Goal: Task Accomplishment & Management: Use online tool/utility

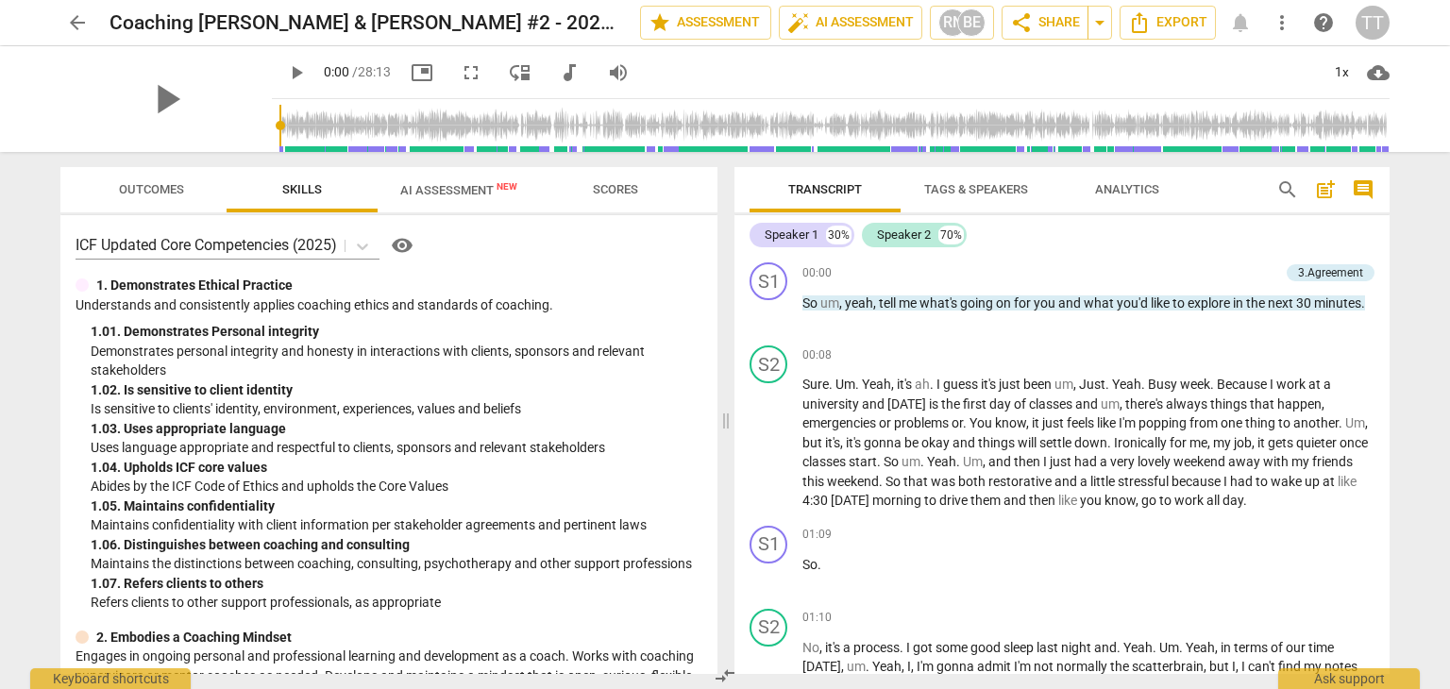
scroll to position [7958, 0]
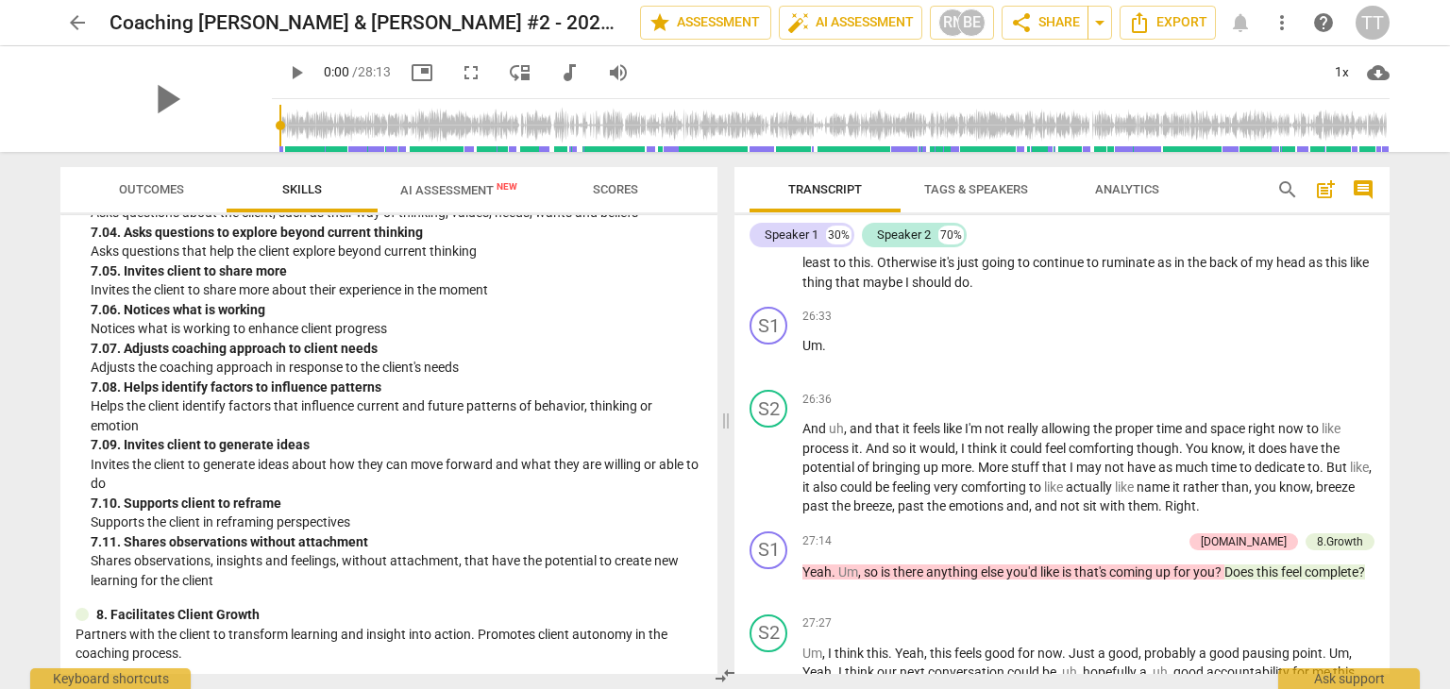
click at [73, 24] on span "arrow_back" at bounding box center [77, 22] width 23 height 23
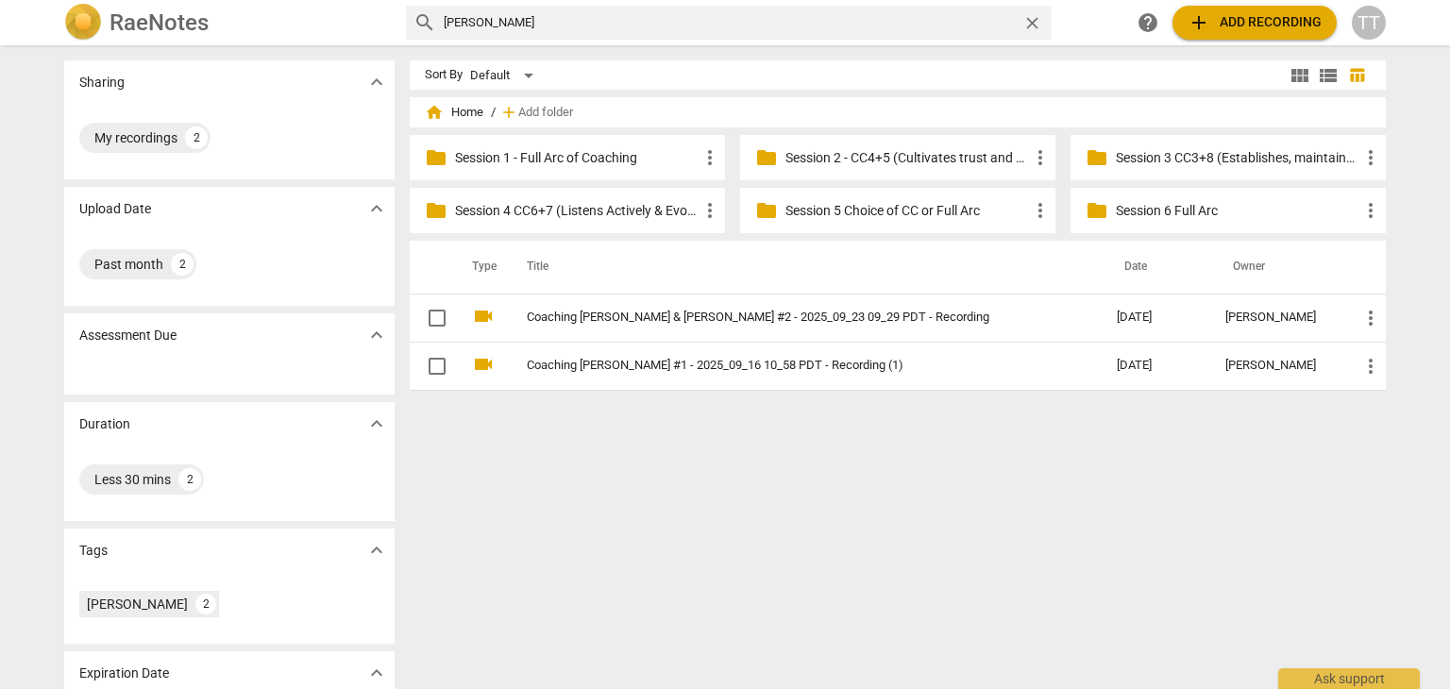
click at [1032, 22] on span "close" at bounding box center [1032, 23] width 20 height 20
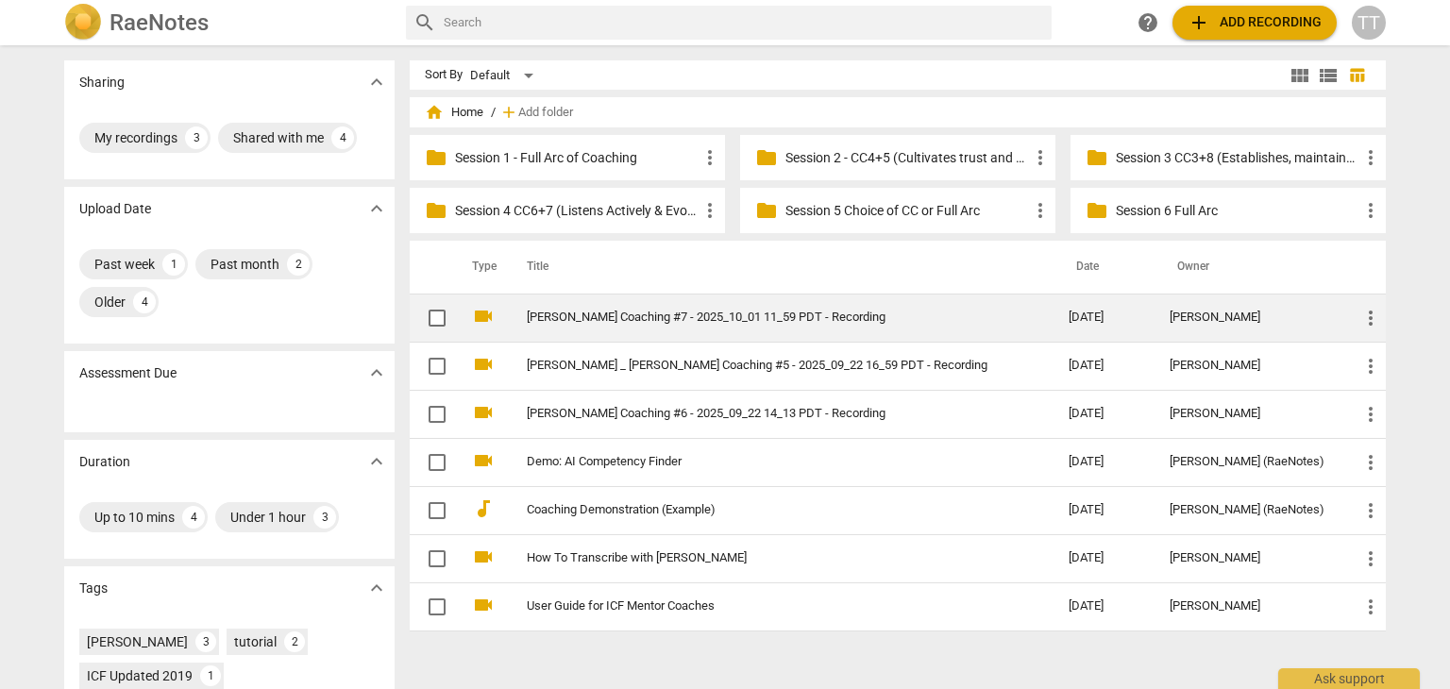
click at [618, 311] on link "[PERSON_NAME] Coaching #7 - 2025_10_01 11_59 PDT - Recording" at bounding box center [764, 318] width 474 height 14
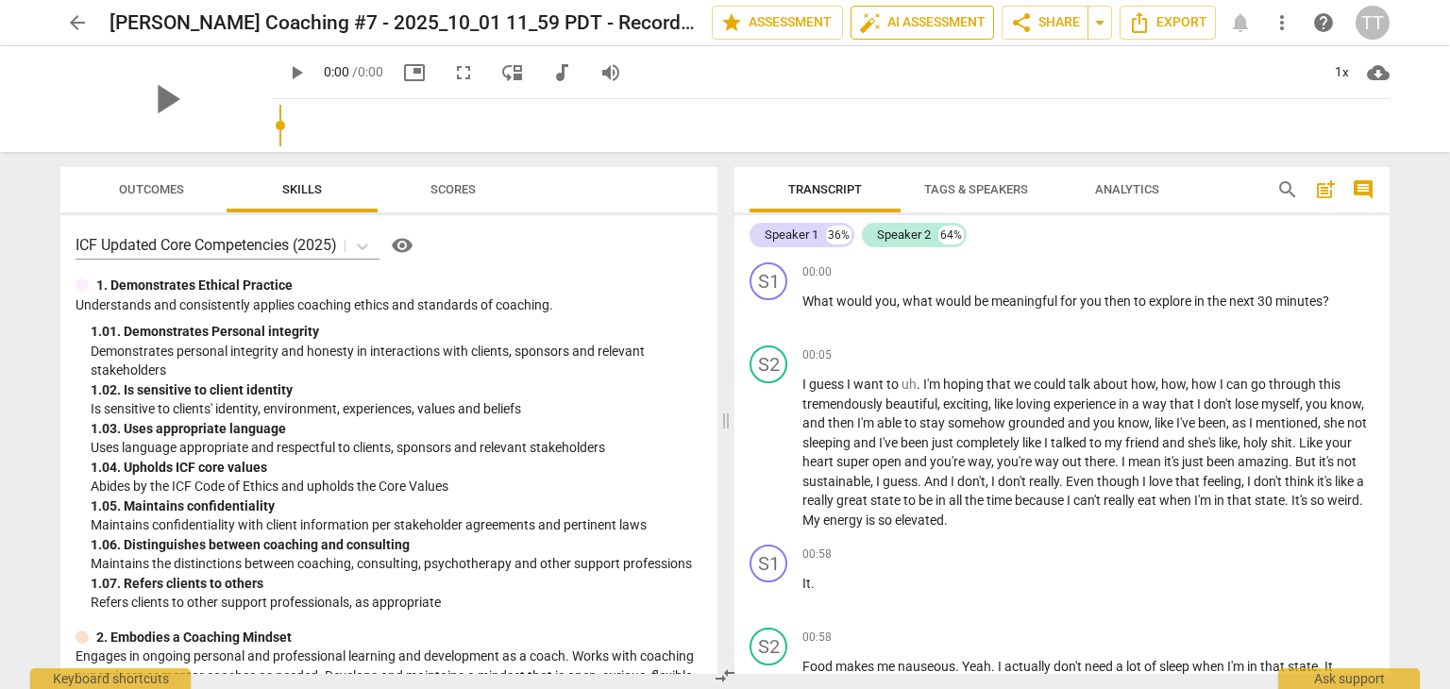
click at [915, 15] on span "auto_fix_high AI Assessment" at bounding box center [922, 22] width 126 height 23
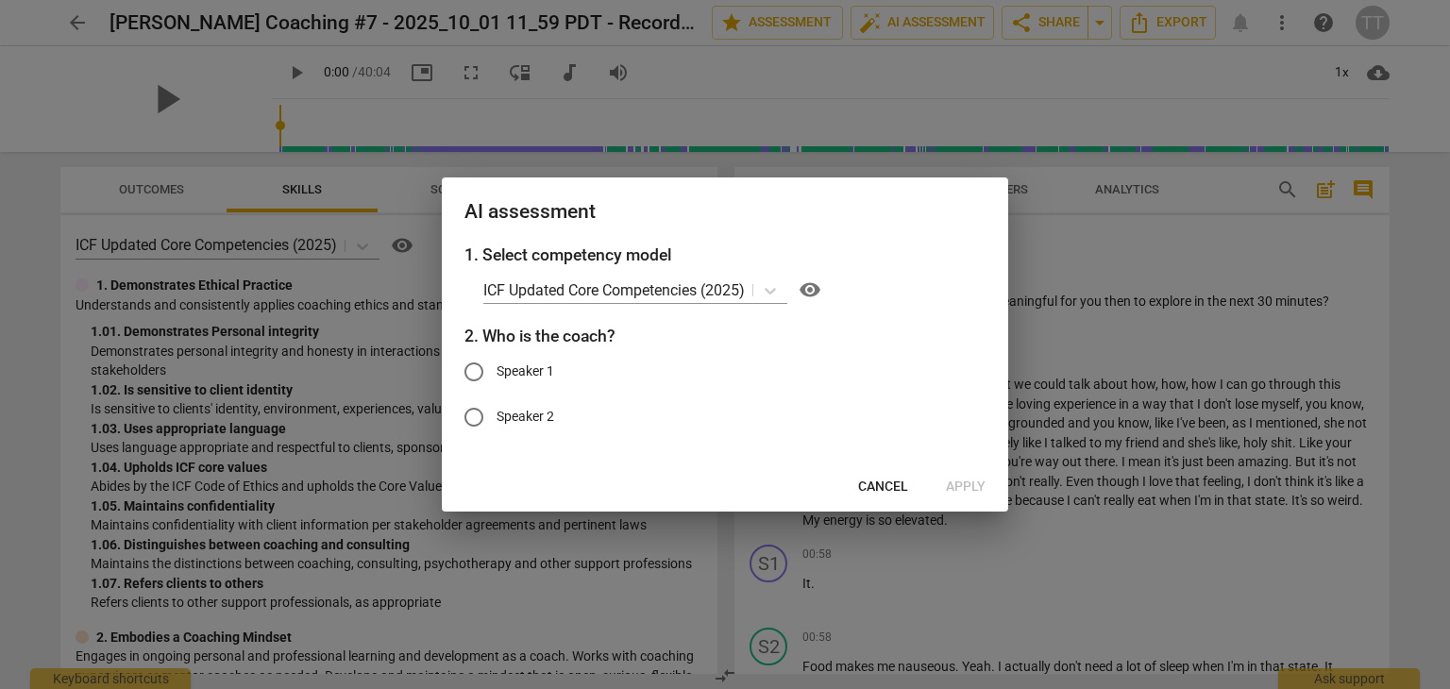
click at [897, 489] on span "Cancel" at bounding box center [883, 487] width 50 height 19
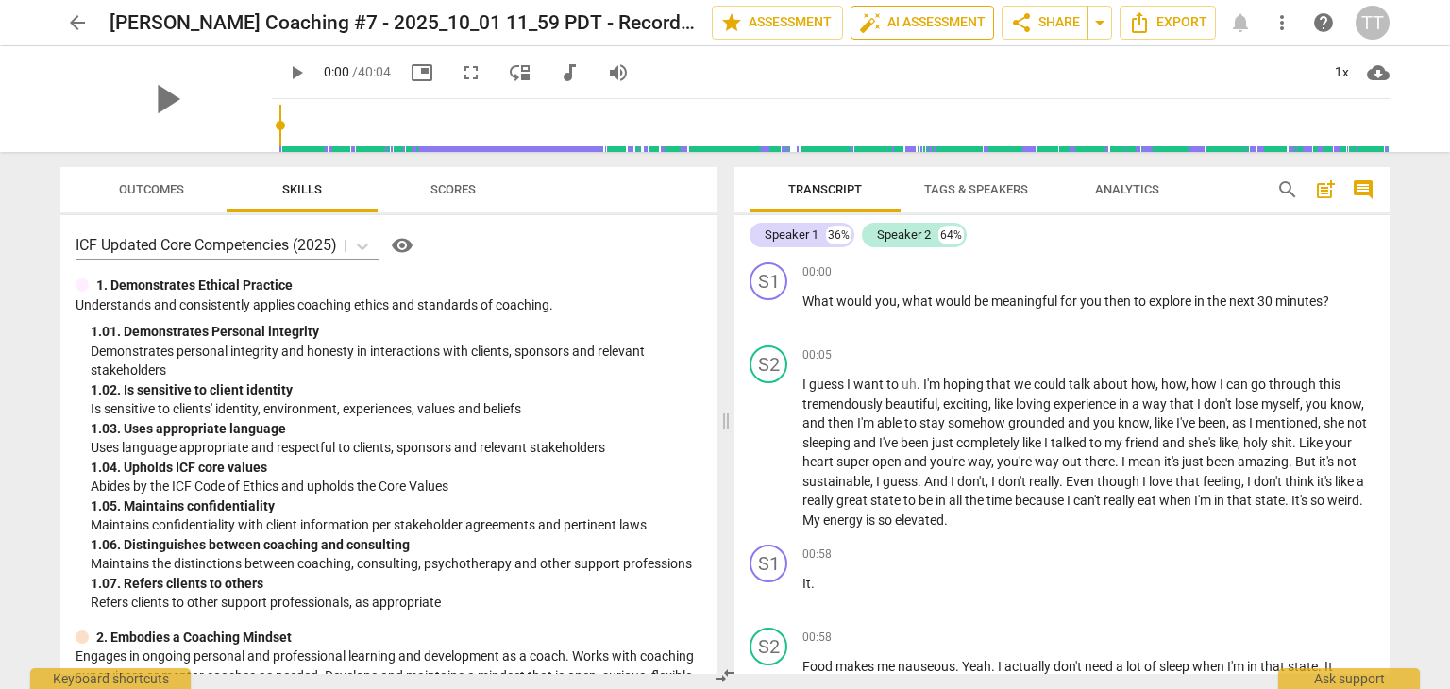
click at [891, 13] on span "auto_fix_high AI Assessment" at bounding box center [922, 22] width 126 height 23
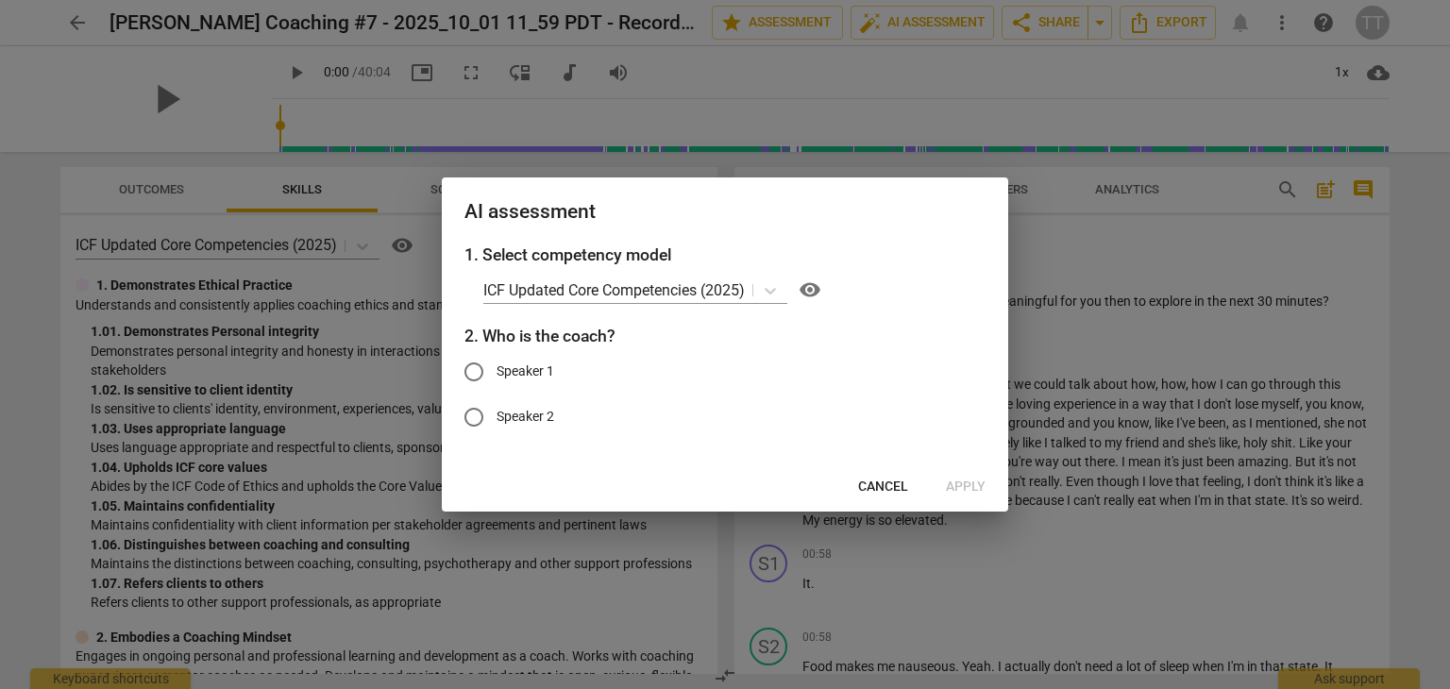
click at [559, 370] on label "Speaker 1" at bounding box center [710, 371] width 519 height 45
click at [496, 370] on input "Speaker 1" at bounding box center [473, 371] width 45 height 45
radio input "true"
click at [972, 482] on span "Apply" at bounding box center [966, 487] width 40 height 19
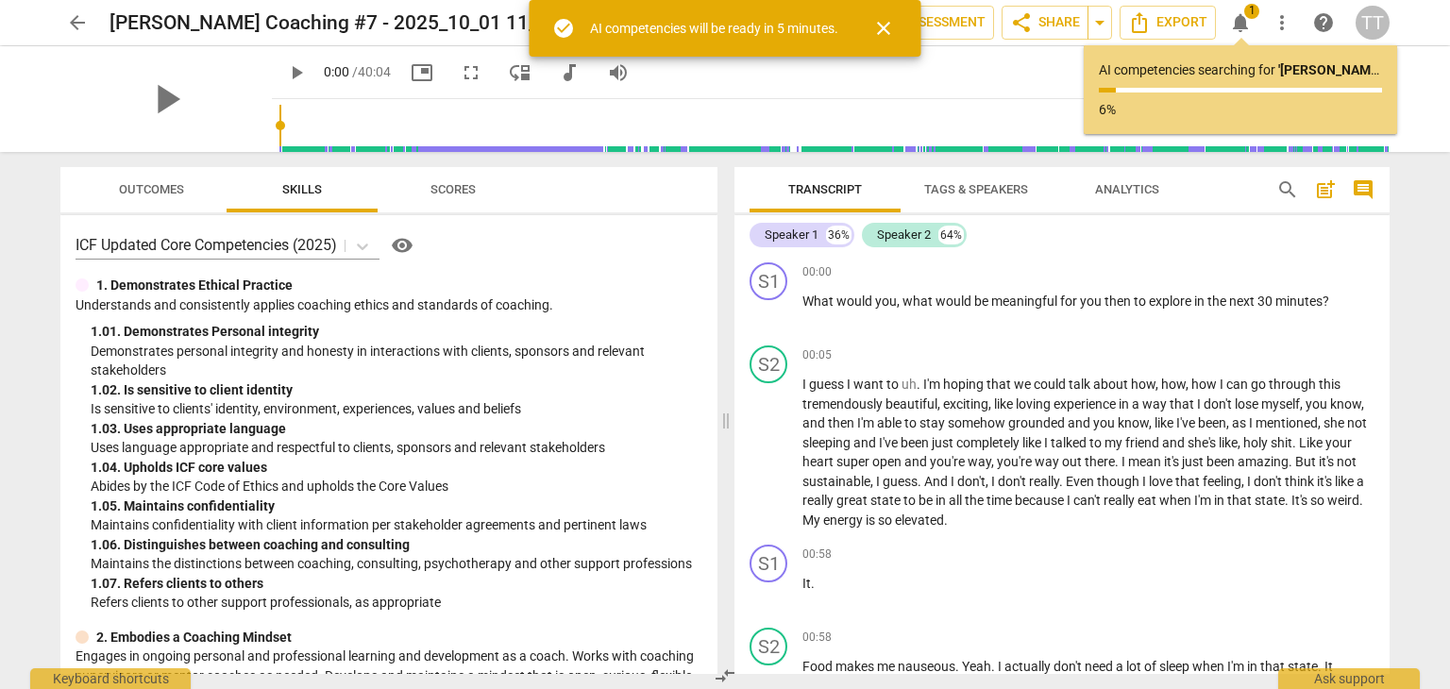
click at [882, 33] on span "close" at bounding box center [883, 28] width 23 height 23
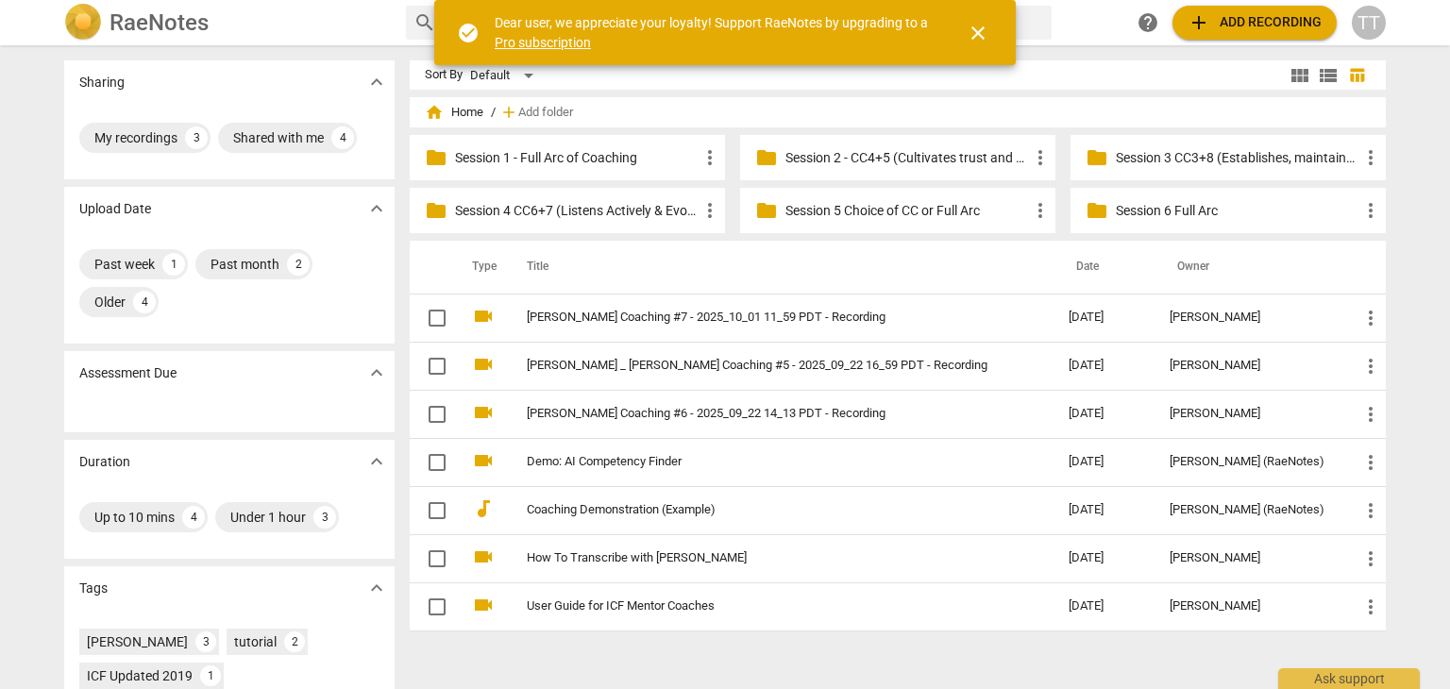
click at [976, 30] on span "close" at bounding box center [977, 33] width 23 height 23
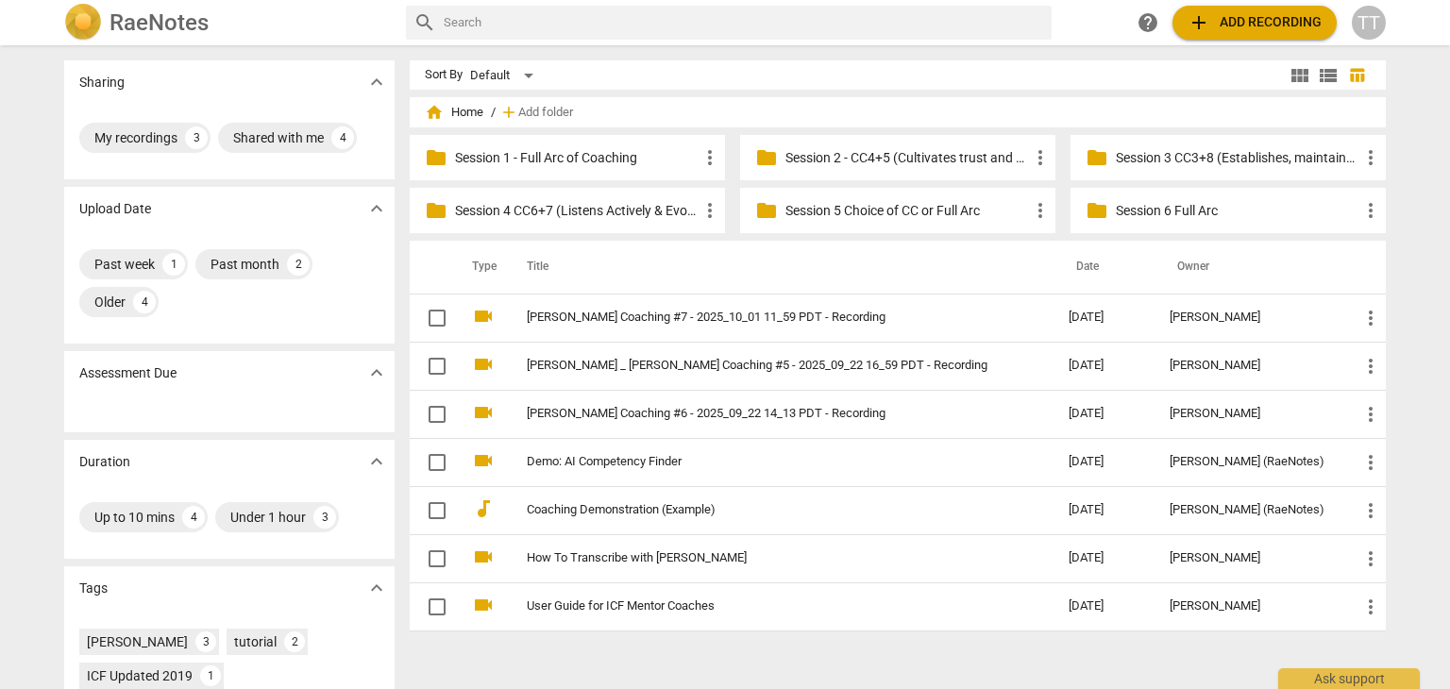
click at [474, 22] on input "text" at bounding box center [744, 23] width 600 height 30
type input "[PERSON_NAME]"
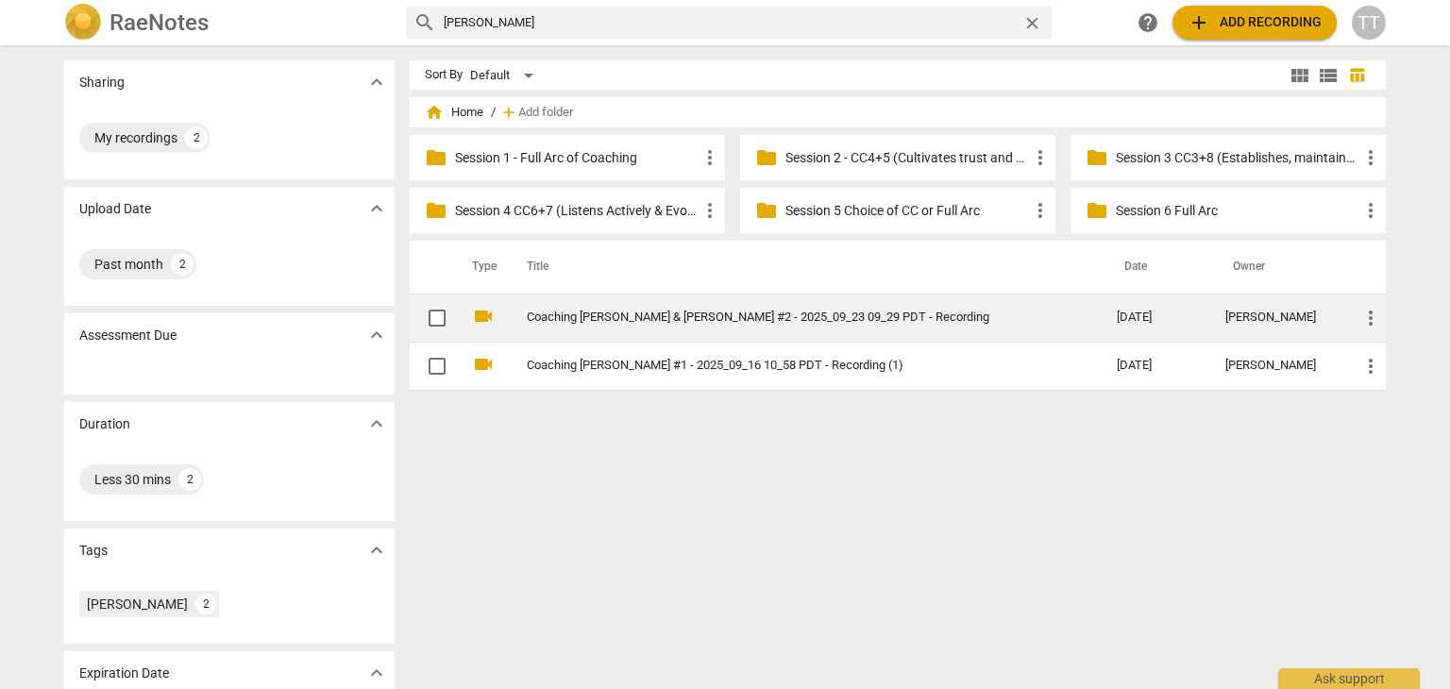
click at [652, 318] on link "Coaching [PERSON_NAME] & [PERSON_NAME] #2 - 2025_09_23 09_29 PDT - Recording" at bounding box center [788, 318] width 522 height 14
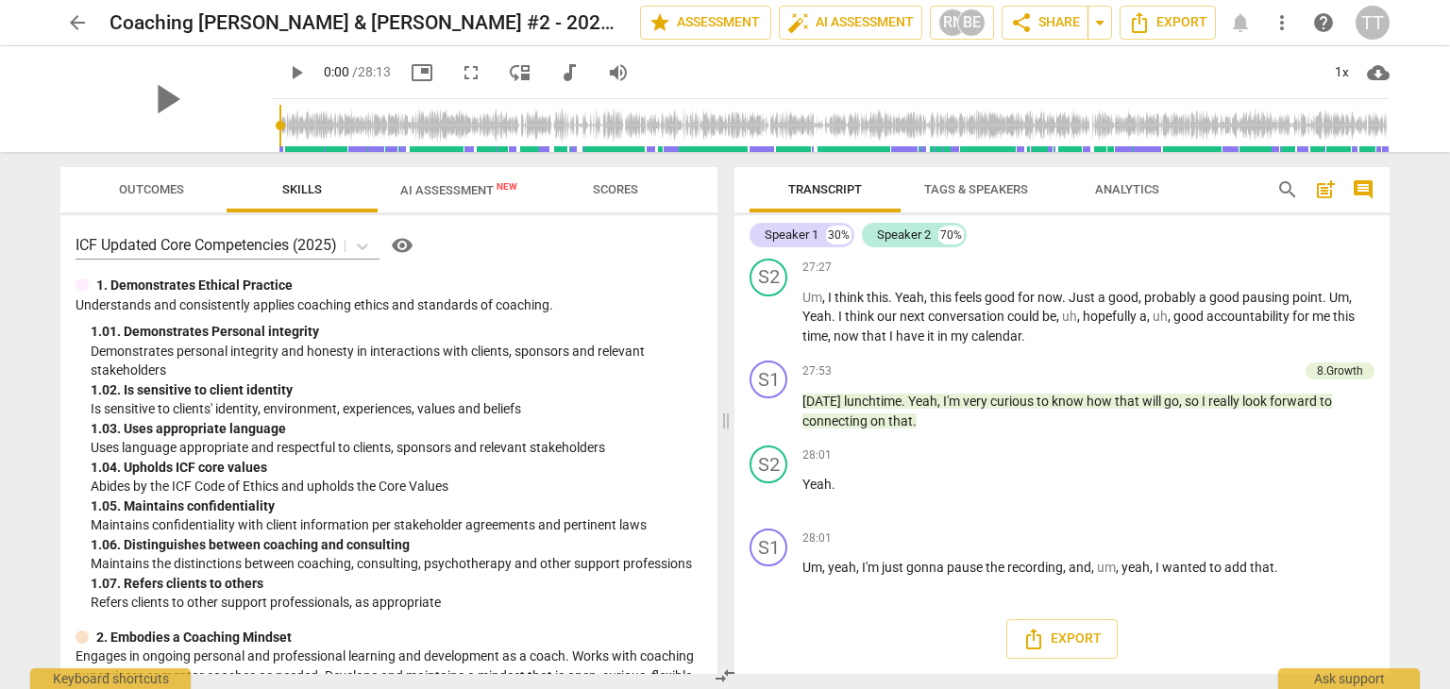
click at [599, 198] on span "Scores" at bounding box center [615, 189] width 91 height 25
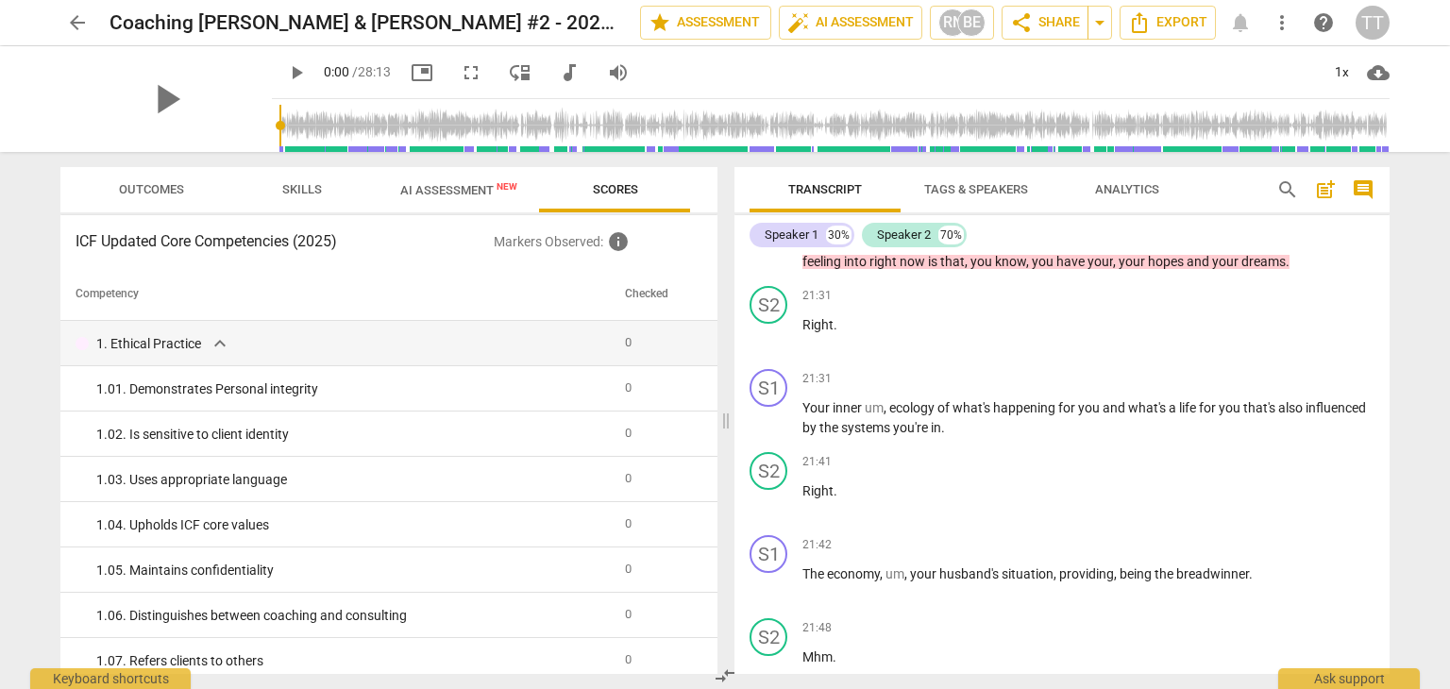
click at [469, 189] on span "AI Assessment New" at bounding box center [458, 190] width 117 height 14
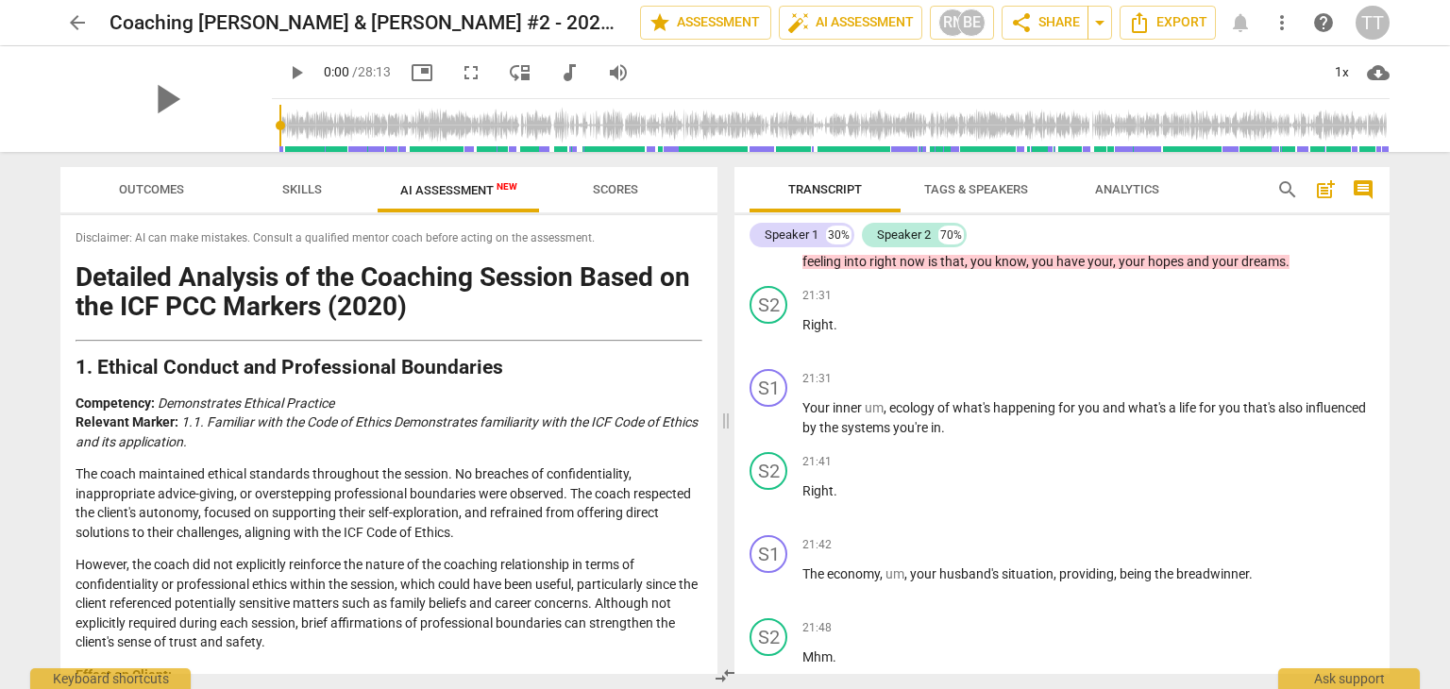
click at [322, 193] on span "Skills" at bounding box center [302, 189] width 85 height 25
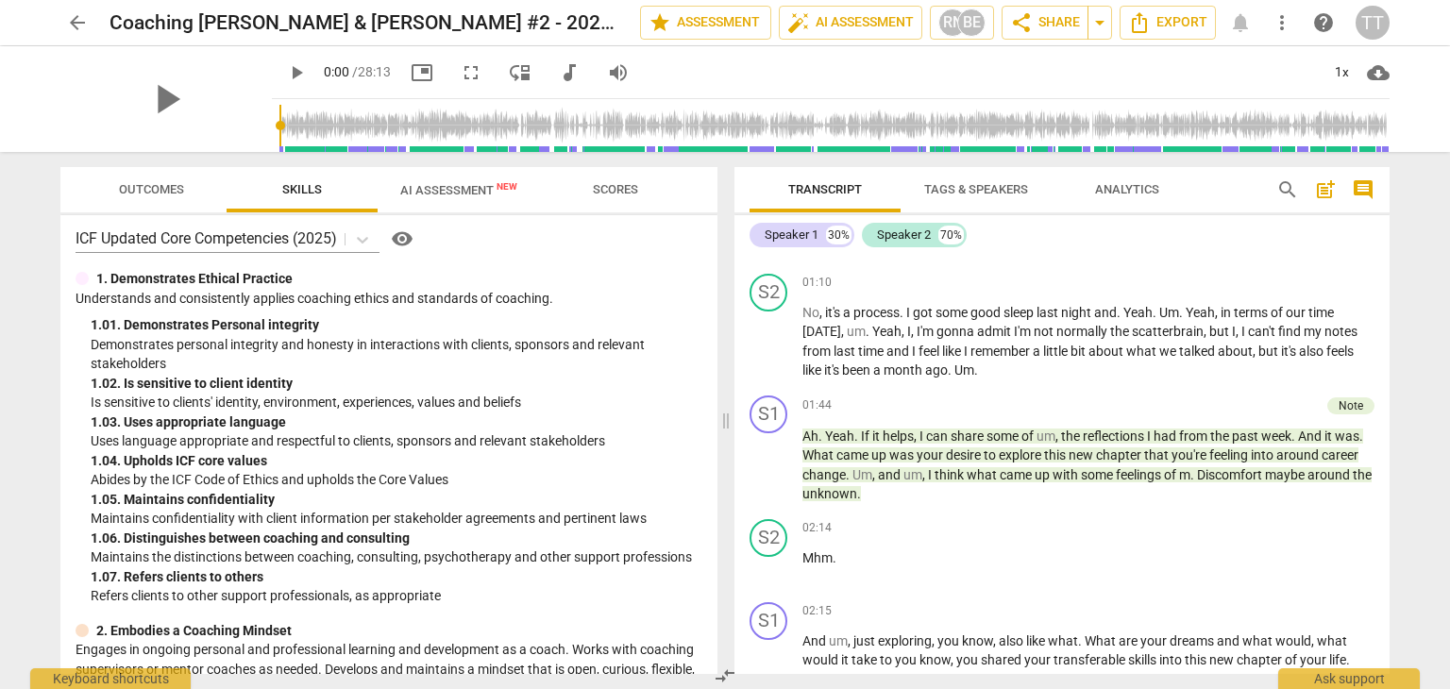
scroll to position [353, 0]
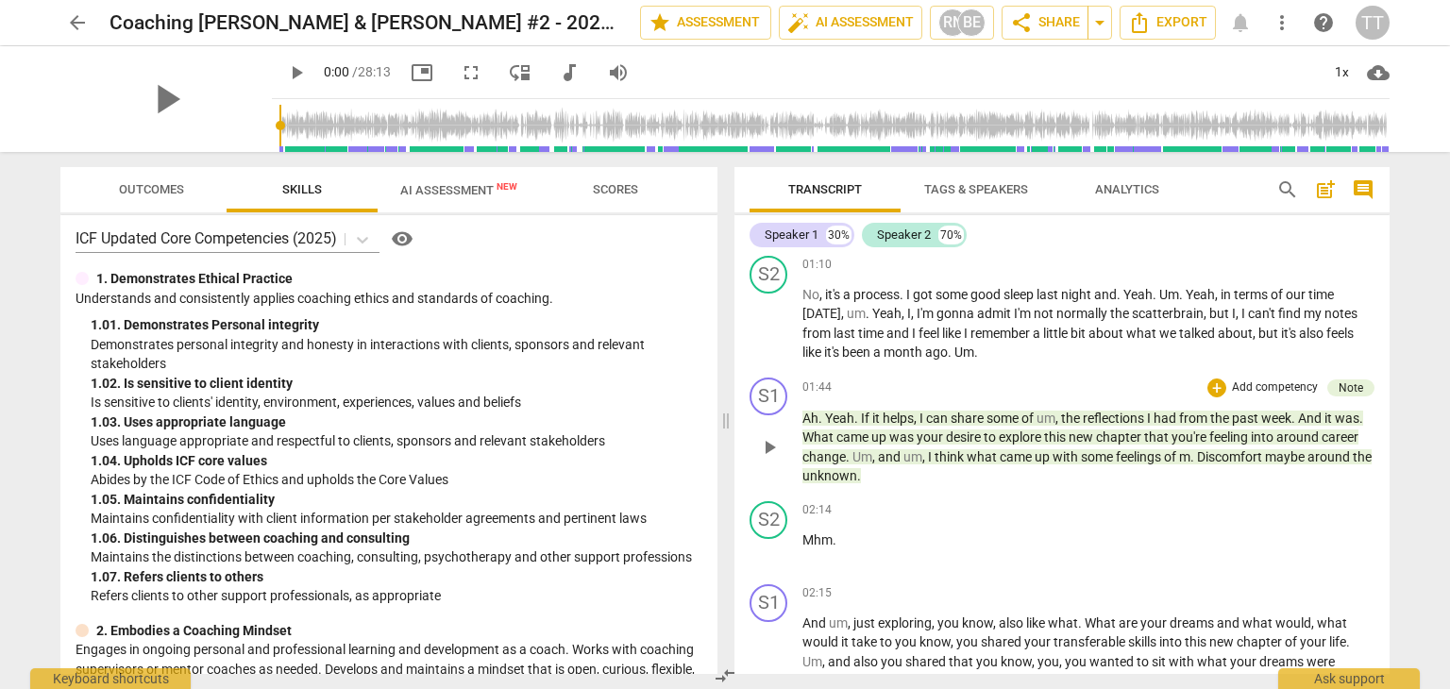
click at [1273, 388] on p "Add competency" at bounding box center [1275, 387] width 90 height 17
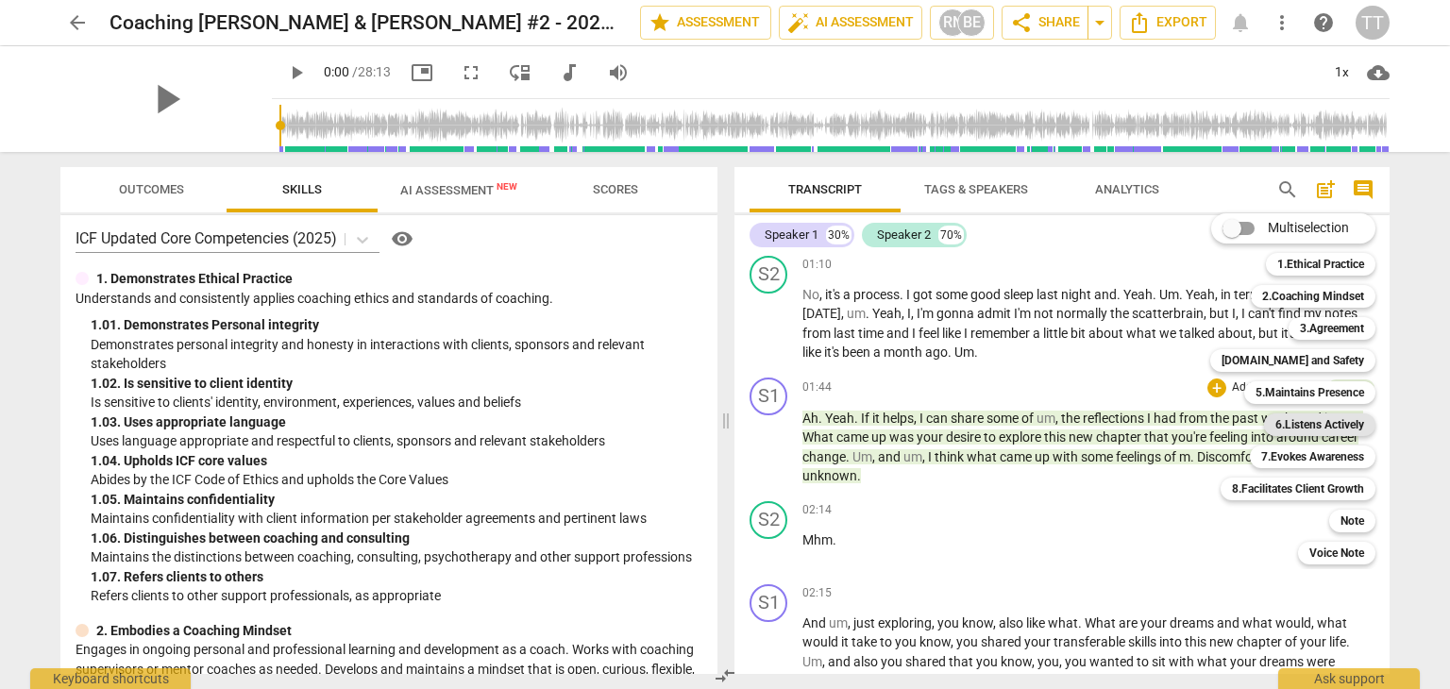
click at [1310, 421] on b "6.Listens Actively" at bounding box center [1319, 424] width 89 height 23
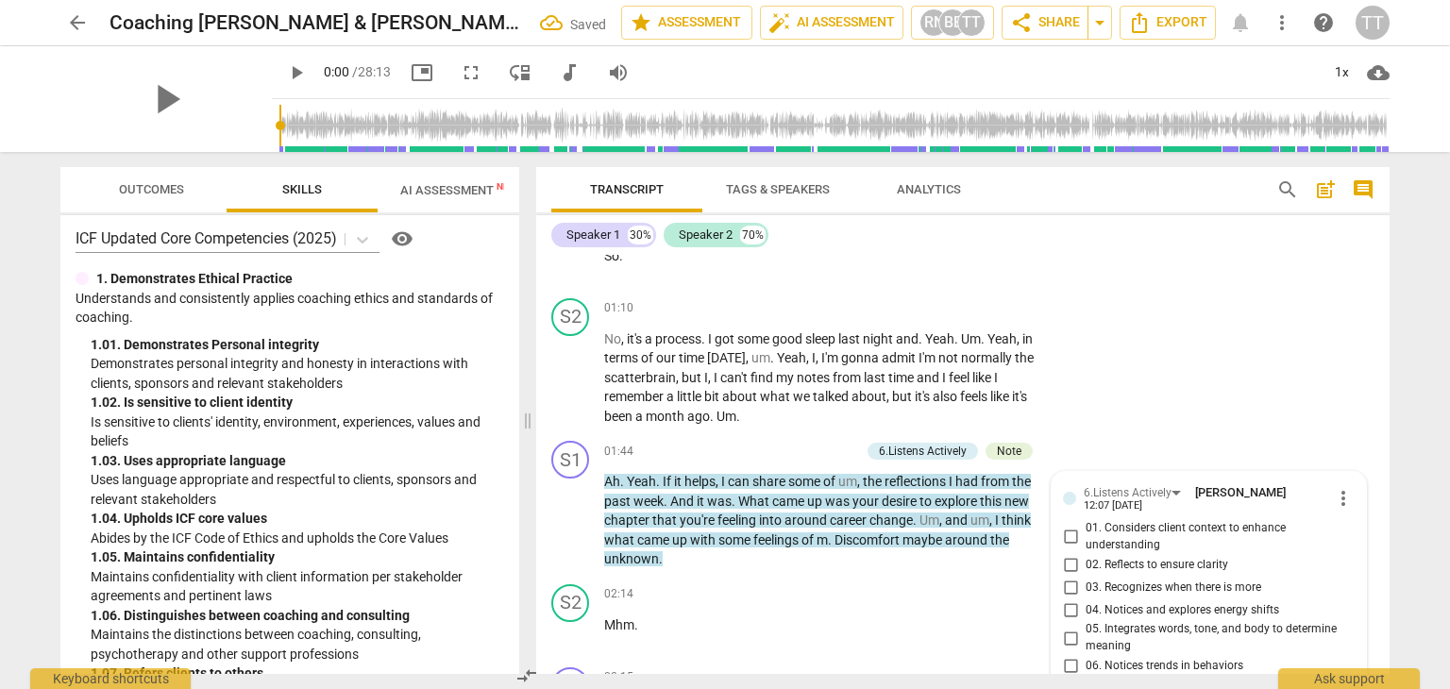
scroll to position [395, 0]
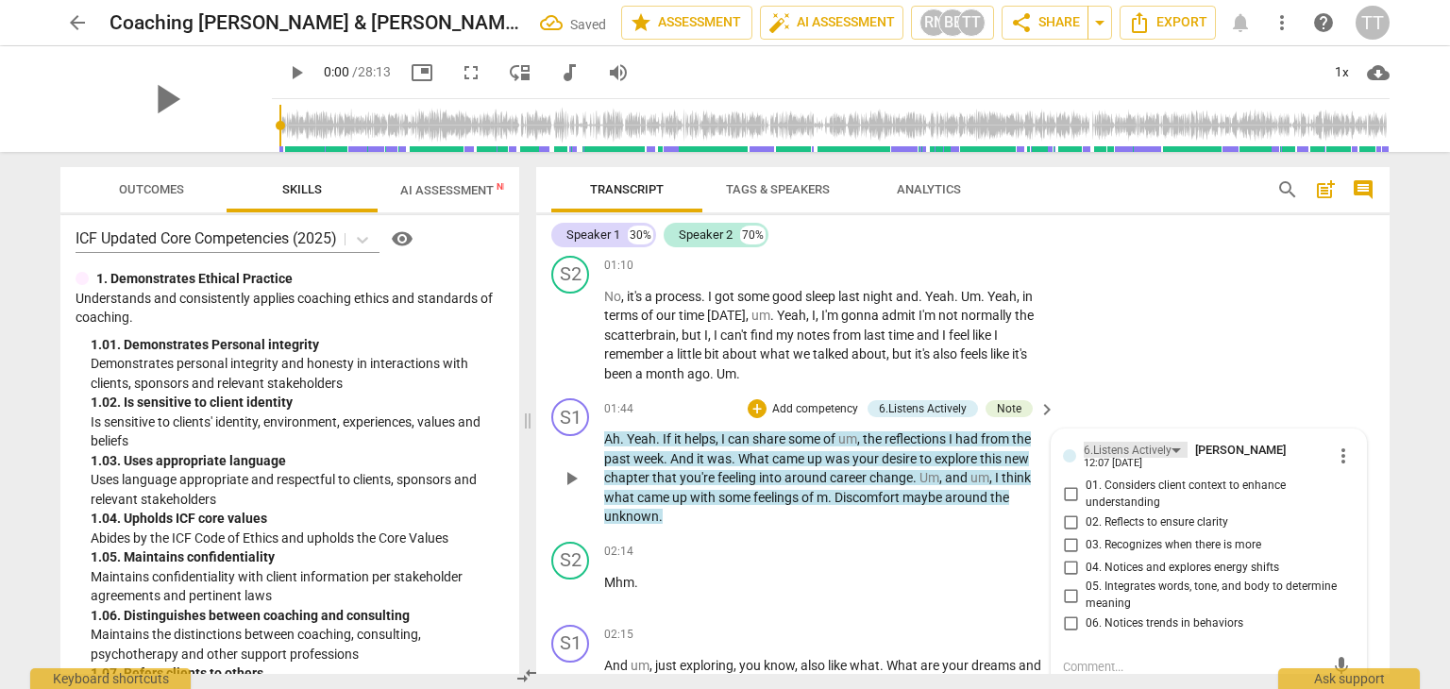
click at [1131, 445] on div "6.Listens Actively" at bounding box center [1127, 451] width 88 height 18
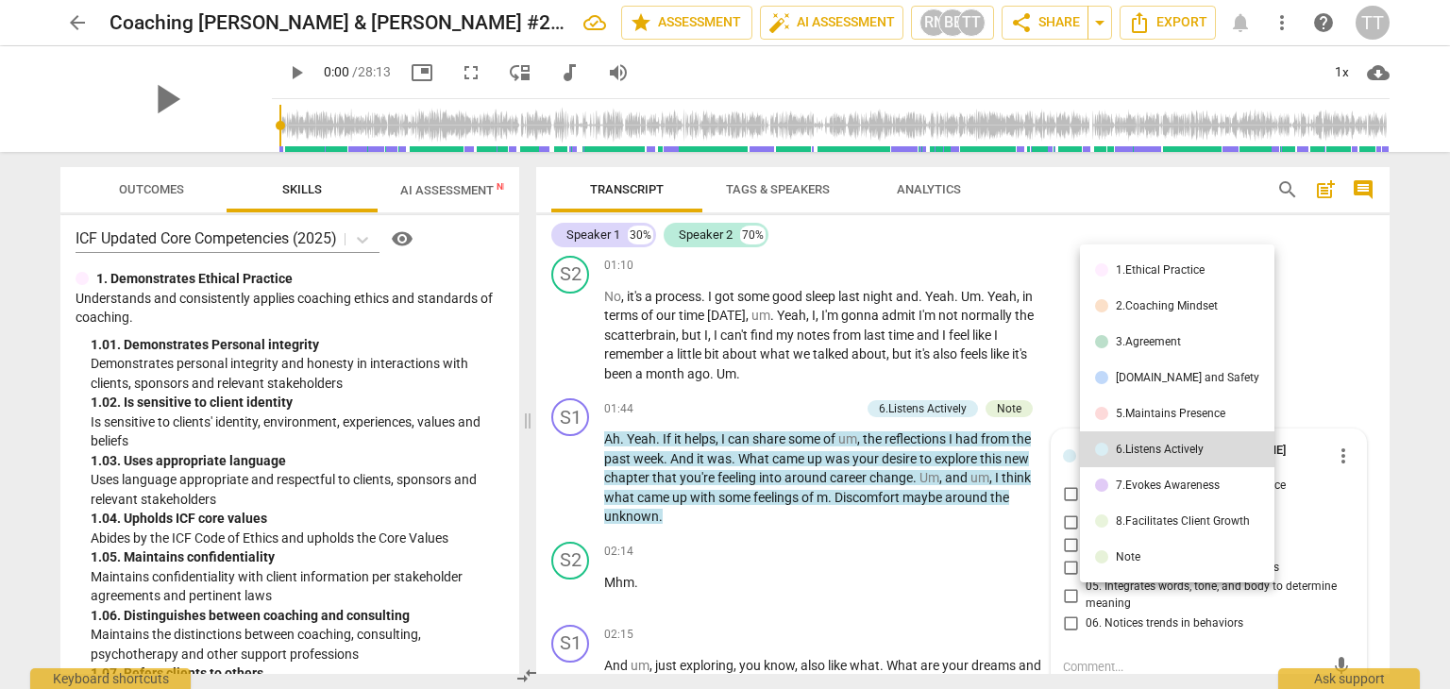
click at [1157, 413] on div "5.Maintains Presence" at bounding box center [1170, 413] width 109 height 11
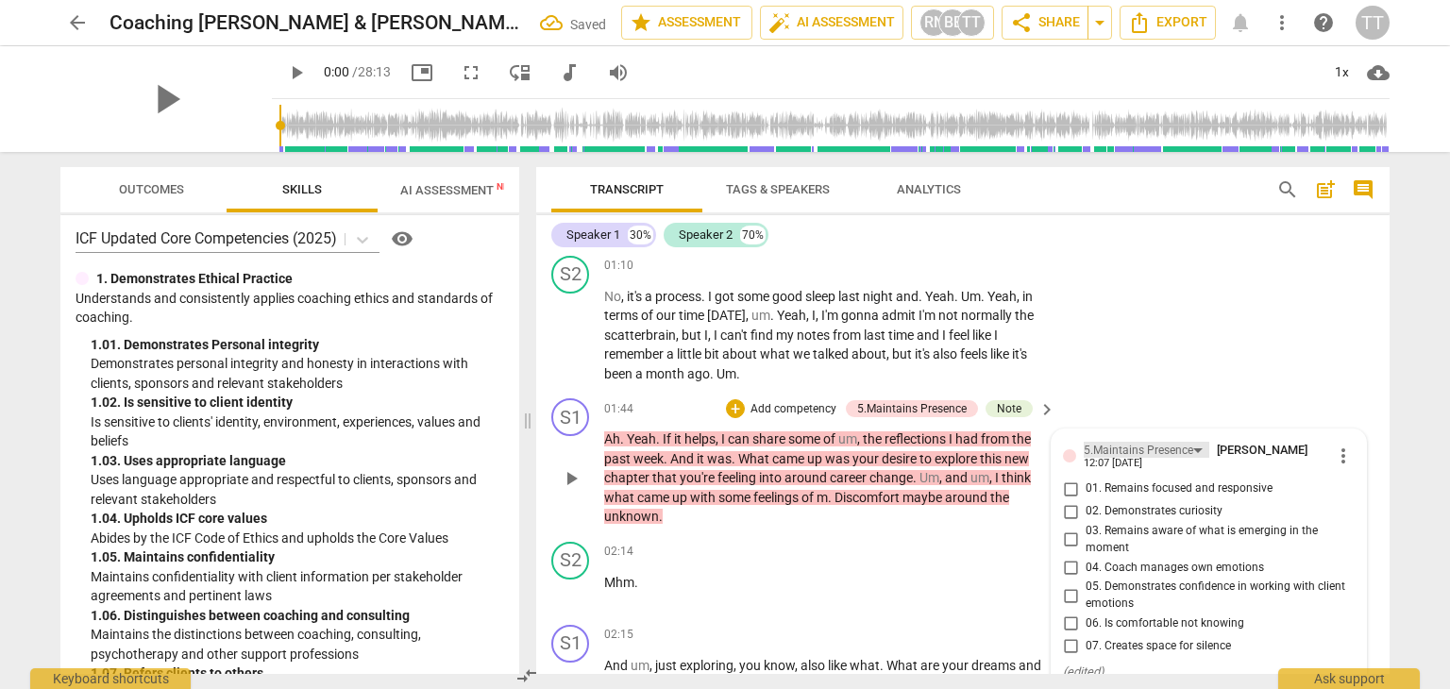
click at [1159, 450] on div "5.Maintains Presence" at bounding box center [1137, 451] width 109 height 18
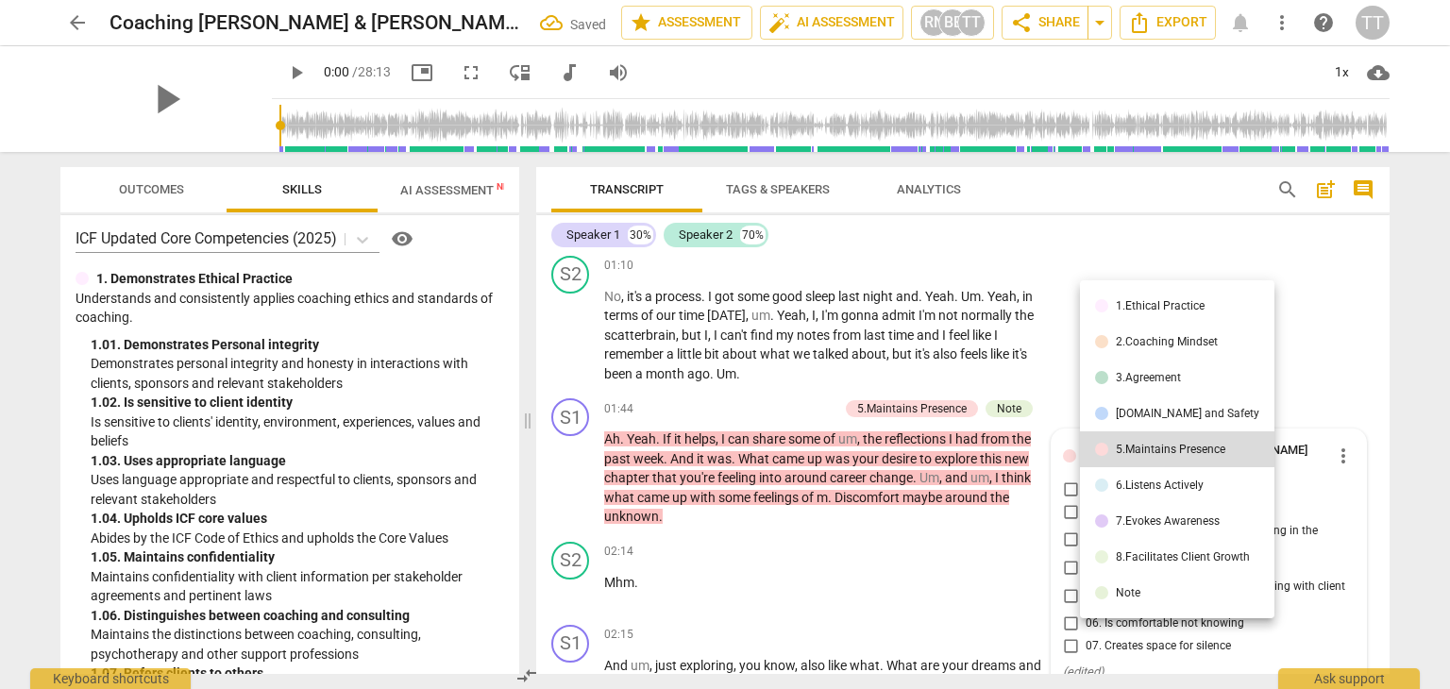
click at [1317, 348] on div at bounding box center [725, 344] width 1450 height 689
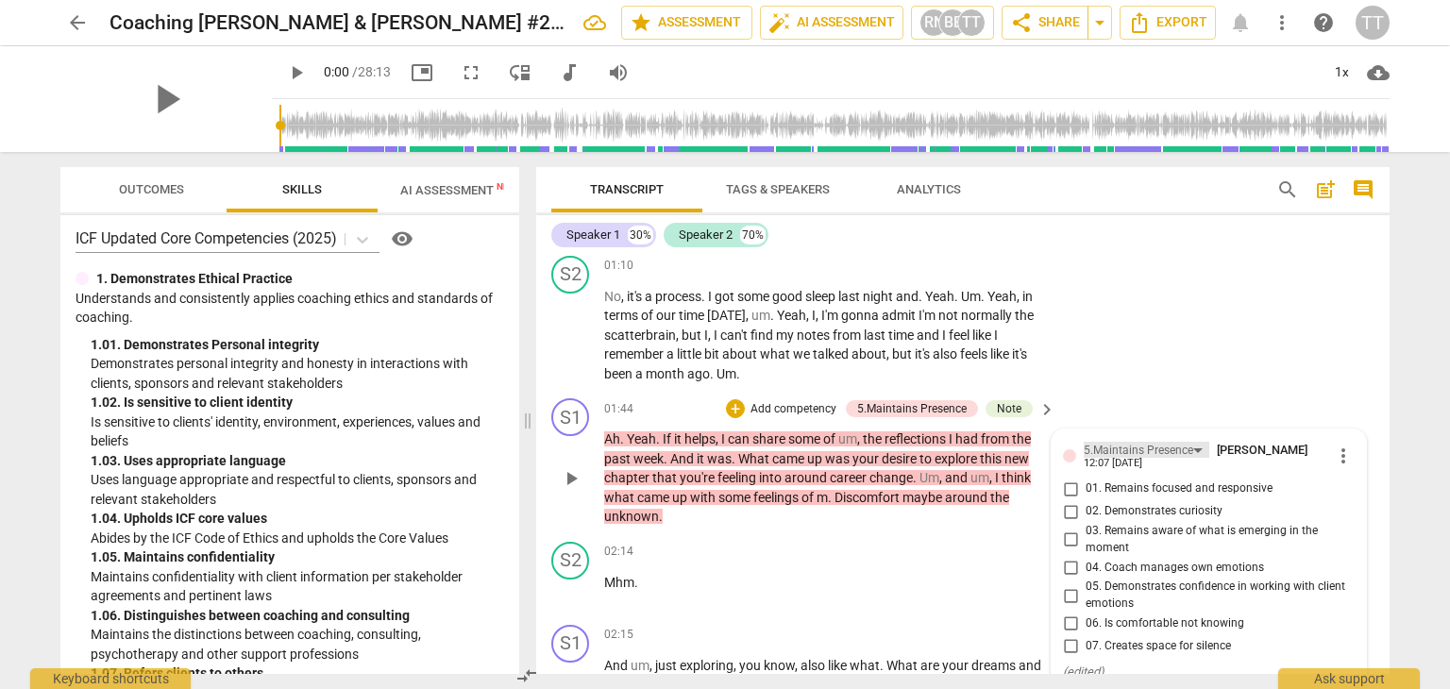
click at [1143, 447] on div "5.Maintains Presence" at bounding box center [1137, 451] width 109 height 18
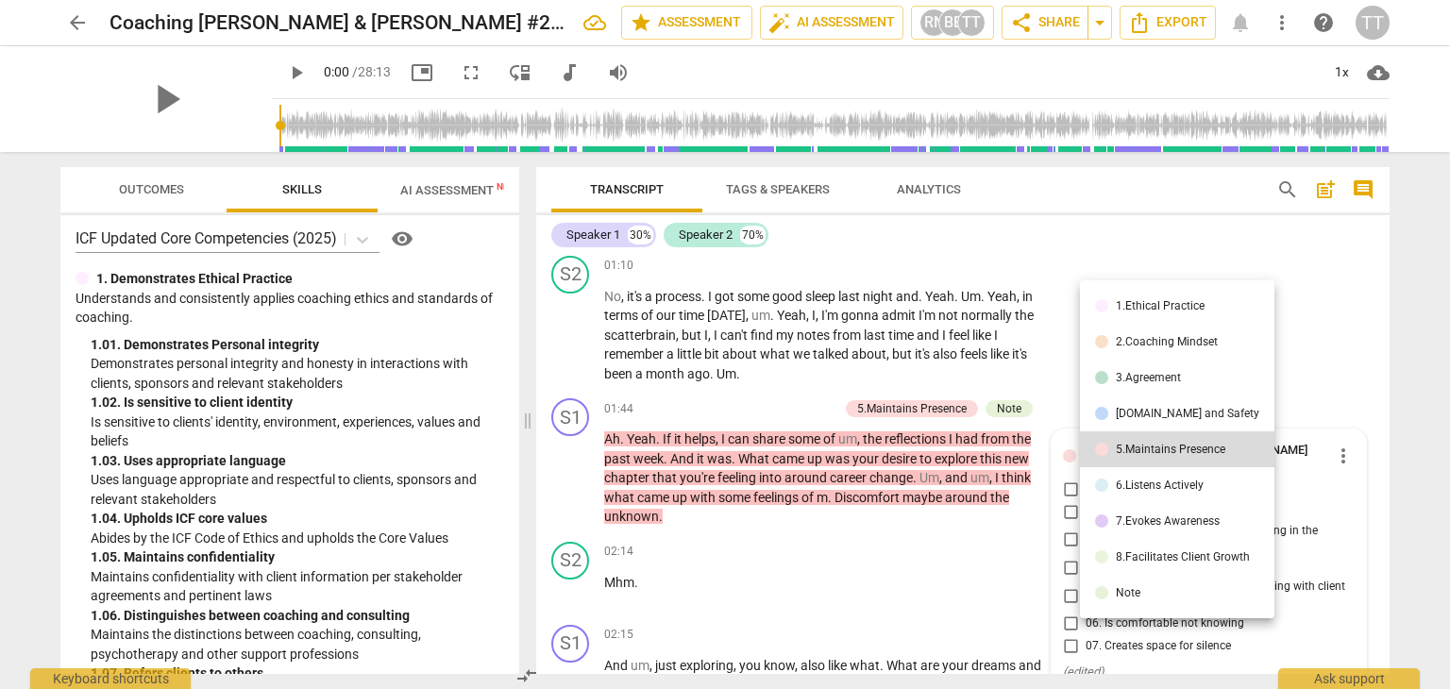
click at [1145, 416] on div "[DOMAIN_NAME] and Safety" at bounding box center [1187, 413] width 143 height 11
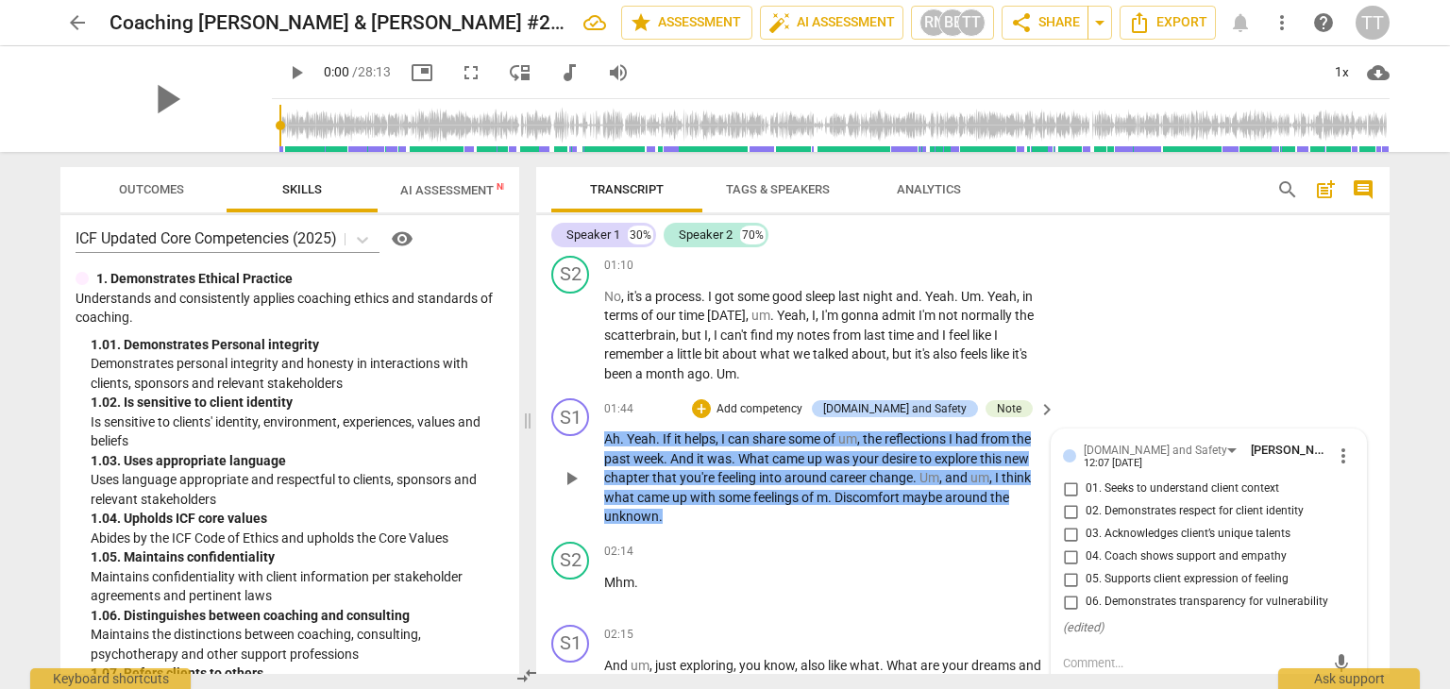
click at [1171, 558] on span "04. Coach shows support and empathy" at bounding box center [1185, 556] width 201 height 17
click at [1085, 558] on input "04. Coach shows support and empathy" at bounding box center [1070, 557] width 30 height 23
checkbox input "true"
click at [1171, 367] on div "S2 play_arrow pause 01:10 + Add competency keyboard_arrow_right No , it's a pro…" at bounding box center [962, 319] width 853 height 143
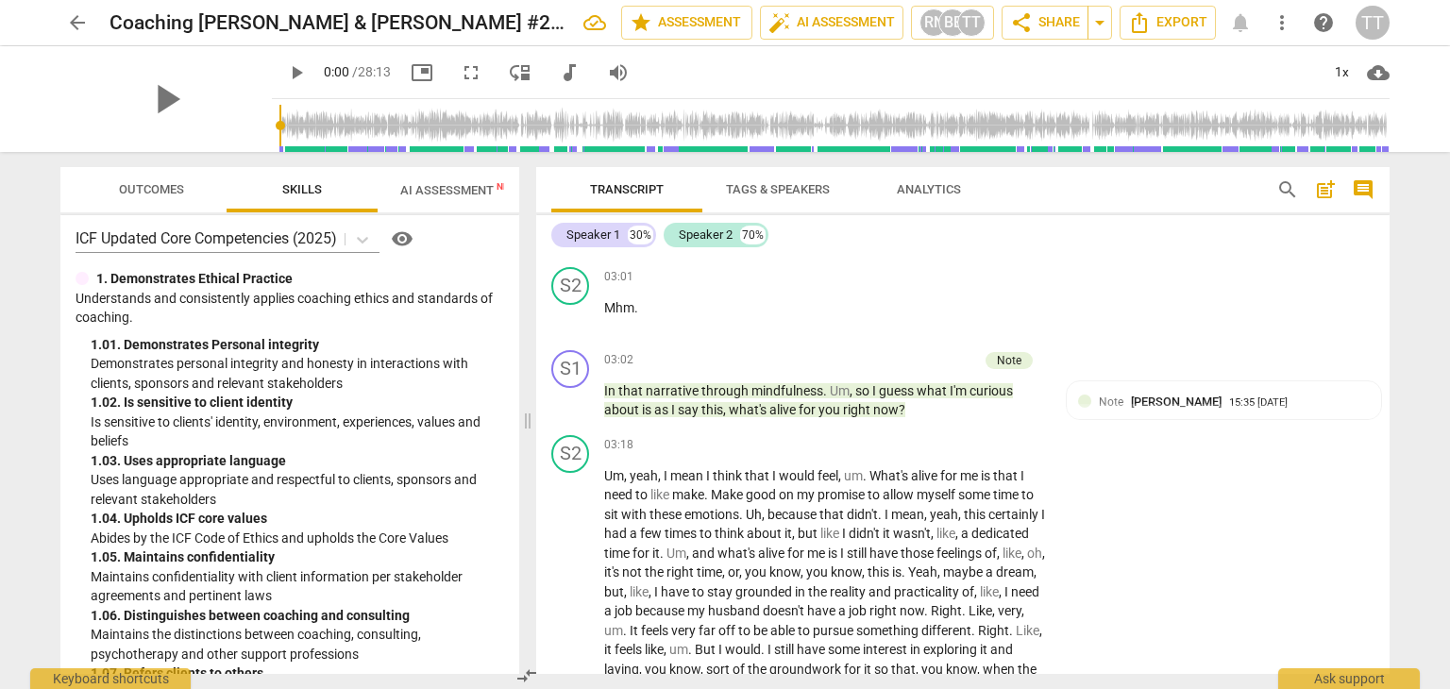
scroll to position [1091, 0]
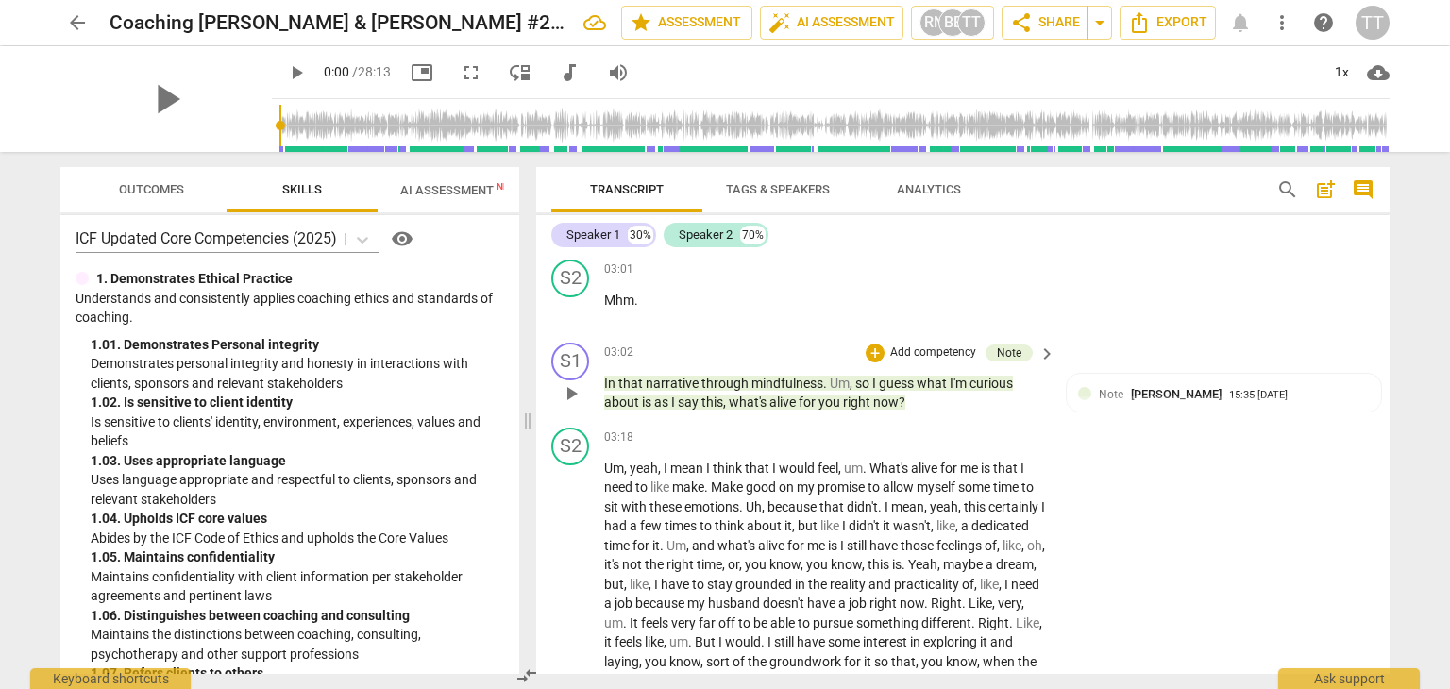
click at [942, 350] on p "Add competency" at bounding box center [933, 352] width 90 height 17
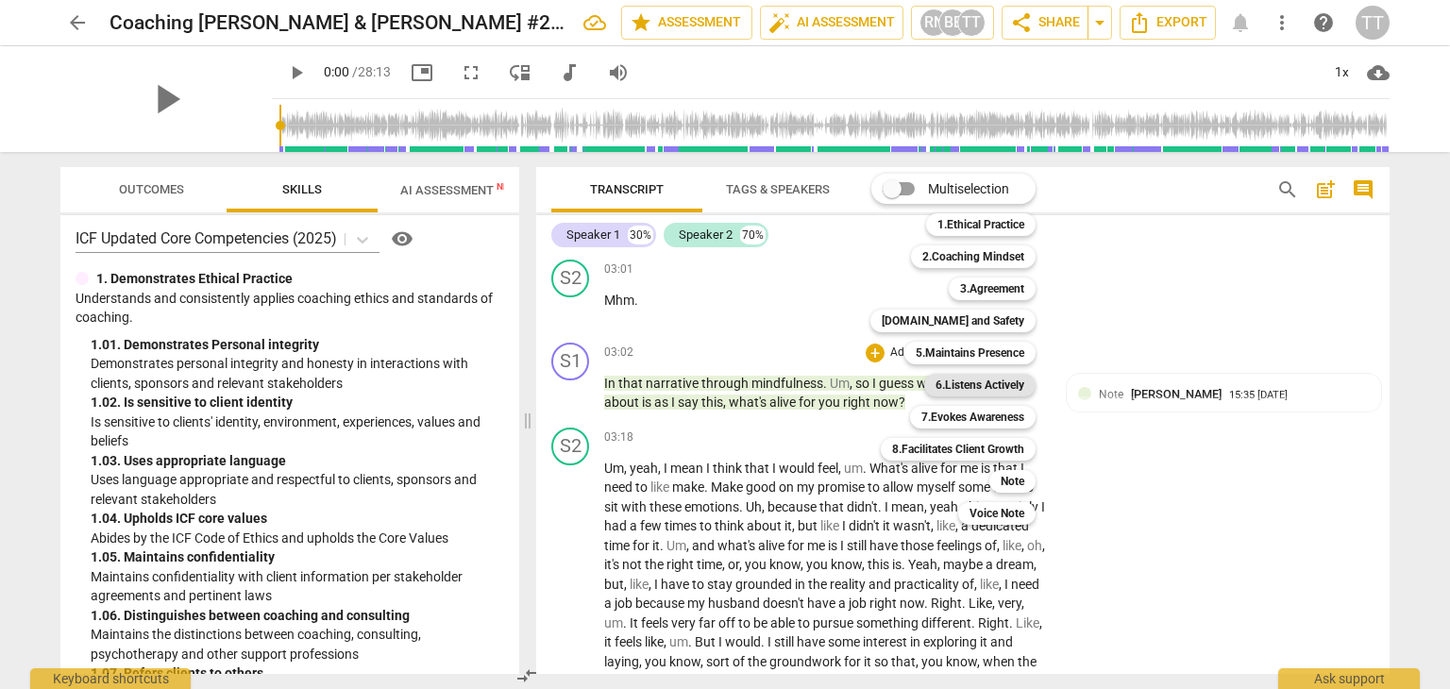
click at [1007, 383] on b "6.Listens Actively" at bounding box center [979, 385] width 89 height 23
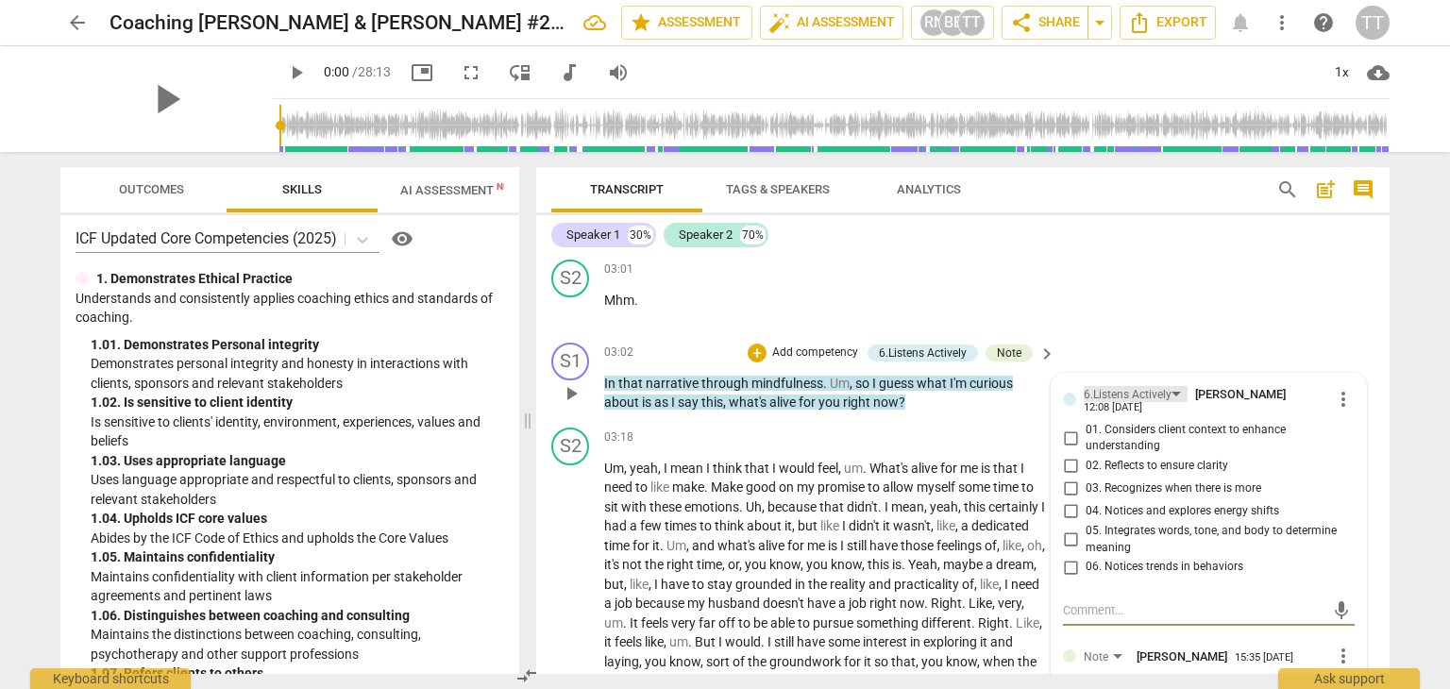
click at [1153, 392] on div "6.Listens Actively" at bounding box center [1127, 395] width 88 height 18
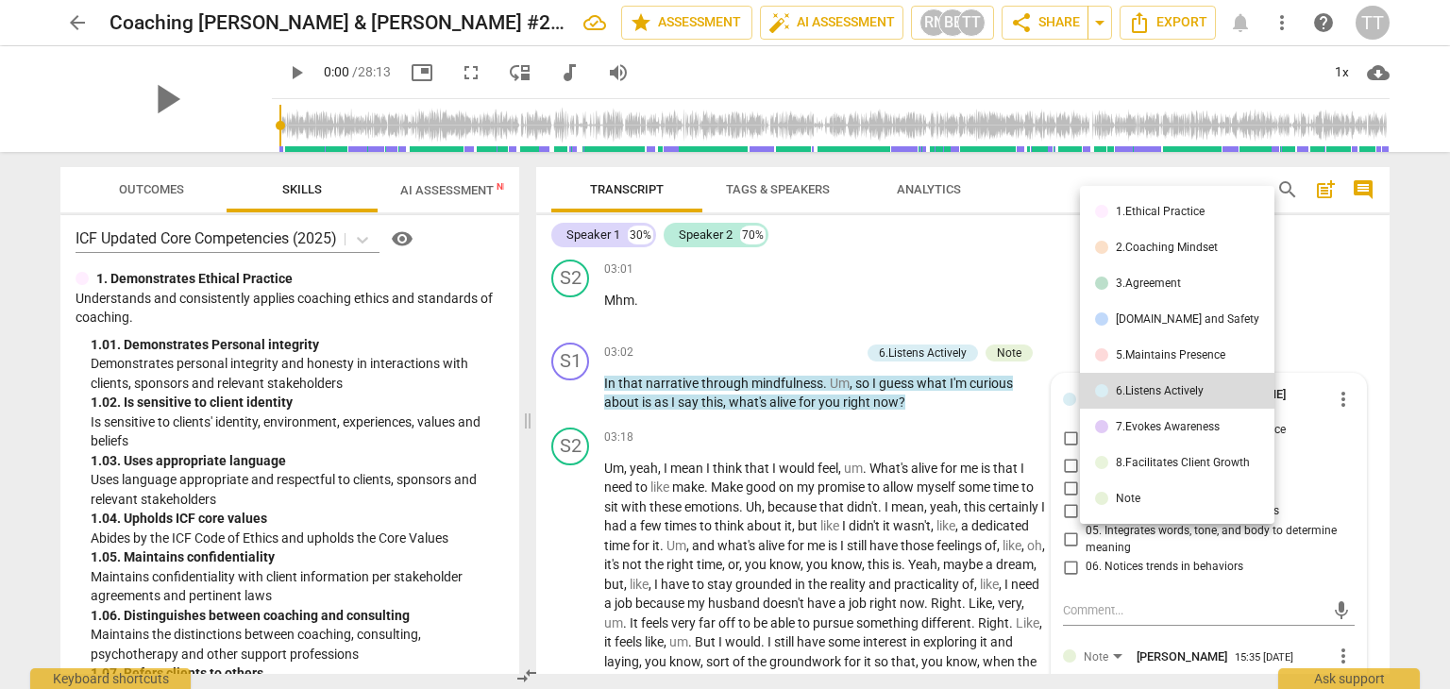
click at [1134, 352] on div "5.Maintains Presence" at bounding box center [1170, 354] width 109 height 11
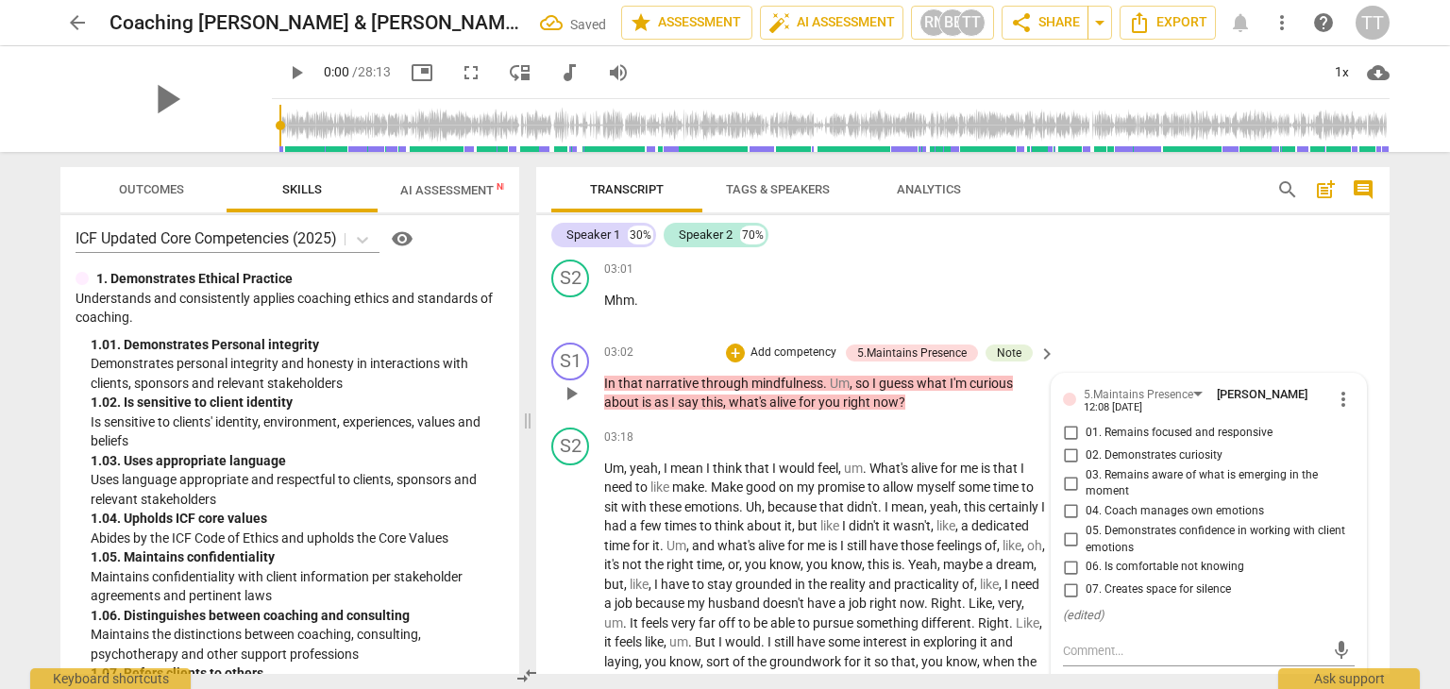
click at [1130, 452] on span "02. Demonstrates curiosity" at bounding box center [1153, 455] width 137 height 17
click at [1085, 452] on input "02. Demonstrates curiosity" at bounding box center [1070, 456] width 30 height 23
checkbox input "true"
click at [1165, 335] on div "S1 play_arrow pause 03:02 + Add competency 5.Maintains Presence Note keyboard_a…" at bounding box center [962, 377] width 853 height 85
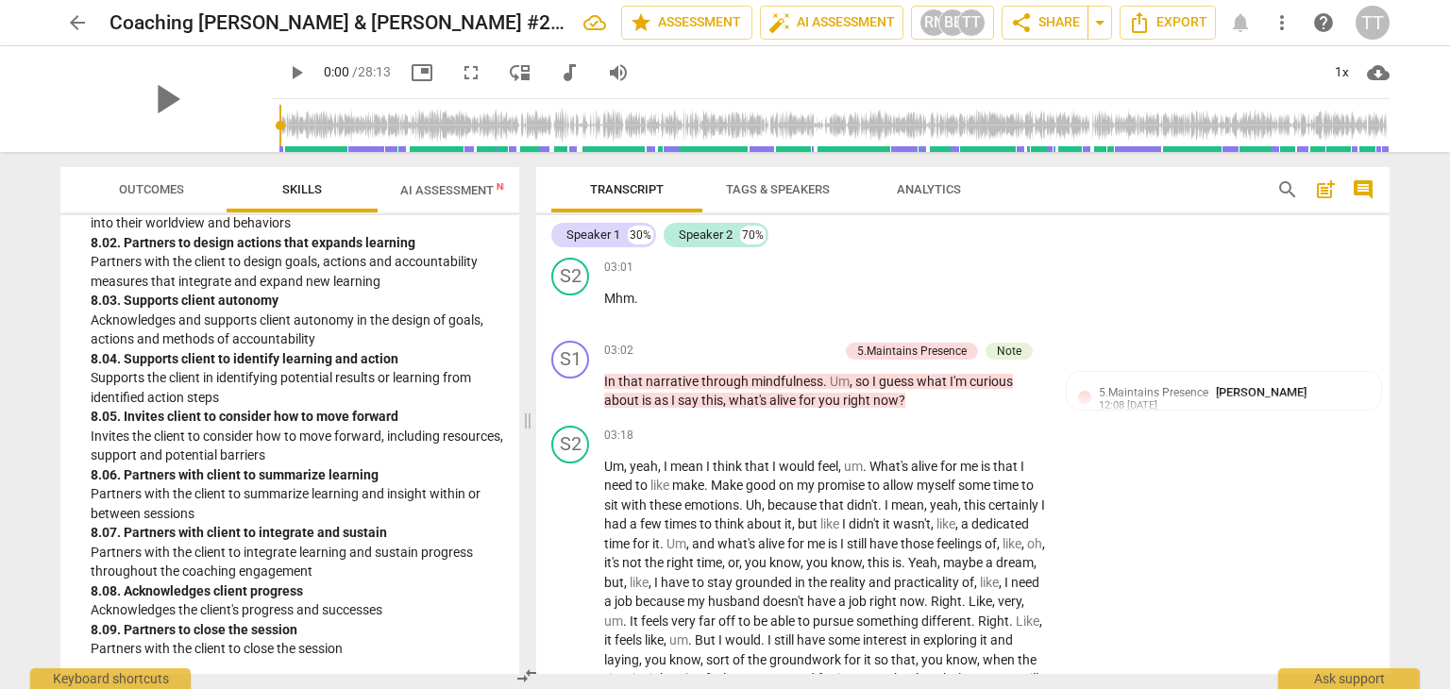
scroll to position [1097, 0]
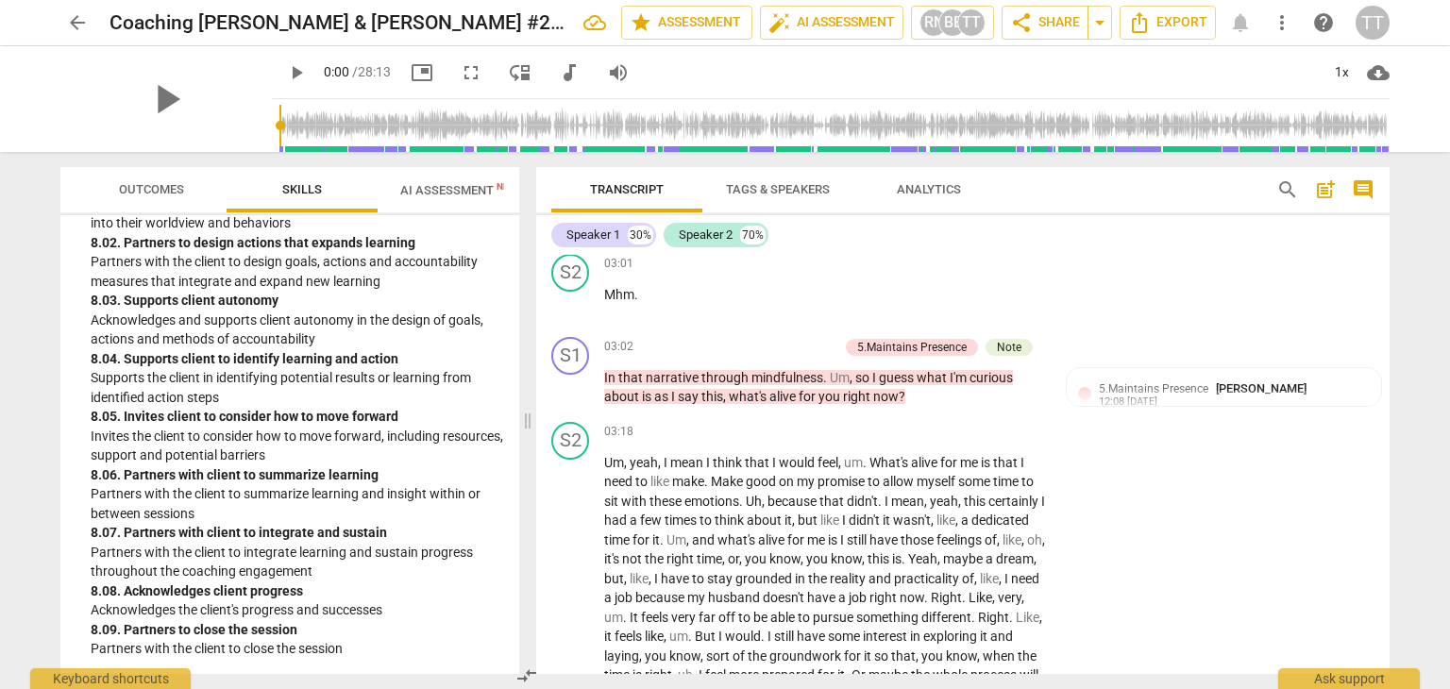
click at [179, 188] on span "Outcomes" at bounding box center [151, 189] width 65 height 14
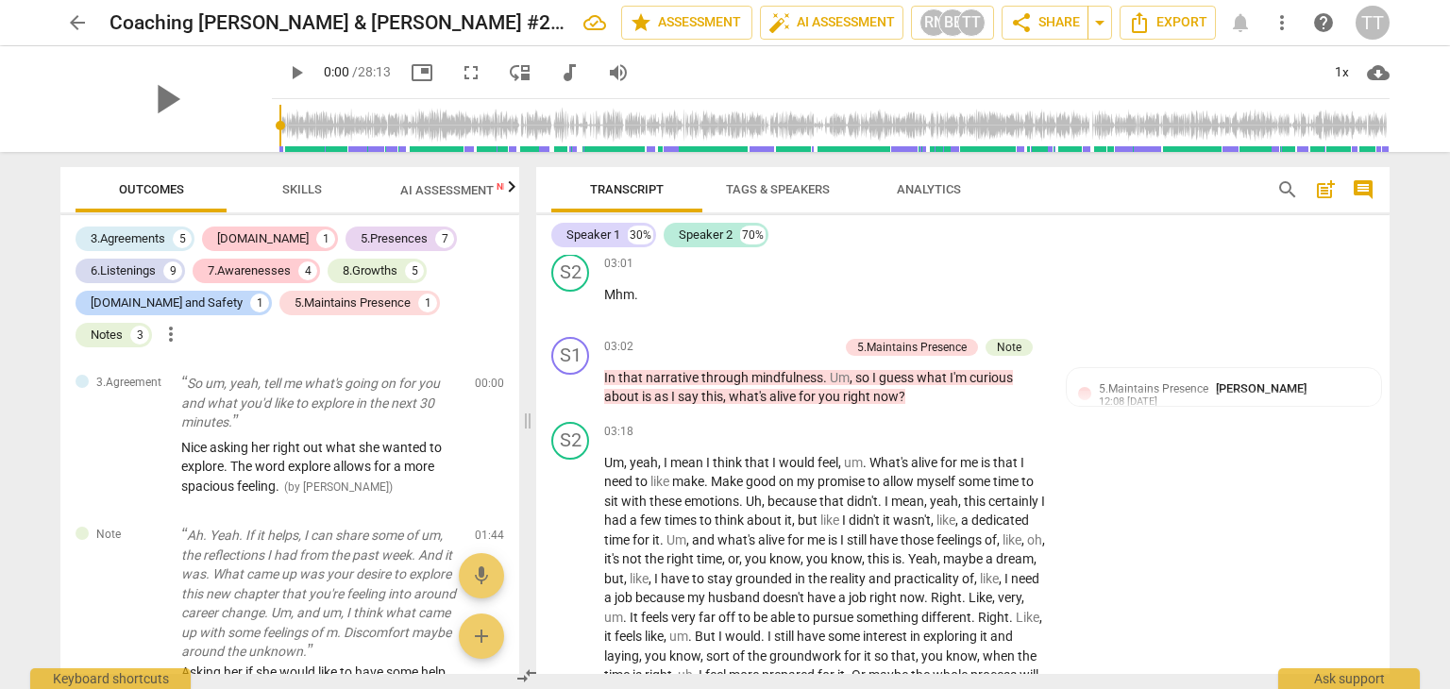
click at [179, 188] on span "Outcomes" at bounding box center [151, 189] width 65 height 14
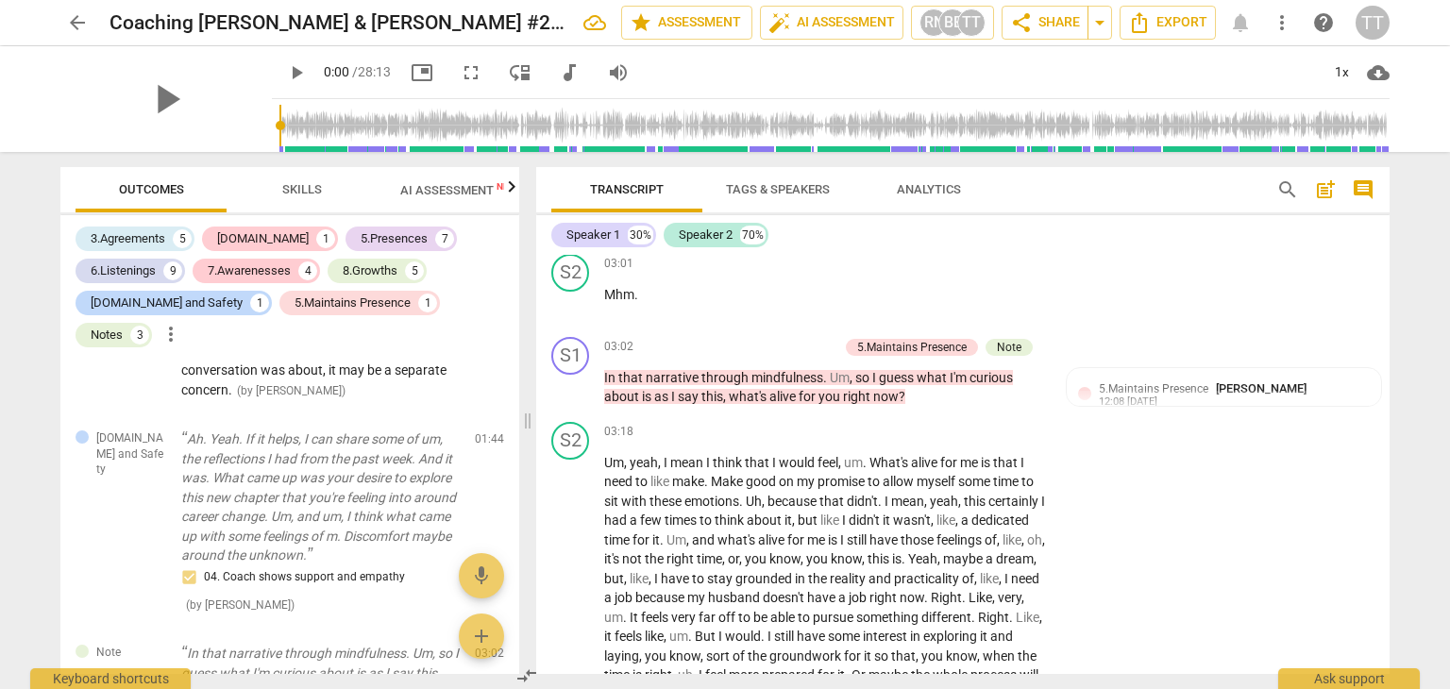
scroll to position [0, 0]
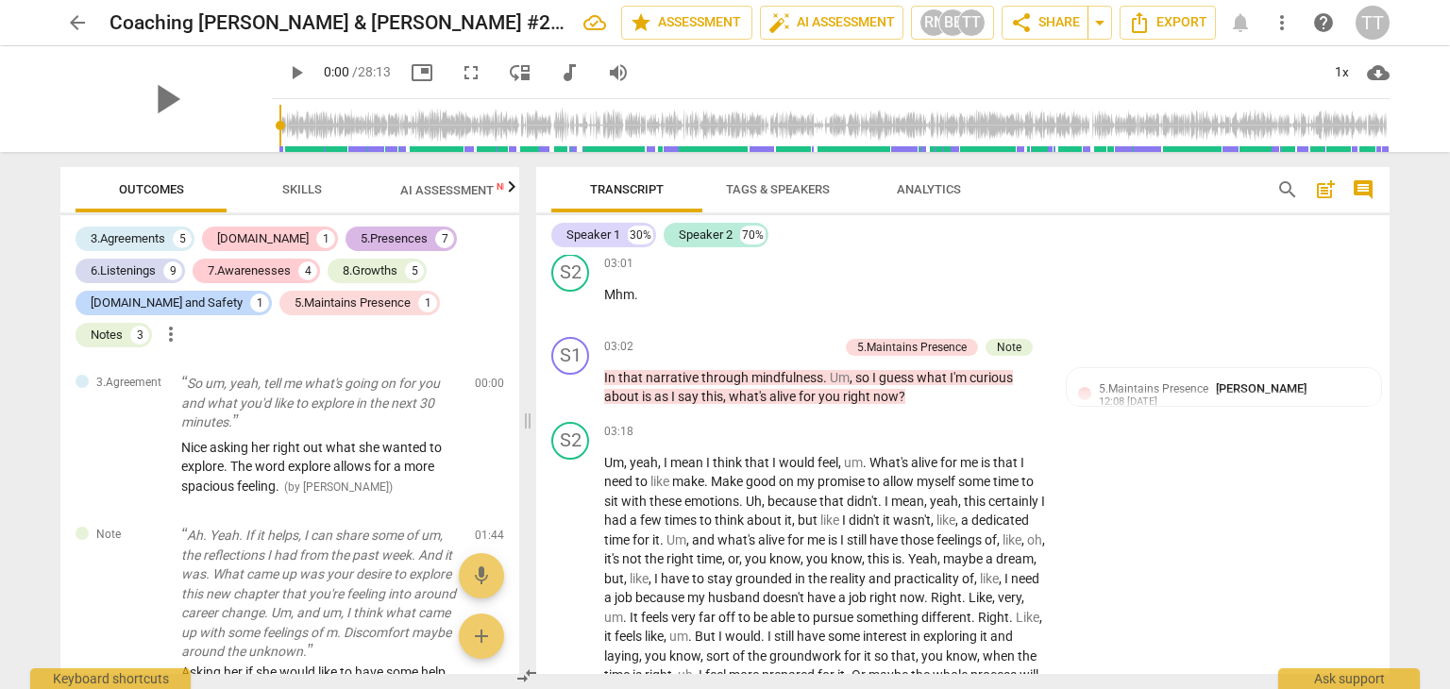
click at [361, 239] on div "5.Presences" at bounding box center [394, 238] width 67 height 19
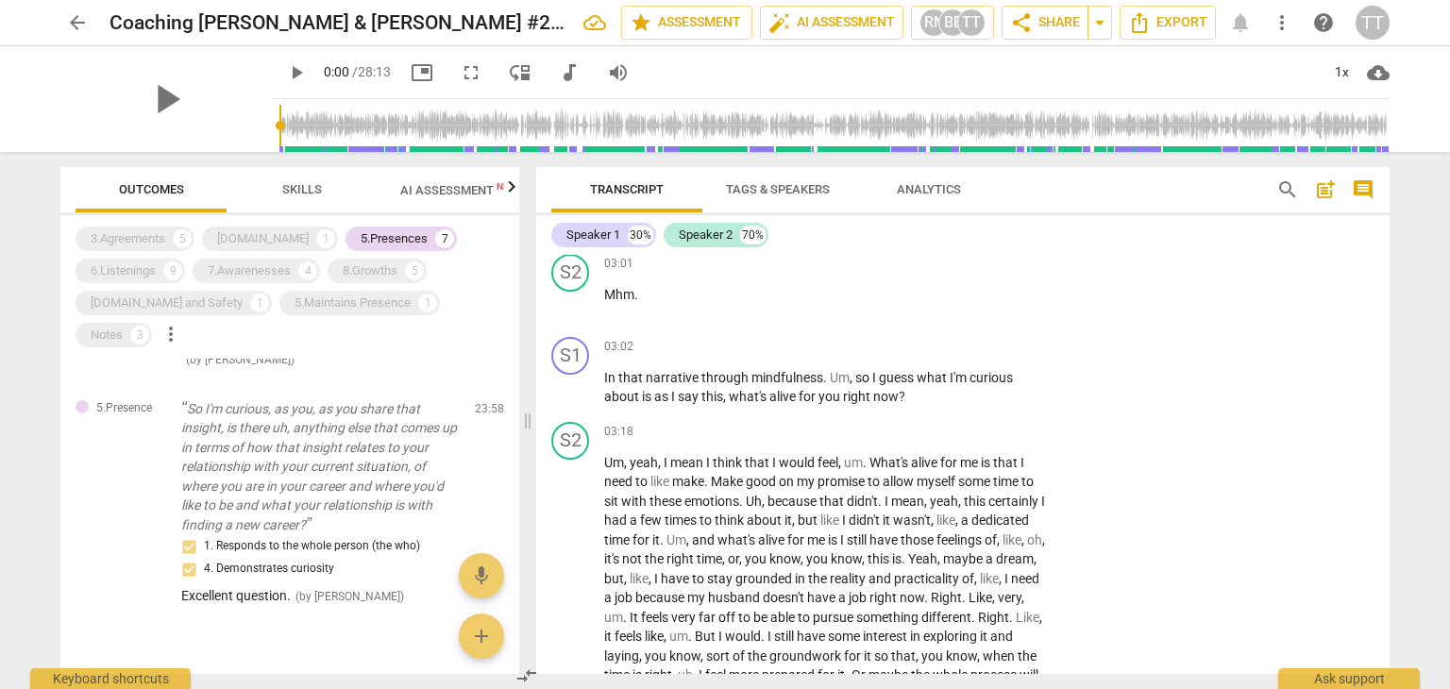
scroll to position [1234, 0]
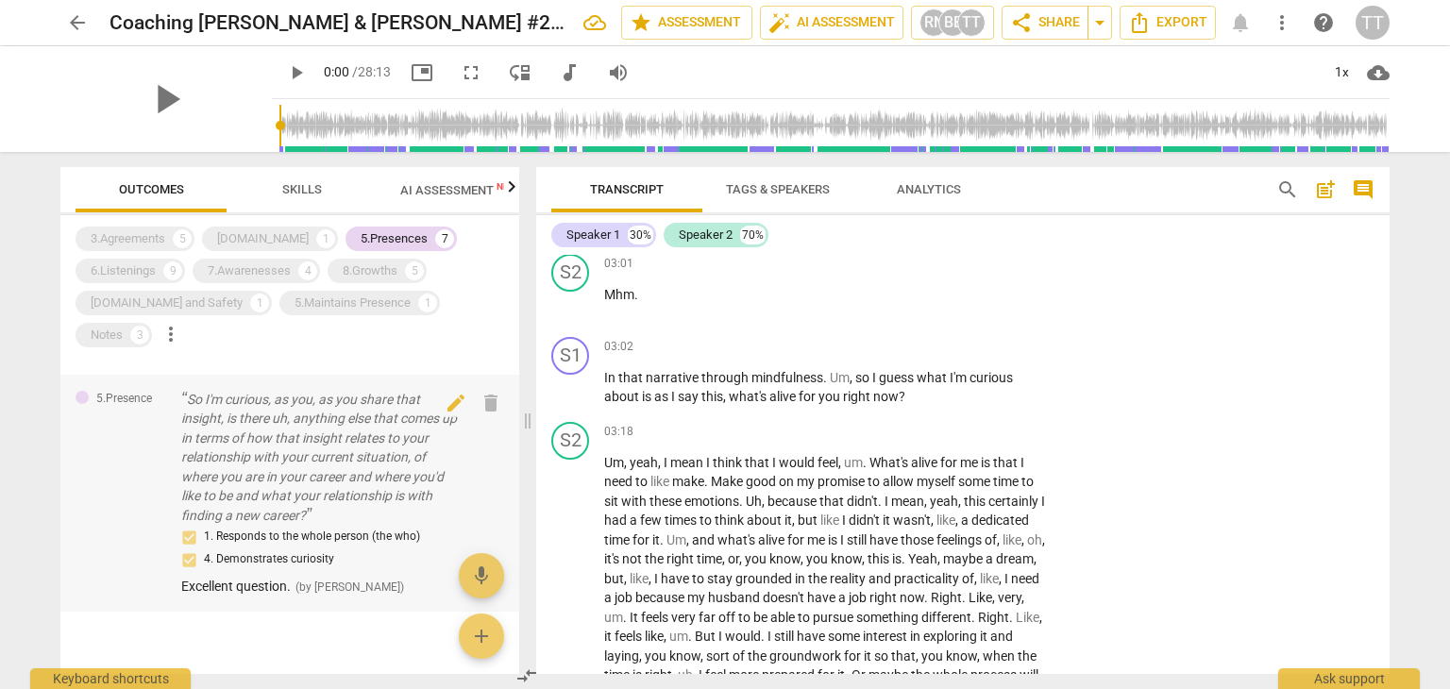
click at [375, 397] on p "So I'm curious, as you, as you share that insight, is there uh, anything else t…" at bounding box center [320, 458] width 278 height 136
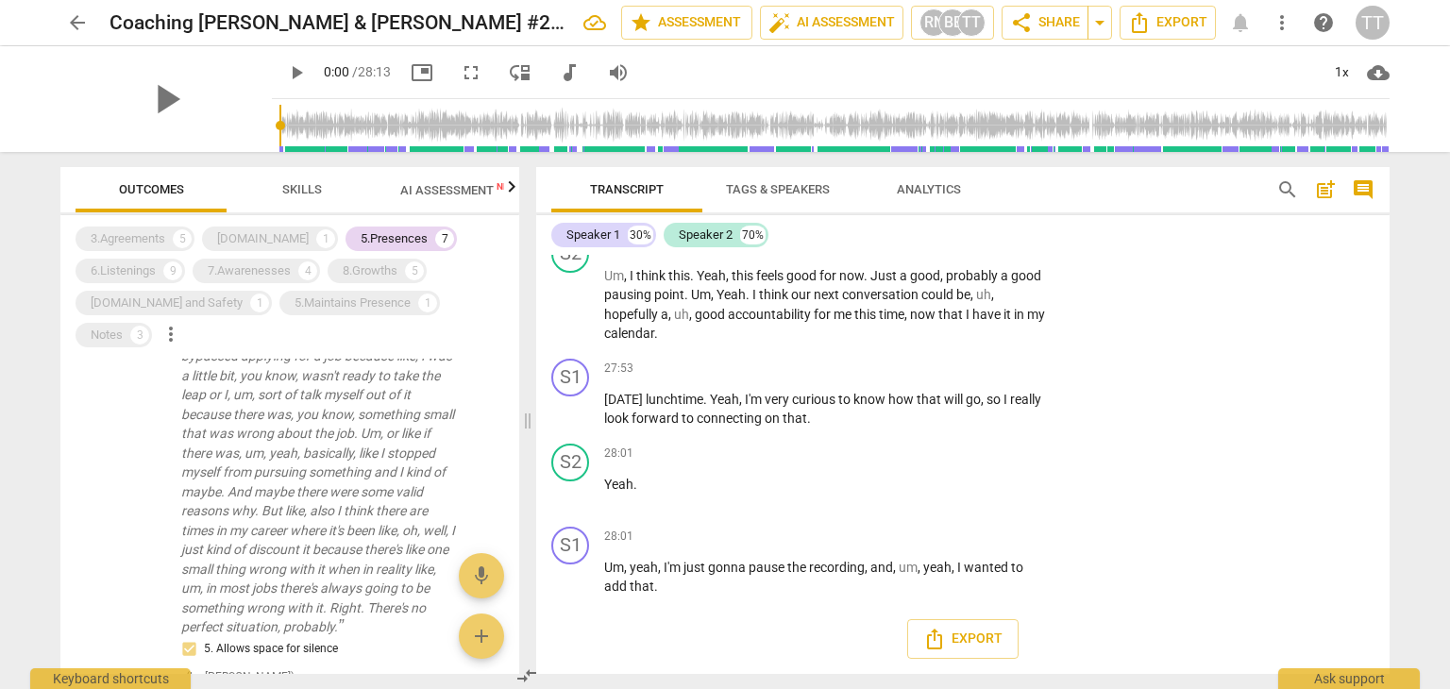
scroll to position [567, 0]
click at [134, 243] on div "3.Agreements" at bounding box center [128, 238] width 75 height 19
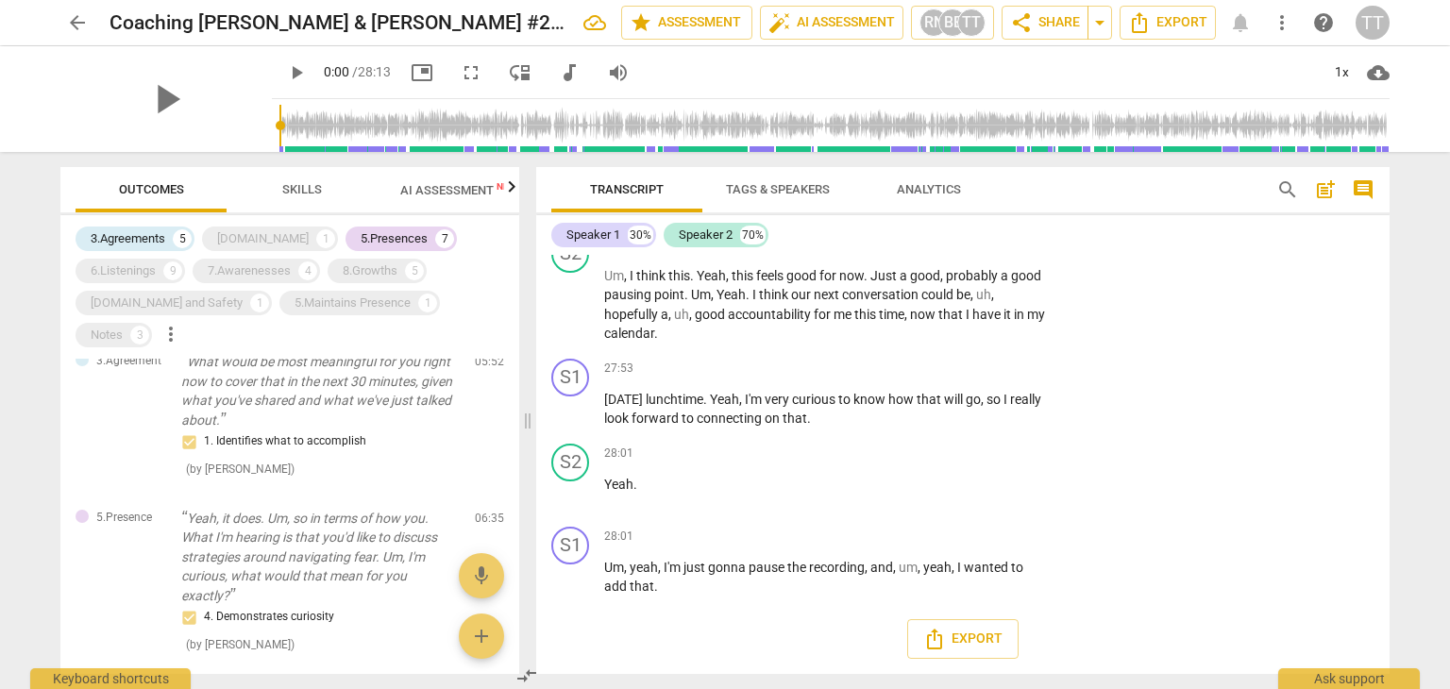
scroll to position [605, 0]
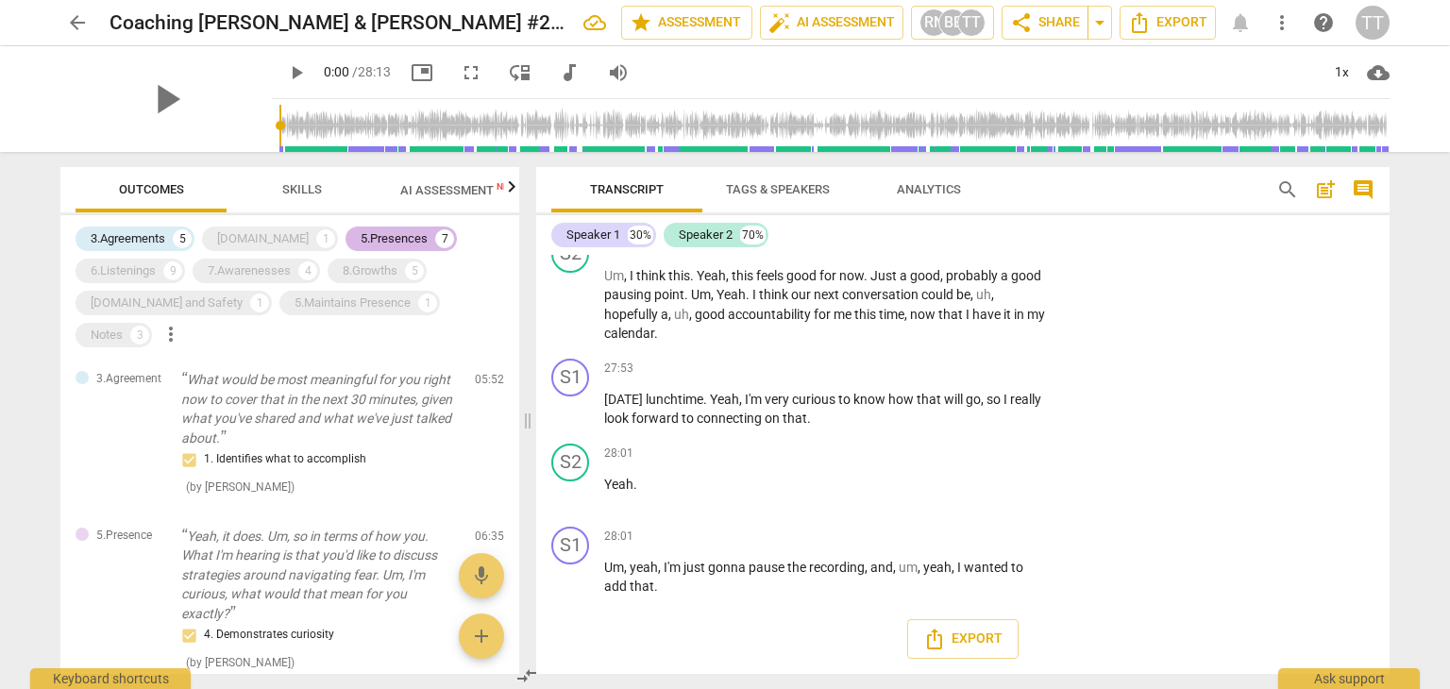
click at [361, 241] on div "5.Presences" at bounding box center [394, 238] width 67 height 19
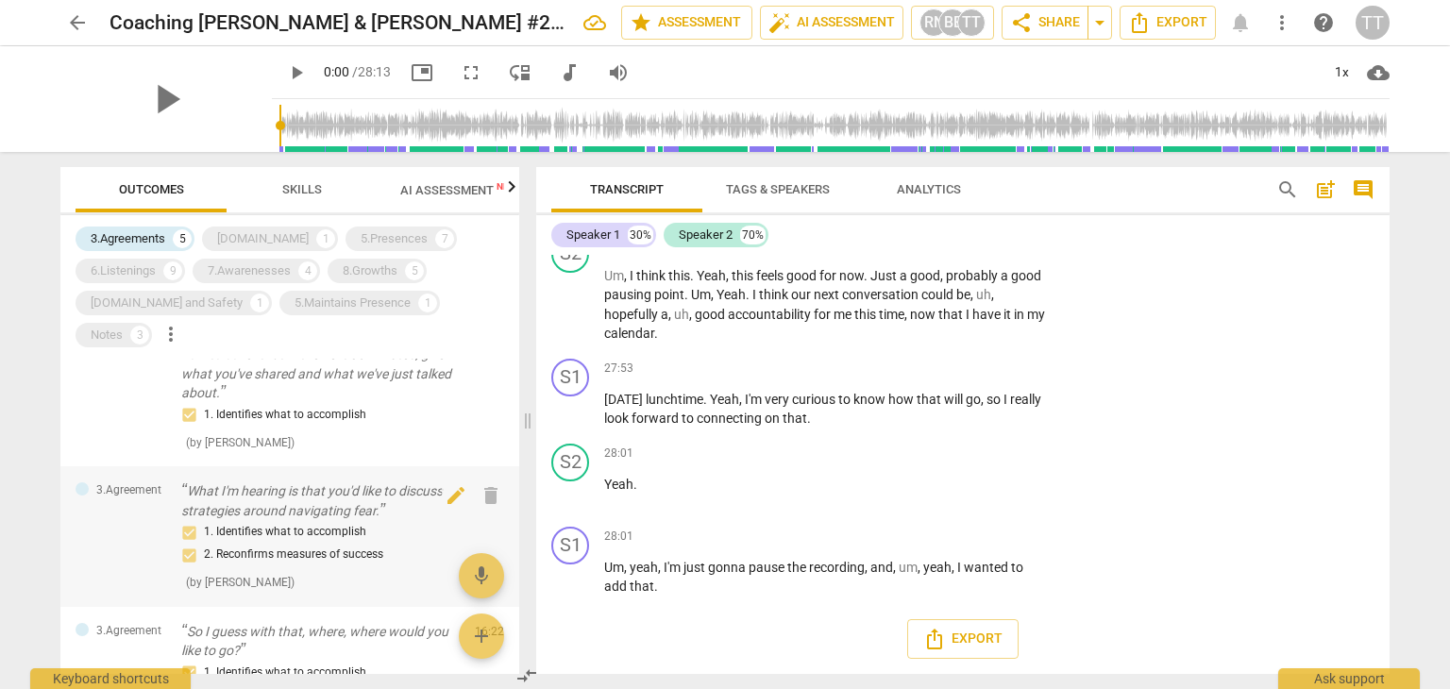
scroll to position [355, 0]
click at [322, 305] on div "5.Maintains Presence" at bounding box center [352, 303] width 116 height 19
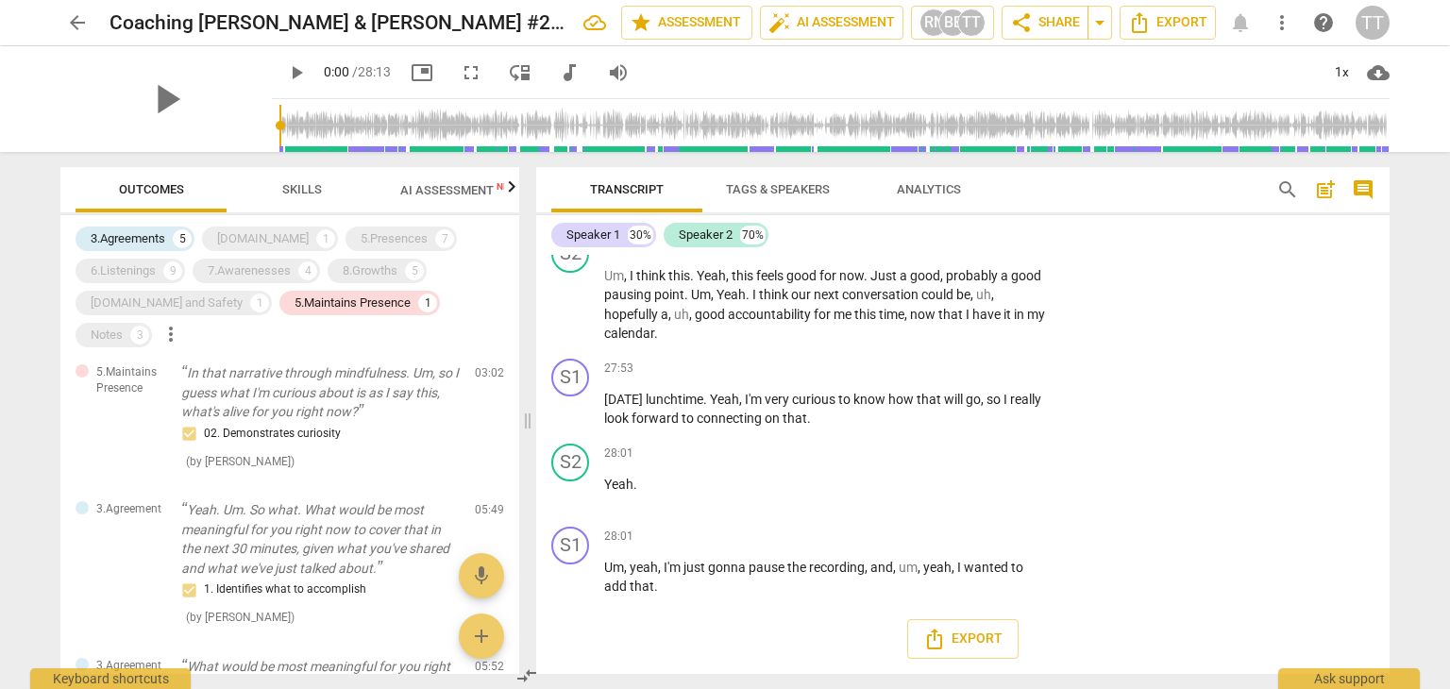
scroll to position [155, 0]
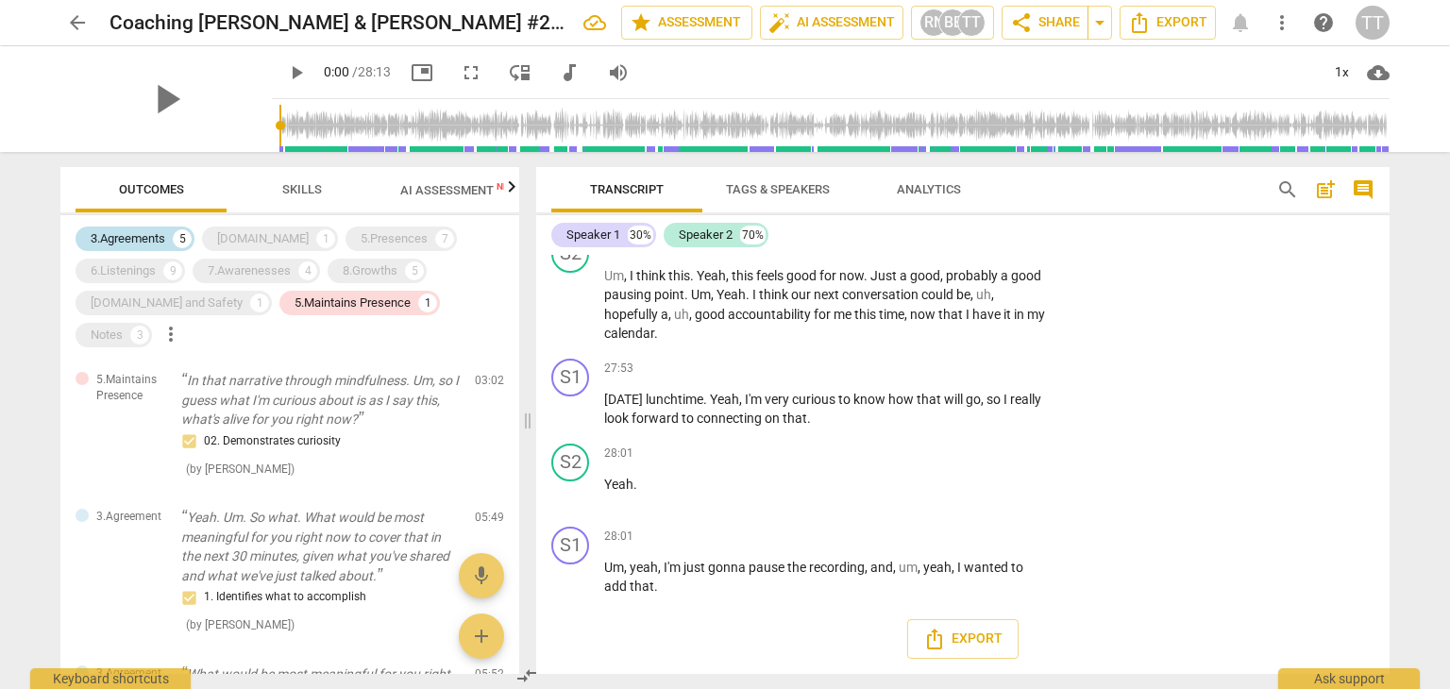
click at [136, 244] on div "3.Agreements" at bounding box center [128, 238] width 75 height 19
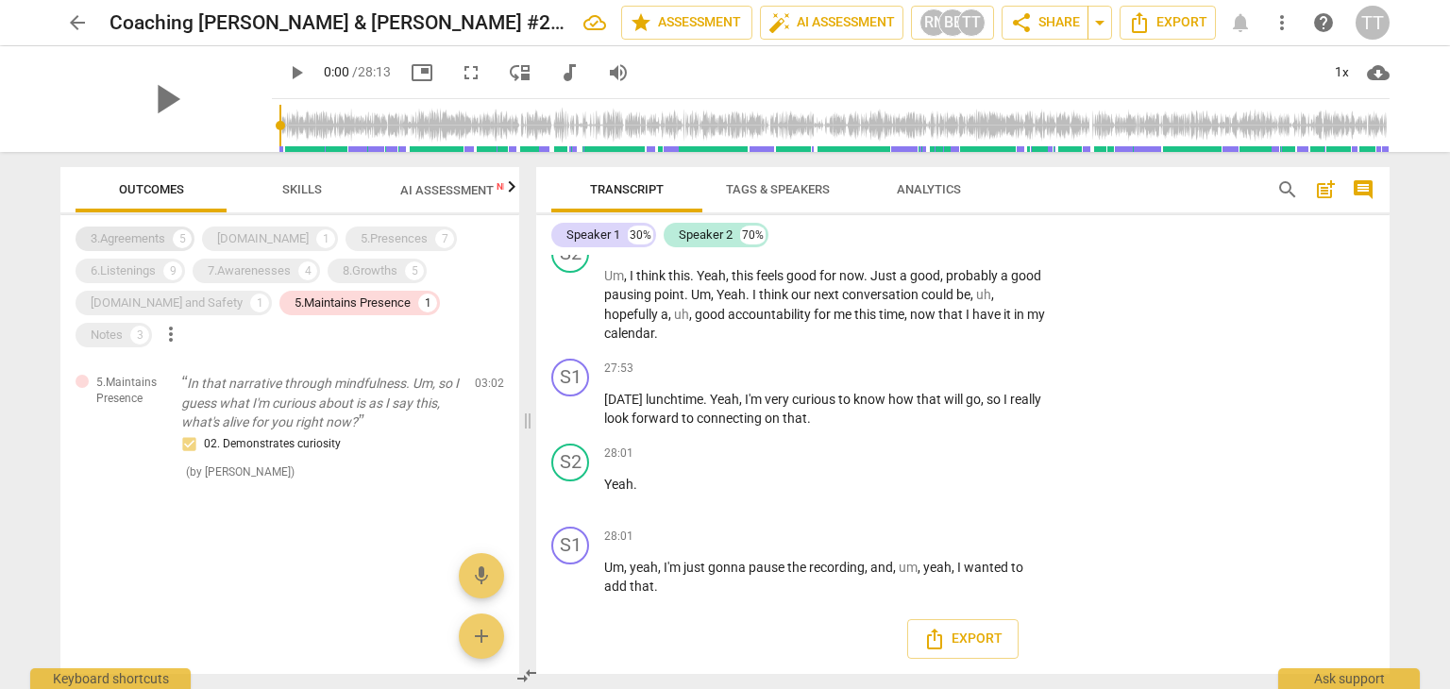
scroll to position [0, 0]
click at [123, 326] on div "Notes" at bounding box center [107, 335] width 32 height 19
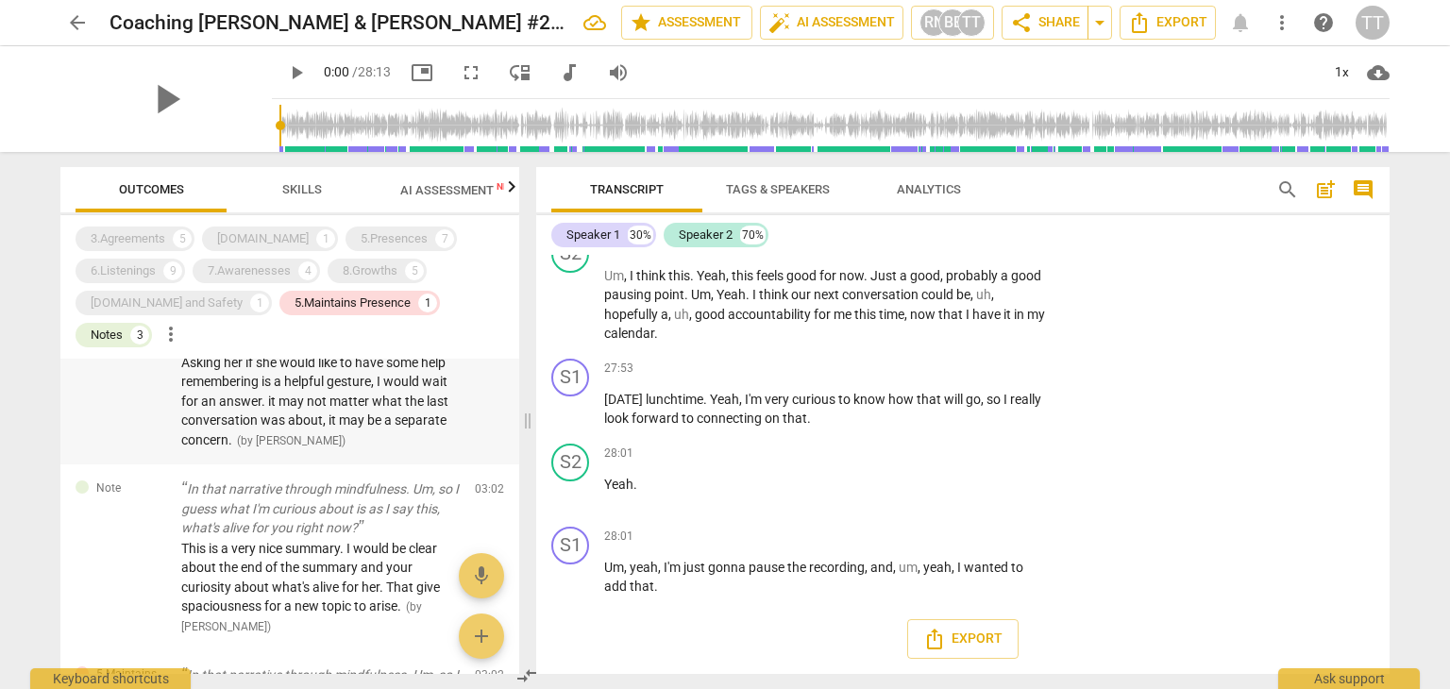
scroll to position [157, 0]
click at [244, 480] on p "In that narrative through mindfulness. Um, so I guess what I'm curious about is…" at bounding box center [320, 509] width 278 height 59
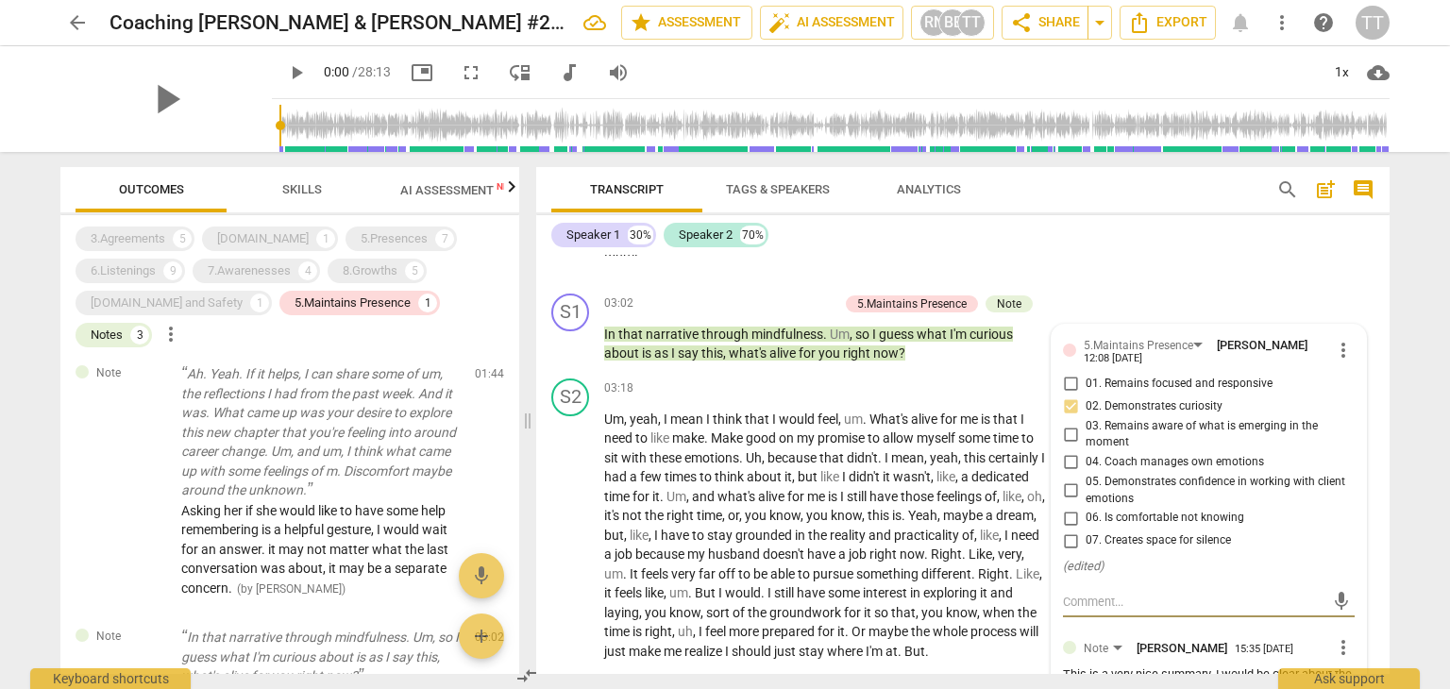
scroll to position [0, 0]
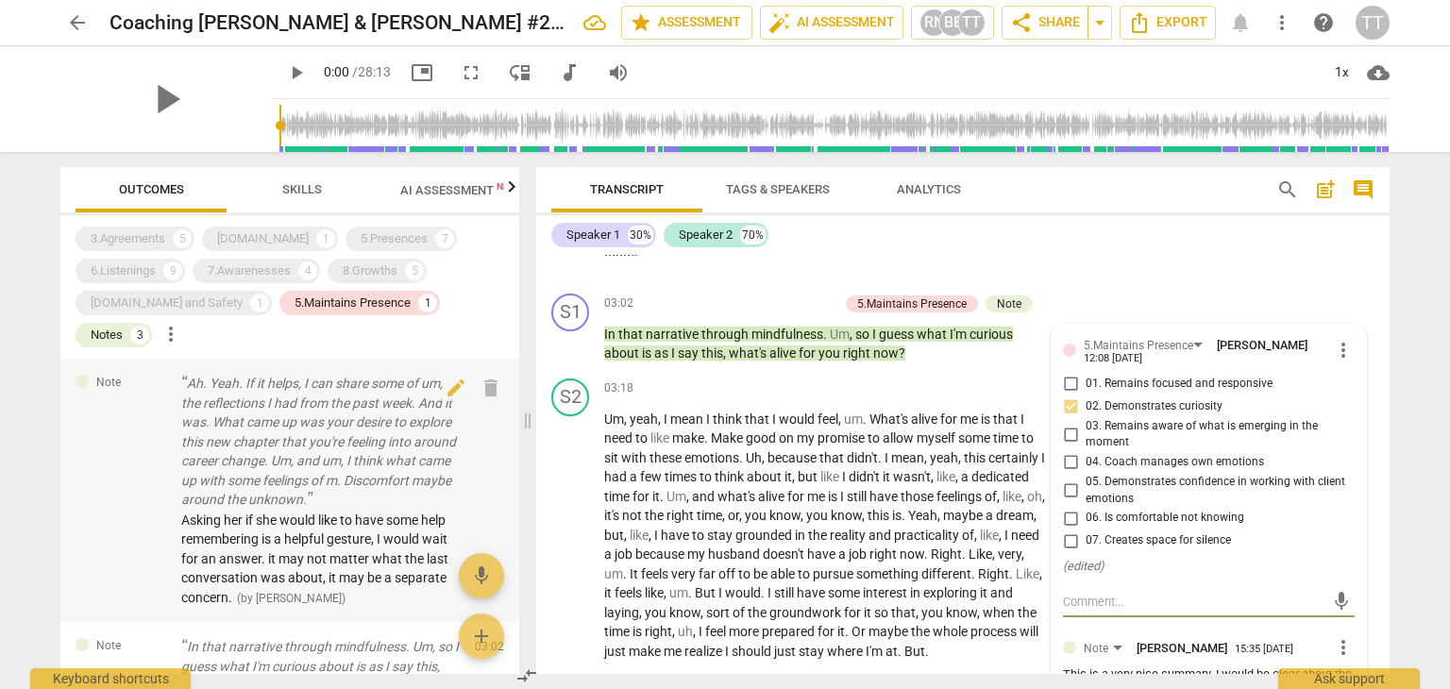
click at [268, 530] on span "Asking her if she would like to have some help remembering is a helpful gesture…" at bounding box center [314, 558] width 267 height 92
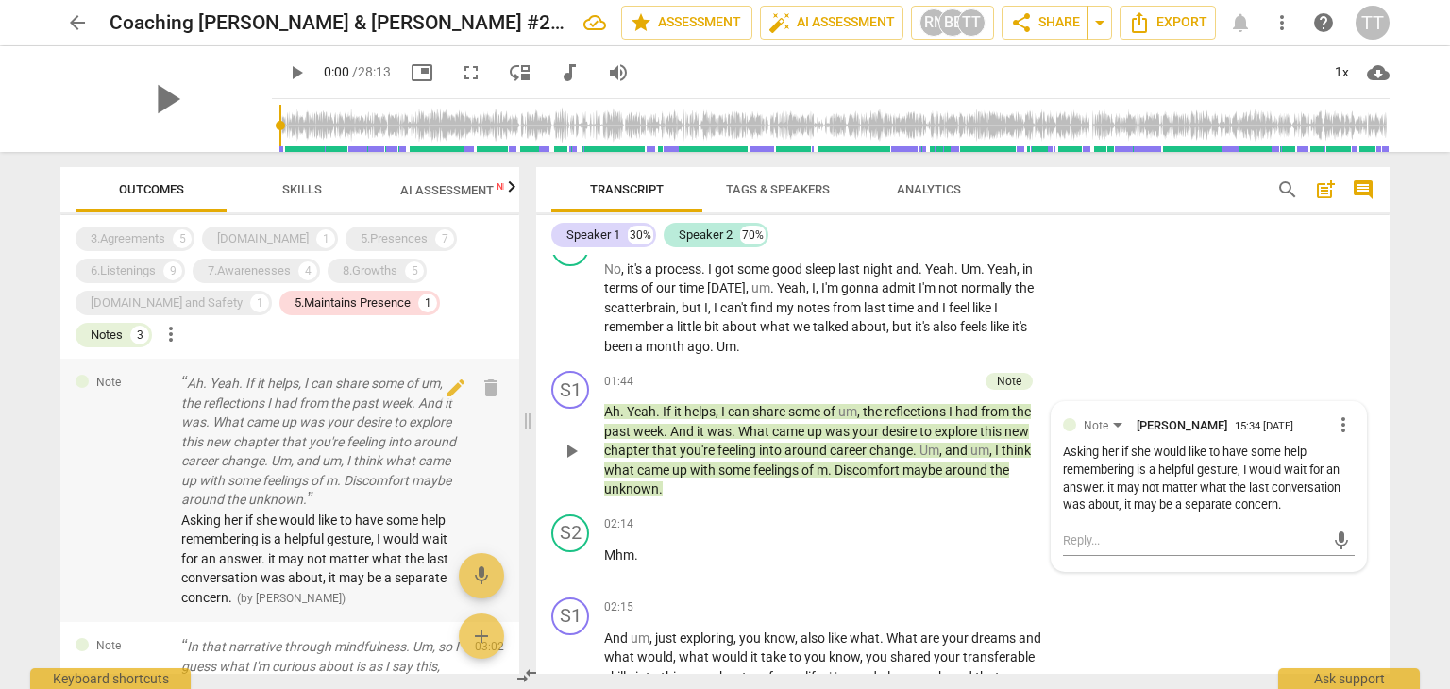
scroll to position [393, 0]
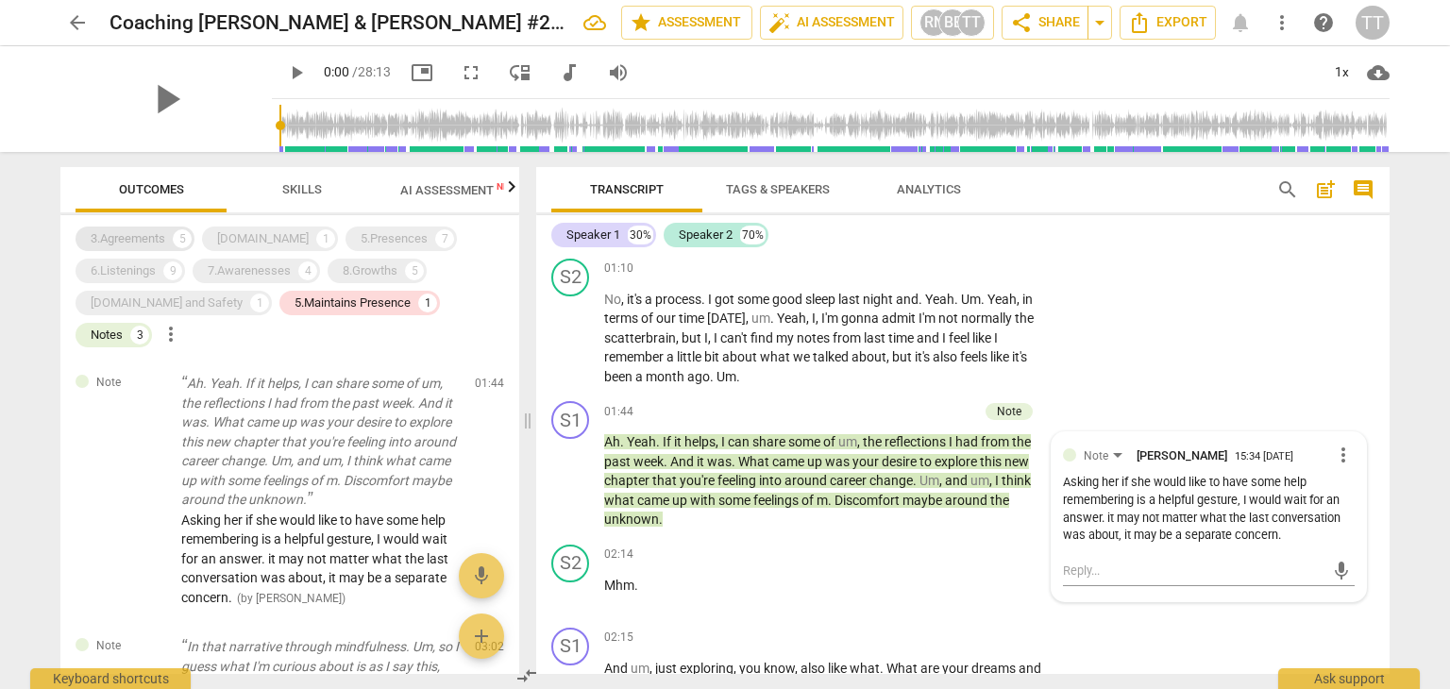
click at [155, 242] on div "3.Agreements" at bounding box center [128, 238] width 75 height 19
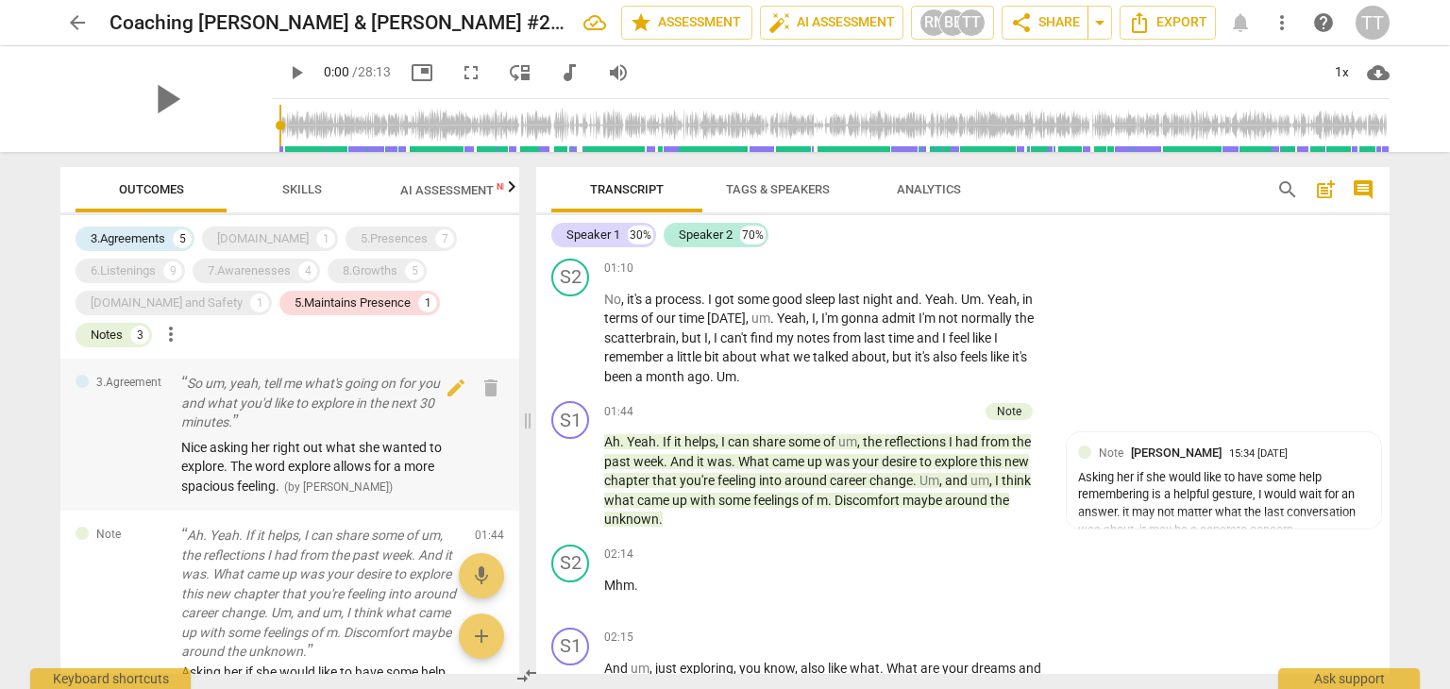
click at [268, 379] on p "So um, yeah, tell me what's going on for you and what you'd like to explore in …" at bounding box center [320, 403] width 278 height 59
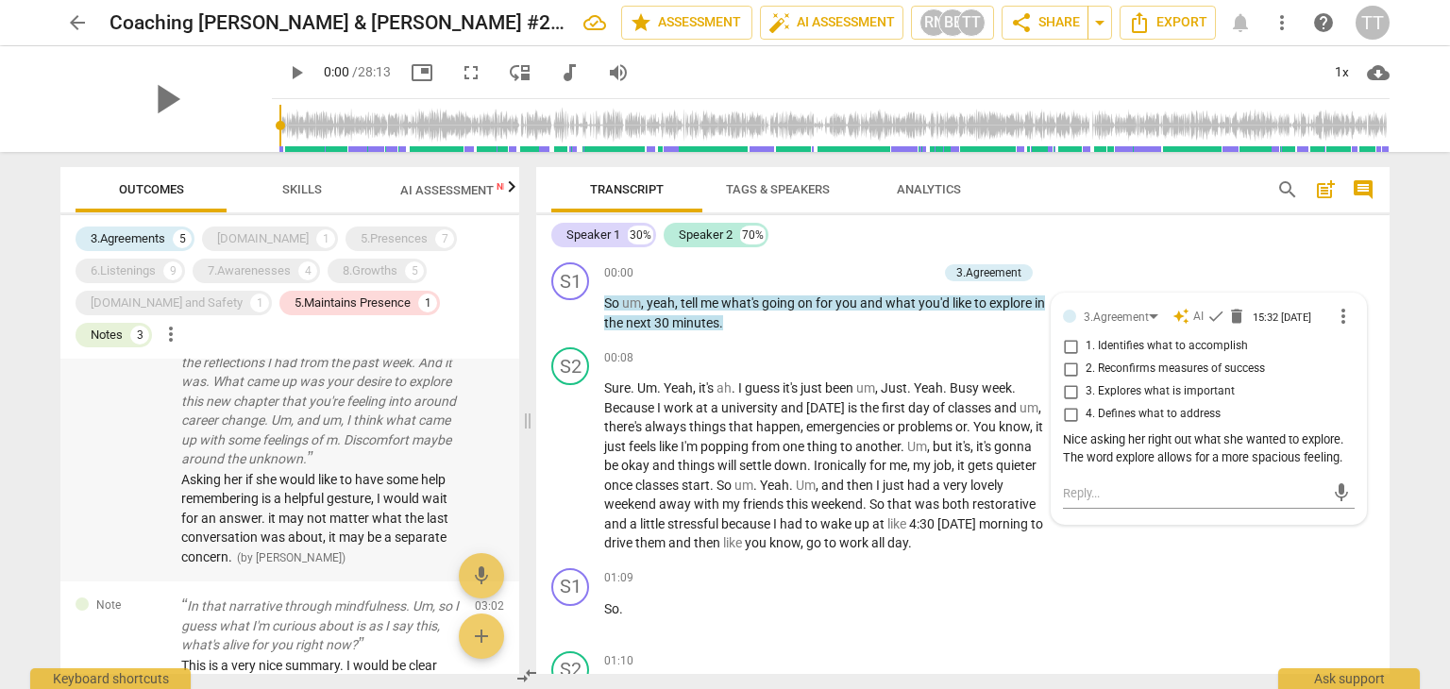
scroll to position [263, 0]
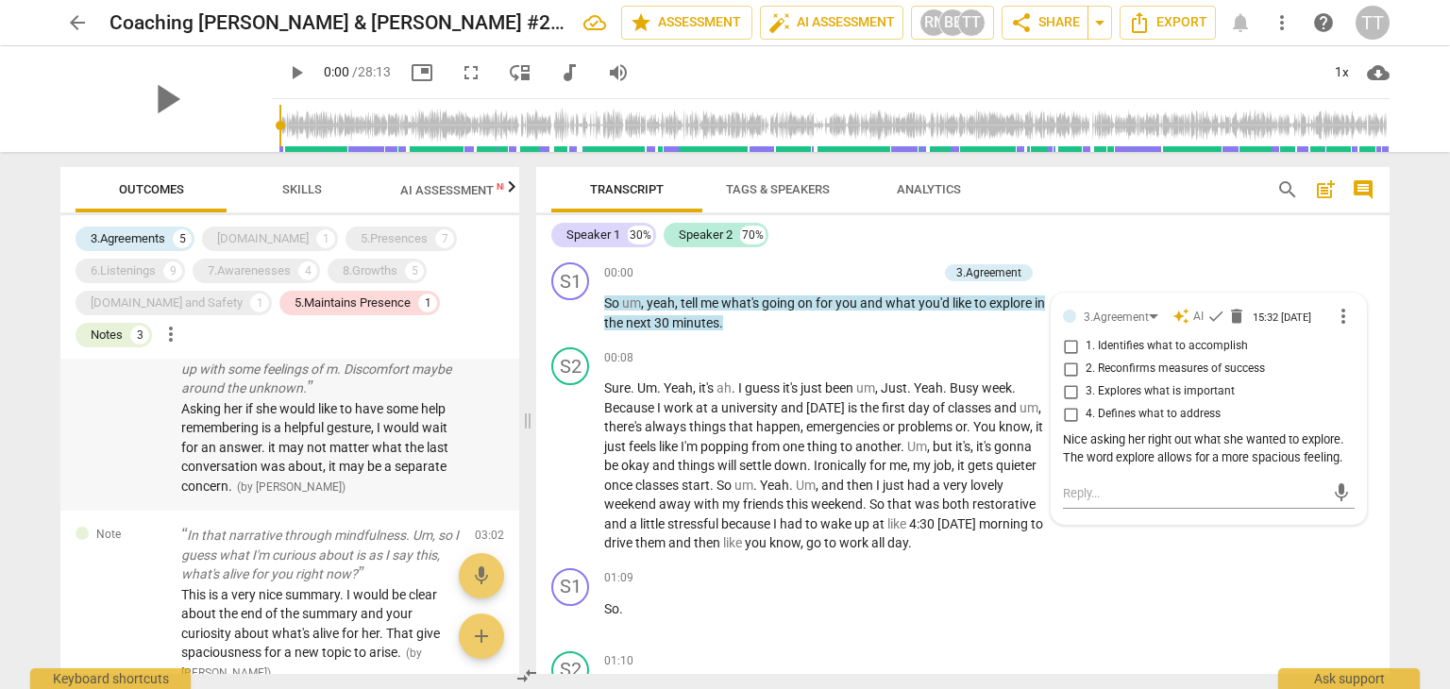
click at [355, 587] on span "This is a very nice summary. I would be clear about the end of the summary and …" at bounding box center [310, 624] width 259 height 74
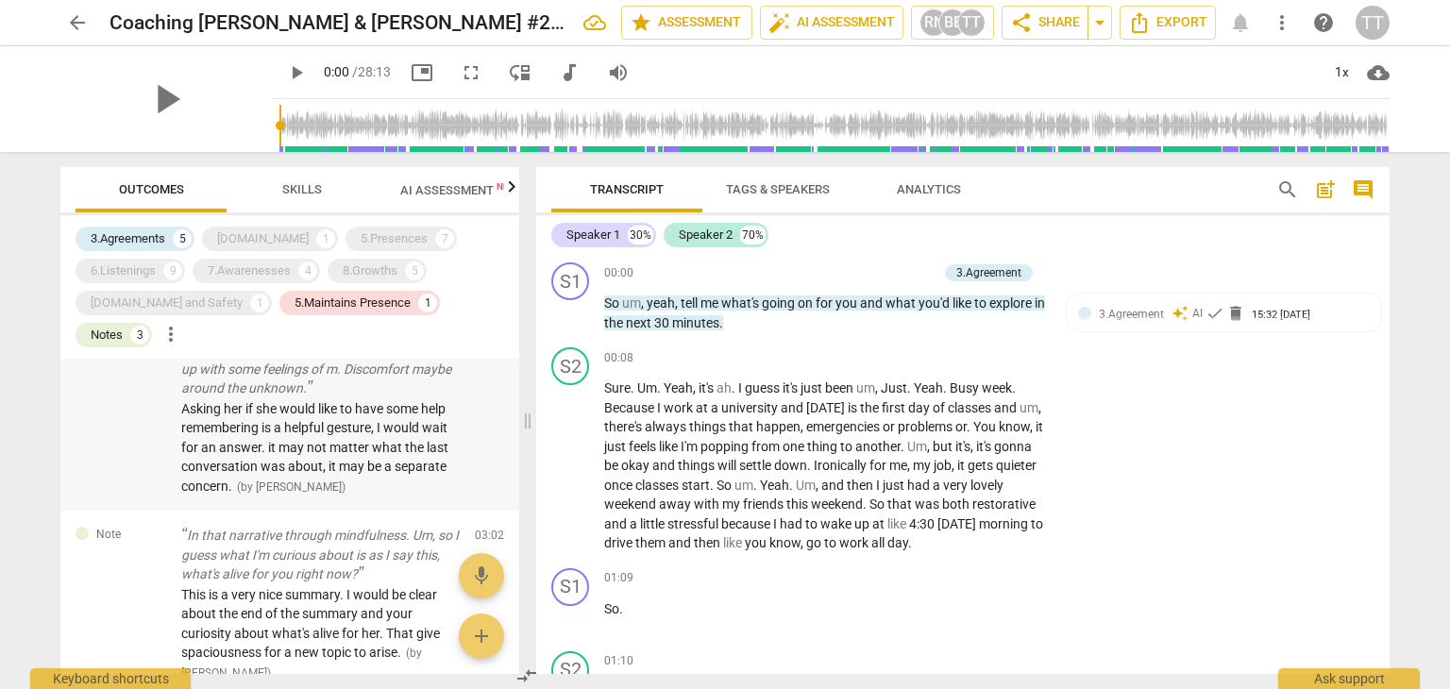
scroll to position [1274, 0]
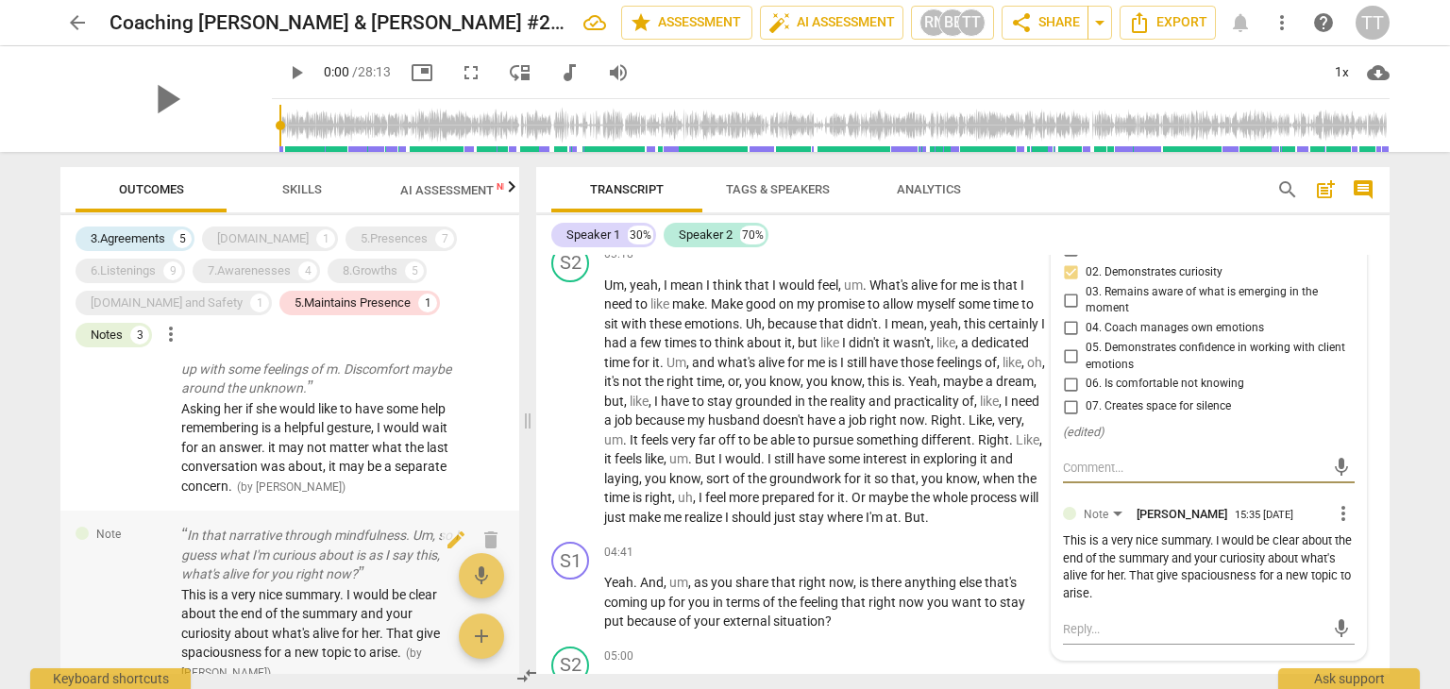
click at [356, 587] on span "This is a very nice summary. I would be clear about the end of the summary and …" at bounding box center [310, 624] width 259 height 74
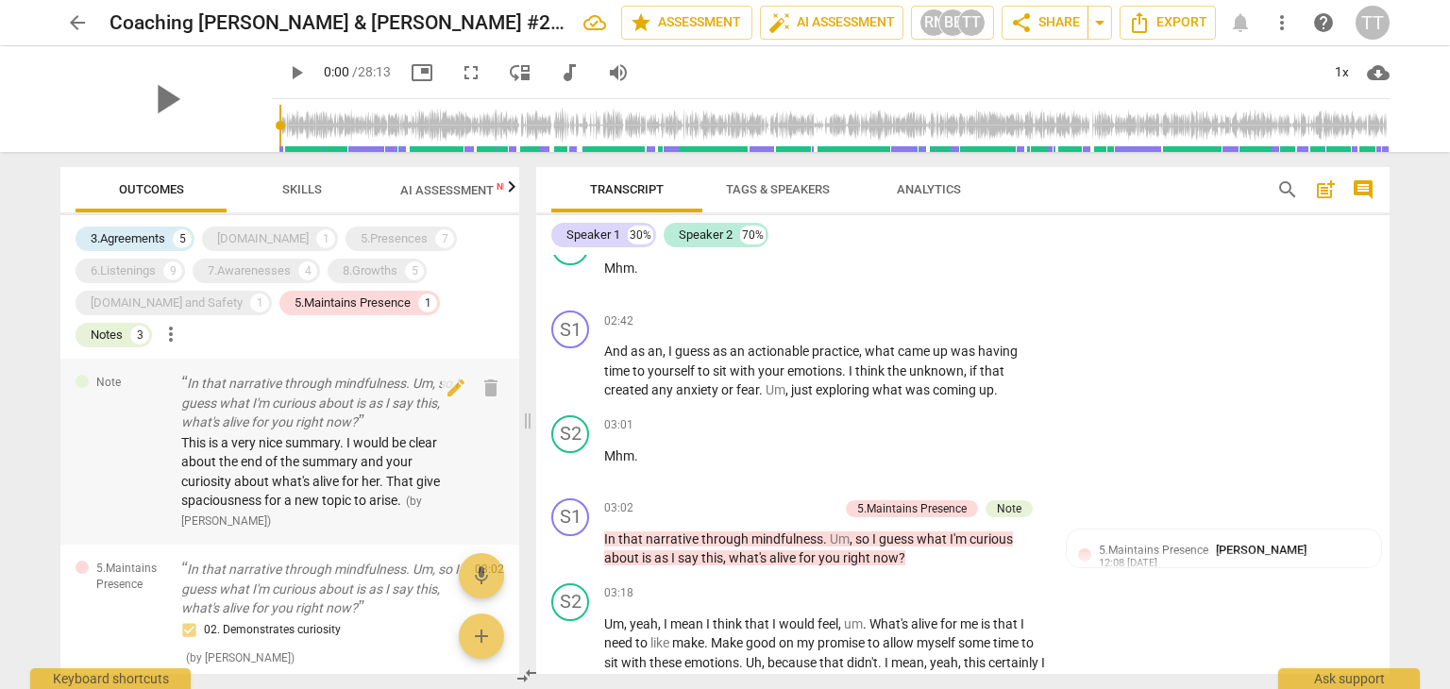
scroll to position [400, 0]
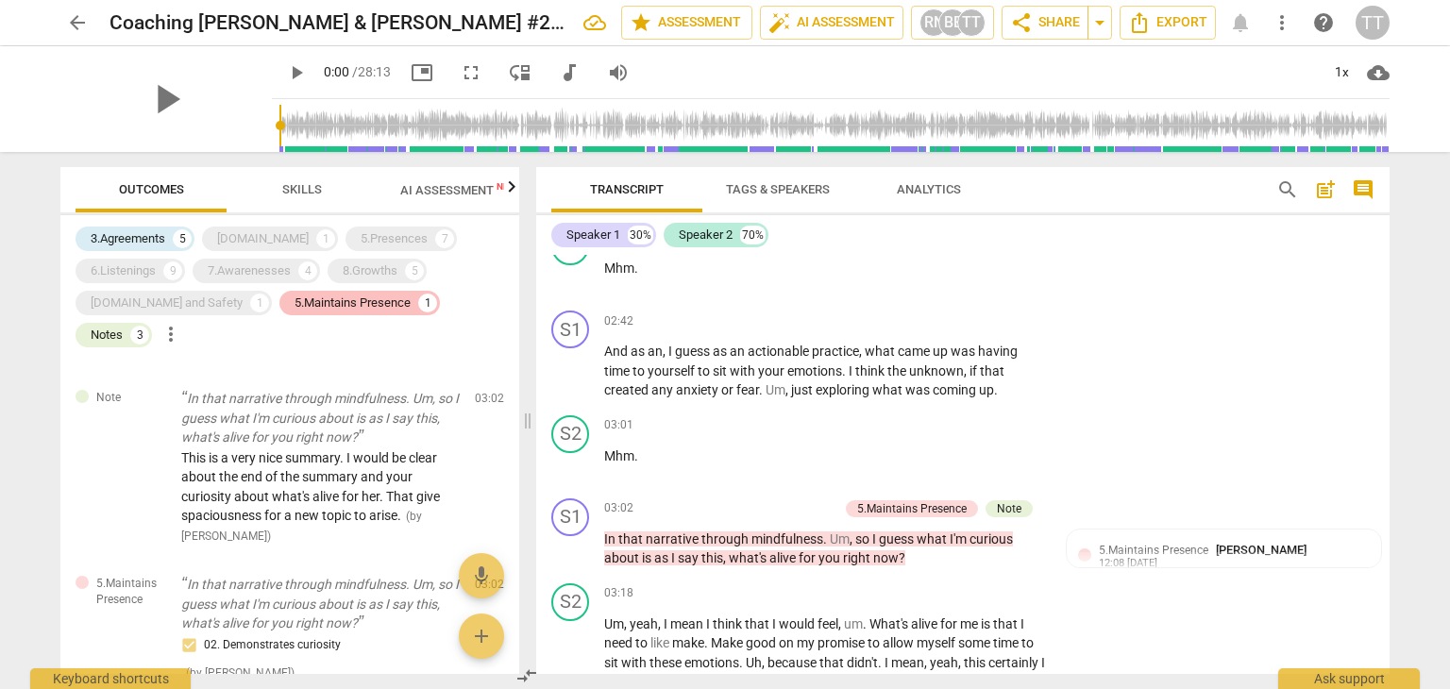
click at [307, 305] on div "5.Maintains Presence" at bounding box center [352, 303] width 116 height 19
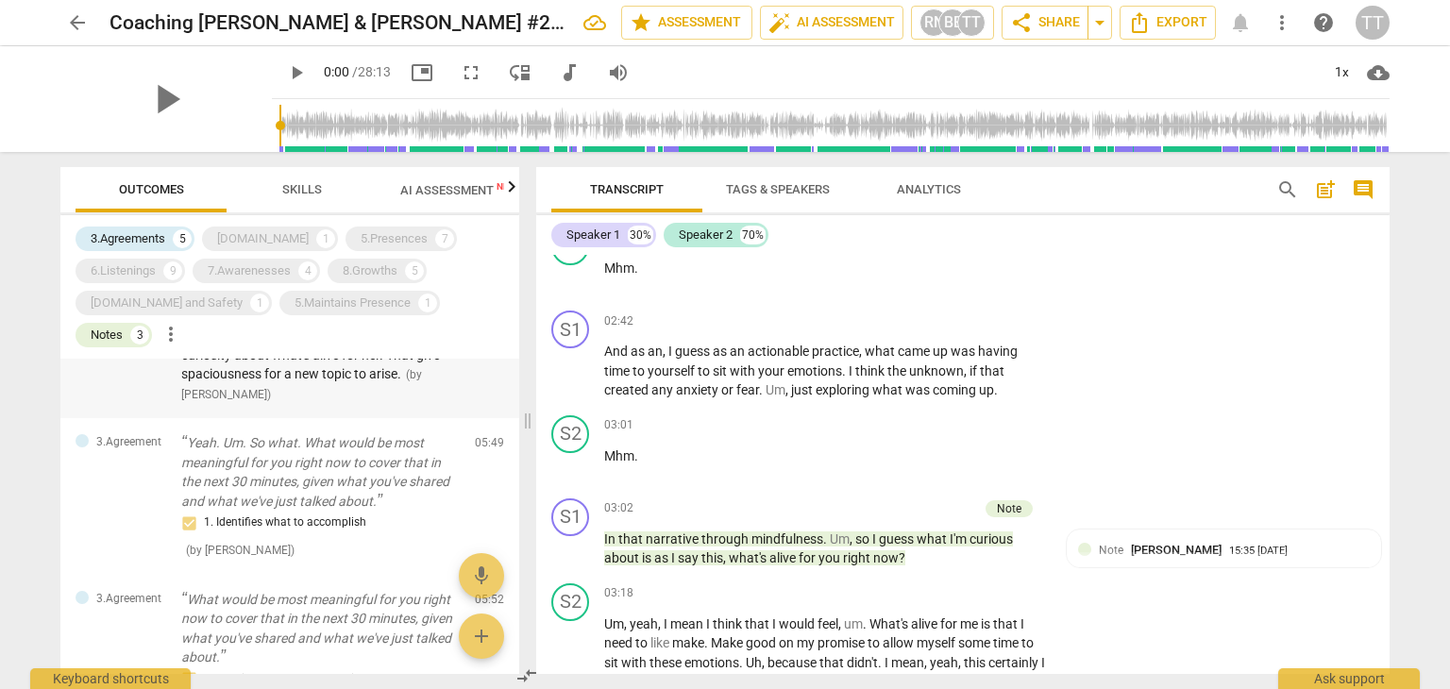
scroll to position [545, 0]
click at [268, 509] on div "1. Identifies what to accomplish" at bounding box center [320, 520] width 278 height 23
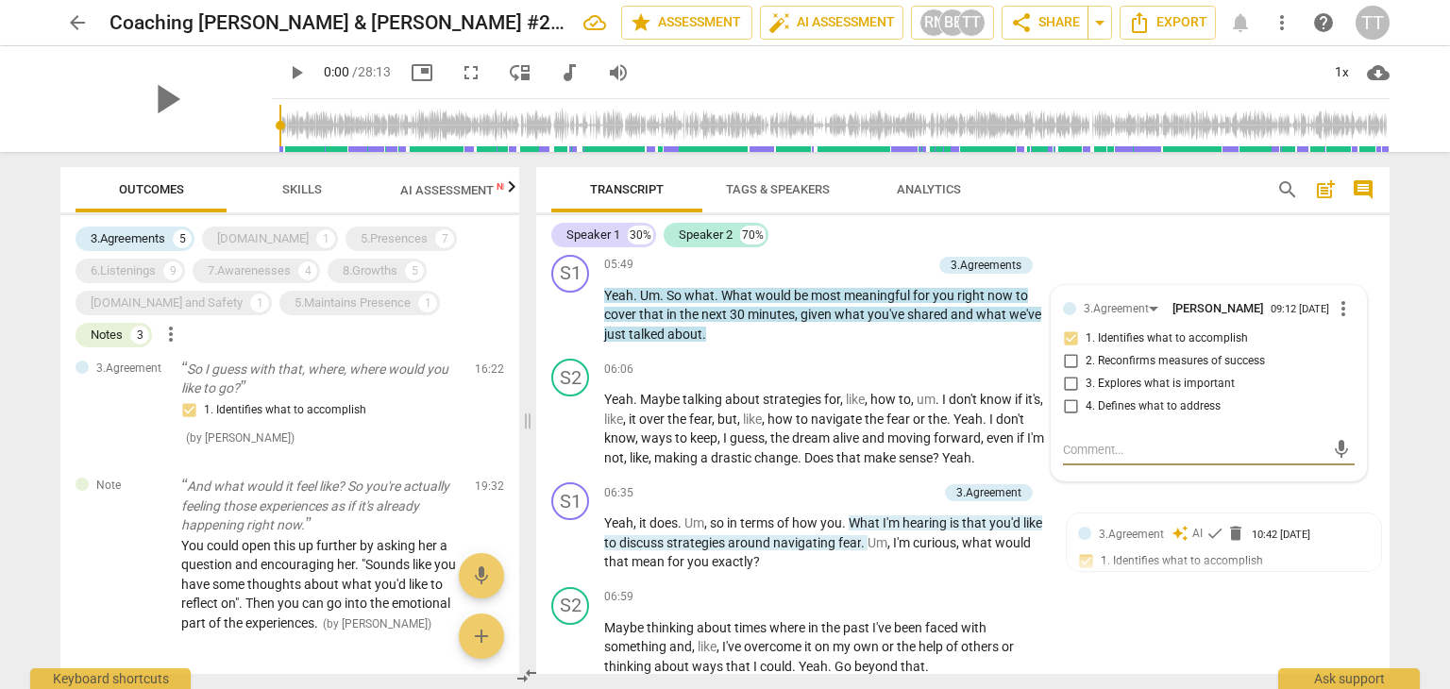
scroll to position [1124, 0]
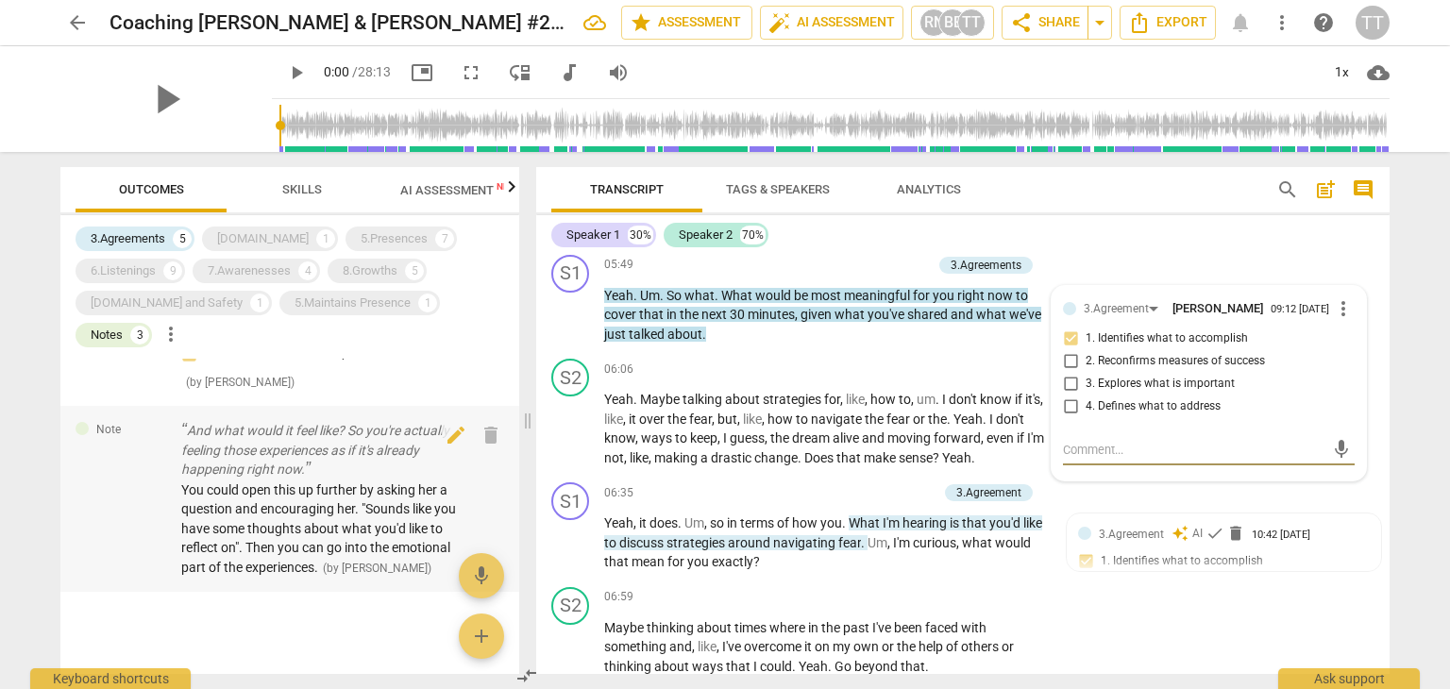
click at [332, 421] on p "And what would it feel like? So you're actually feeling those experiences as if…" at bounding box center [320, 450] width 278 height 59
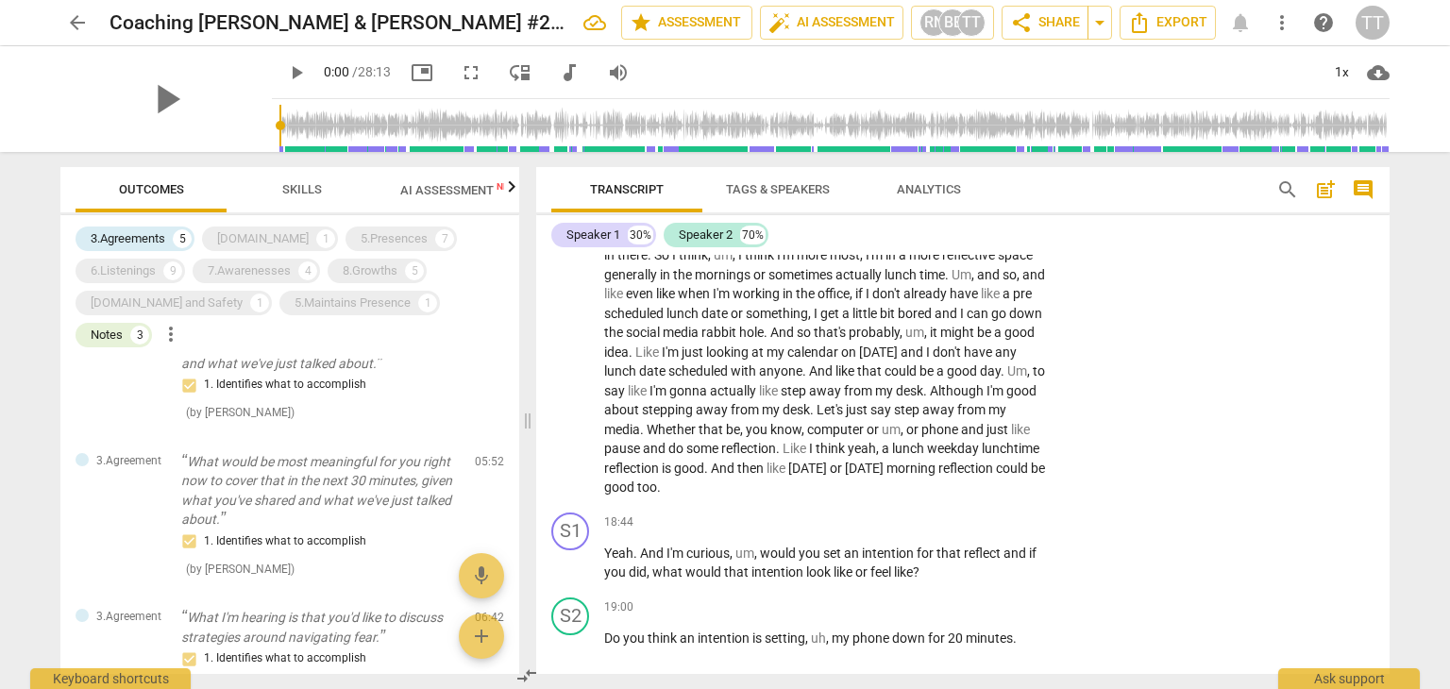
scroll to position [671, 0]
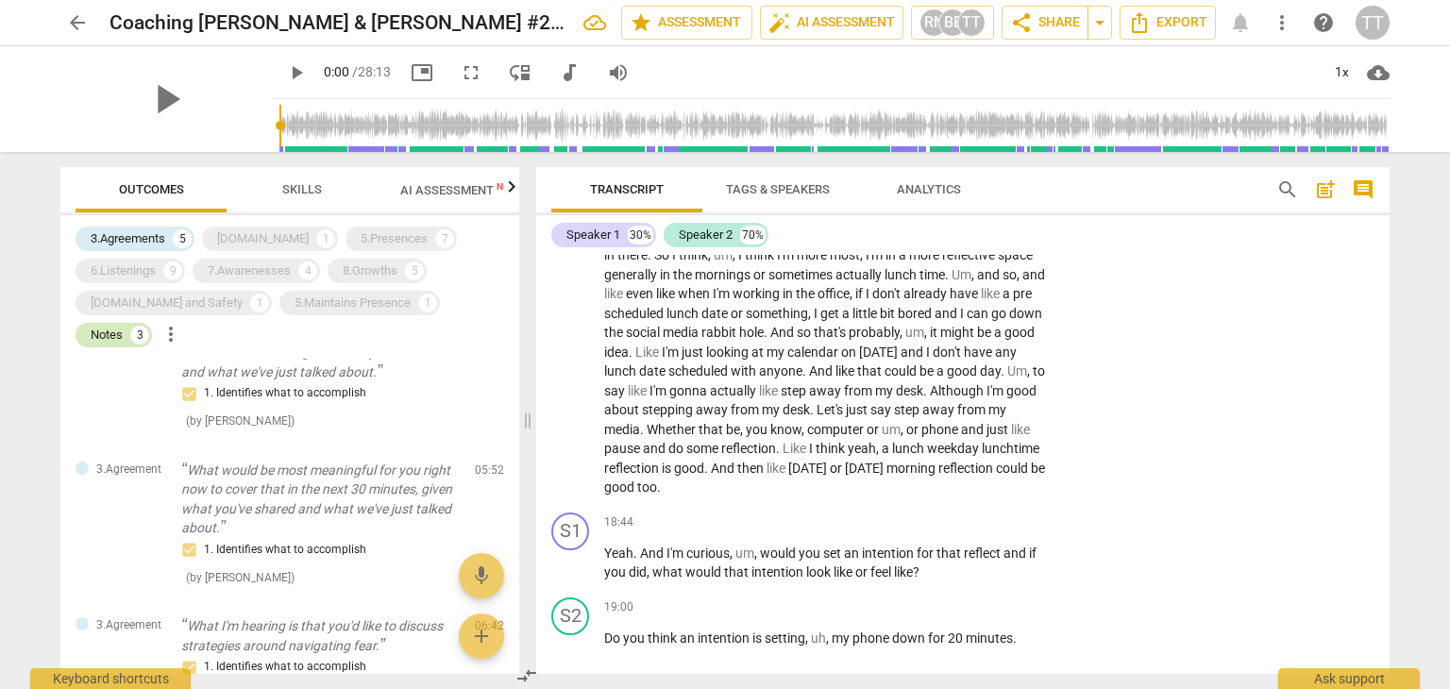
click at [152, 323] on div "Notes 3" at bounding box center [114, 335] width 76 height 25
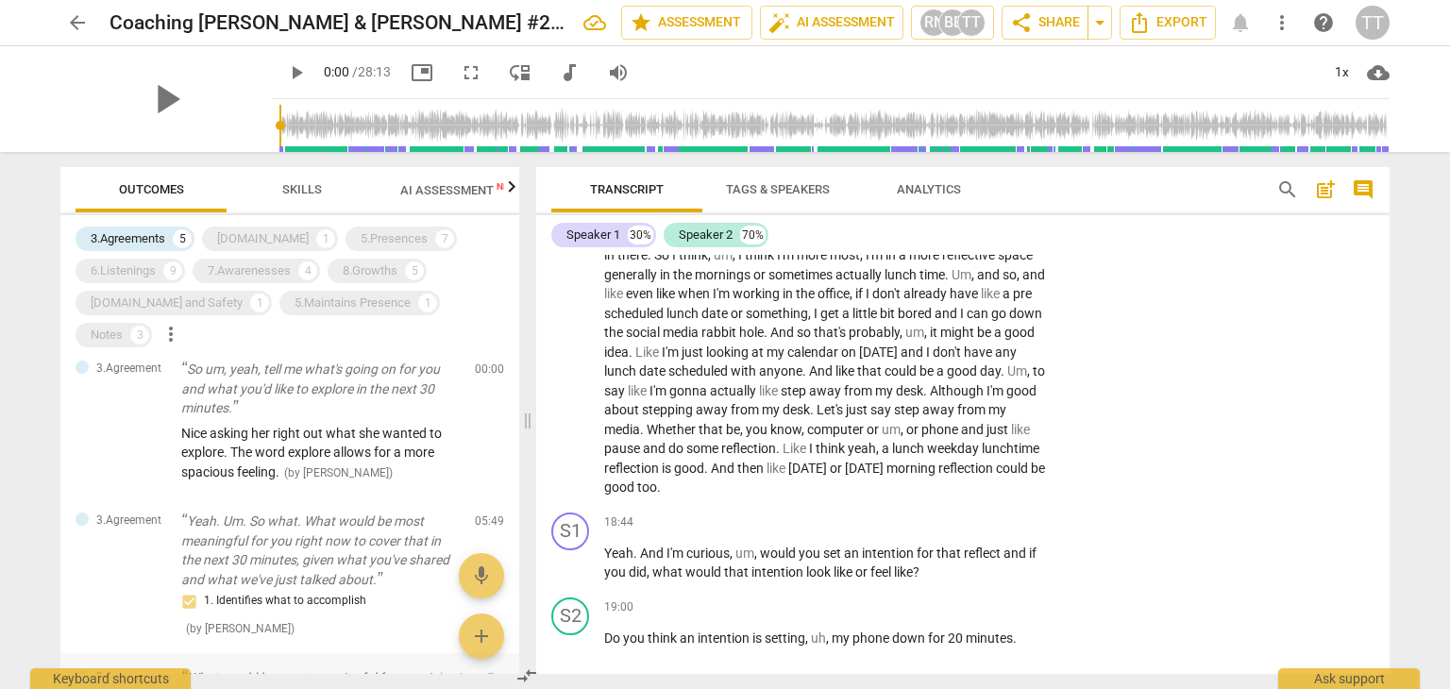
scroll to position [0, 0]
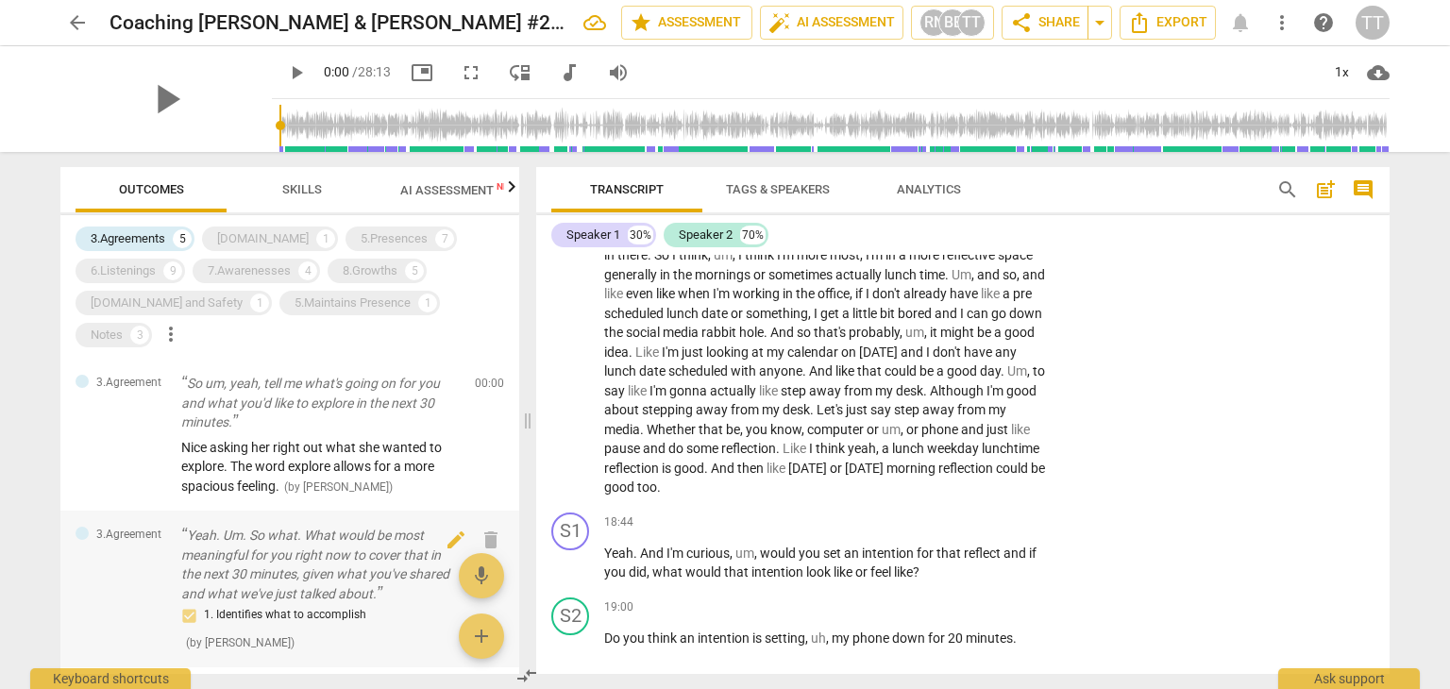
click at [289, 557] on p "Yeah. Um. So what. What would be most meaningful for you right now to cover tha…" at bounding box center [320, 564] width 278 height 77
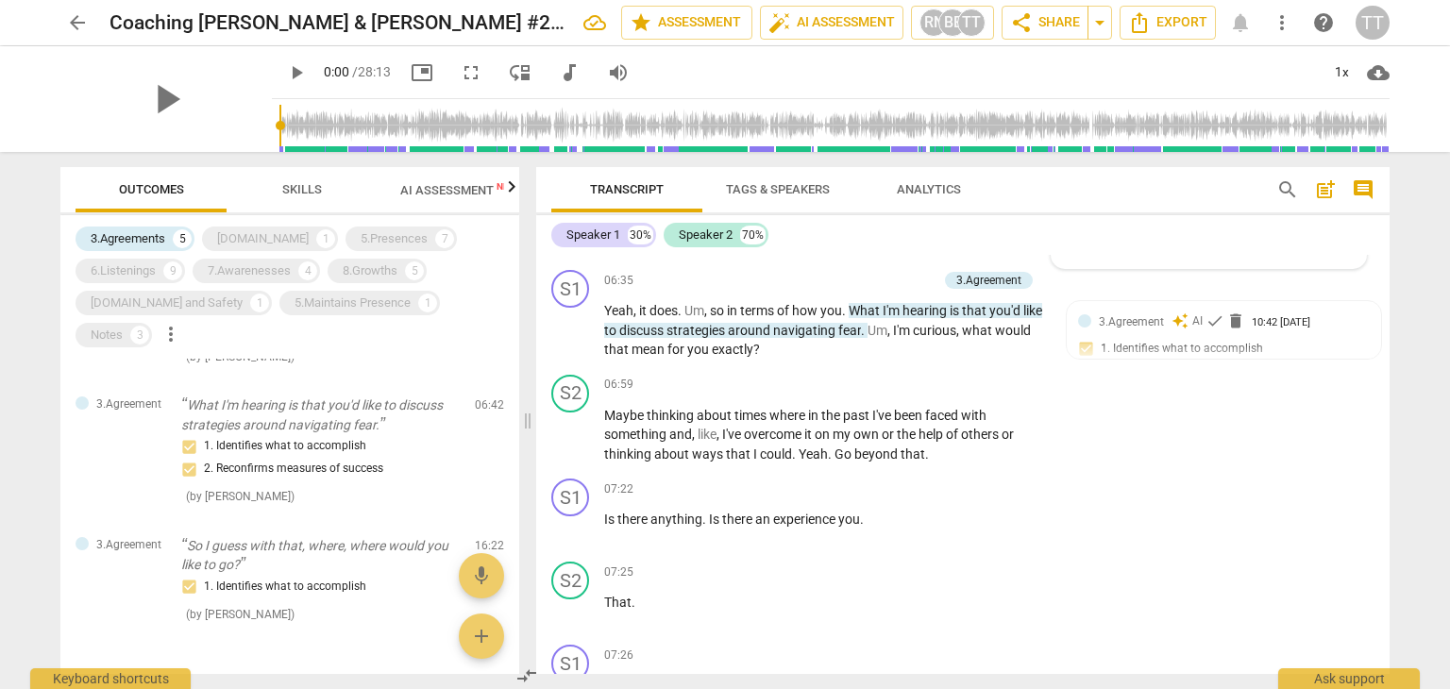
scroll to position [469, 0]
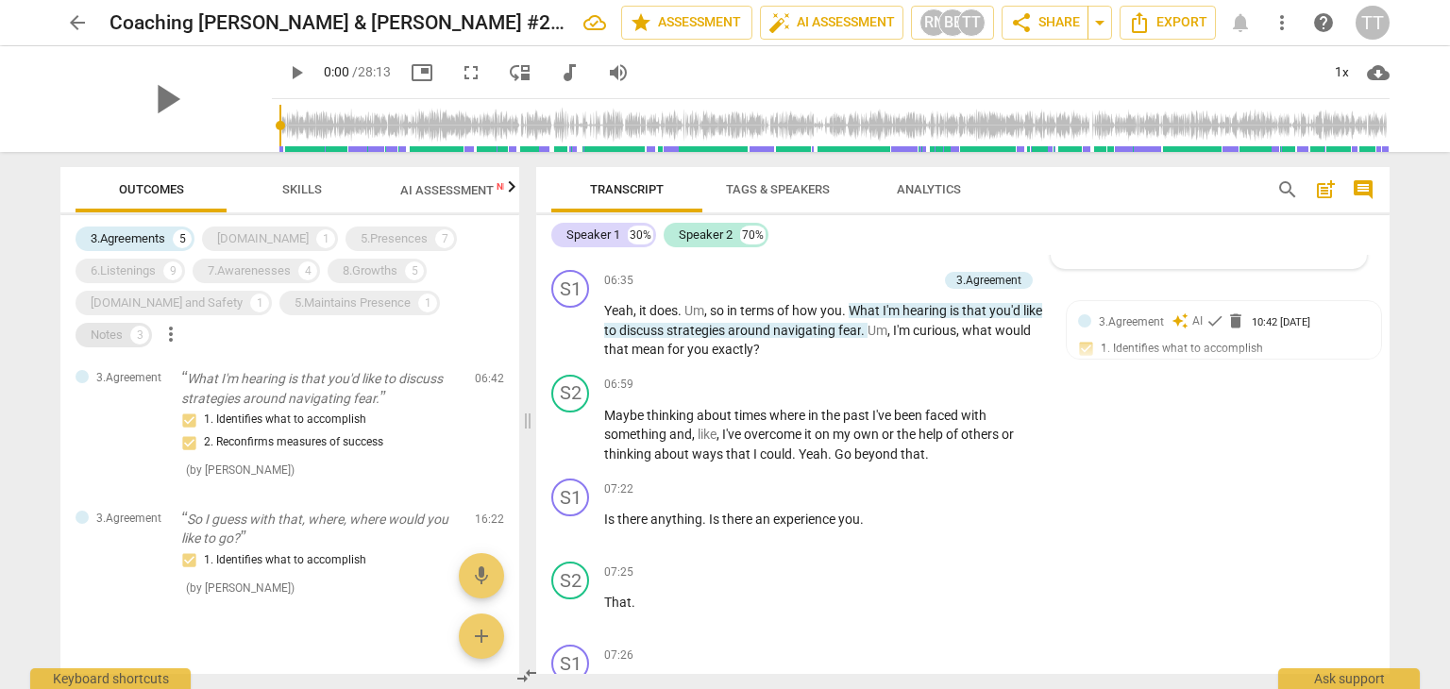
click at [123, 326] on div "Notes" at bounding box center [107, 335] width 32 height 19
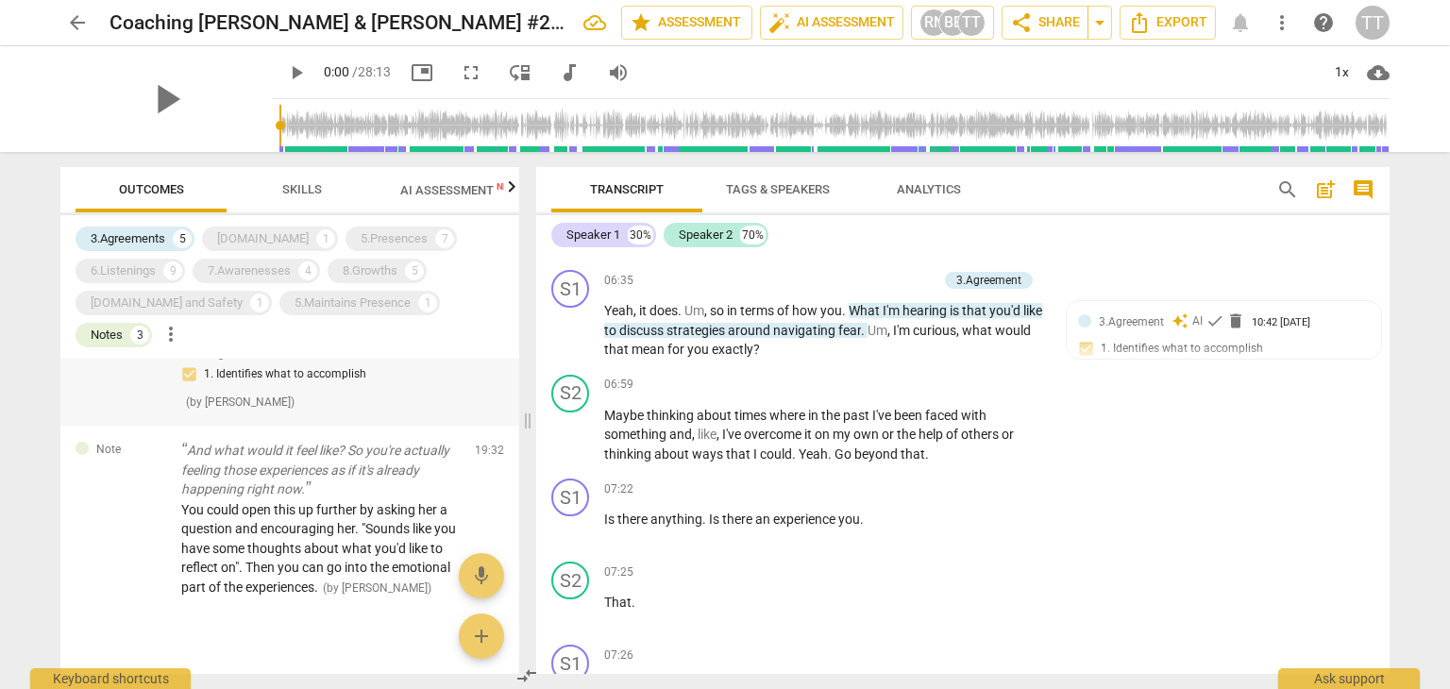
scroll to position [1106, 0]
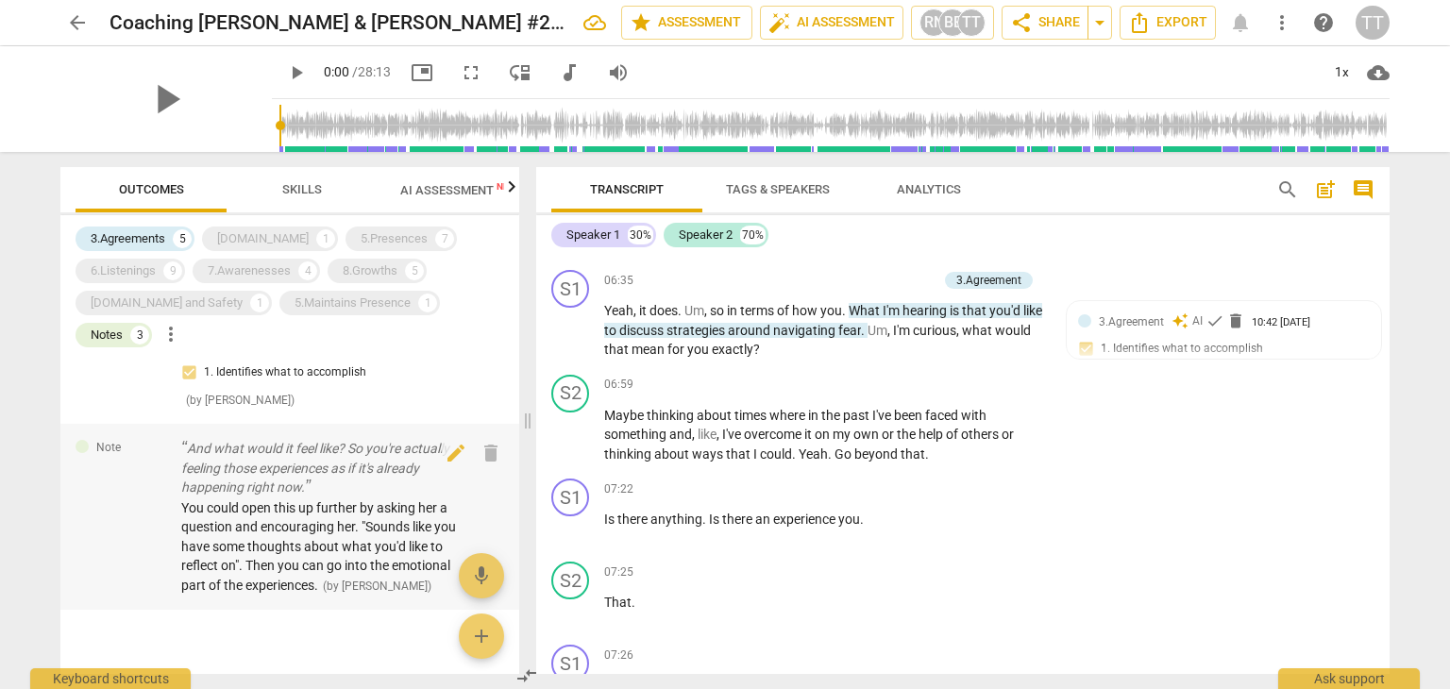
click at [224, 502] on div "You could open this up further by asking her a question and encouraging her. "S…" at bounding box center [320, 546] width 278 height 97
click at [250, 440] on p "And what would it feel like? So you're actually feeling those experiences as if…" at bounding box center [320, 468] width 278 height 59
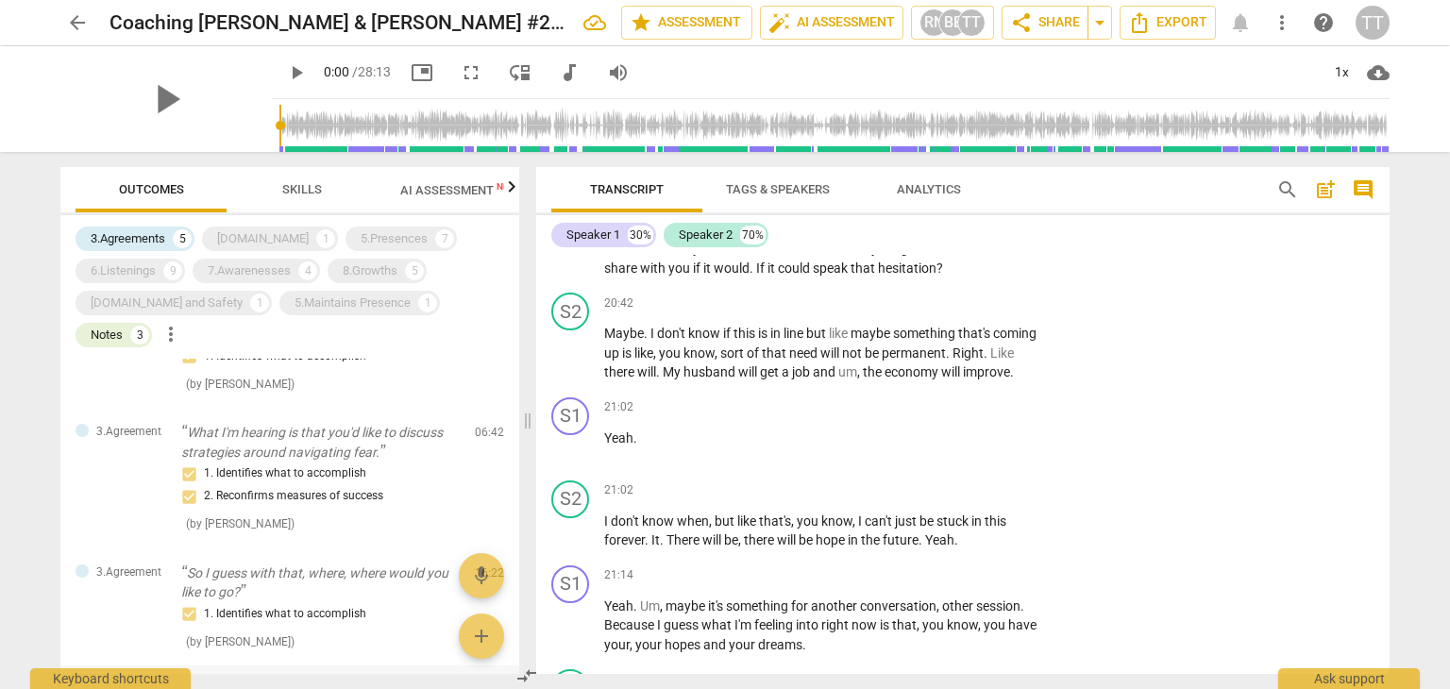
scroll to position [1124, 0]
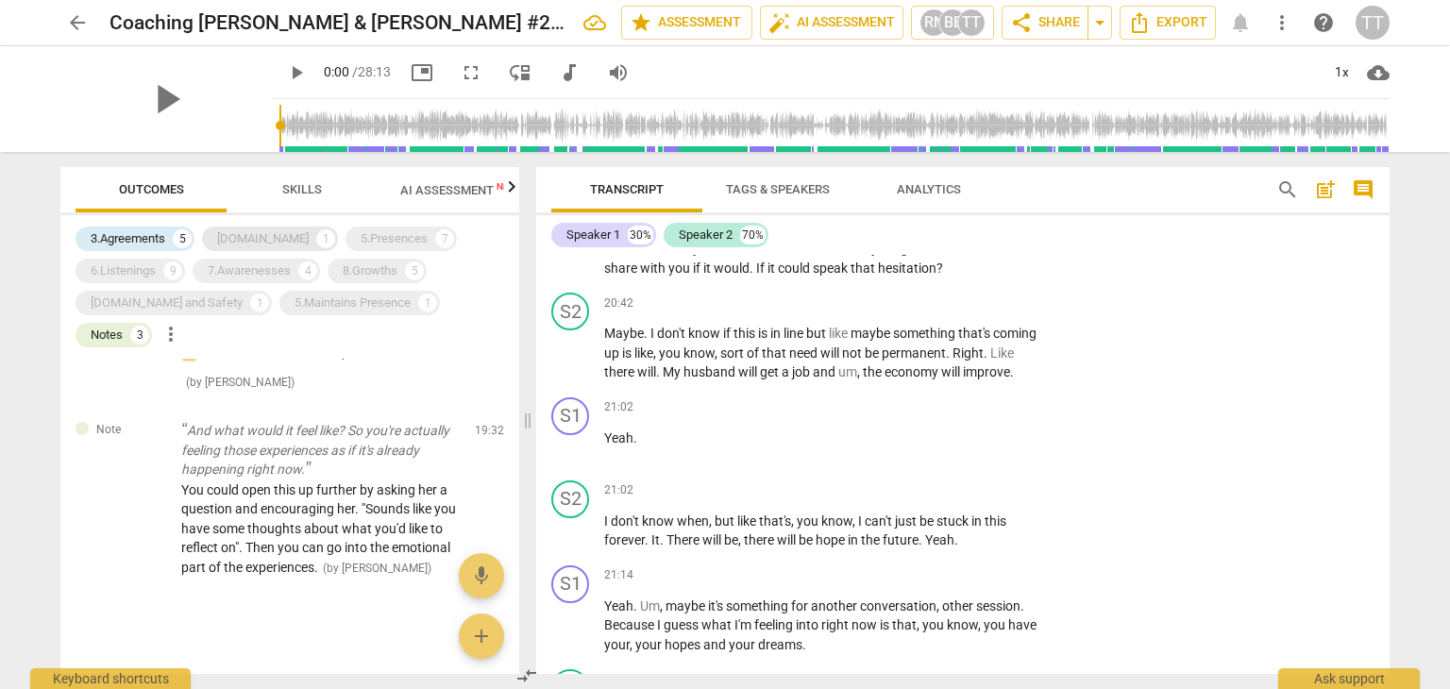
click at [242, 239] on div "[DOMAIN_NAME]" at bounding box center [263, 238] width 92 height 19
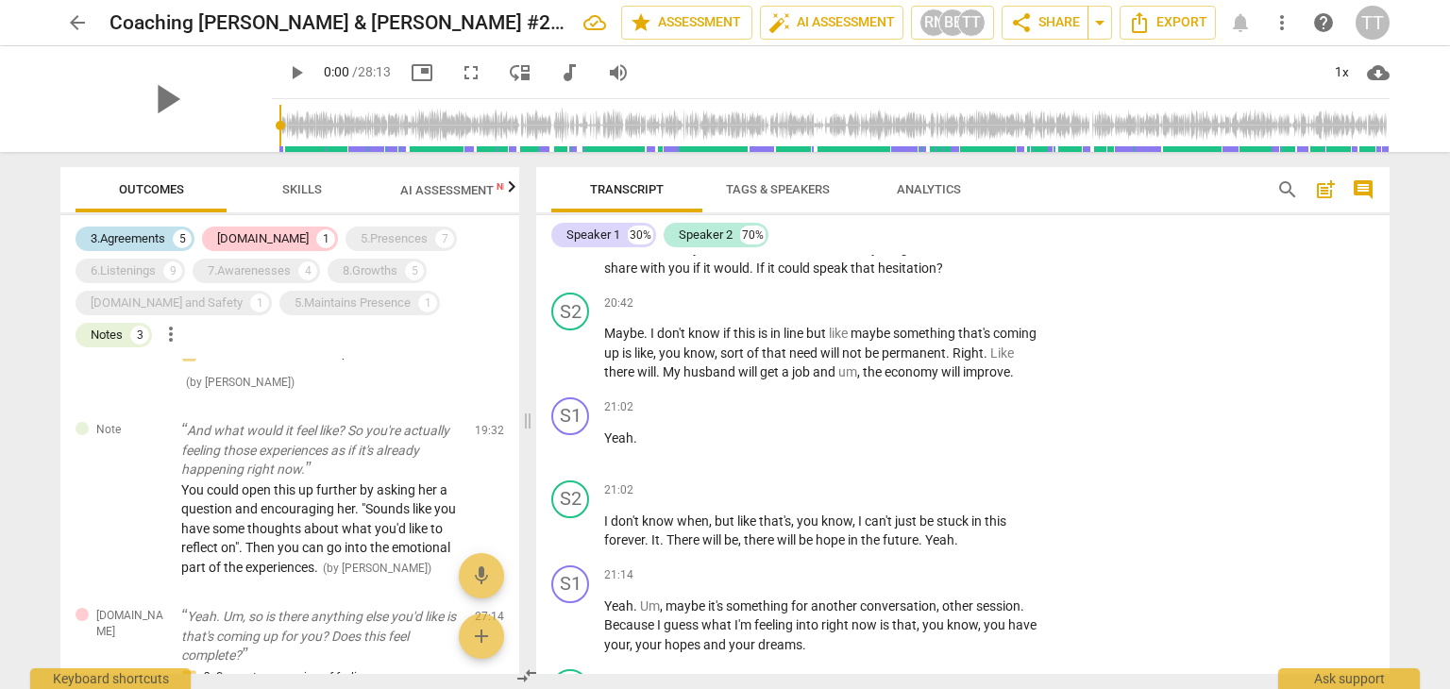
click at [139, 245] on div "3.Agreements" at bounding box center [128, 238] width 75 height 19
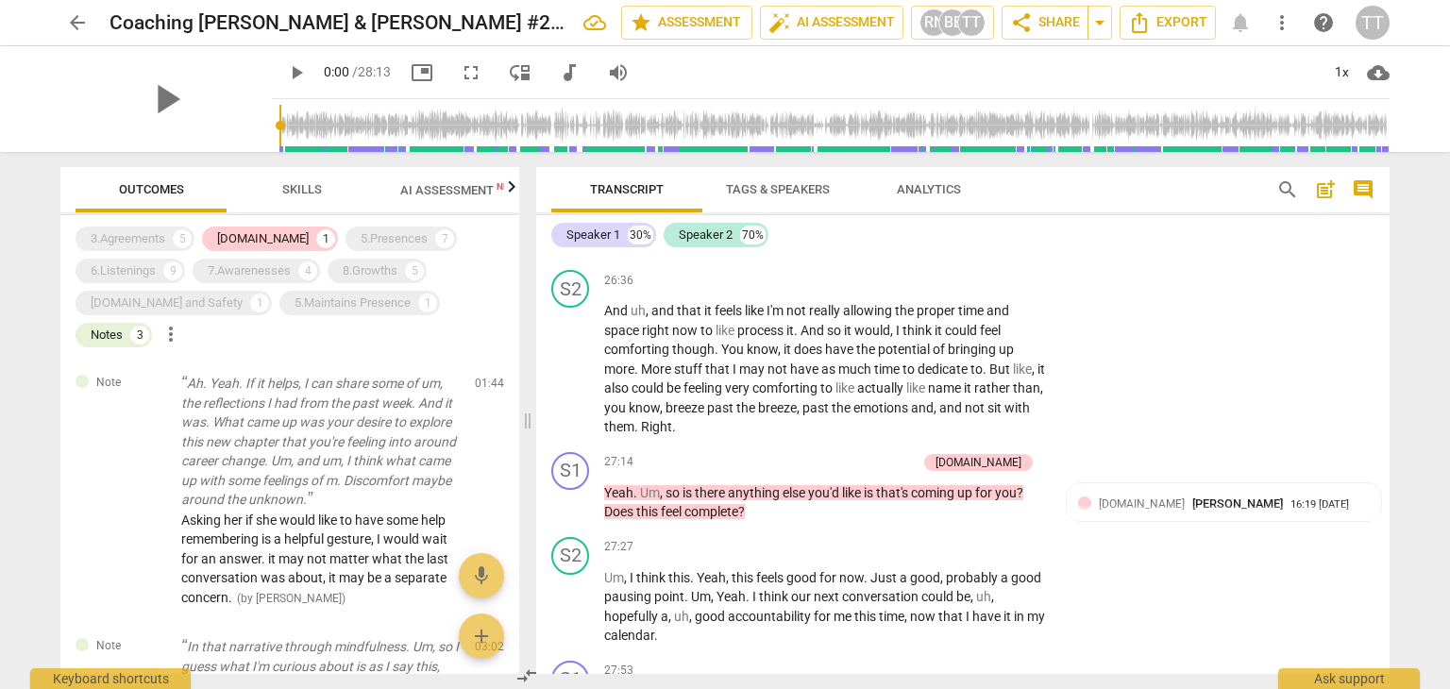
scroll to position [8864, 0]
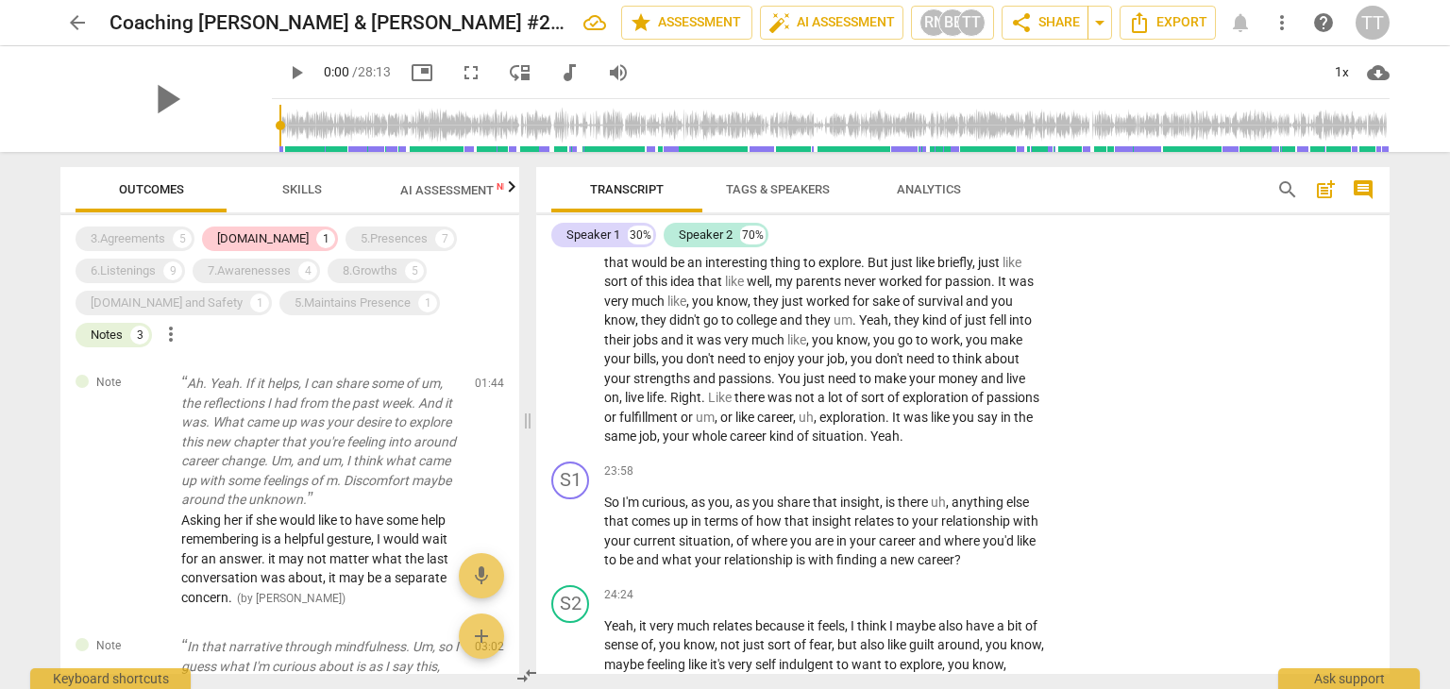
click at [843, 309] on span "worked" at bounding box center [829, 301] width 46 height 15
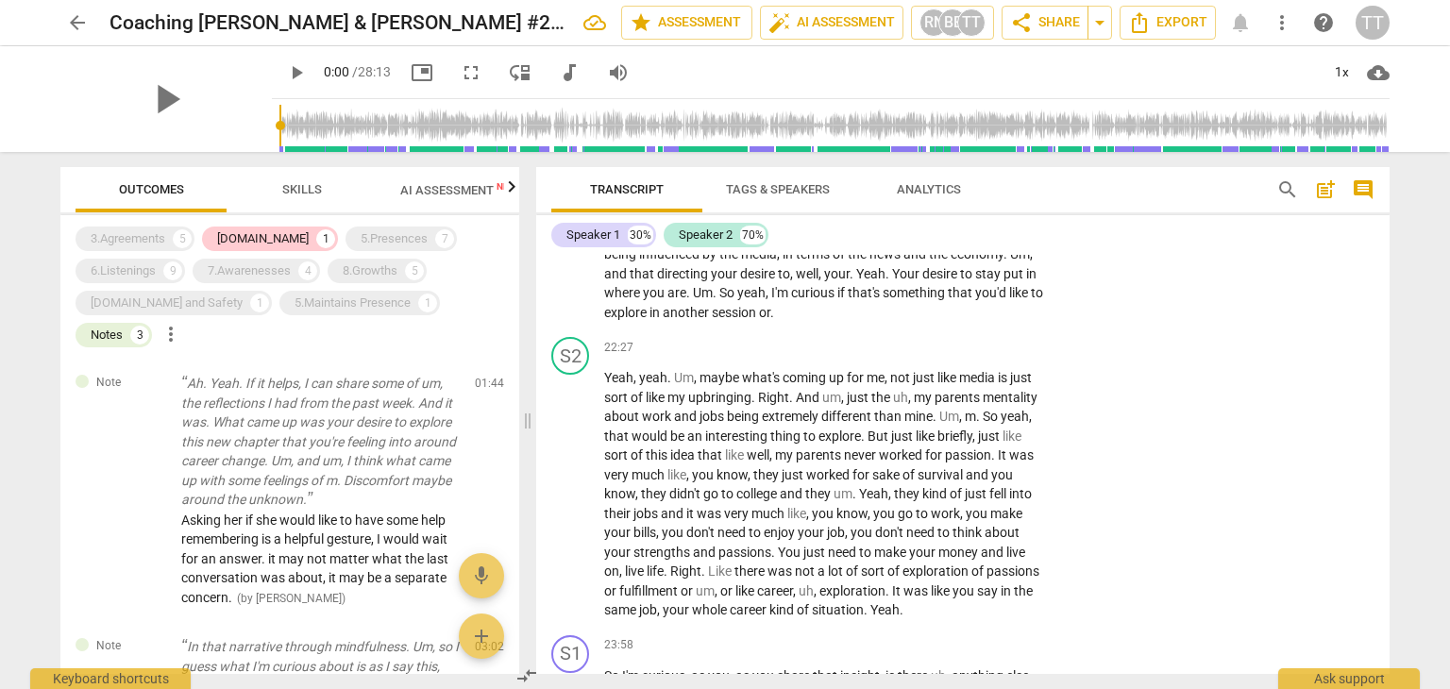
scroll to position [7527, 0]
click at [123, 326] on div "Notes" at bounding box center [107, 335] width 32 height 19
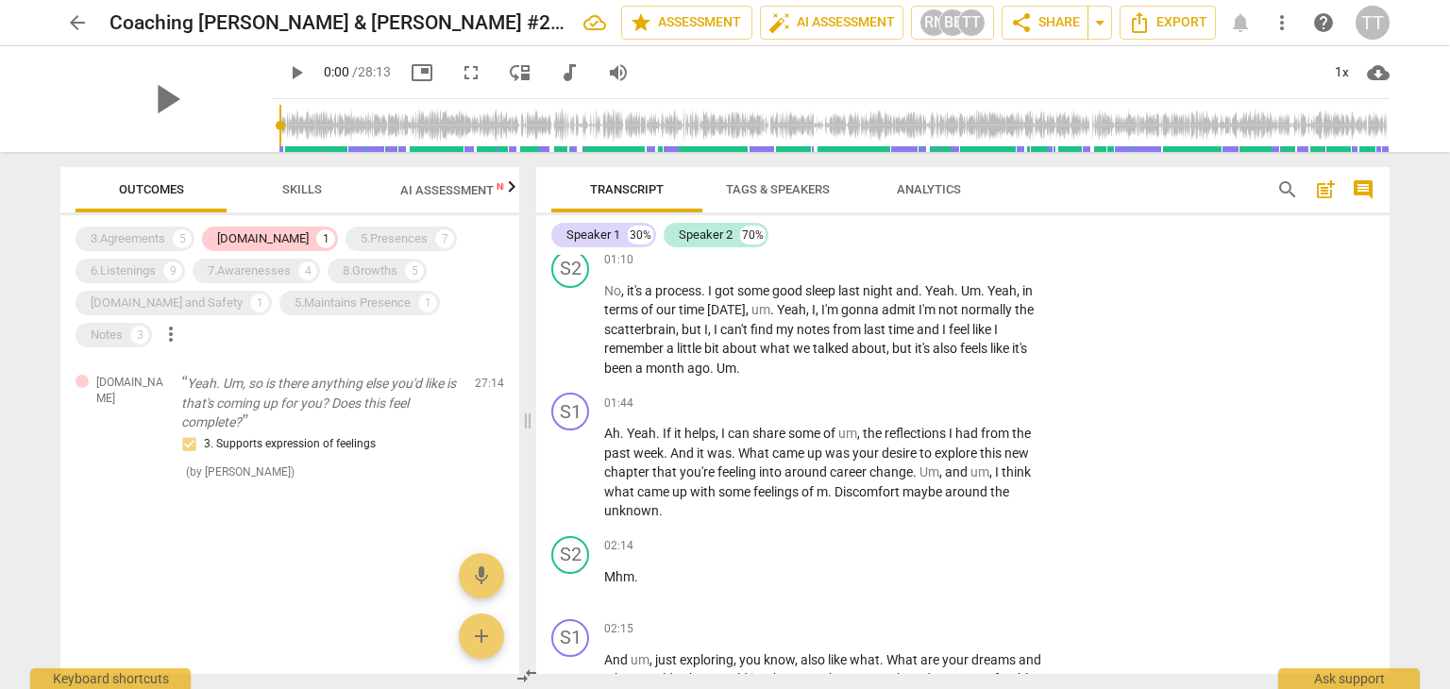
scroll to position [404, 0]
click at [961, 398] on p "Add competency" at bounding box center [988, 401] width 90 height 17
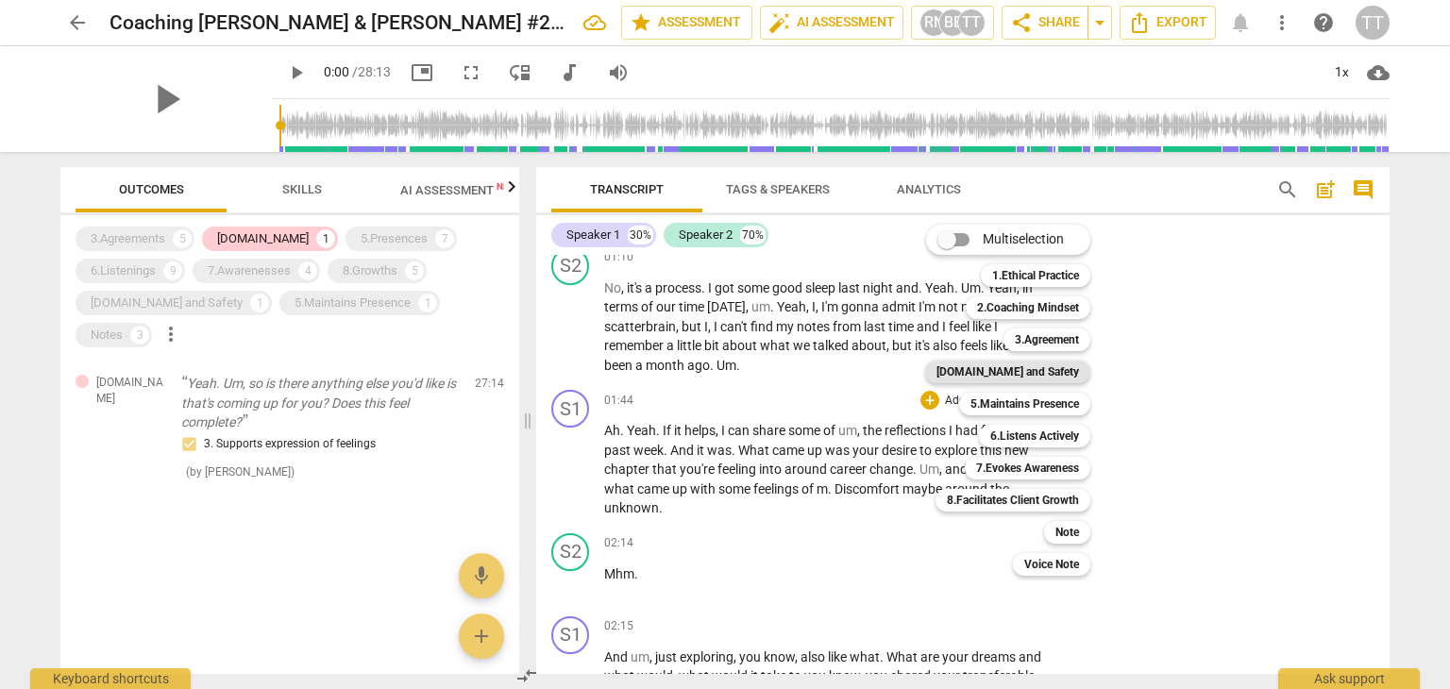
click at [1026, 375] on b "[DOMAIN_NAME] and Safety" at bounding box center [1007, 372] width 143 height 23
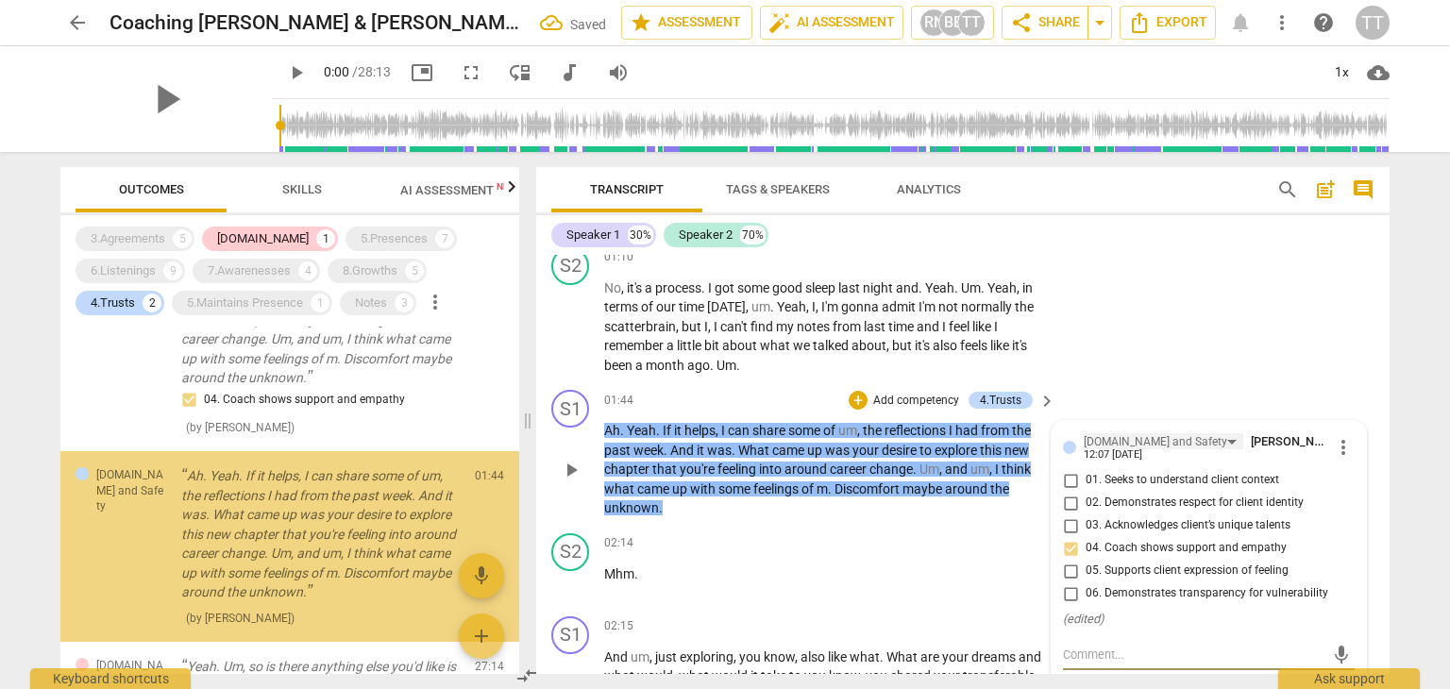
scroll to position [136, 0]
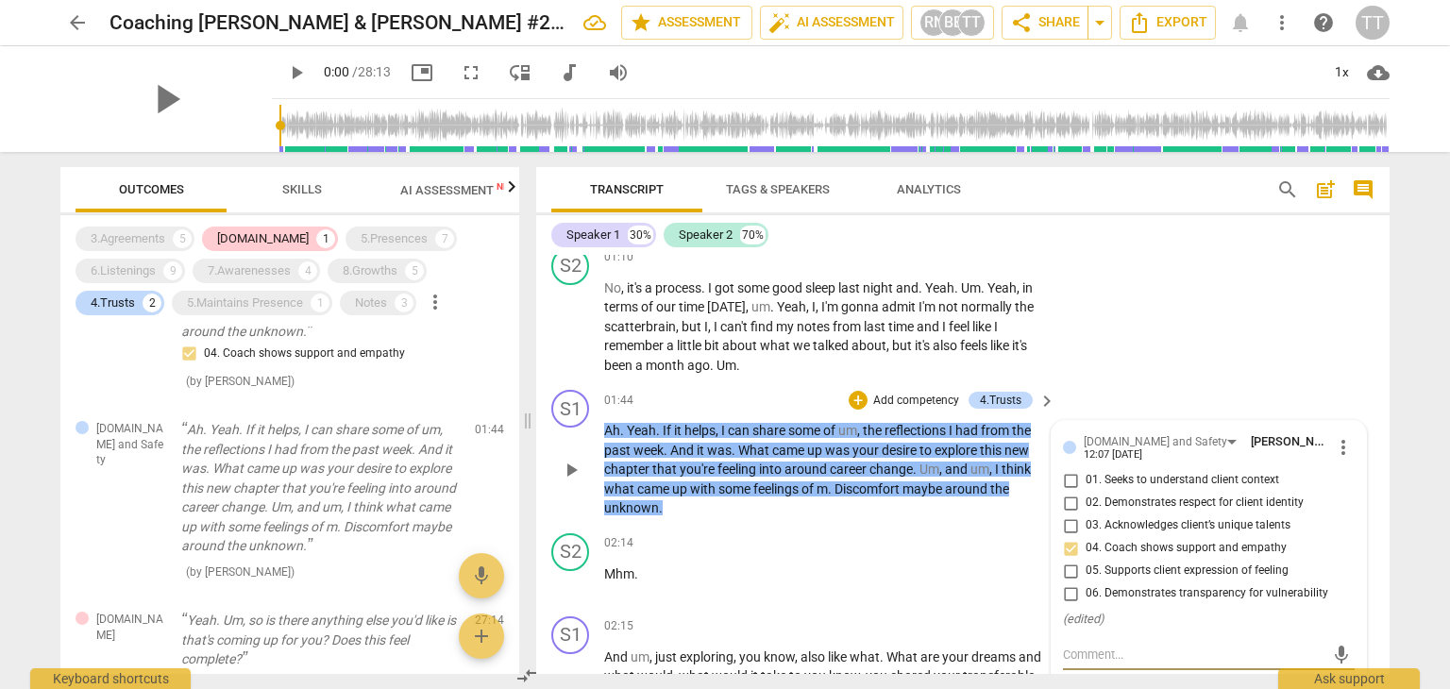
click at [1067, 542] on input "04. Coach shows support and empathy" at bounding box center [1070, 548] width 30 height 23
checkbox input "true"
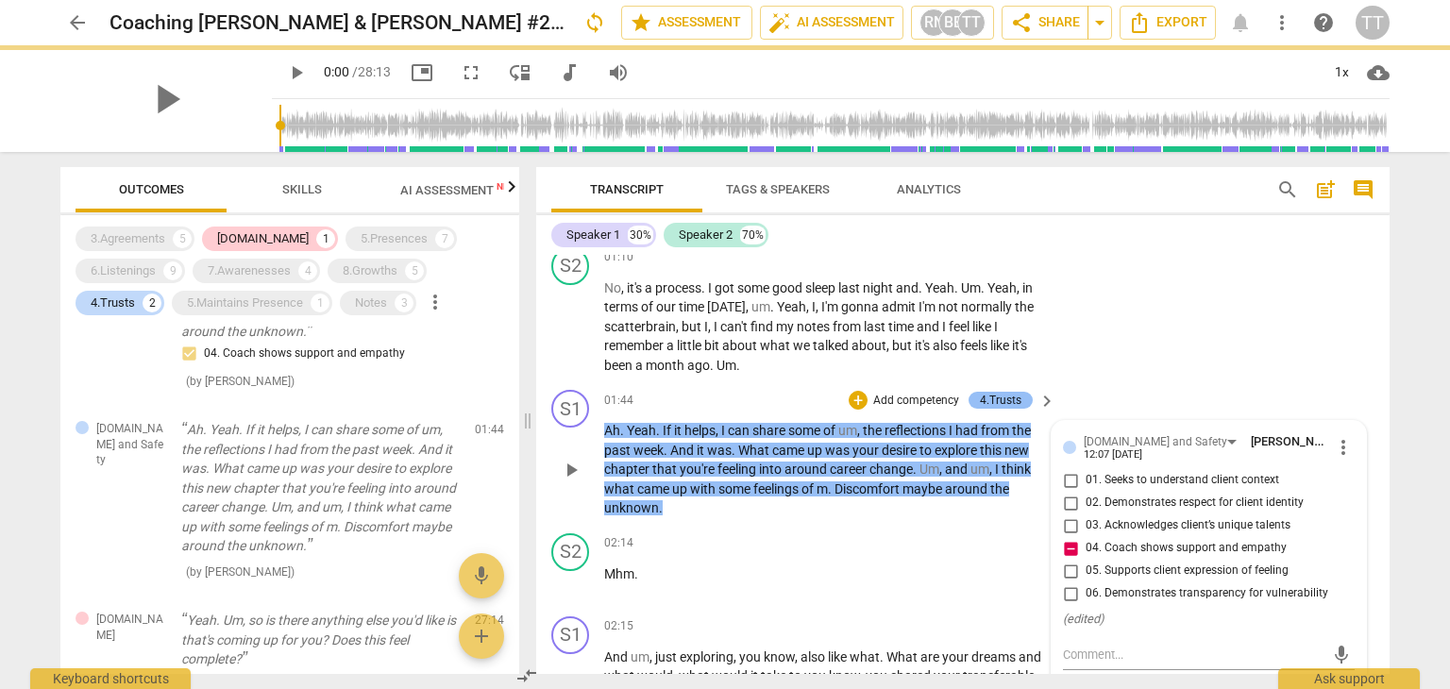
click at [1026, 395] on div "4.Trusts" at bounding box center [1000, 400] width 64 height 17
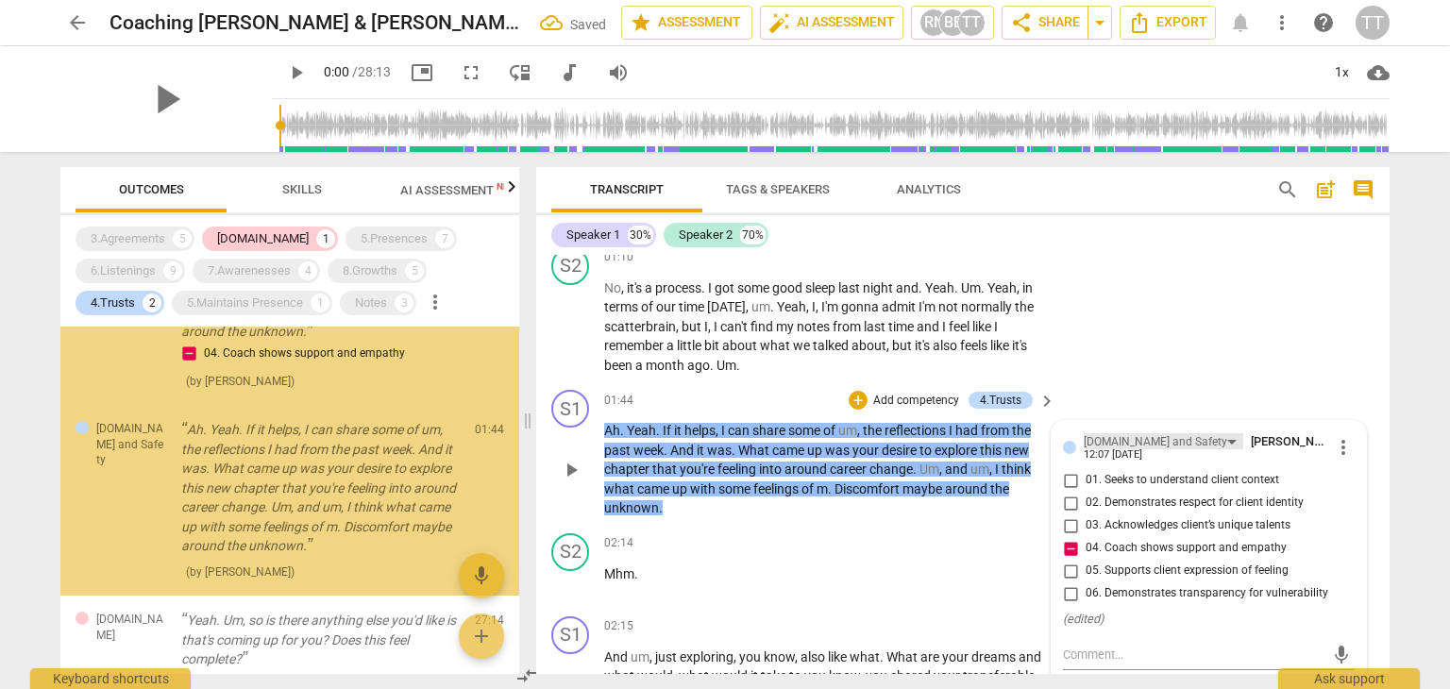
click at [1134, 442] on div "[DOMAIN_NAME] and Safety" at bounding box center [1154, 442] width 143 height 18
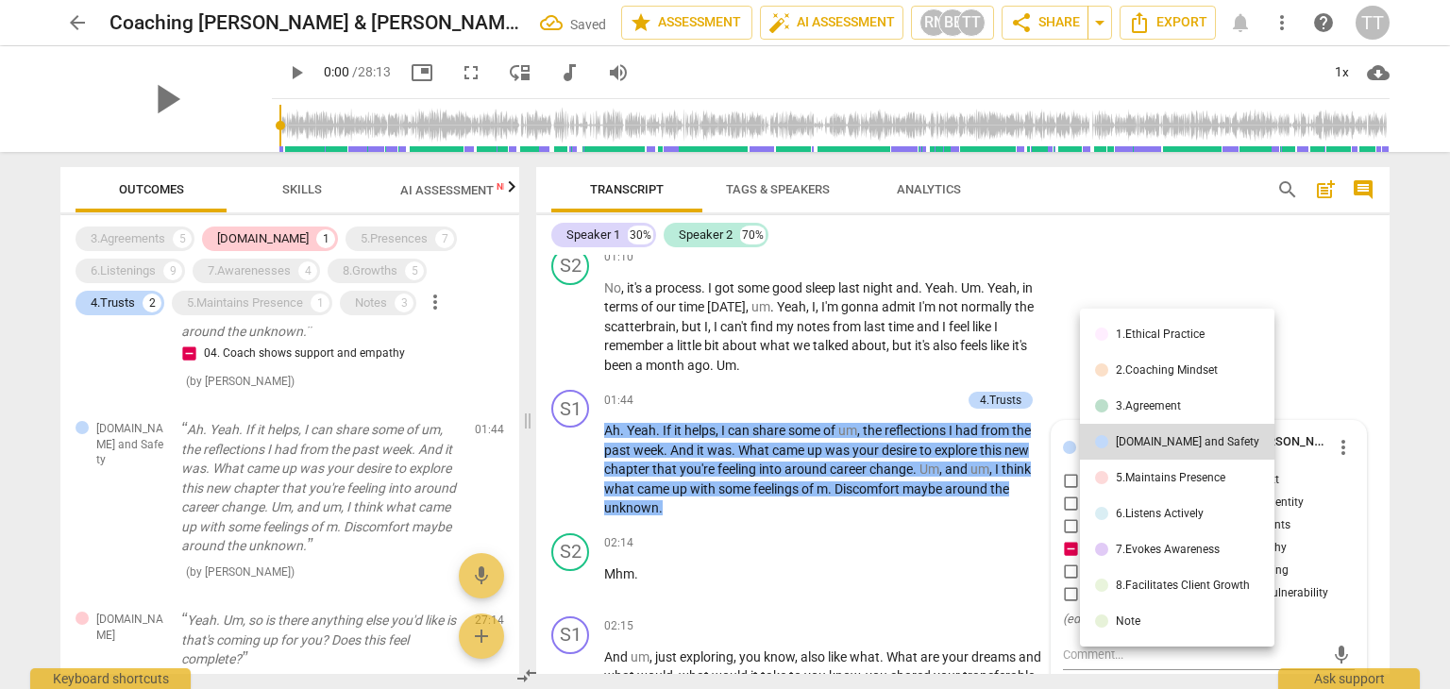
click at [1139, 298] on div at bounding box center [725, 344] width 1450 height 689
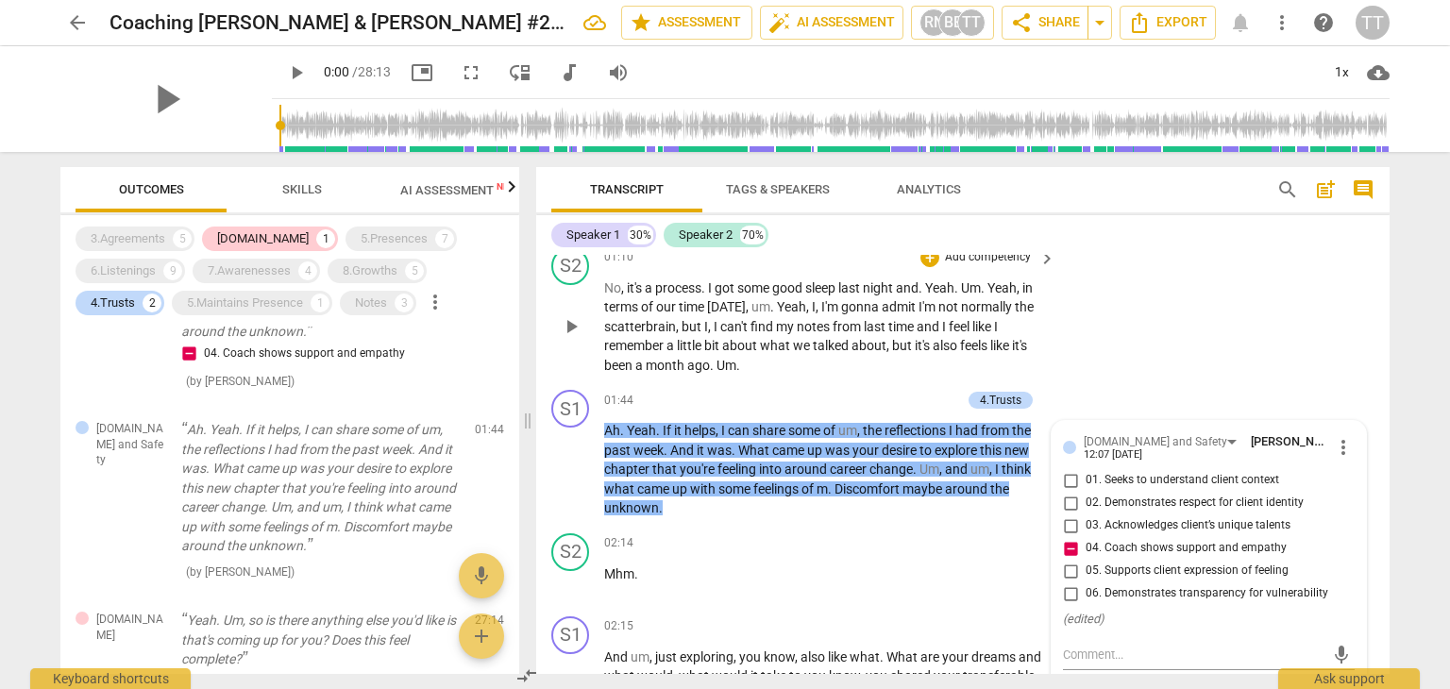
click at [1184, 344] on div "S2 play_arrow pause 01:10 + Add competency keyboard_arrow_right No , it's a pro…" at bounding box center [962, 311] width 853 height 143
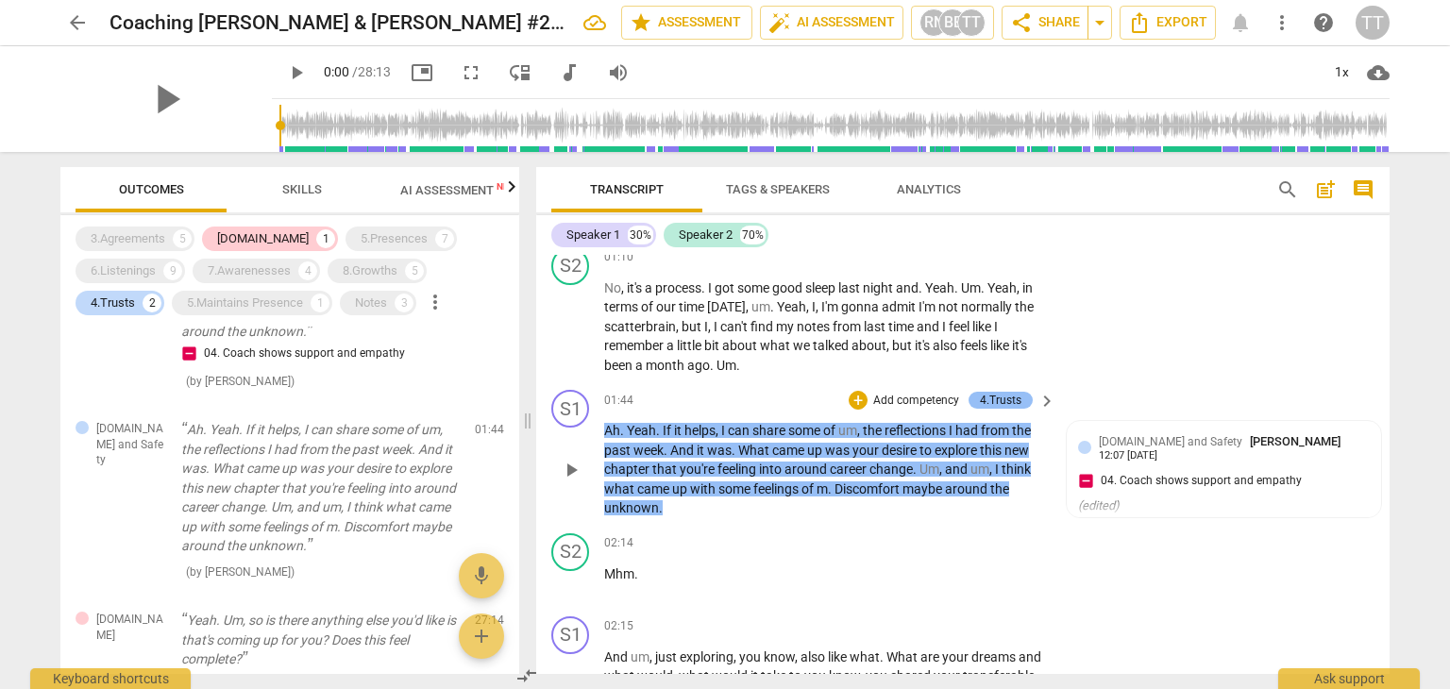
click at [1017, 394] on div "4.Trusts" at bounding box center [1000, 400] width 64 height 17
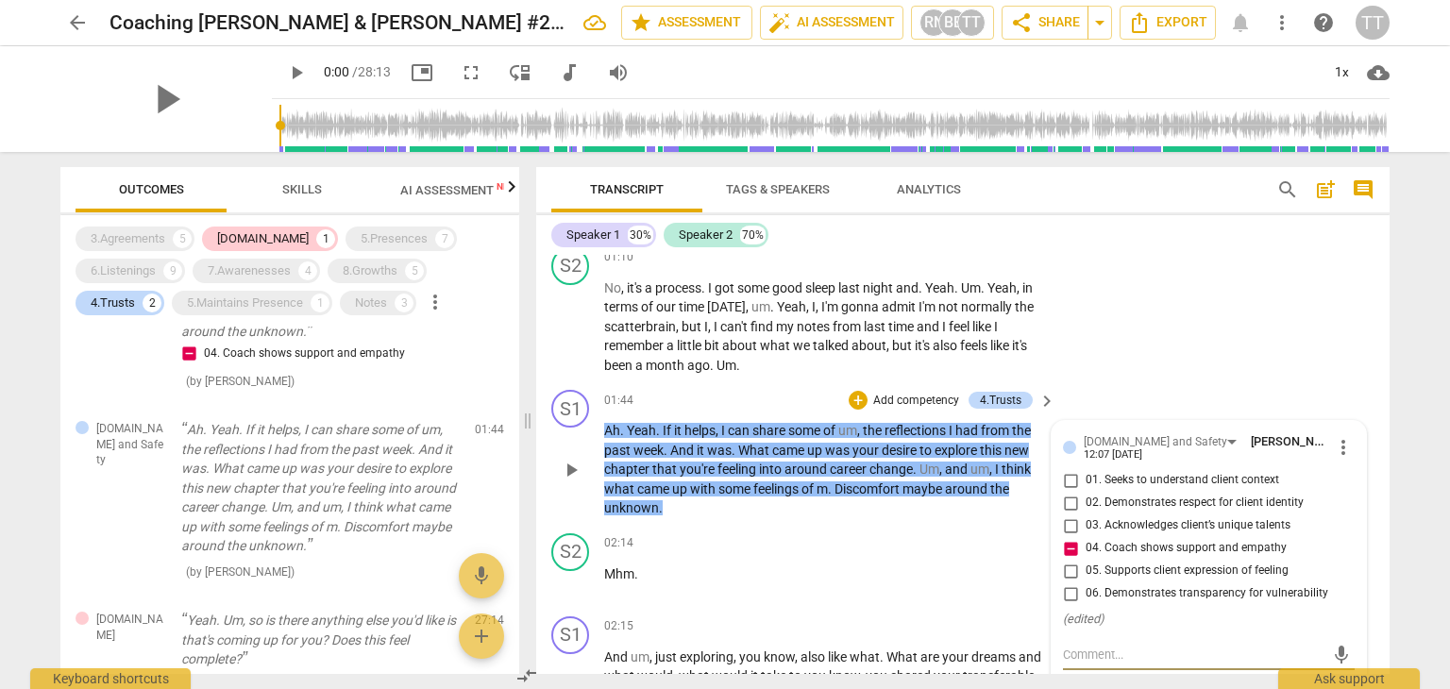
click at [1335, 445] on span "more_vert" at bounding box center [1343, 447] width 23 height 23
click at [1342, 473] on li "Delete" at bounding box center [1358, 482] width 65 height 36
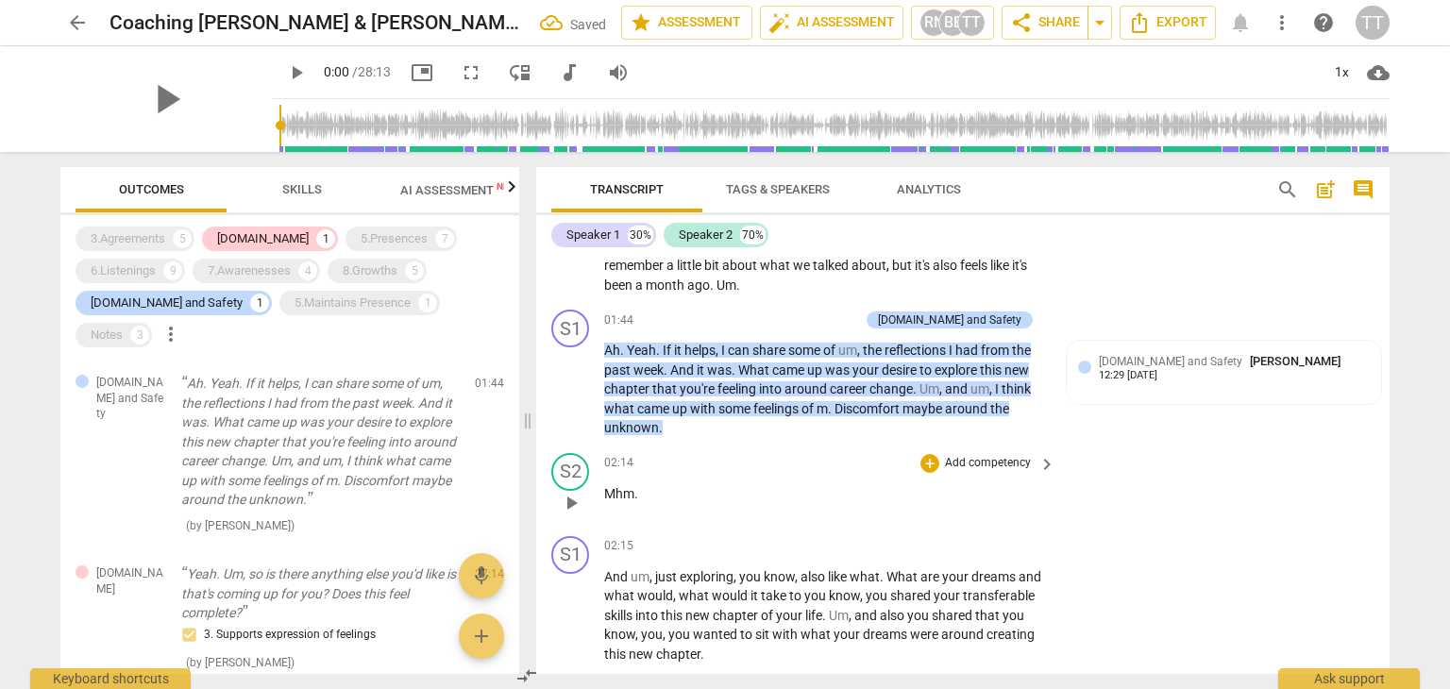
scroll to position [491, 0]
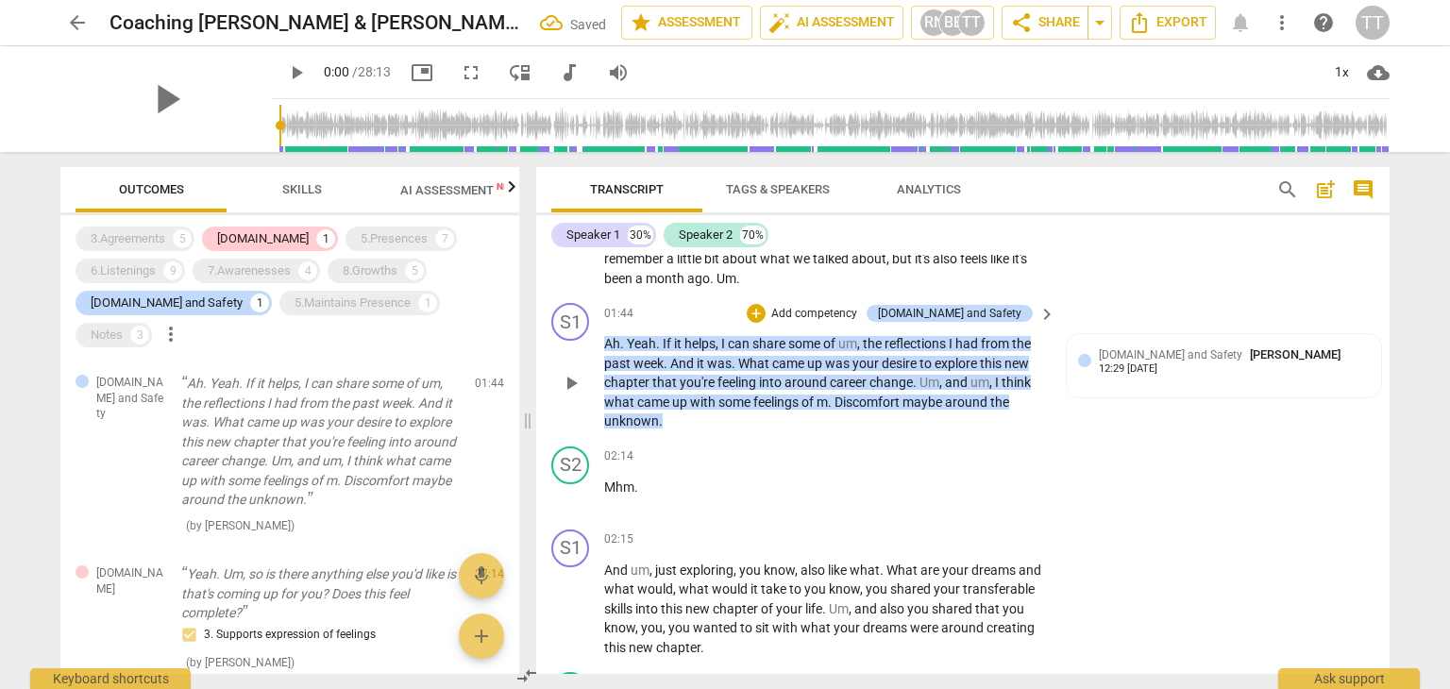
click at [1039, 310] on span "keyboard_arrow_right" at bounding box center [1046, 314] width 23 height 23
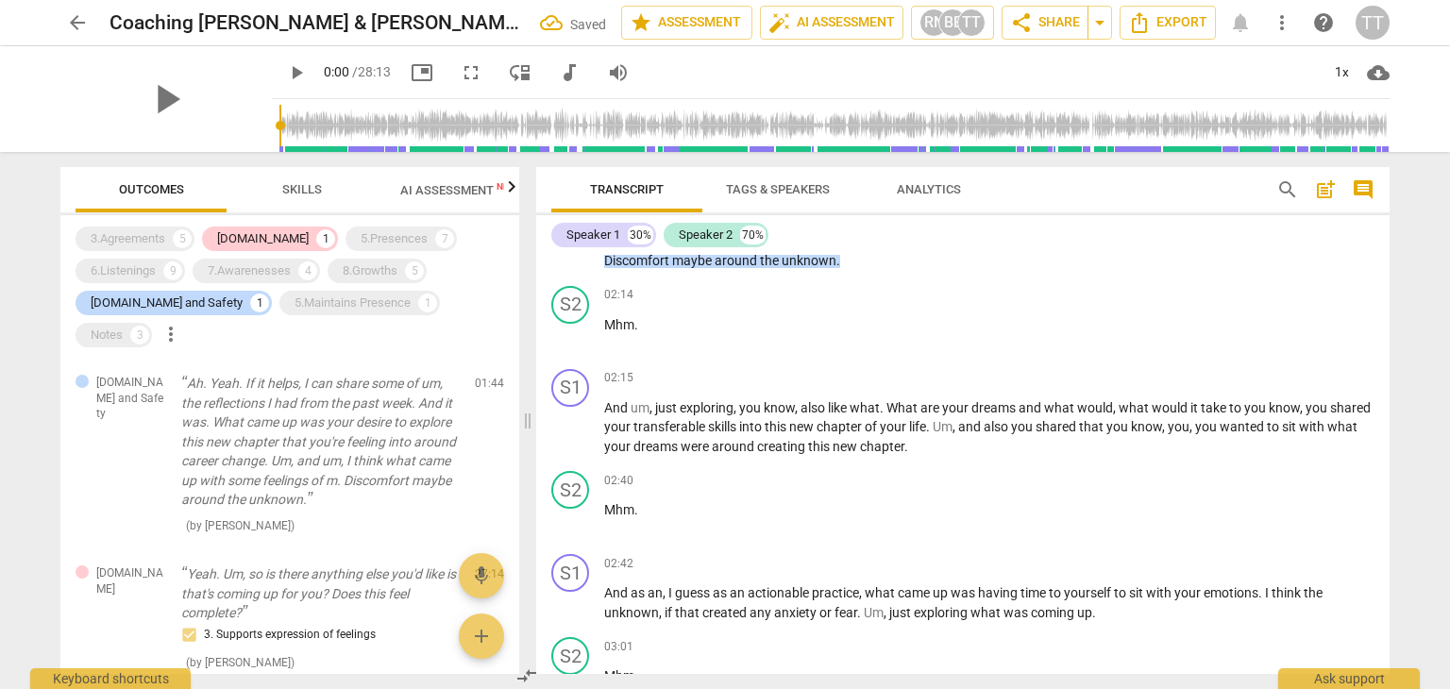
scroll to position [468, 0]
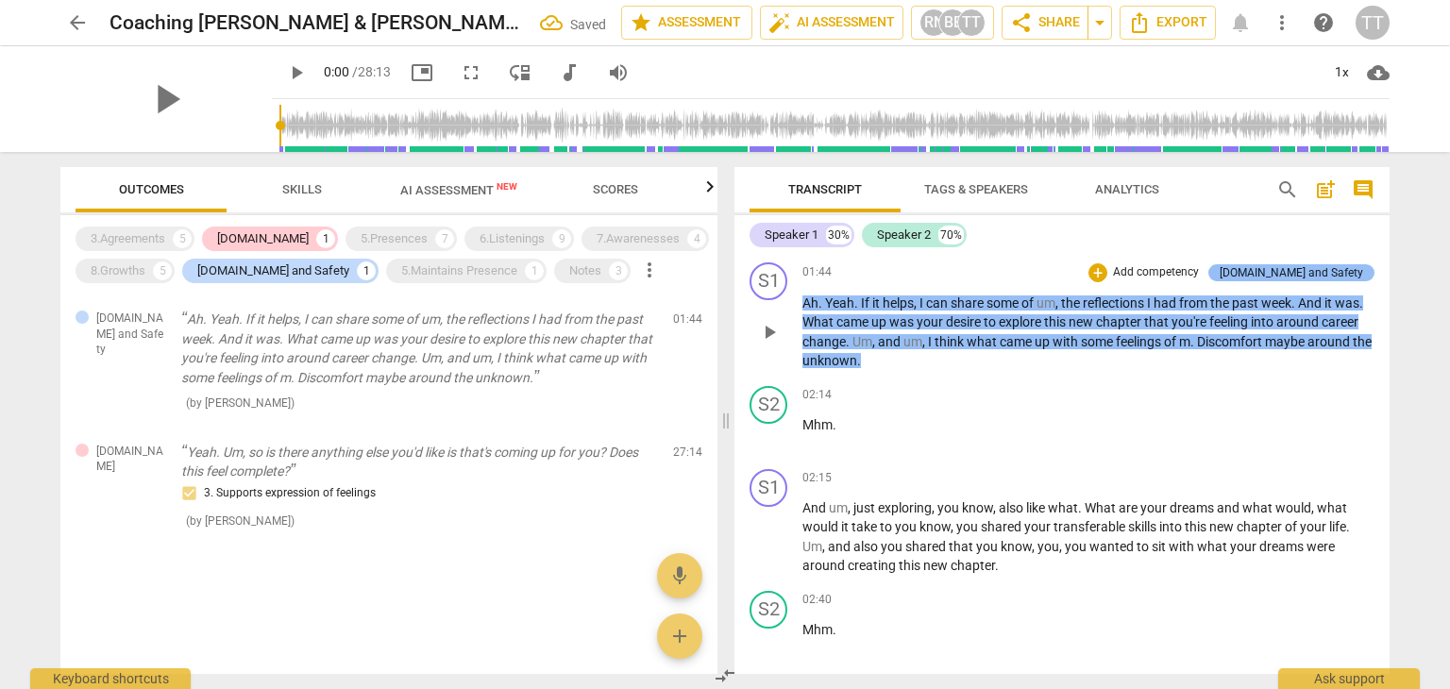
click at [1361, 264] on div "[DOMAIN_NAME] and Safety" at bounding box center [1291, 272] width 166 height 17
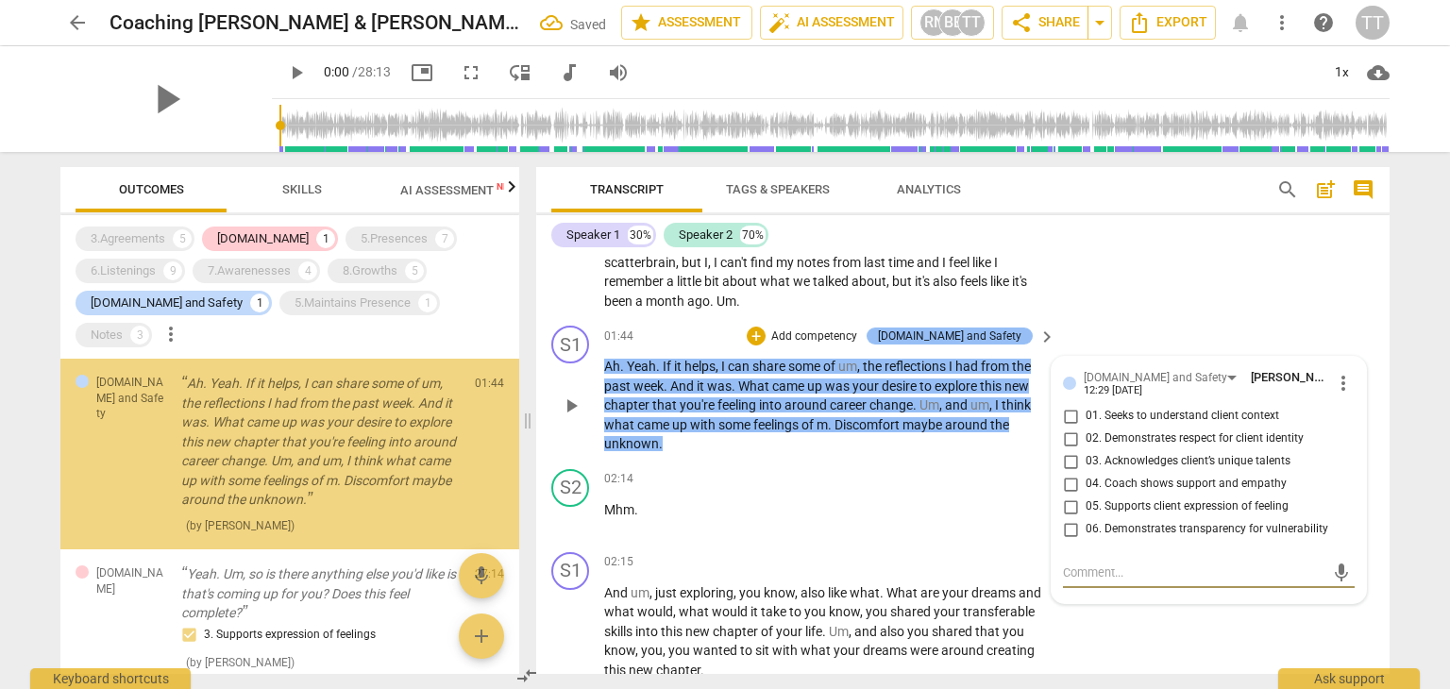
scroll to position [532, 0]
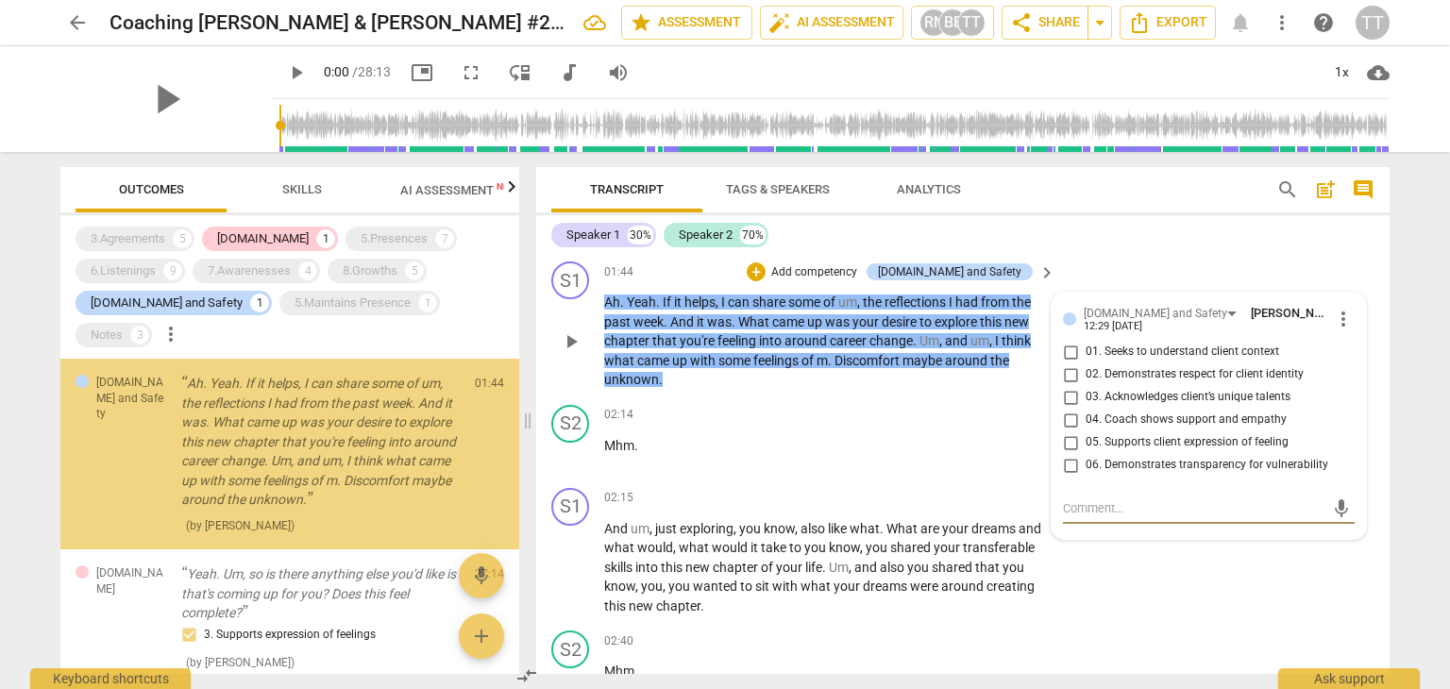
click at [1334, 316] on span "more_vert" at bounding box center [1343, 319] width 23 height 23
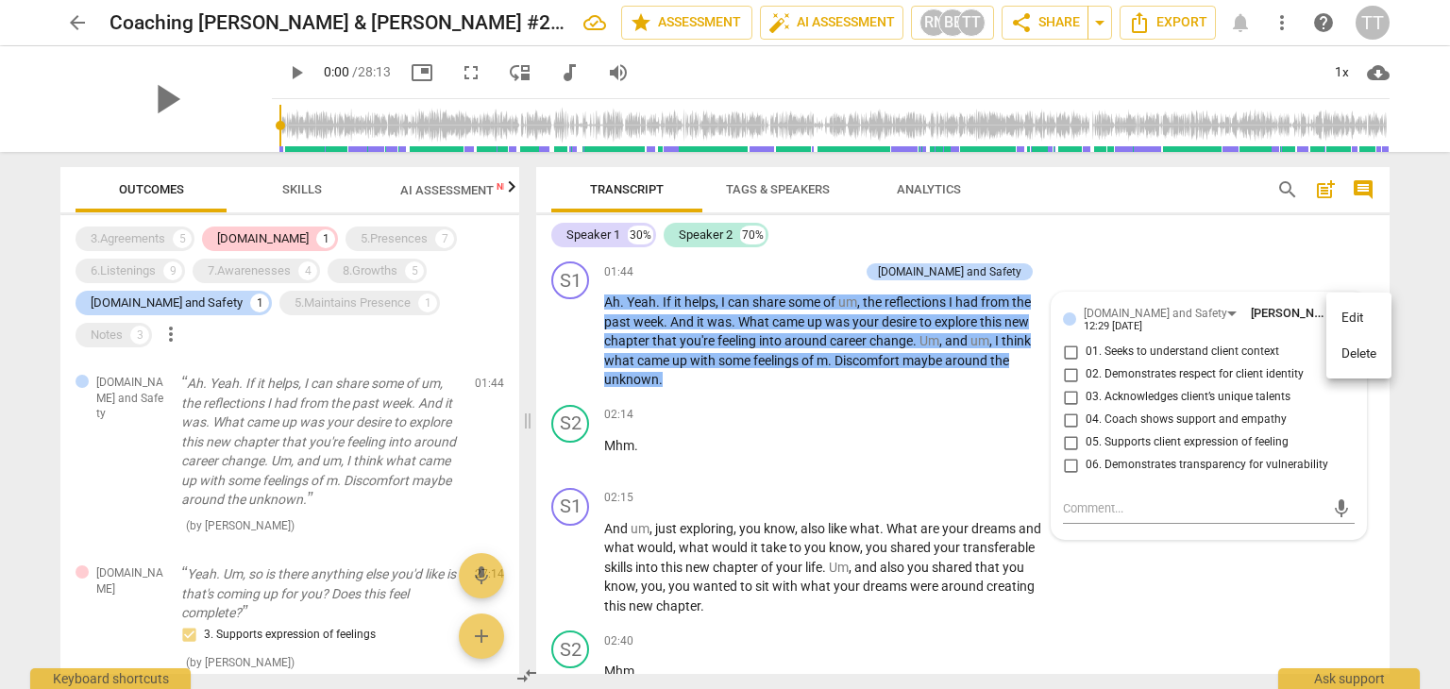
click at [1352, 350] on li "Delete" at bounding box center [1358, 354] width 65 height 36
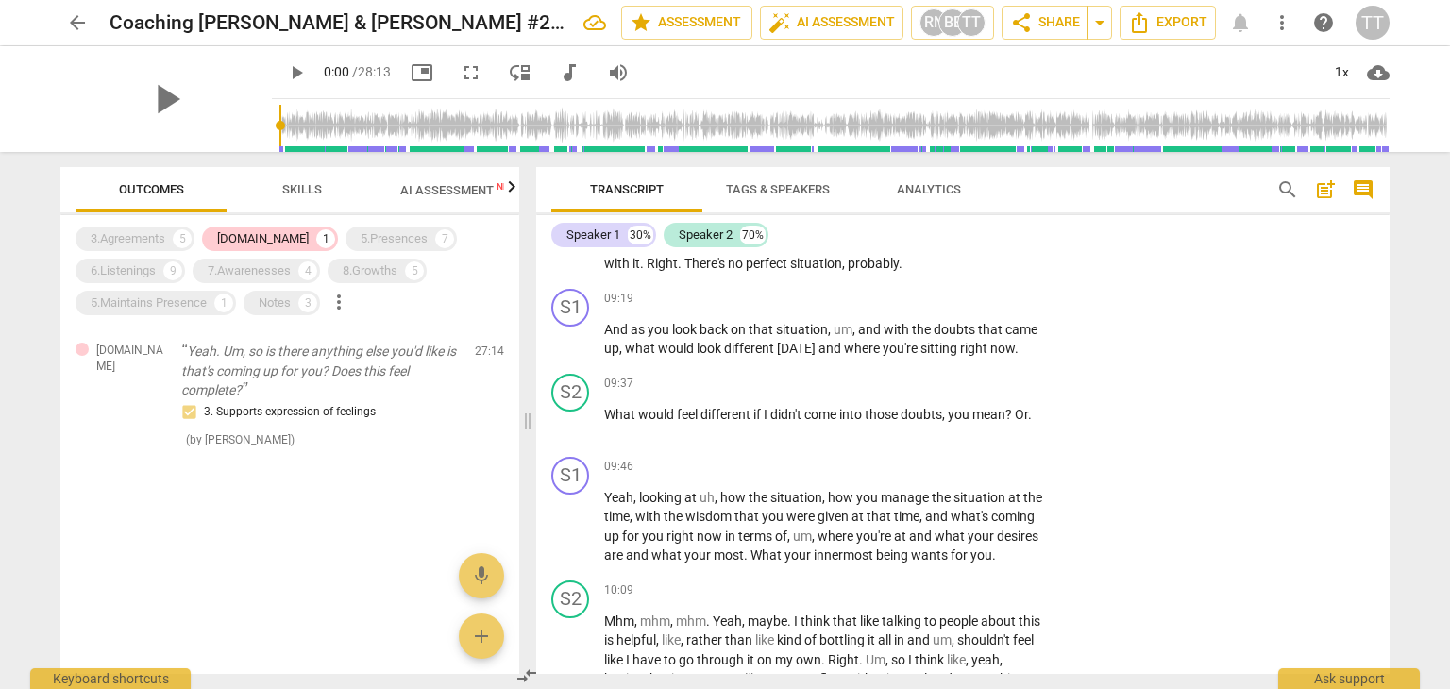
scroll to position [3039, 0]
click at [984, 473] on p "Add competency" at bounding box center [988, 464] width 90 height 17
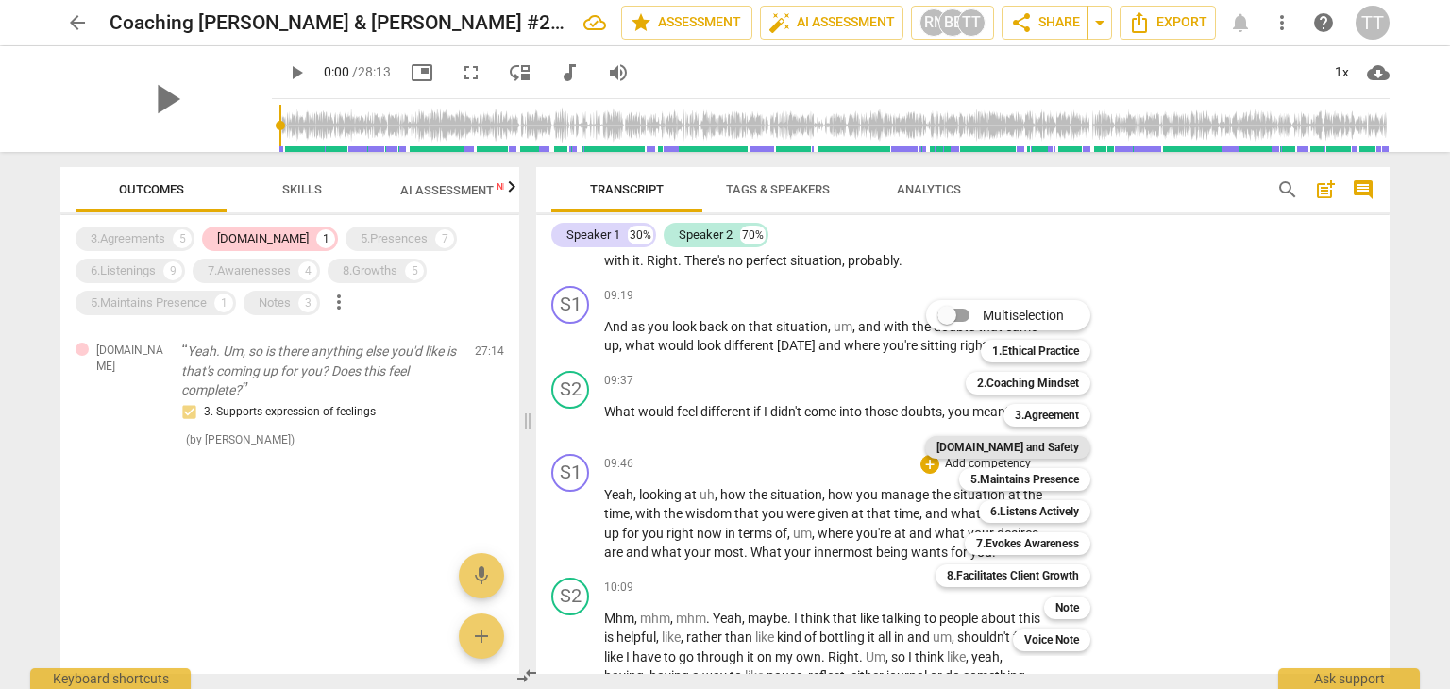
click at [1010, 454] on b "[DOMAIN_NAME] and Safety" at bounding box center [1007, 447] width 143 height 23
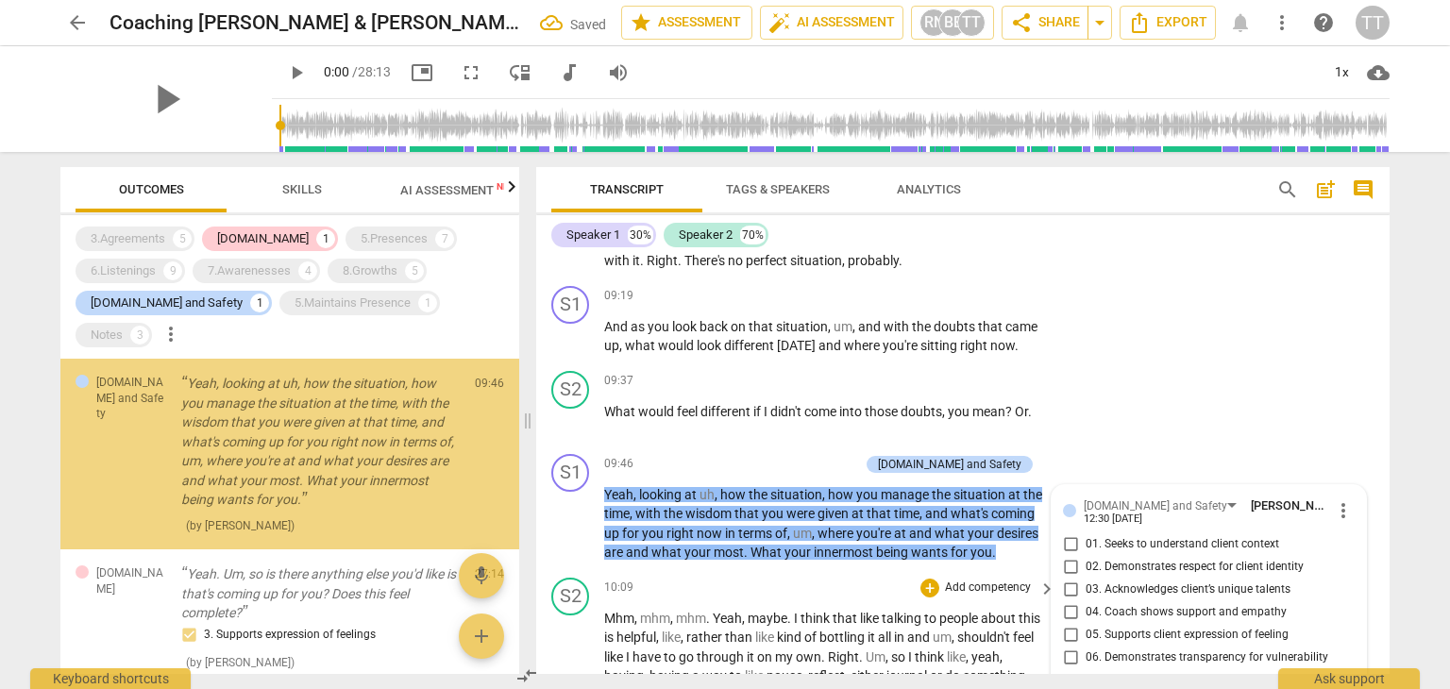
scroll to position [3287, 0]
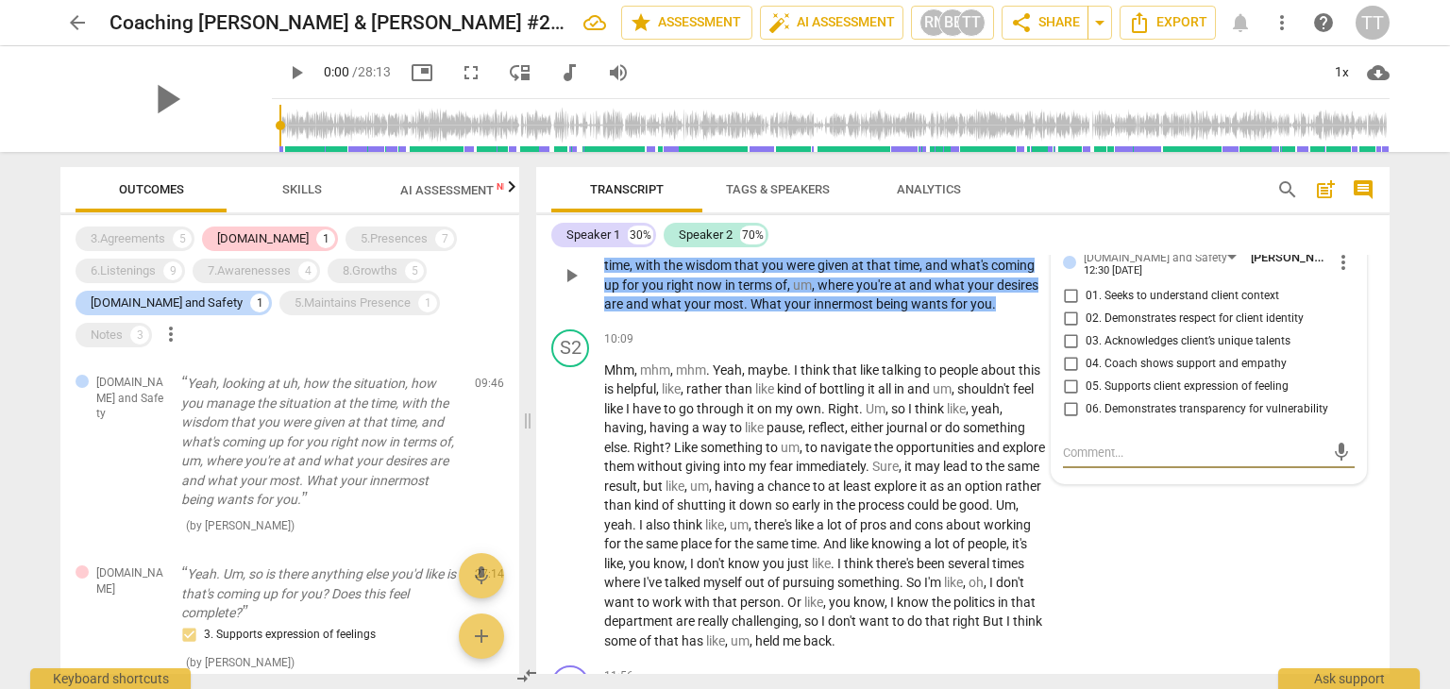
click at [1151, 305] on span "01. Seeks to understand client context" at bounding box center [1181, 296] width 193 height 17
click at [1085, 305] on input "01. Seeks to understand client context" at bounding box center [1070, 296] width 30 height 23
checkbox input "true"
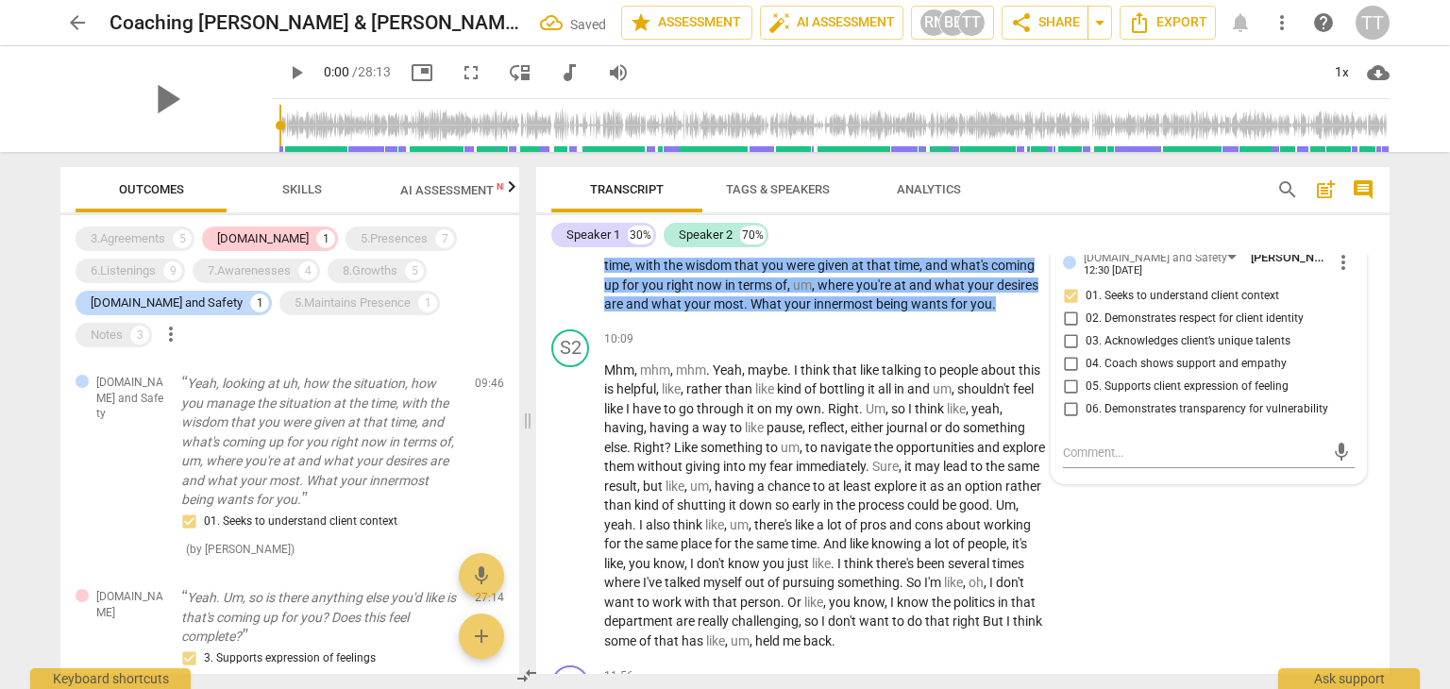
click at [1398, 379] on div "Transcript Tags & Speakers Analytics search post_add comment Speaker 1 30% Spea…" at bounding box center [967, 420] width 876 height 537
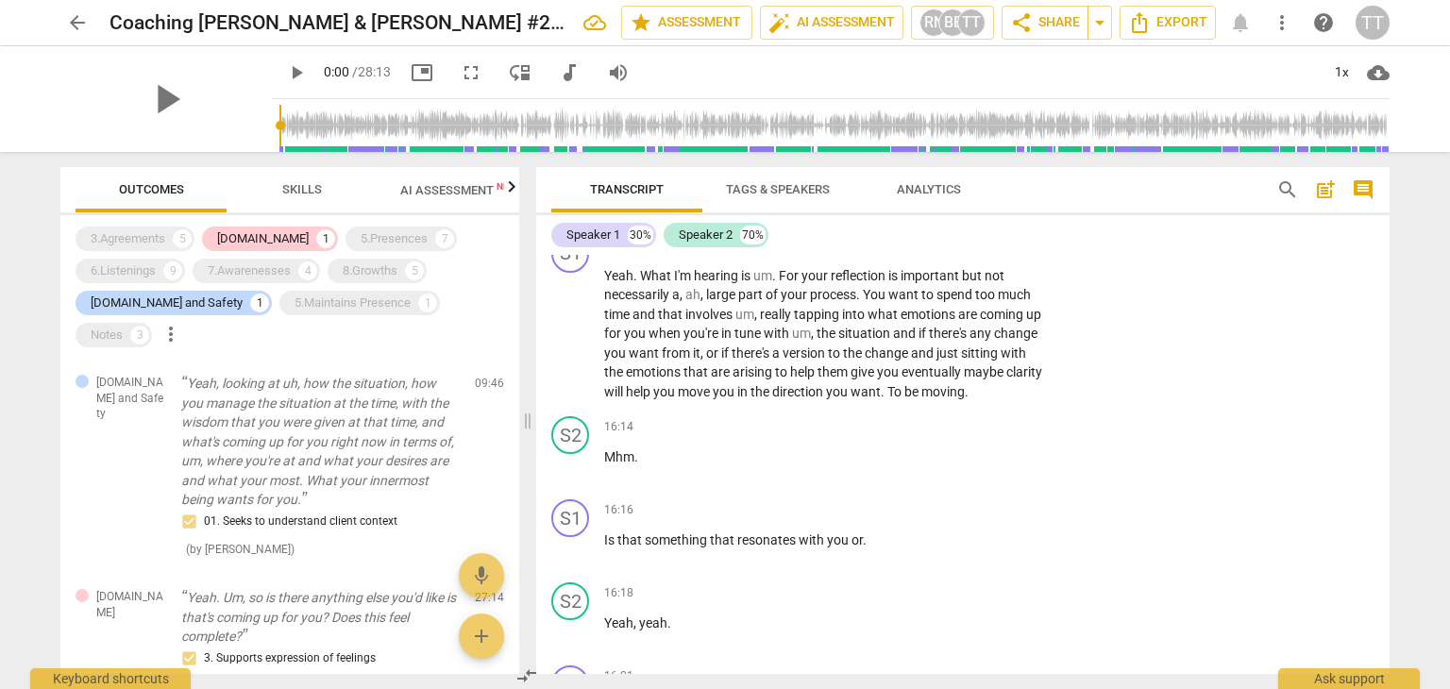
scroll to position [4458, 0]
click at [950, 259] on p "Add competency" at bounding box center [988, 250] width 90 height 17
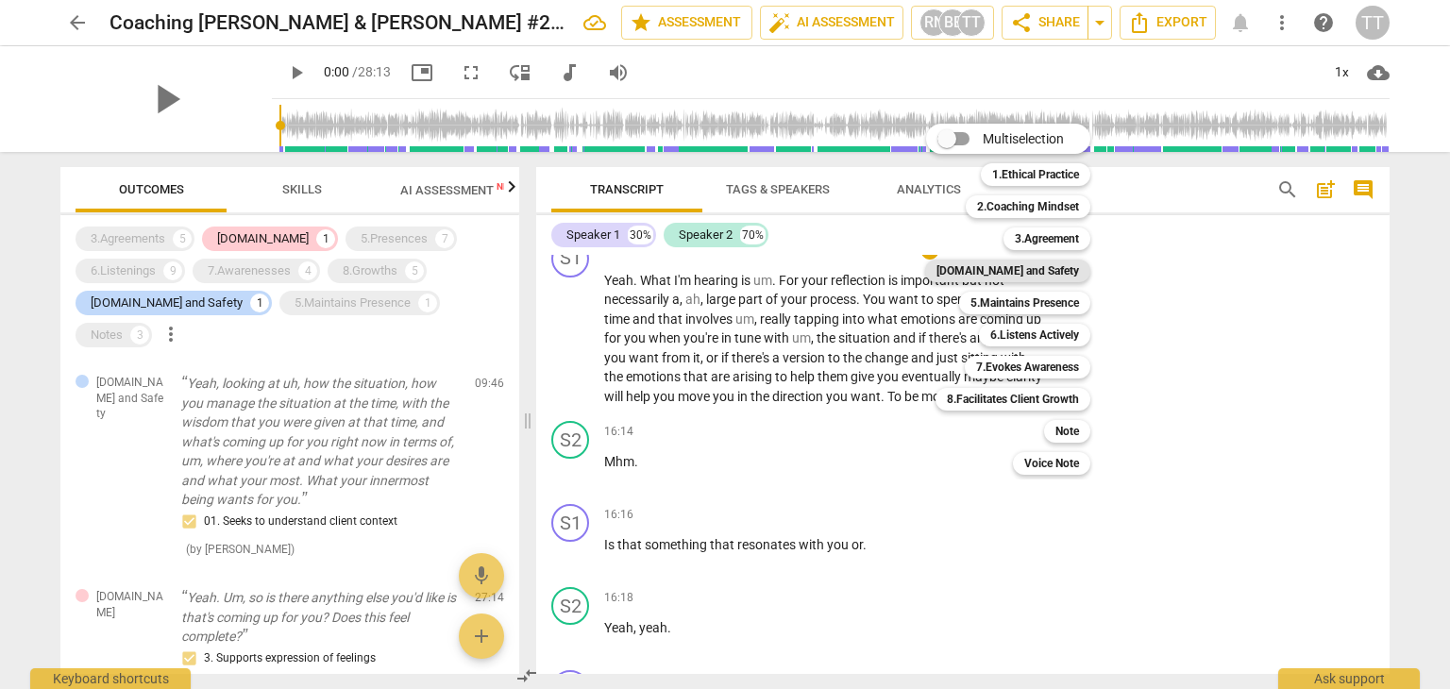
click at [1011, 272] on b "[DOMAIN_NAME] and Safety" at bounding box center [1007, 271] width 143 height 23
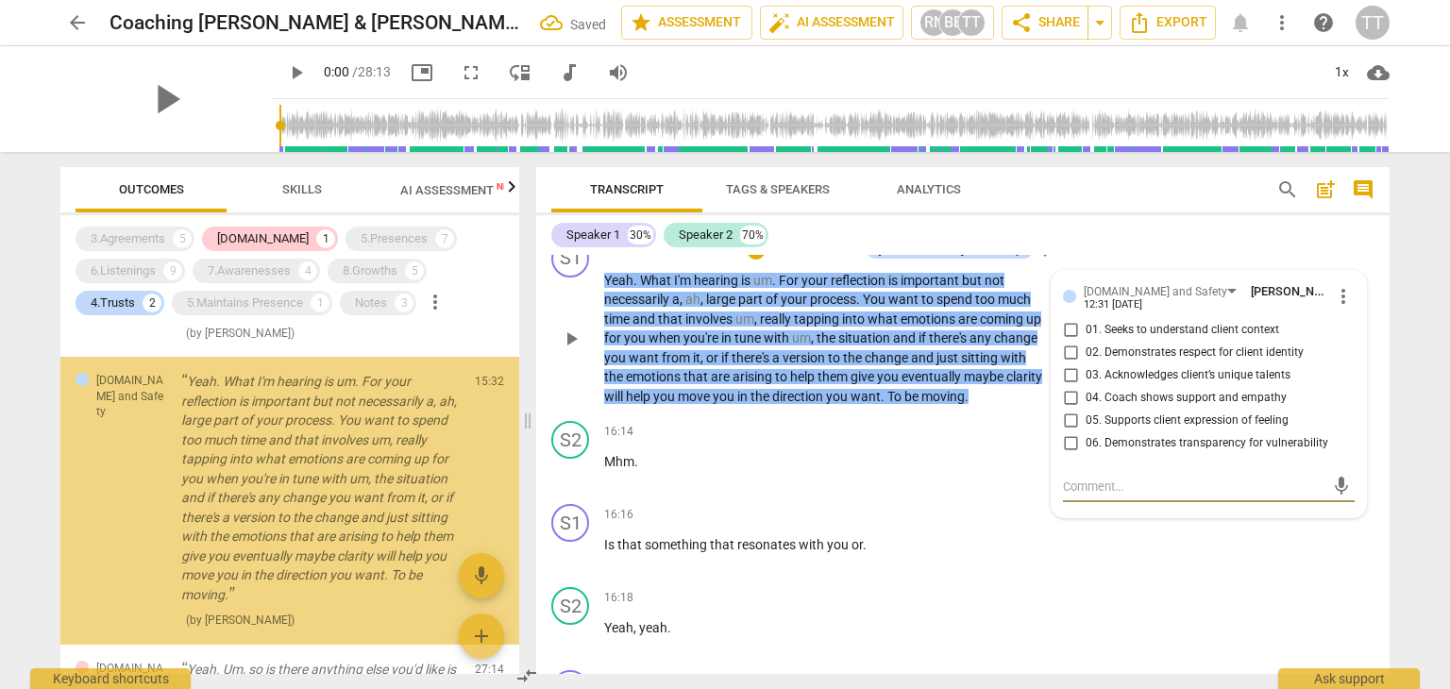
scroll to position [185, 0]
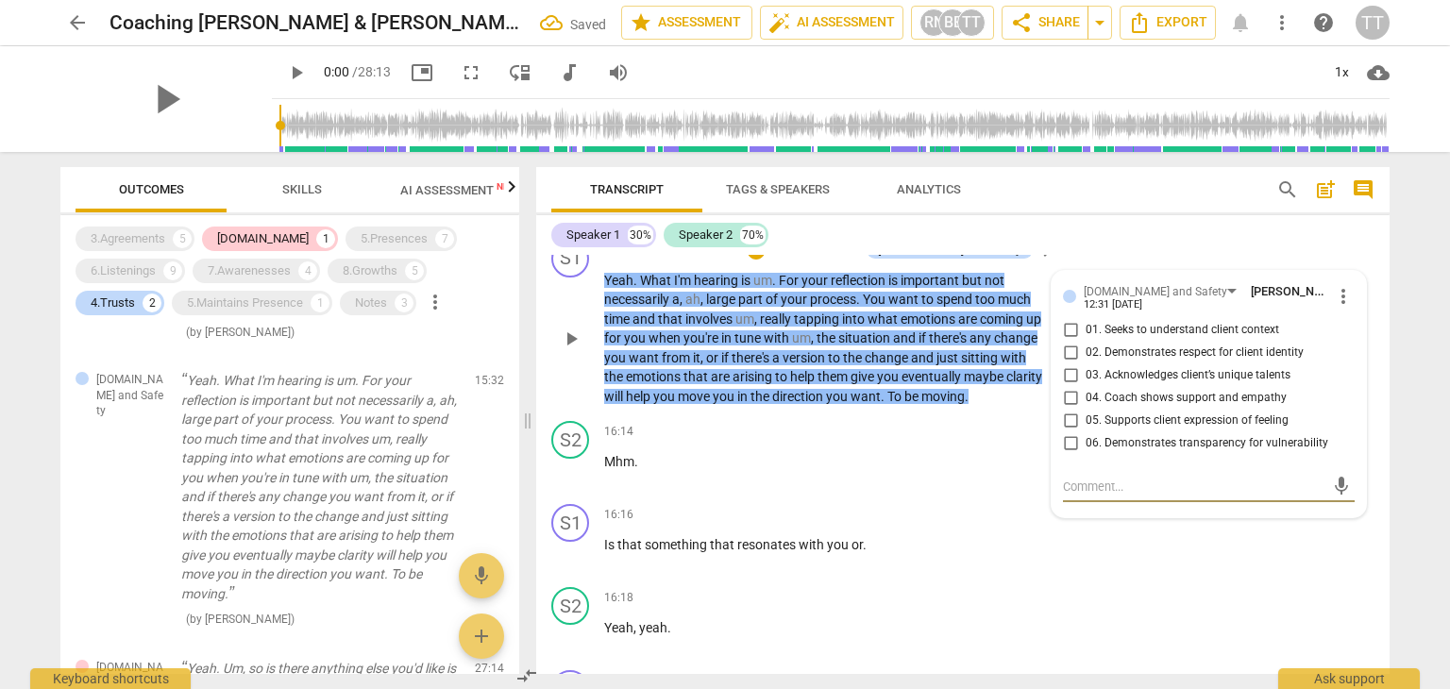
click at [1135, 407] on span "04. Coach shows support and empathy" at bounding box center [1185, 398] width 201 height 17
click at [1085, 410] on input "04. Coach shows support and empathy" at bounding box center [1070, 398] width 30 height 23
checkbox input "true"
click at [1010, 441] on p "Add competency" at bounding box center [988, 432] width 90 height 17
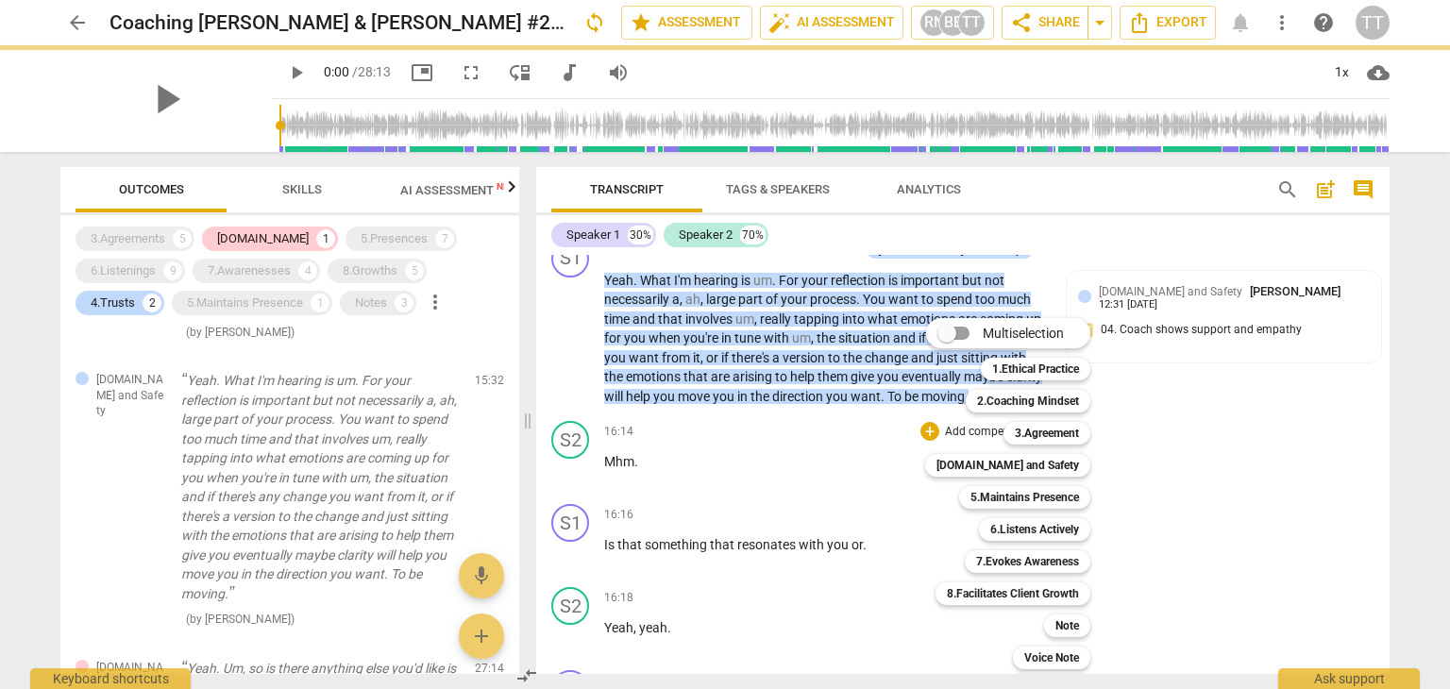
click at [1170, 307] on div at bounding box center [725, 344] width 1450 height 689
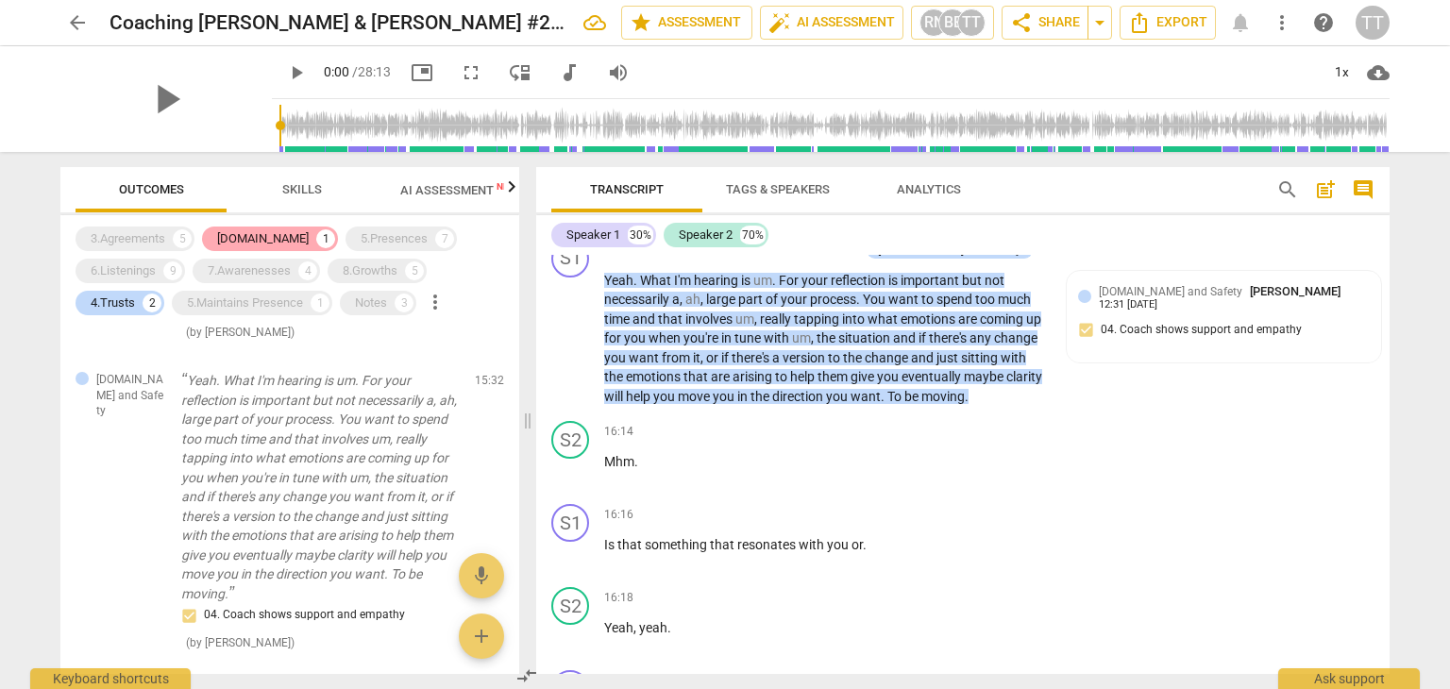
click at [242, 239] on div "[DOMAIN_NAME]" at bounding box center [263, 238] width 92 height 19
click at [143, 296] on div "4.Trusts 2" at bounding box center [120, 303] width 89 height 25
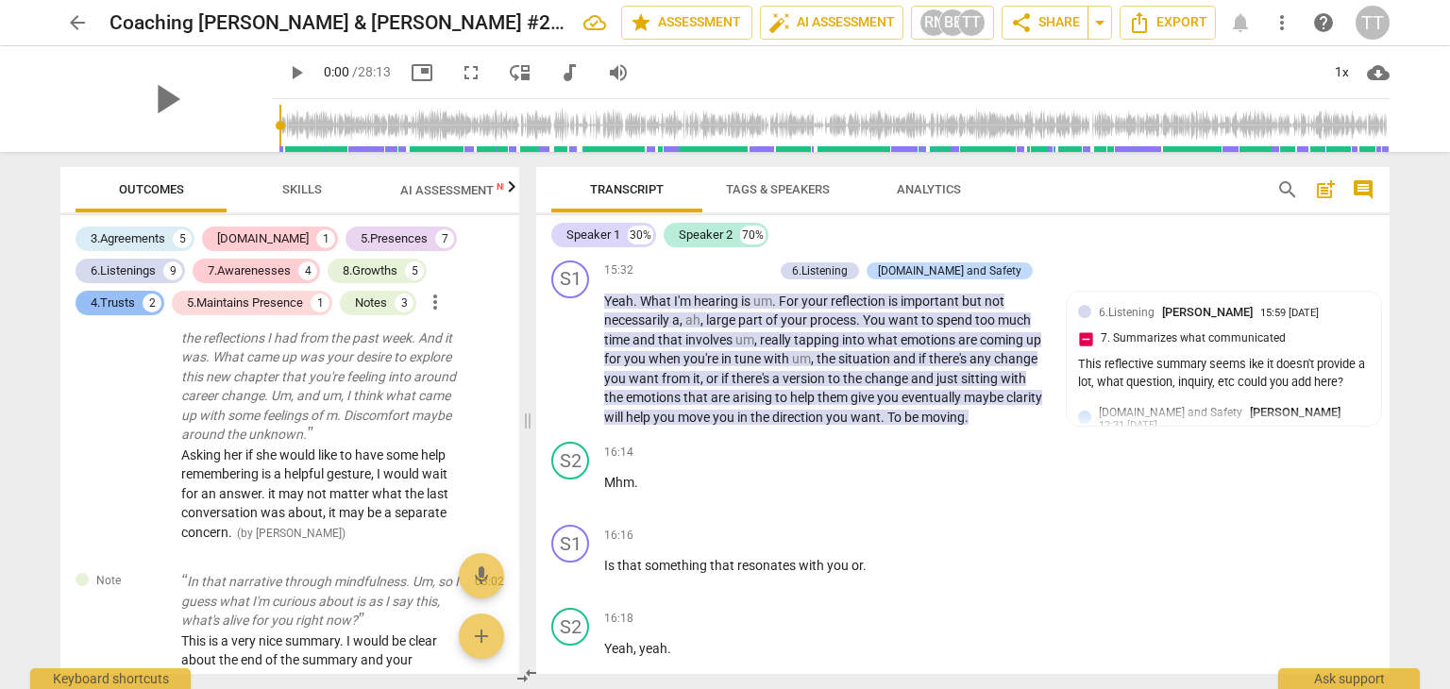
scroll to position [4478, 0]
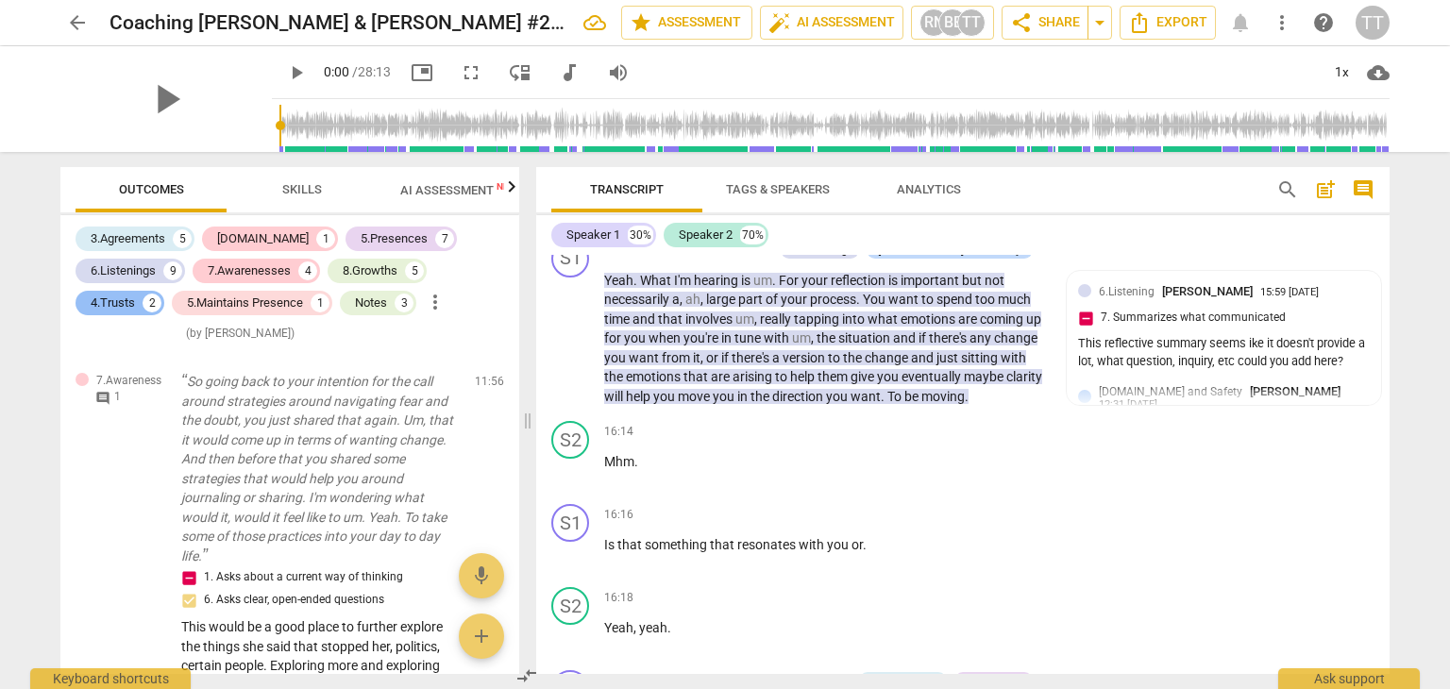
click at [110, 299] on div "4.Trusts" at bounding box center [113, 303] width 44 height 19
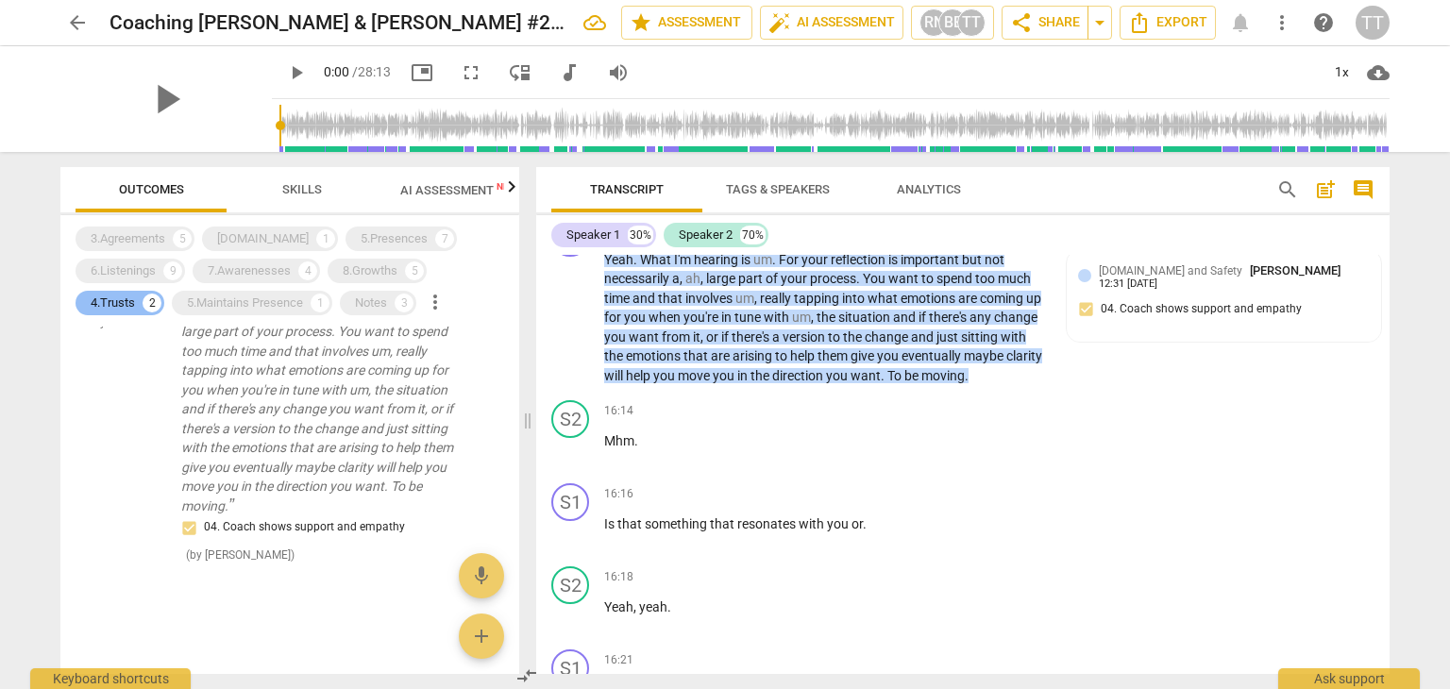
scroll to position [4458, 0]
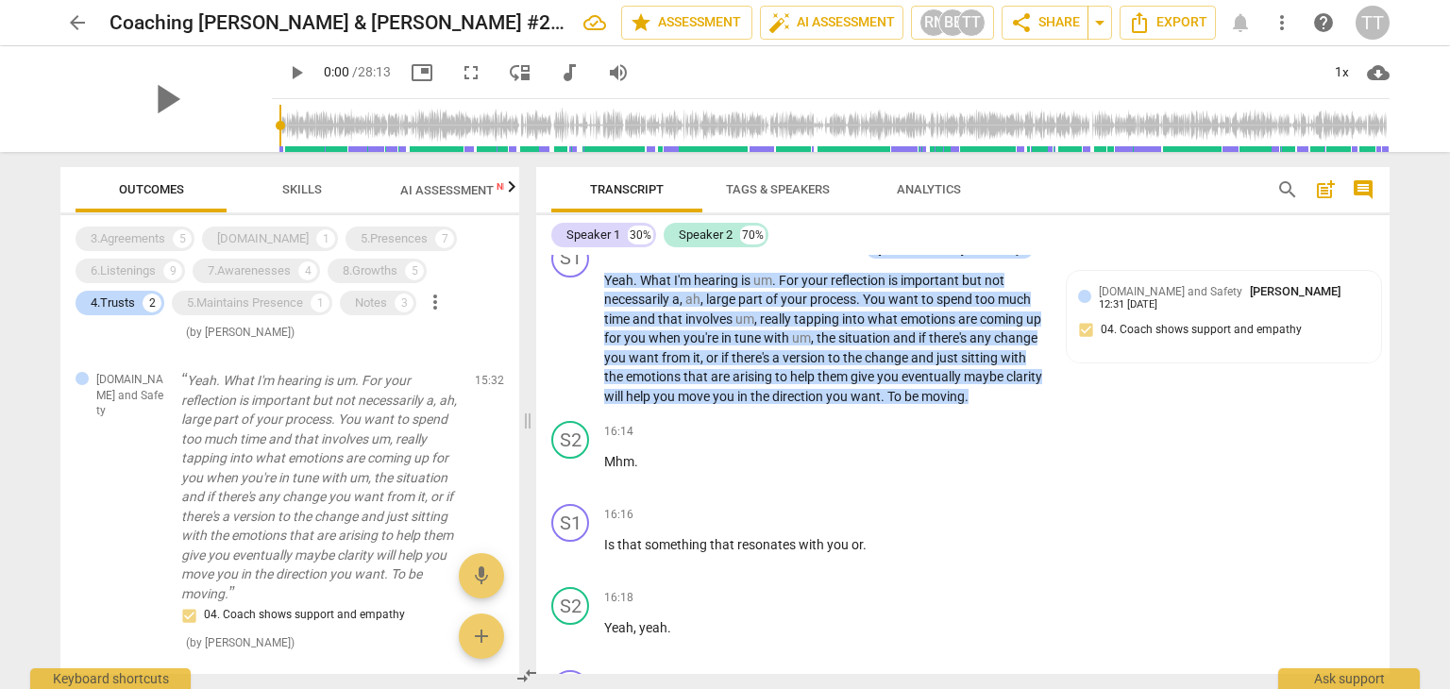
click at [118, 289] on div "3.Agreements 5 4.Trust 1 5.Presences 7 6.Listenings 9 7.Awarenesses 4 8.Growths…" at bounding box center [298, 271] width 444 height 96
click at [122, 301] on div "4.Trusts" at bounding box center [113, 303] width 44 height 19
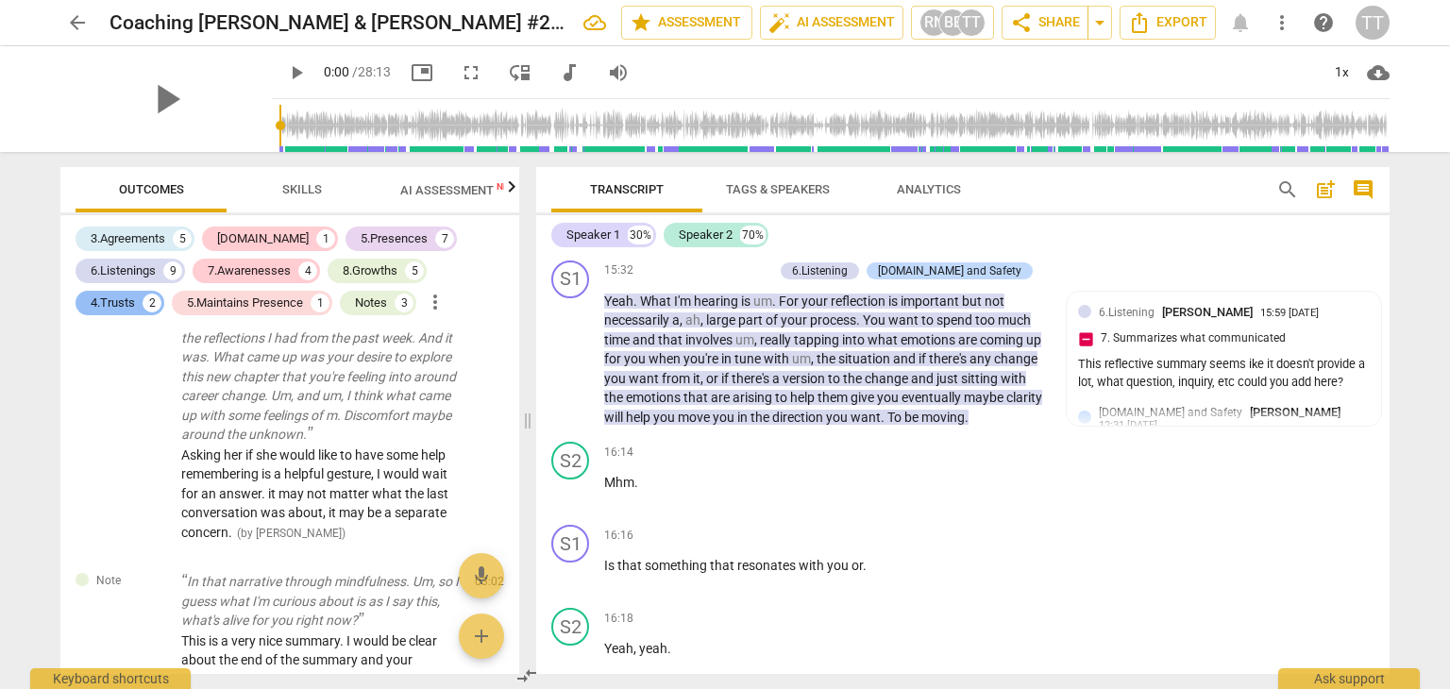
scroll to position [4478, 0]
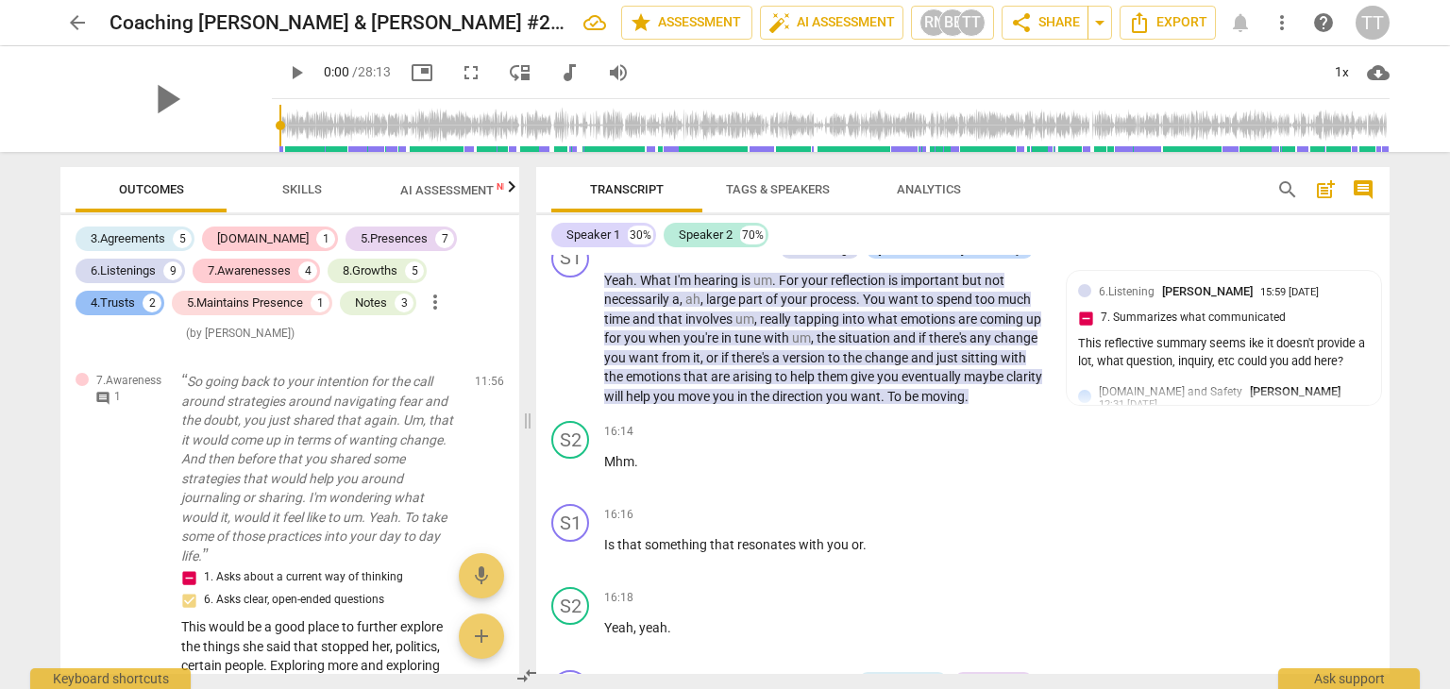
click at [124, 312] on div "4.Trusts 2" at bounding box center [120, 303] width 89 height 25
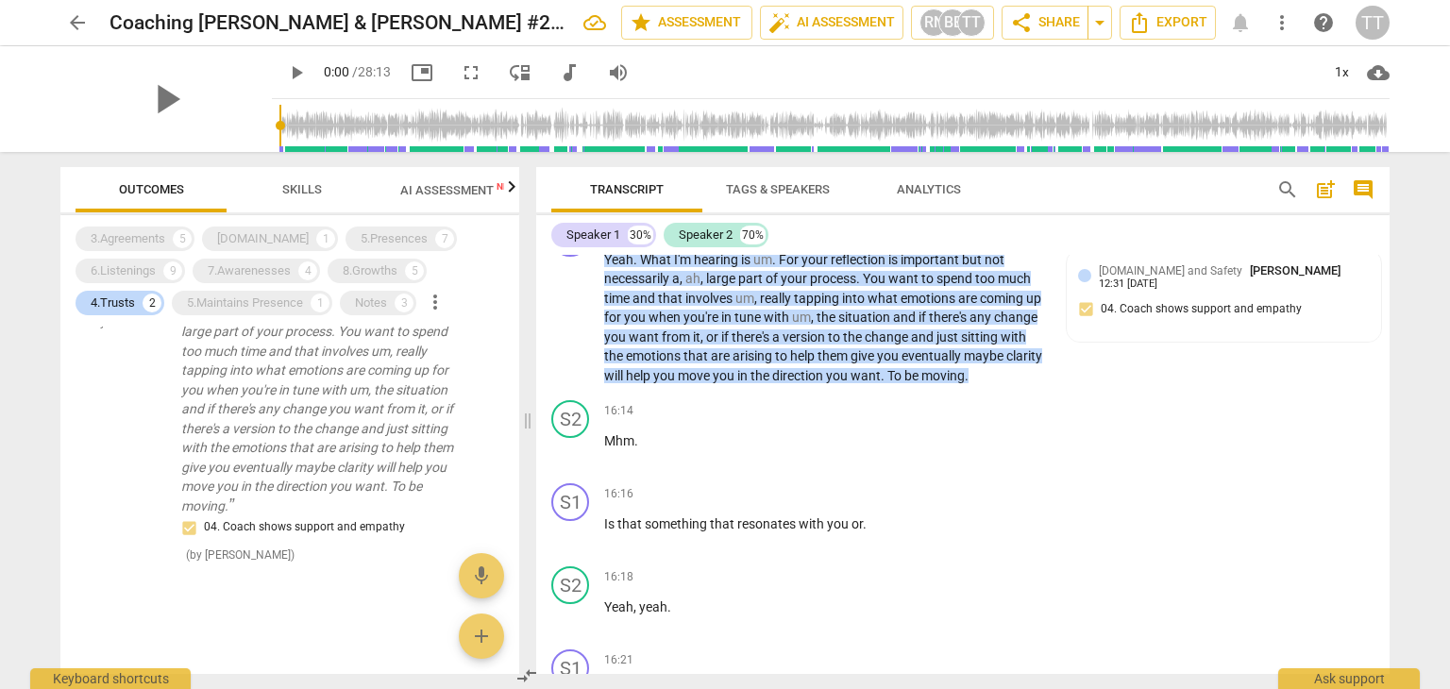
scroll to position [4458, 0]
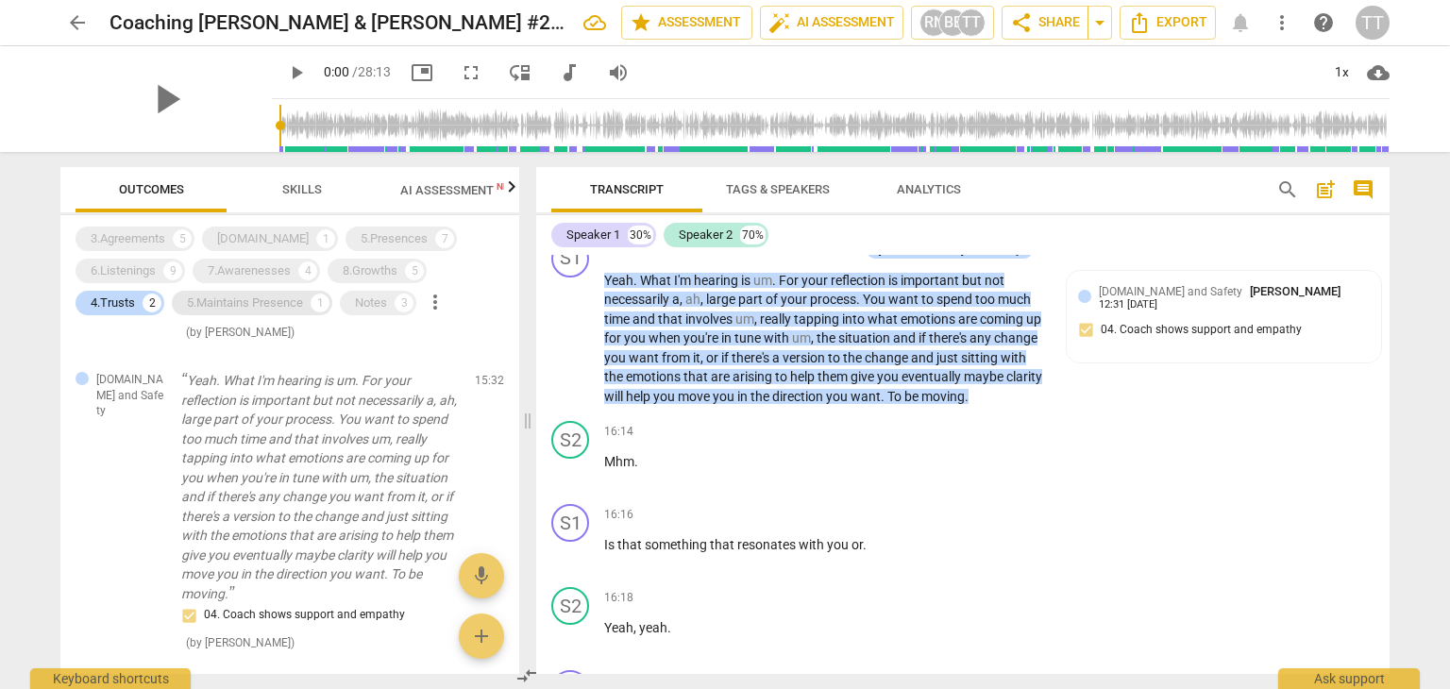
click at [276, 302] on div "5.Maintains Presence" at bounding box center [245, 303] width 116 height 19
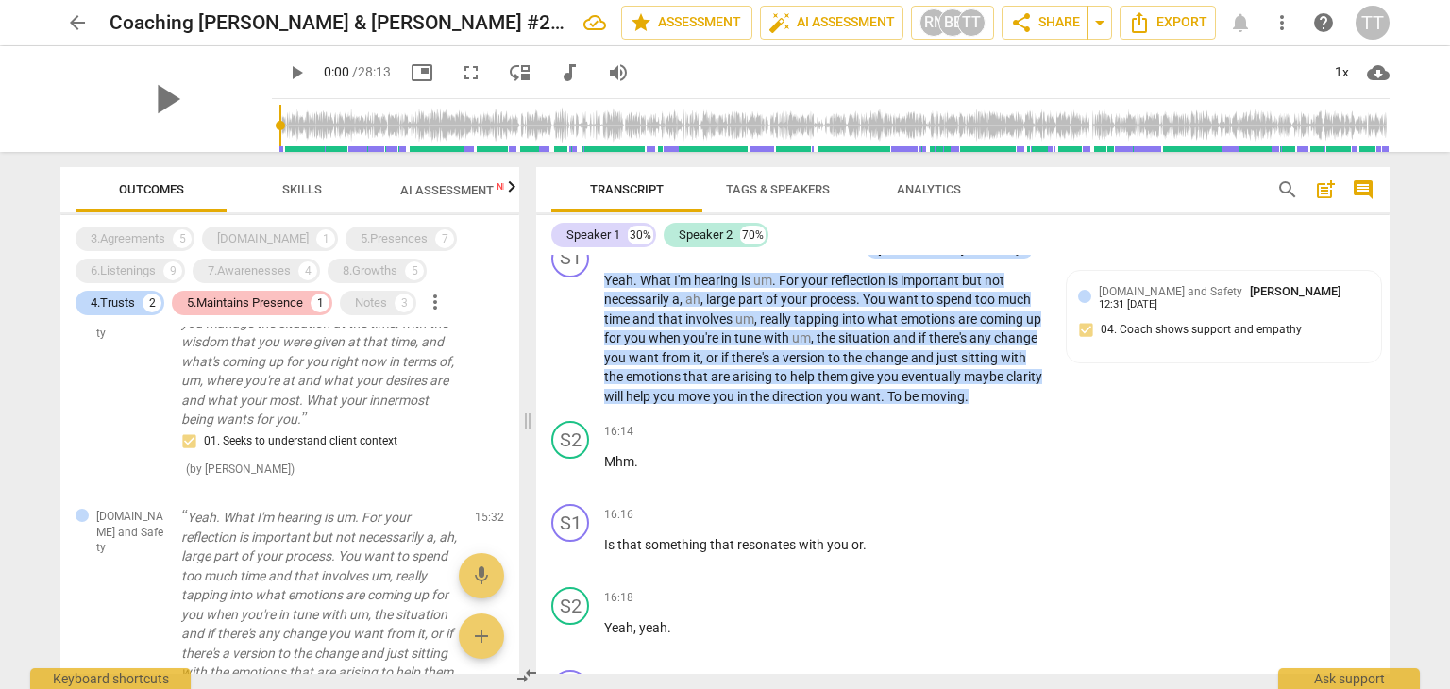
scroll to position [321, 0]
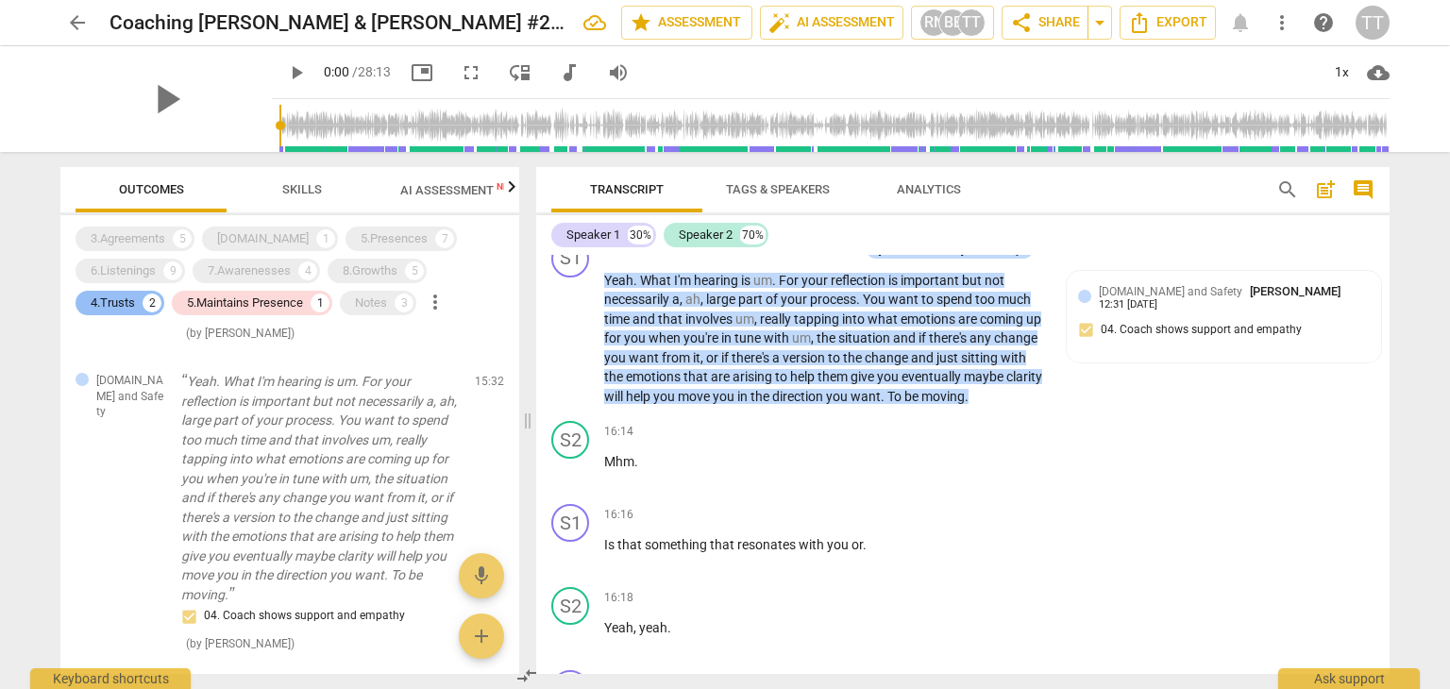
click at [108, 308] on div "4.Trusts" at bounding box center [113, 303] width 44 height 19
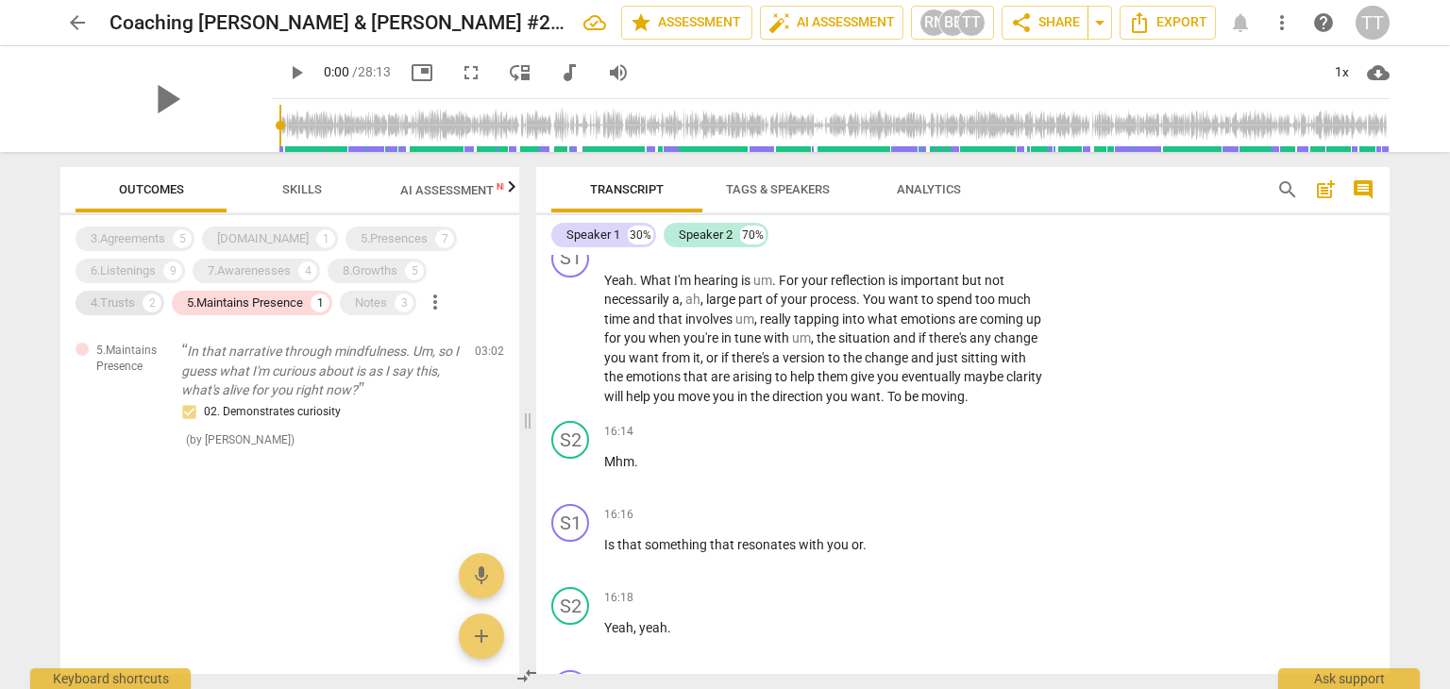
scroll to position [0, 0]
click at [361, 233] on div "5.Presences" at bounding box center [394, 238] width 67 height 19
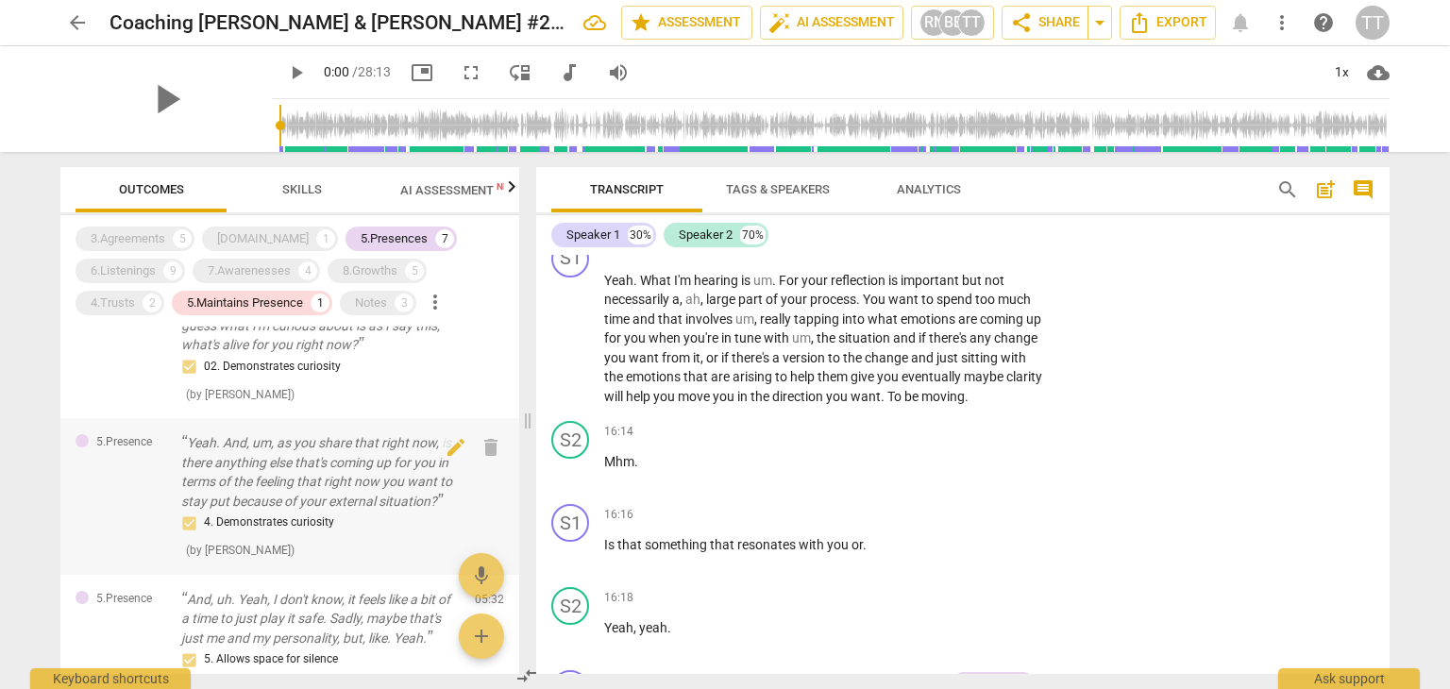
scroll to position [48, 0]
click at [330, 497] on p "Yeah. And, um, as you share that right now, is there anything else that's comin…" at bounding box center [320, 468] width 278 height 77
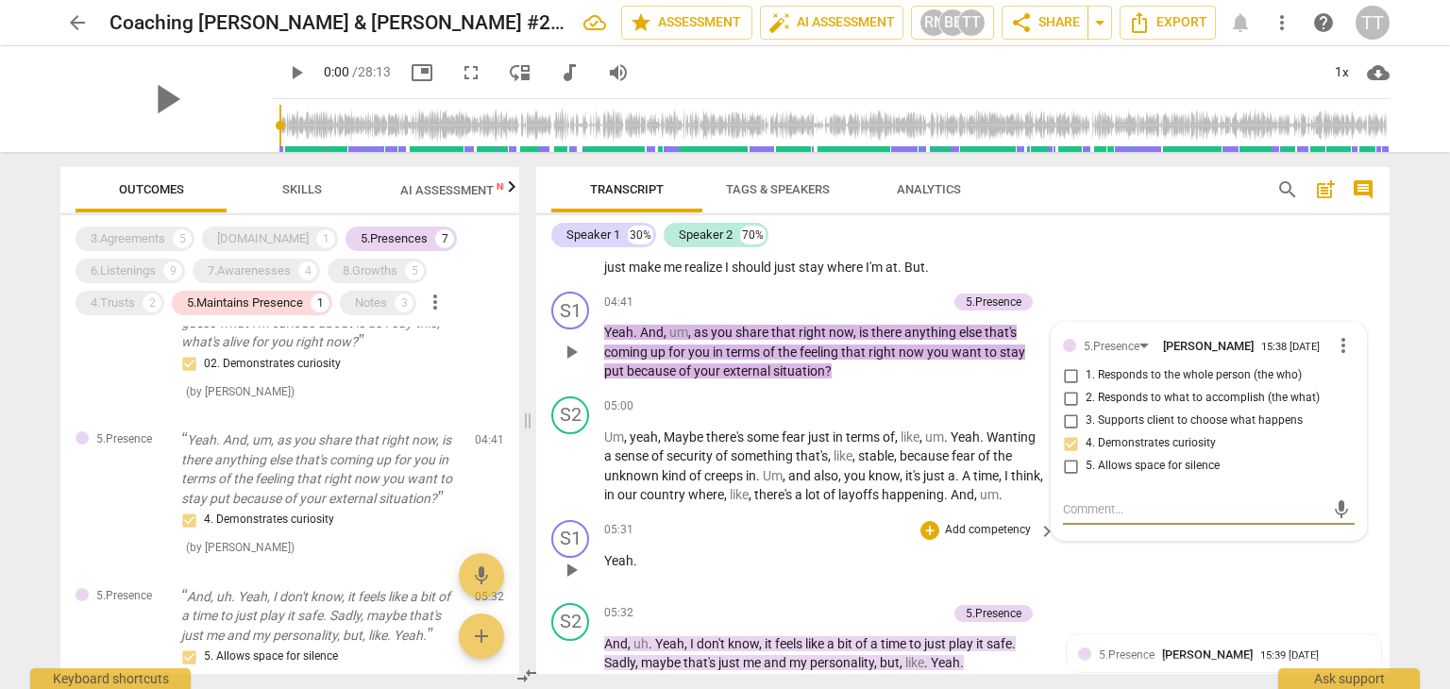
scroll to position [1522, 0]
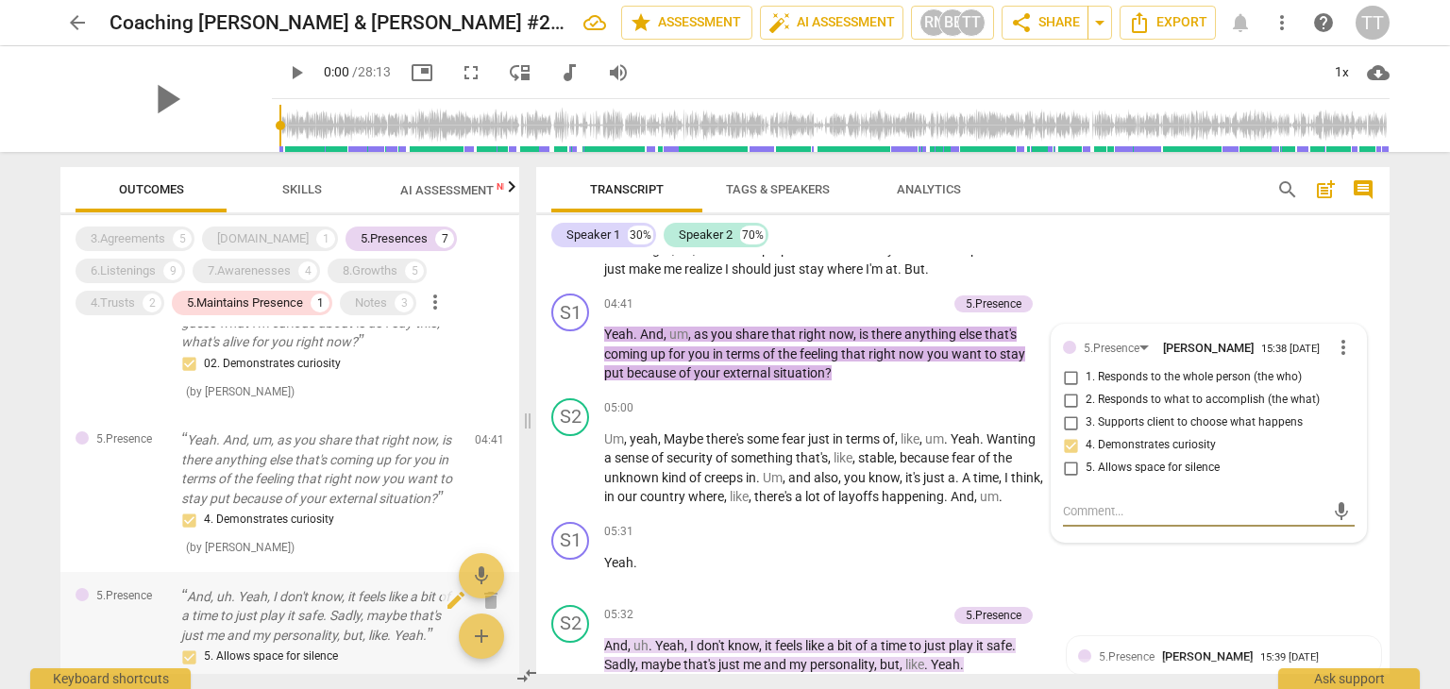
click at [372, 591] on p "And, uh. Yeah, I don't know, it feels like a bit of a time to just play it safe…" at bounding box center [320, 616] width 278 height 59
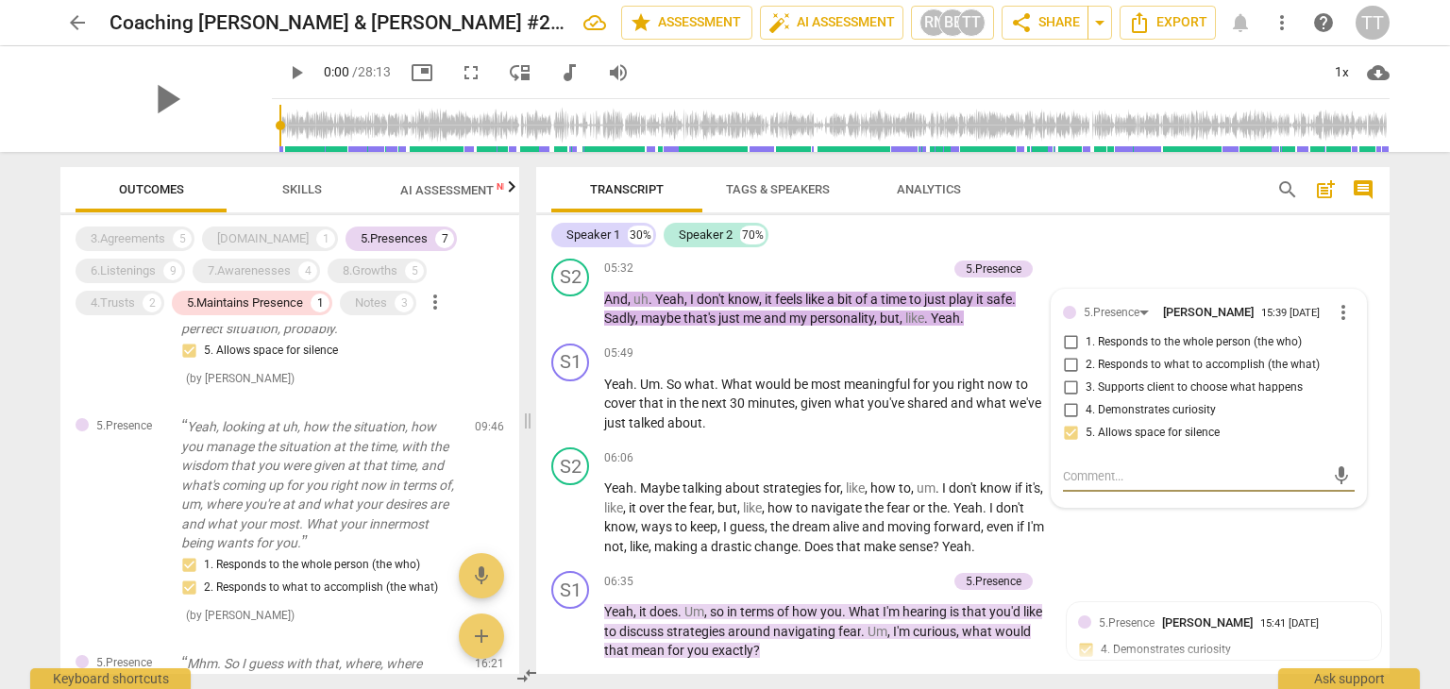
scroll to position [961, 0]
click at [360, 489] on p "Yeah, looking at uh, how the situation, how you manage the situation at the tim…" at bounding box center [320, 481] width 278 height 136
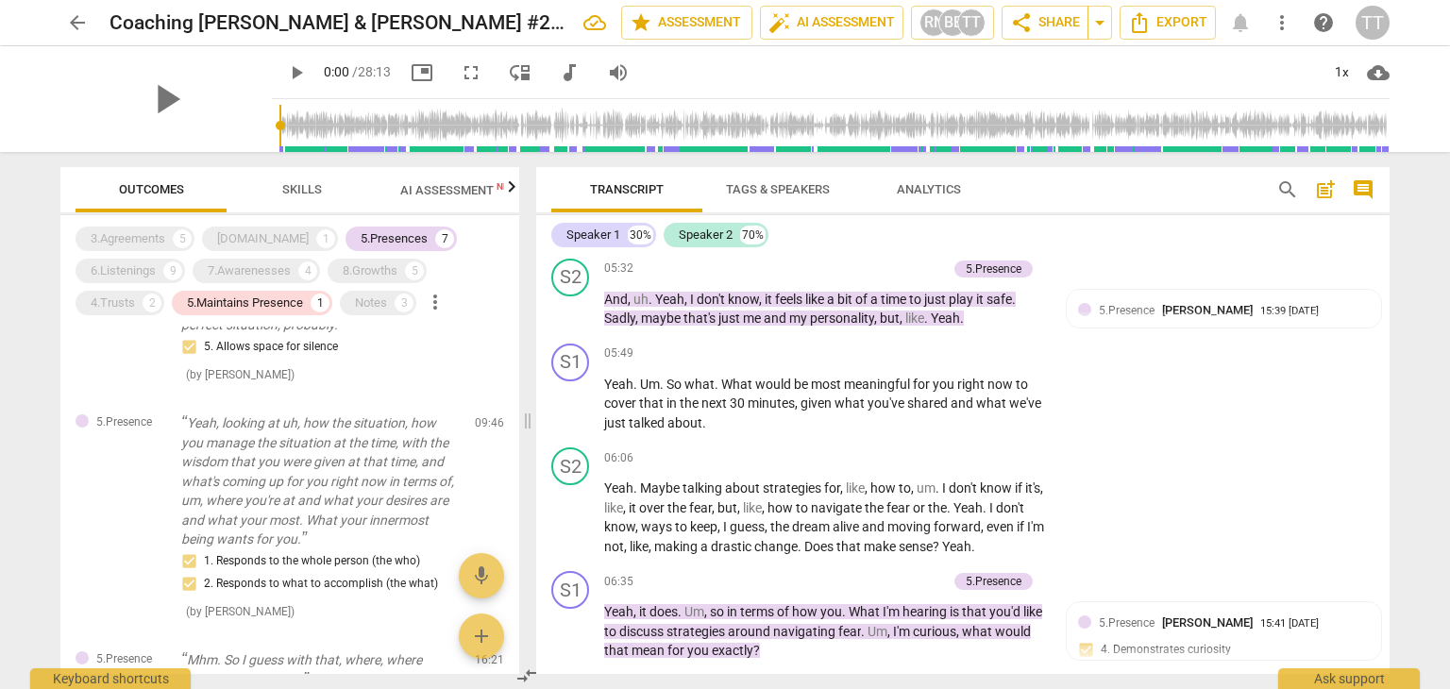
scroll to position [3258, 0]
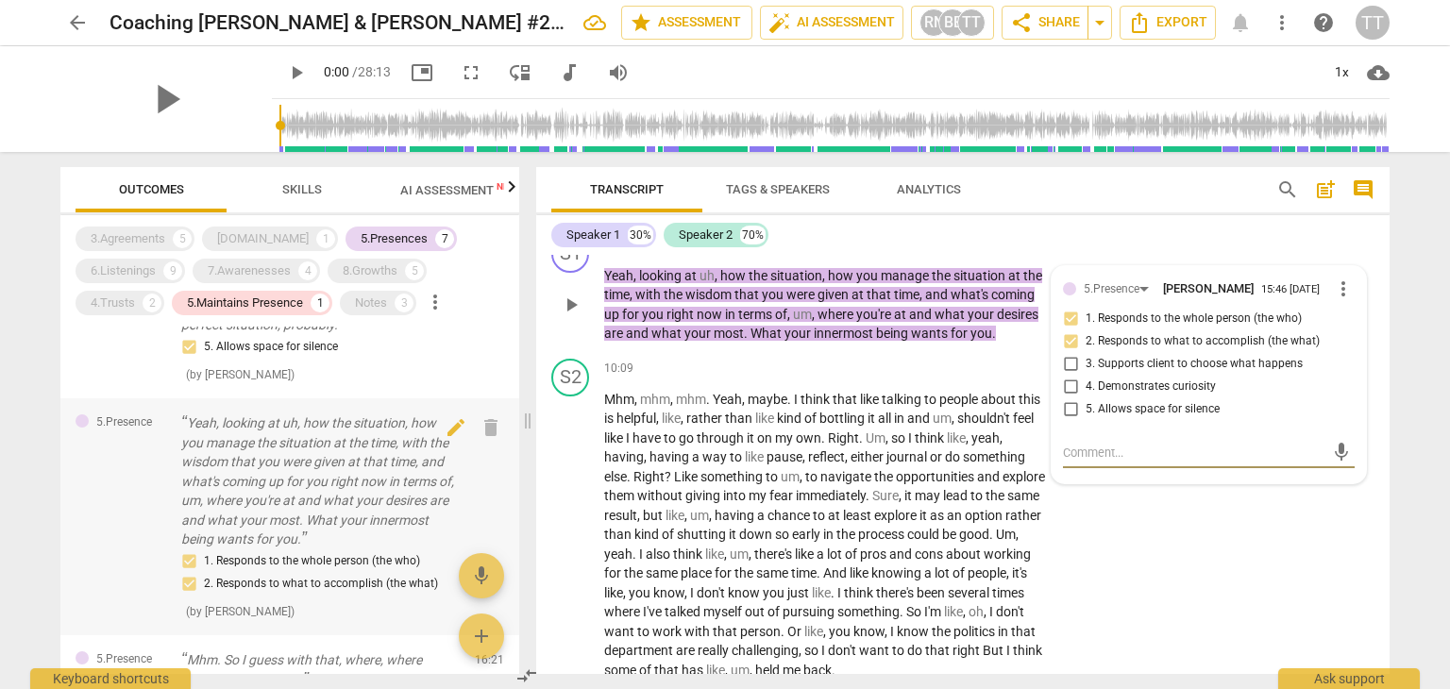
click at [356, 532] on p "Yeah, looking at uh, how the situation, how you manage the situation at the tim…" at bounding box center [320, 481] width 278 height 136
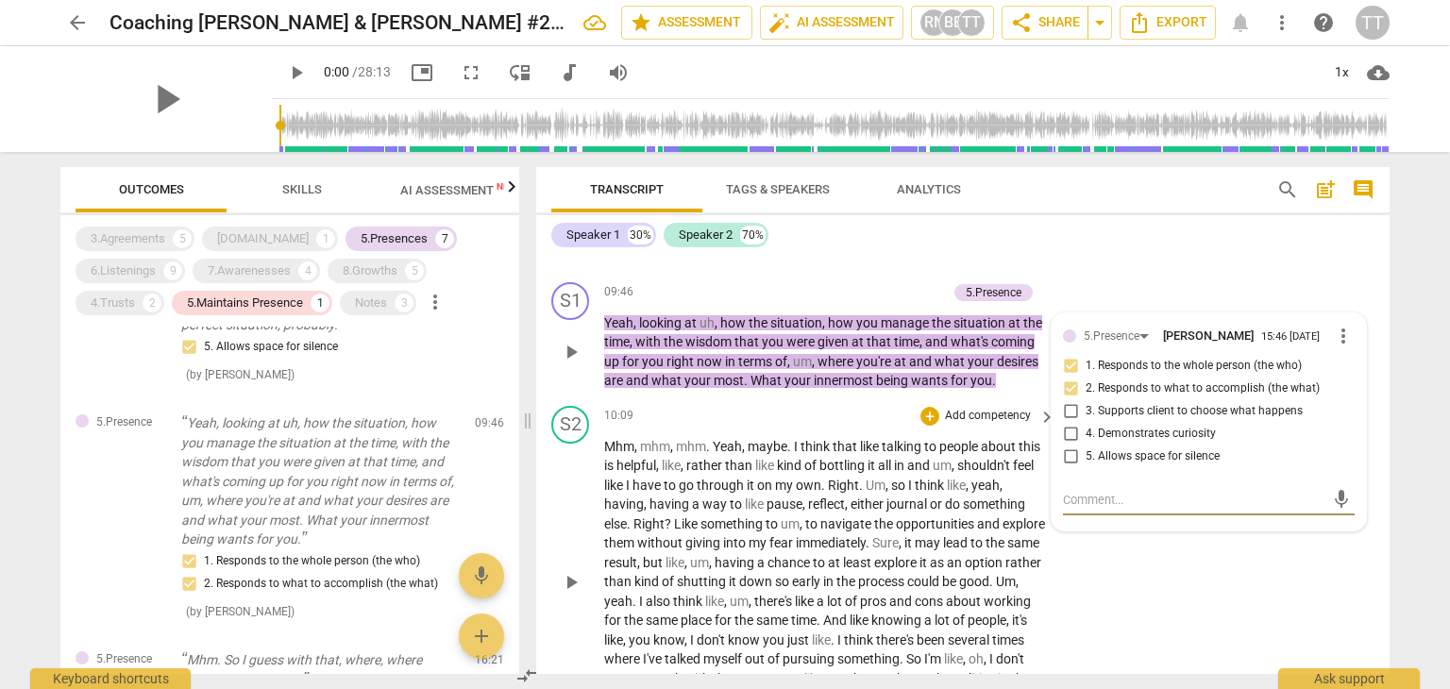
scroll to position [3209, 0]
click at [362, 491] on p "Yeah, looking at uh, how the situation, how you manage the situation at the tim…" at bounding box center [320, 481] width 278 height 136
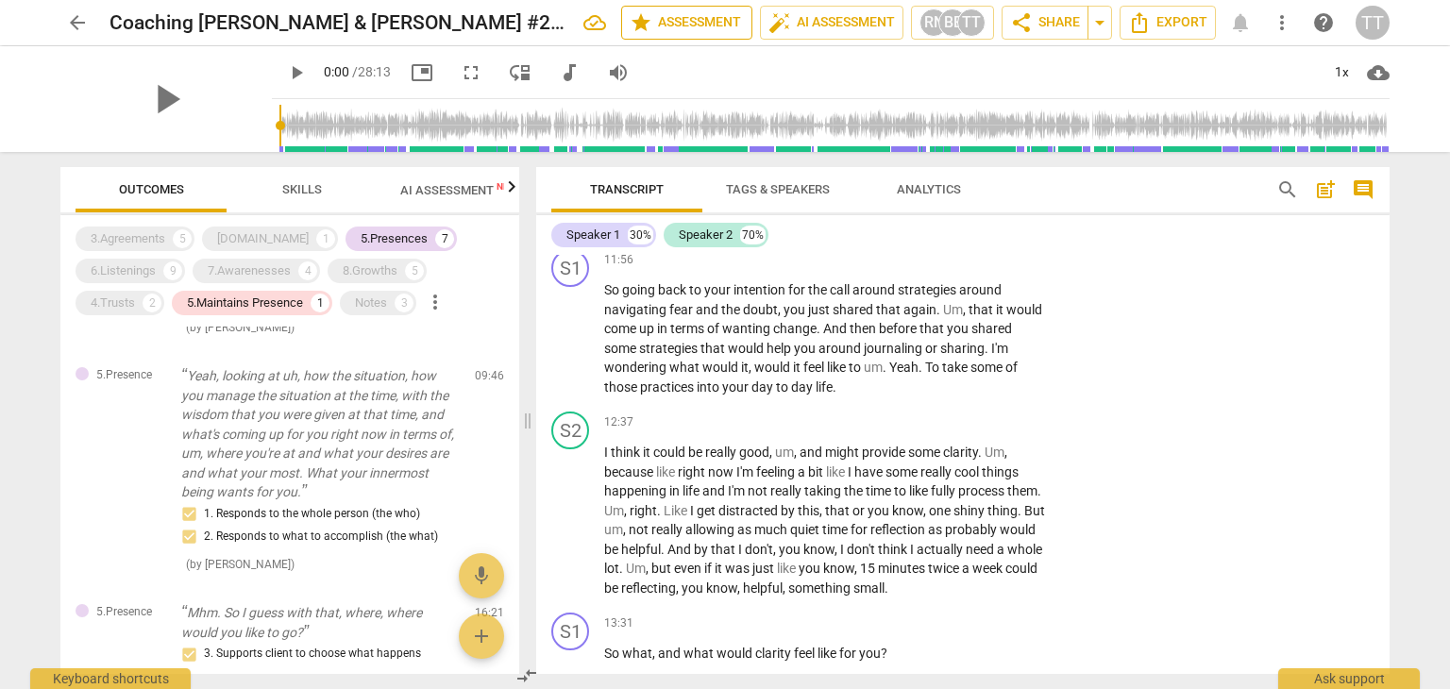
scroll to position [3923, 0]
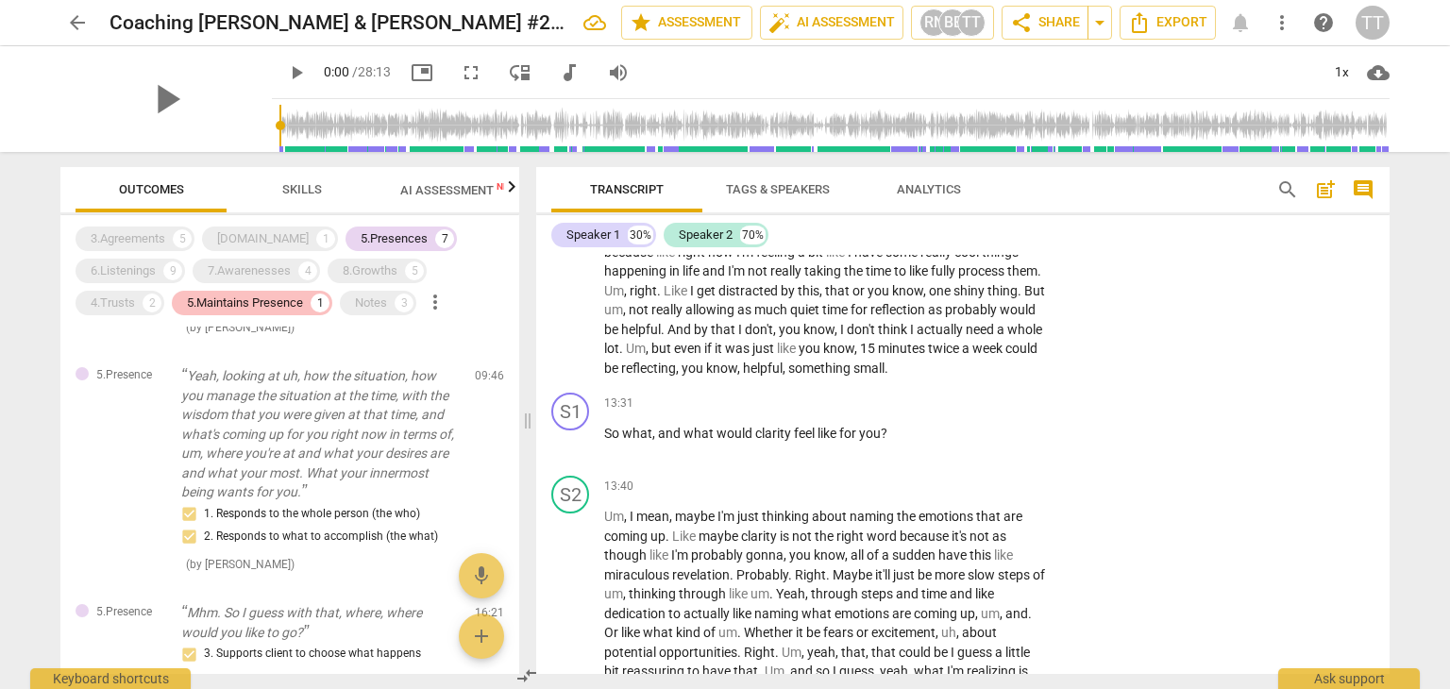
click at [244, 310] on div "5.Maintains Presence" at bounding box center [245, 303] width 116 height 19
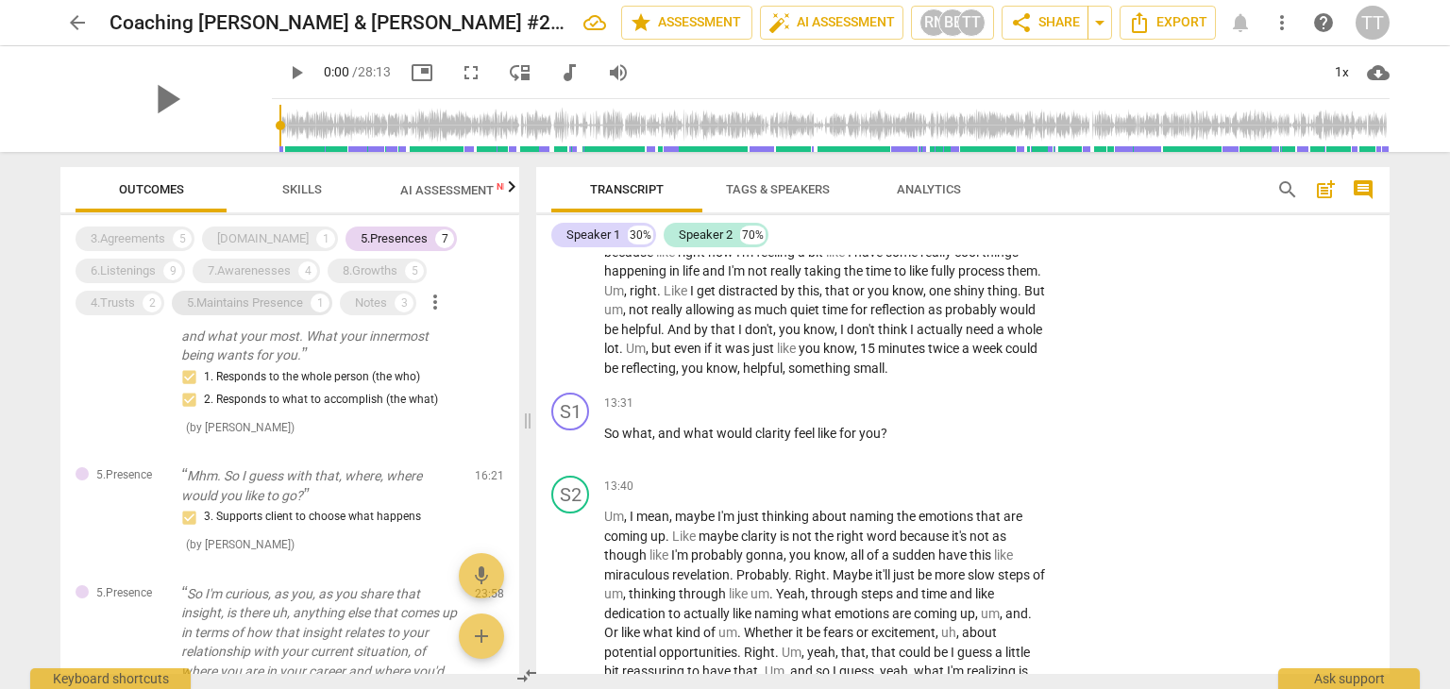
scroll to position [872, 0]
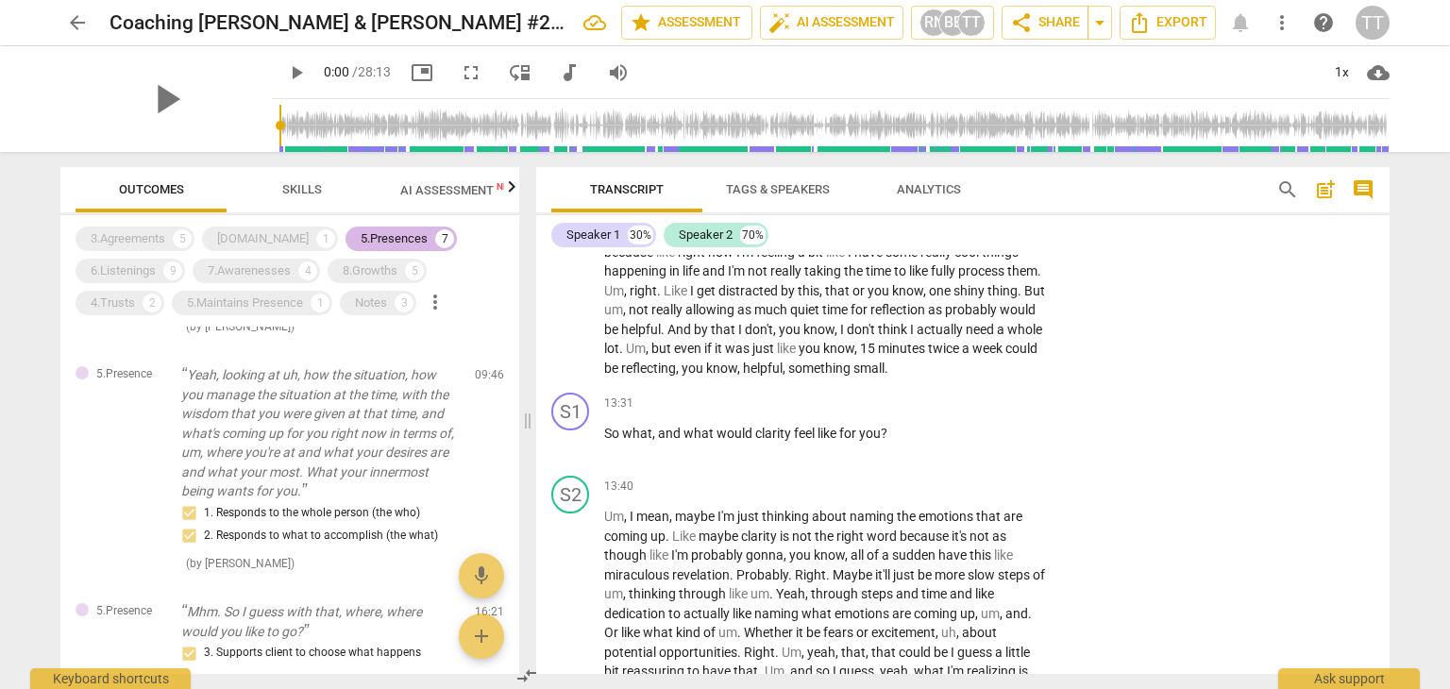
click at [368, 240] on div "5.Presences" at bounding box center [394, 238] width 67 height 19
click at [111, 275] on div "6.Listenings" at bounding box center [123, 270] width 65 height 19
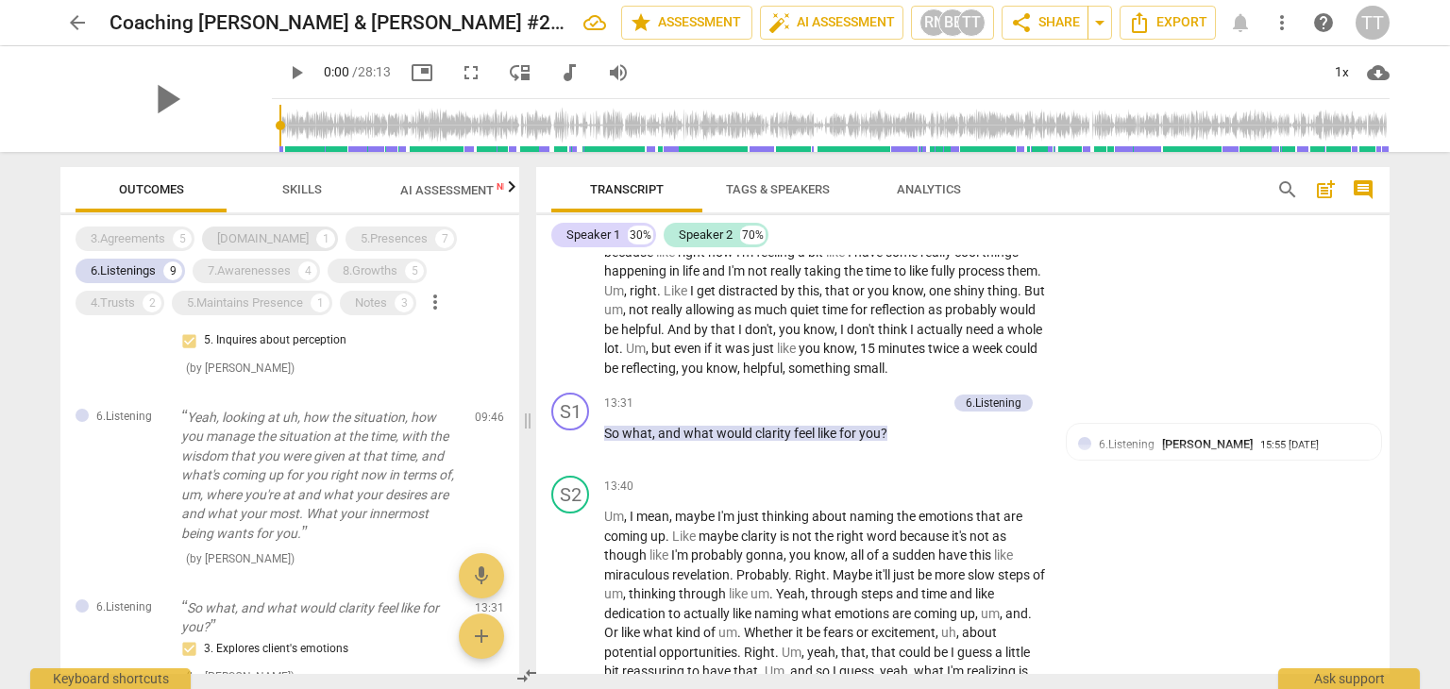
scroll to position [3923, 0]
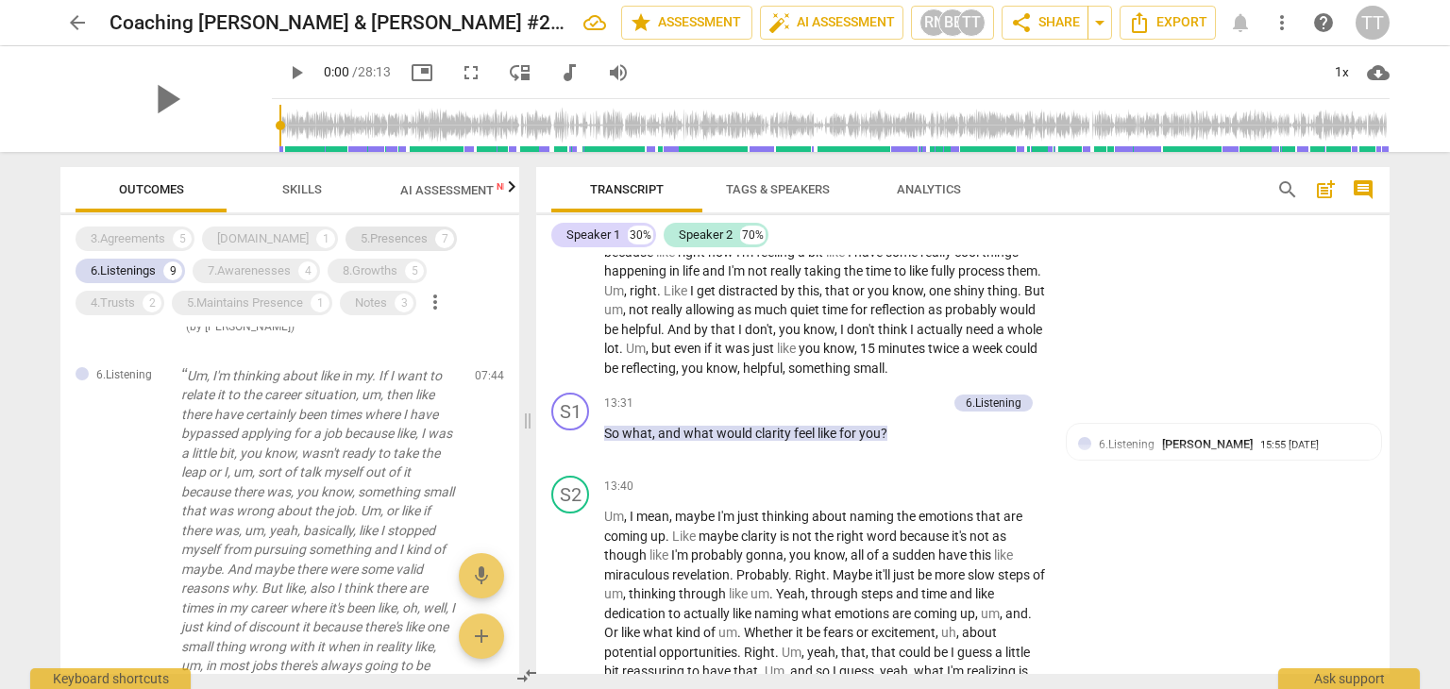
click at [361, 241] on div "5.Presences" at bounding box center [394, 238] width 67 height 19
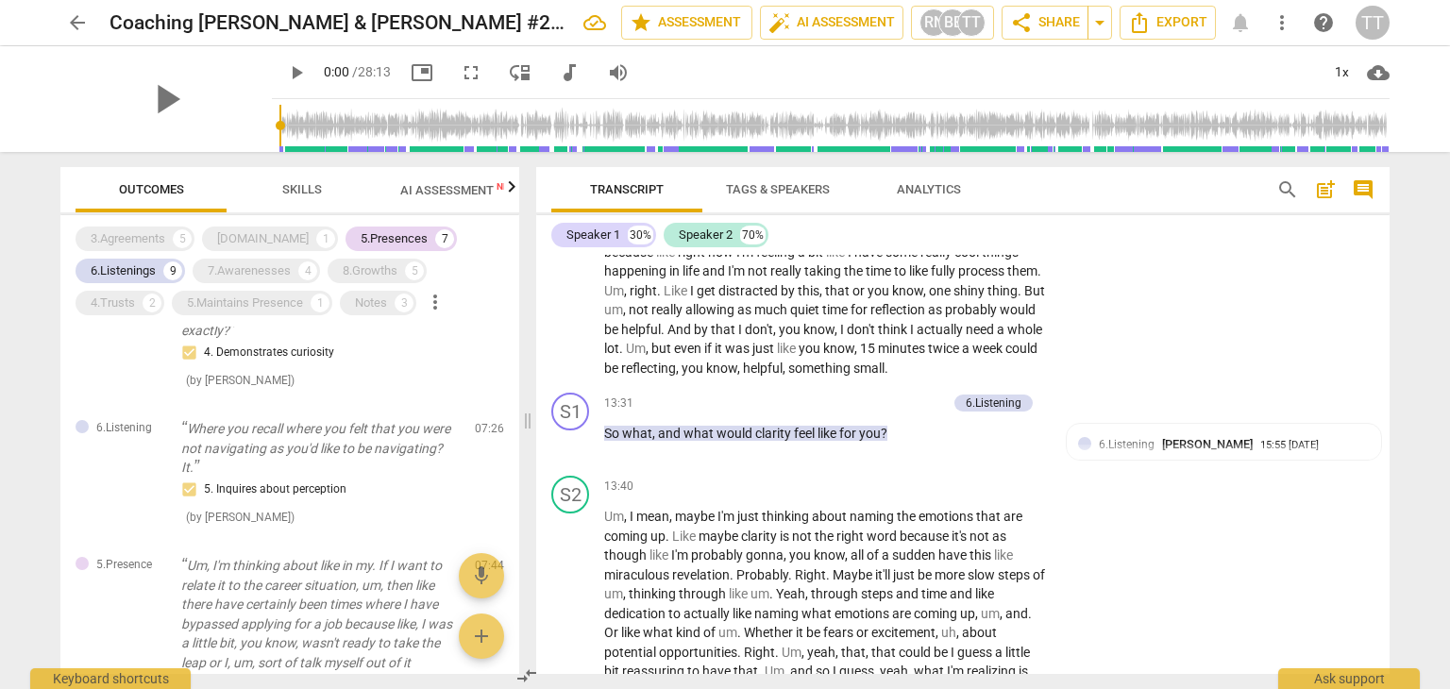
scroll to position [666, 0]
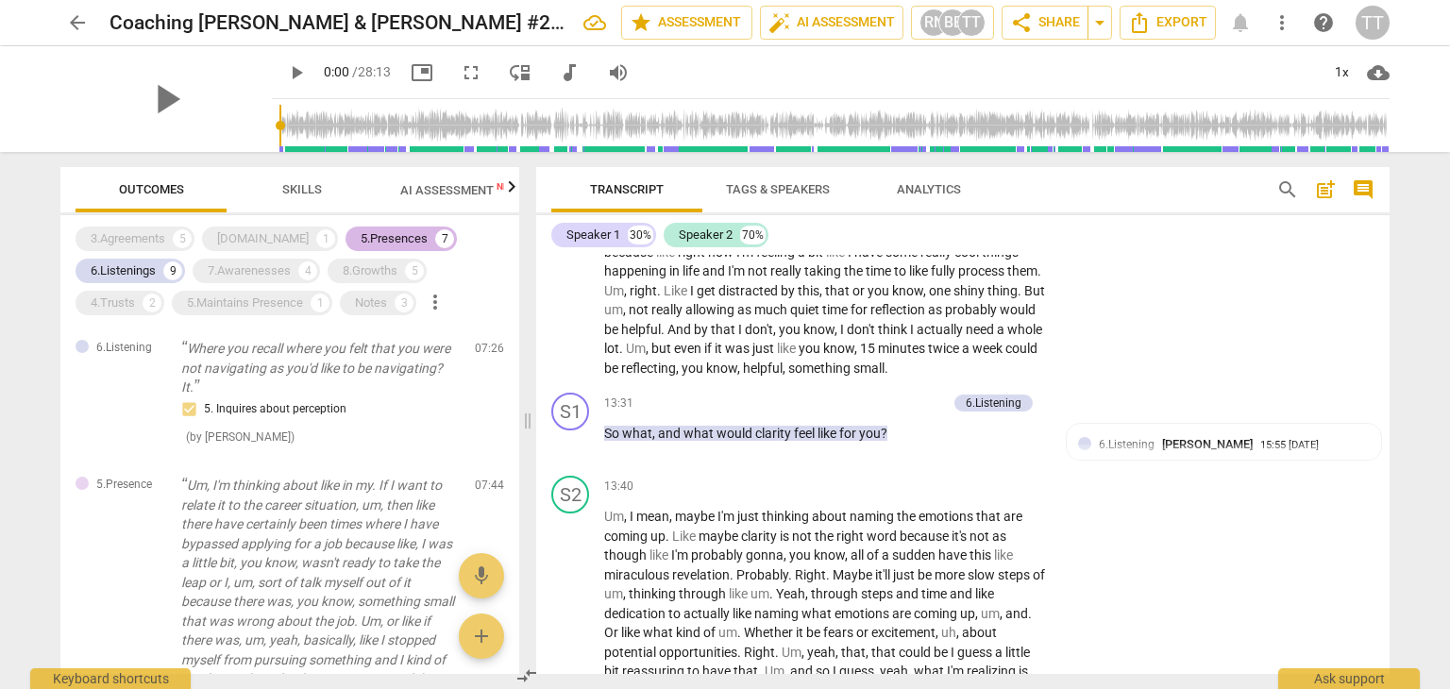
click at [361, 241] on div "5.Presences" at bounding box center [394, 238] width 67 height 19
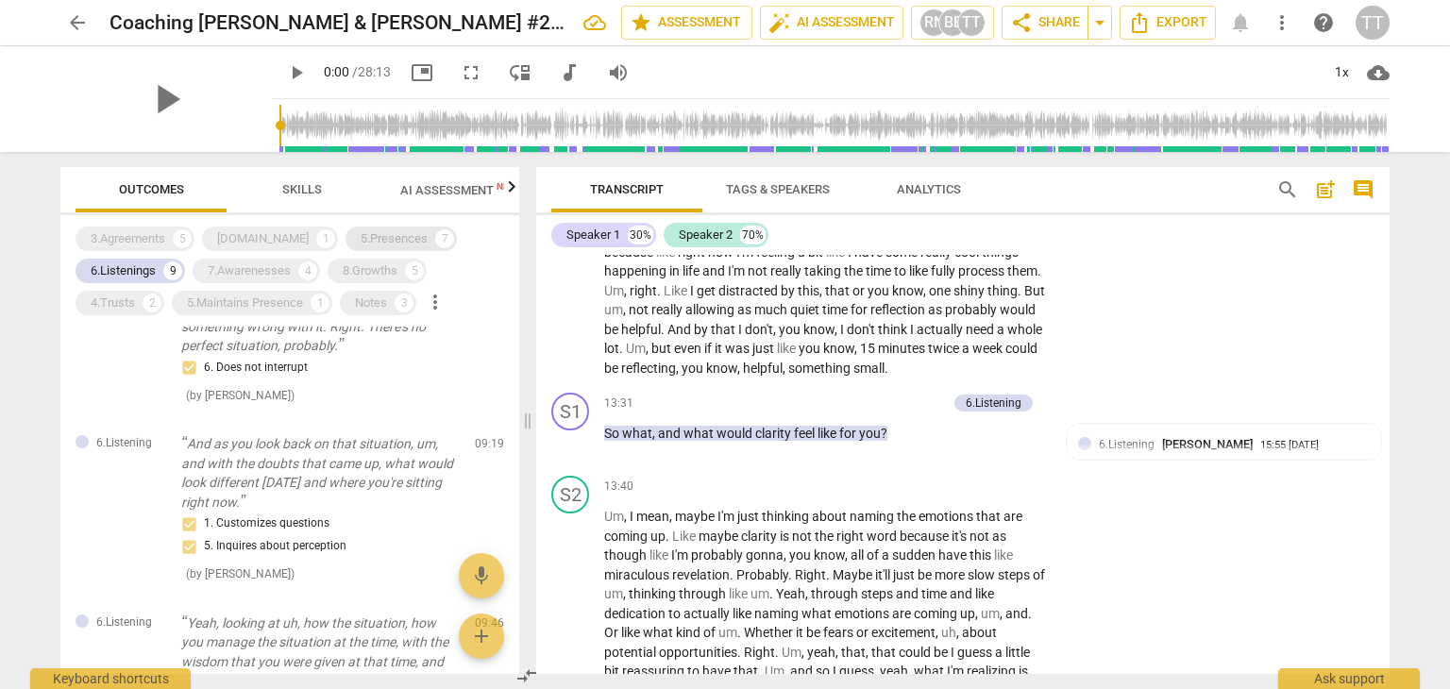
scroll to position [197, 0]
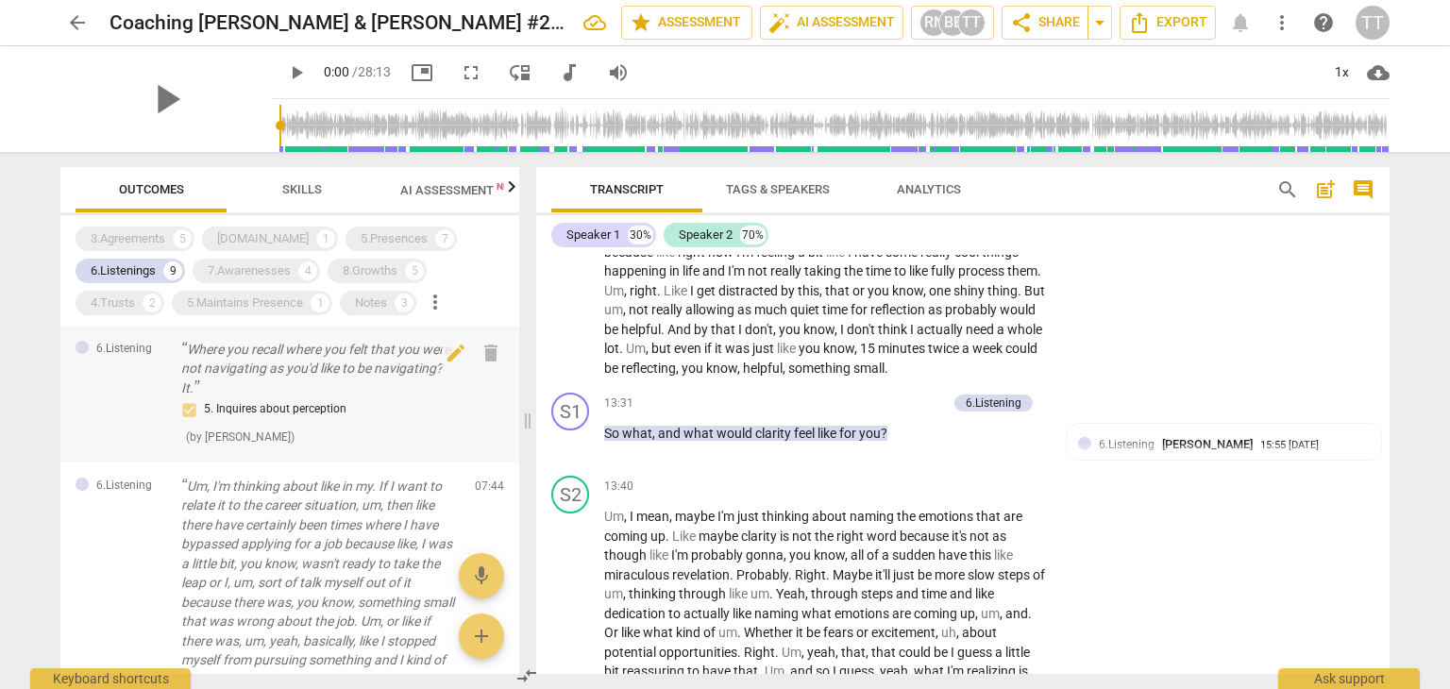
click at [331, 372] on p "Where you recall where you felt that you were not navigating as you'd like to b…" at bounding box center [320, 369] width 278 height 59
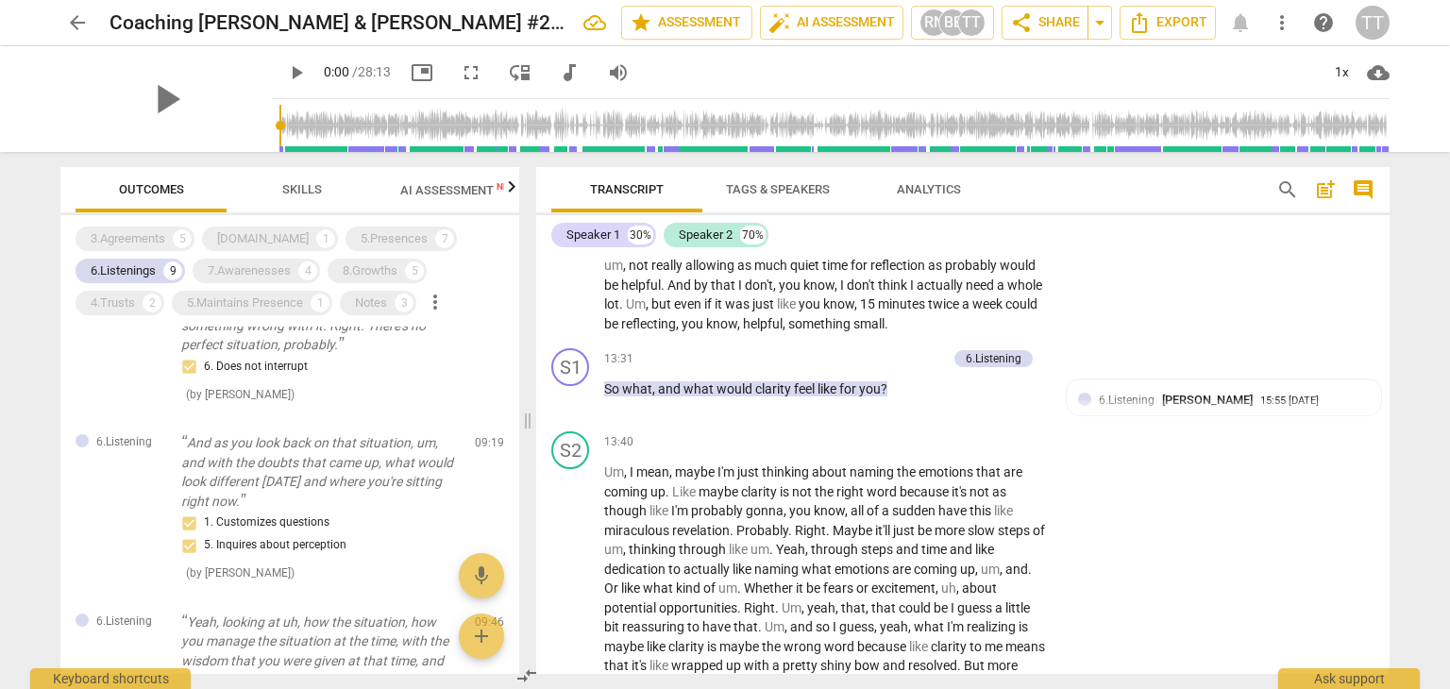
scroll to position [668, 0]
click at [312, 444] on p "And as you look back on that situation, um, and with the doubts that came up, w…" at bounding box center [320, 470] width 278 height 77
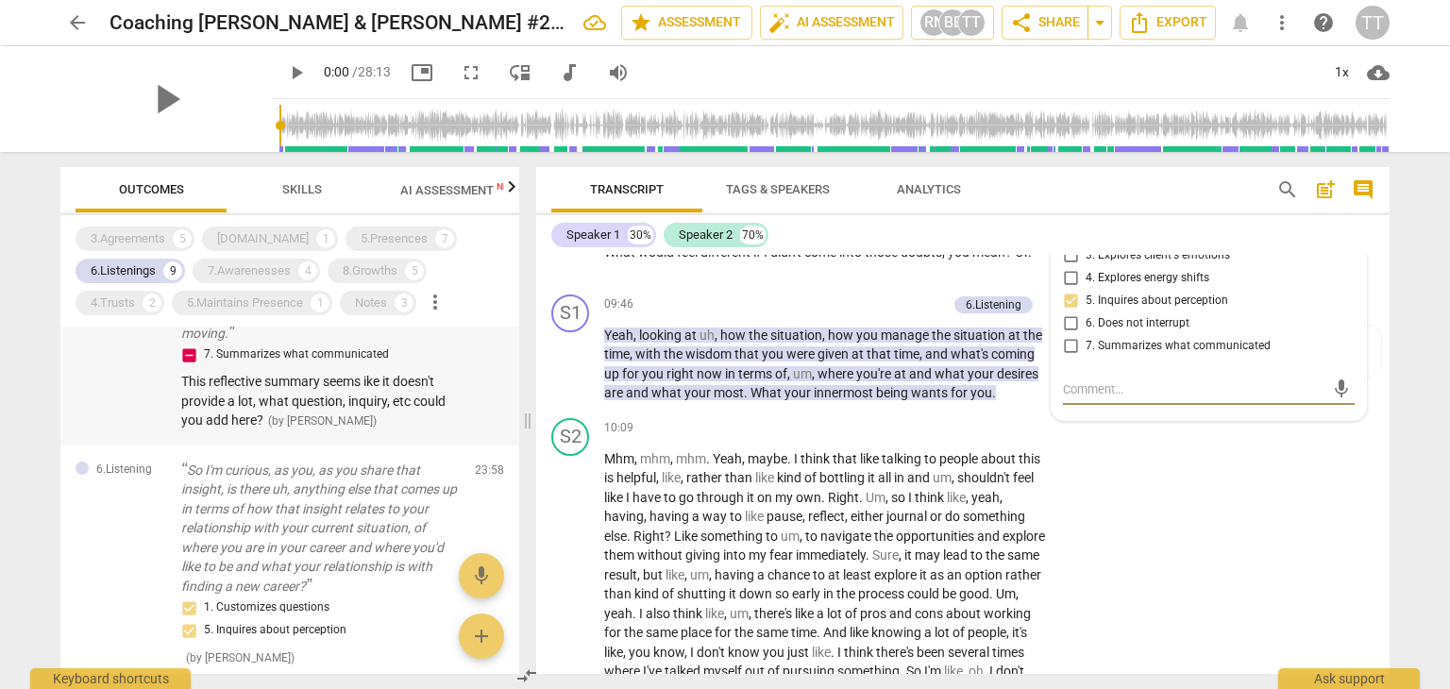
scroll to position [1484, 0]
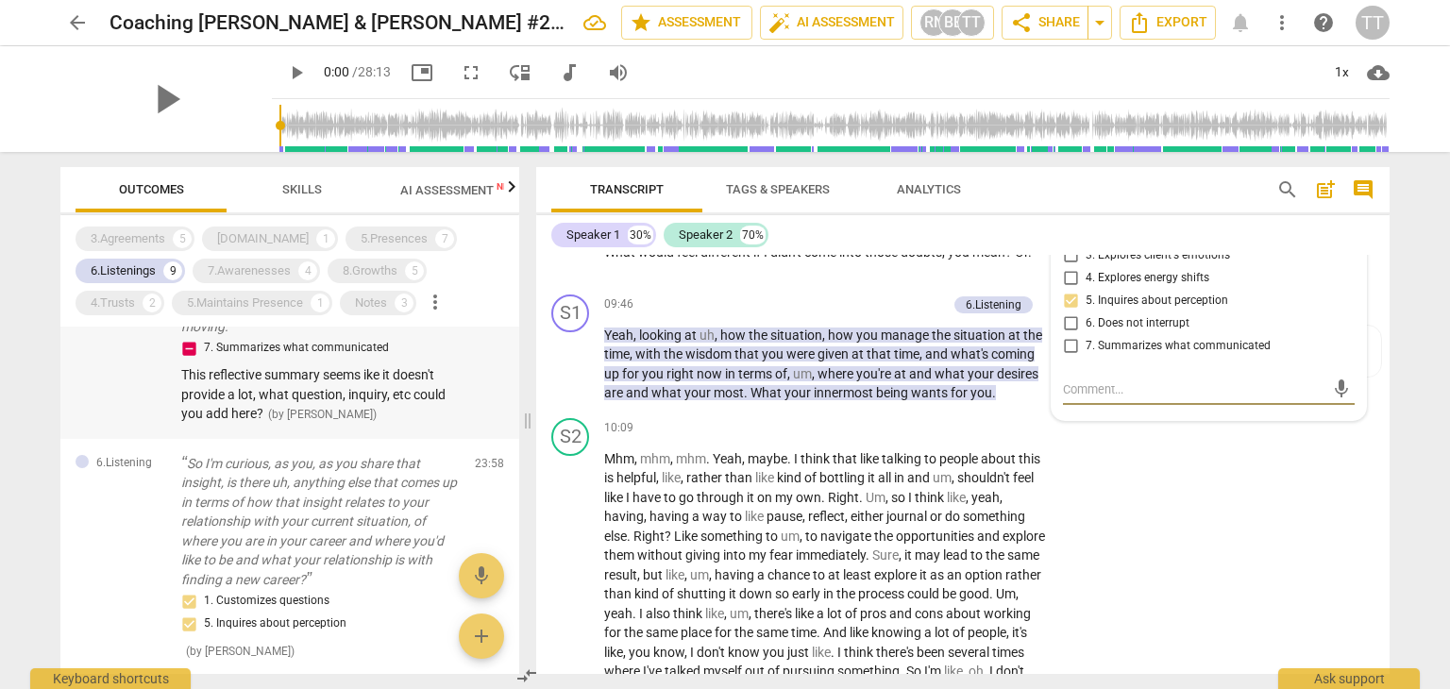
click at [308, 555] on p "So I'm curious, as you, as you share that insight, is there uh, anything else t…" at bounding box center [320, 522] width 278 height 136
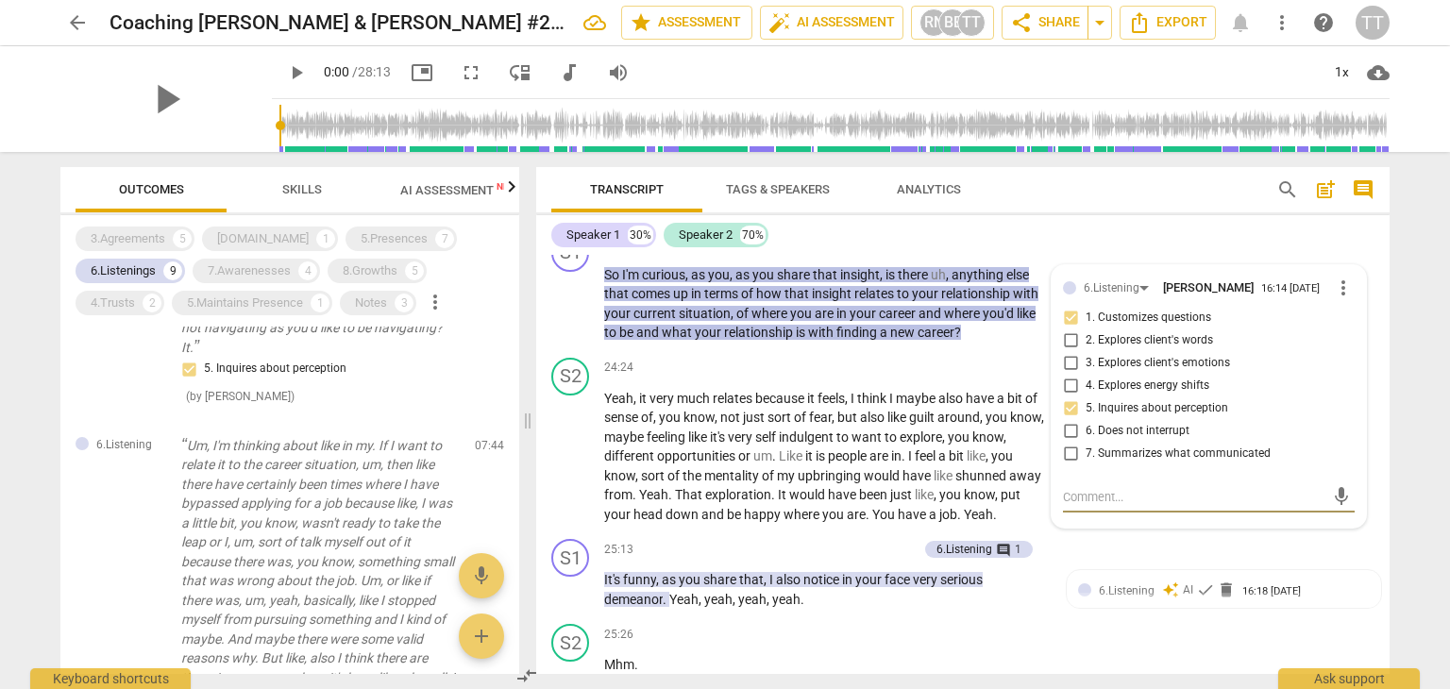
scroll to position [0, 0]
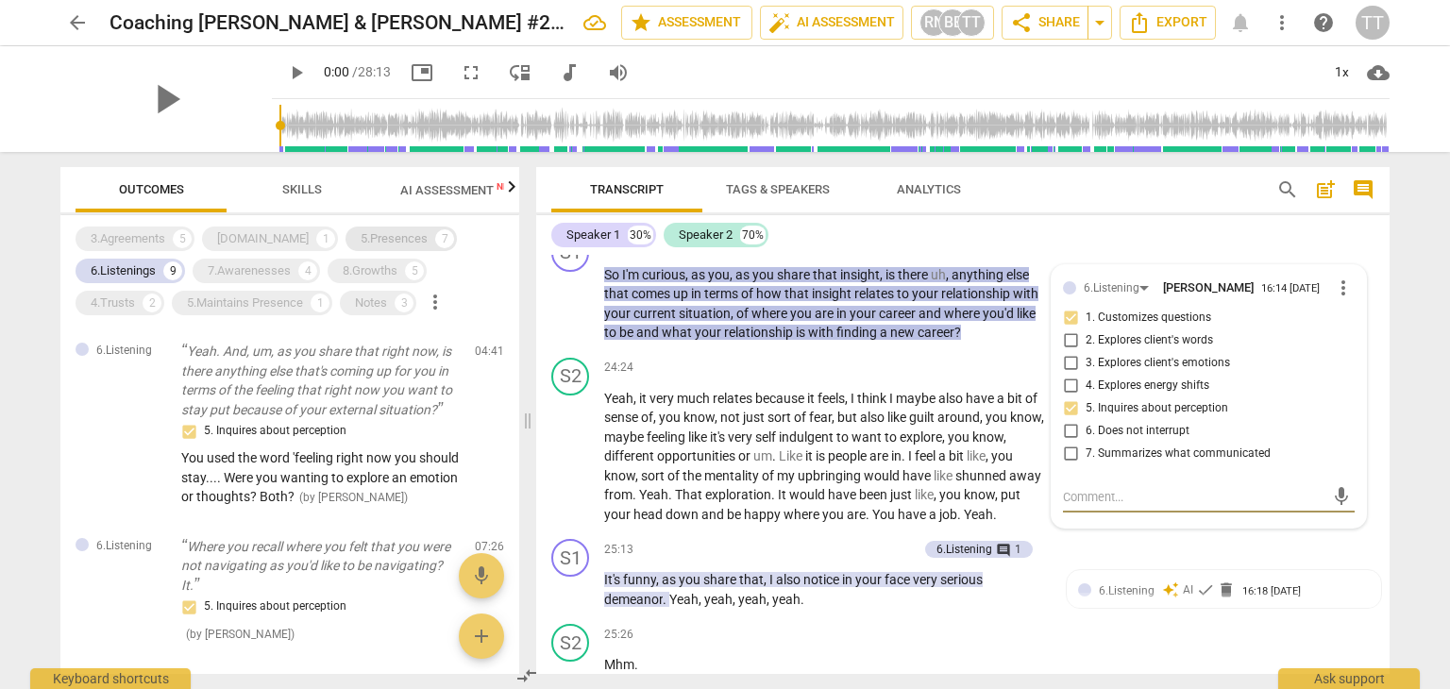
click at [361, 244] on div "5.Presences" at bounding box center [394, 238] width 67 height 19
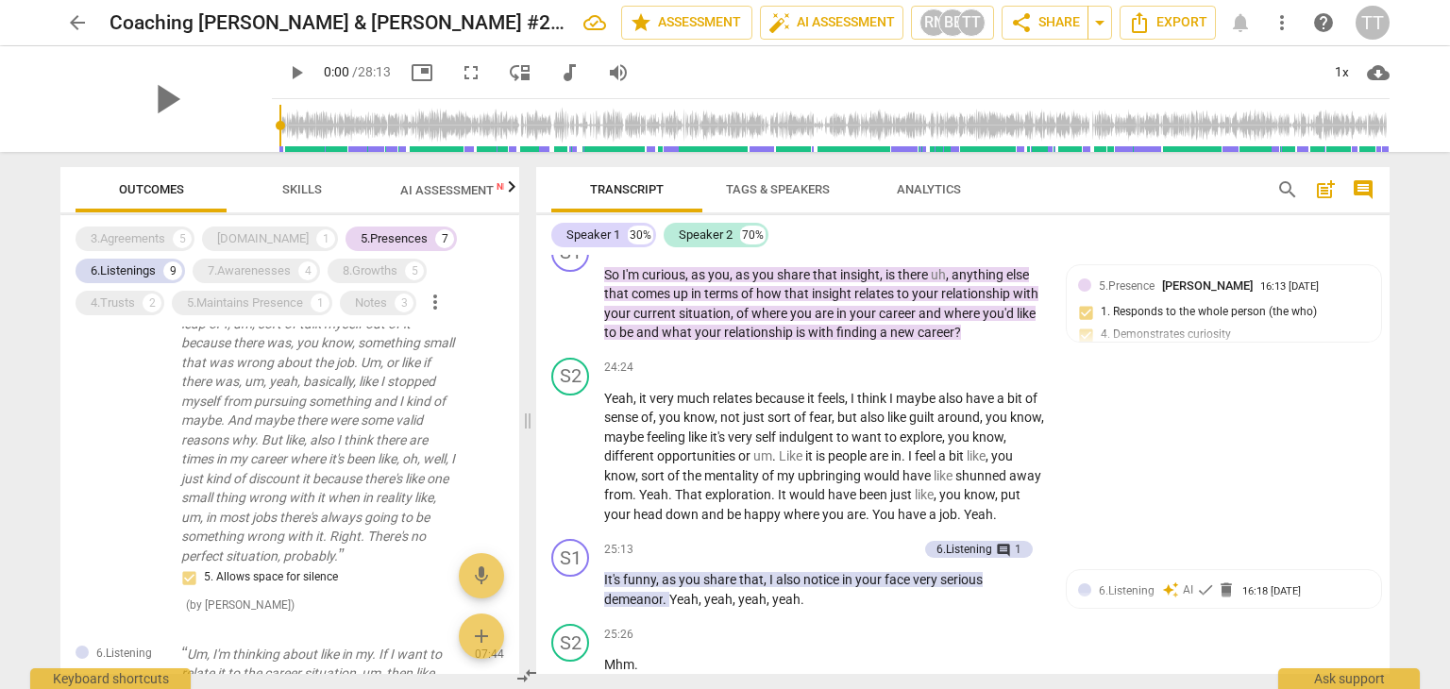
scroll to position [915, 0]
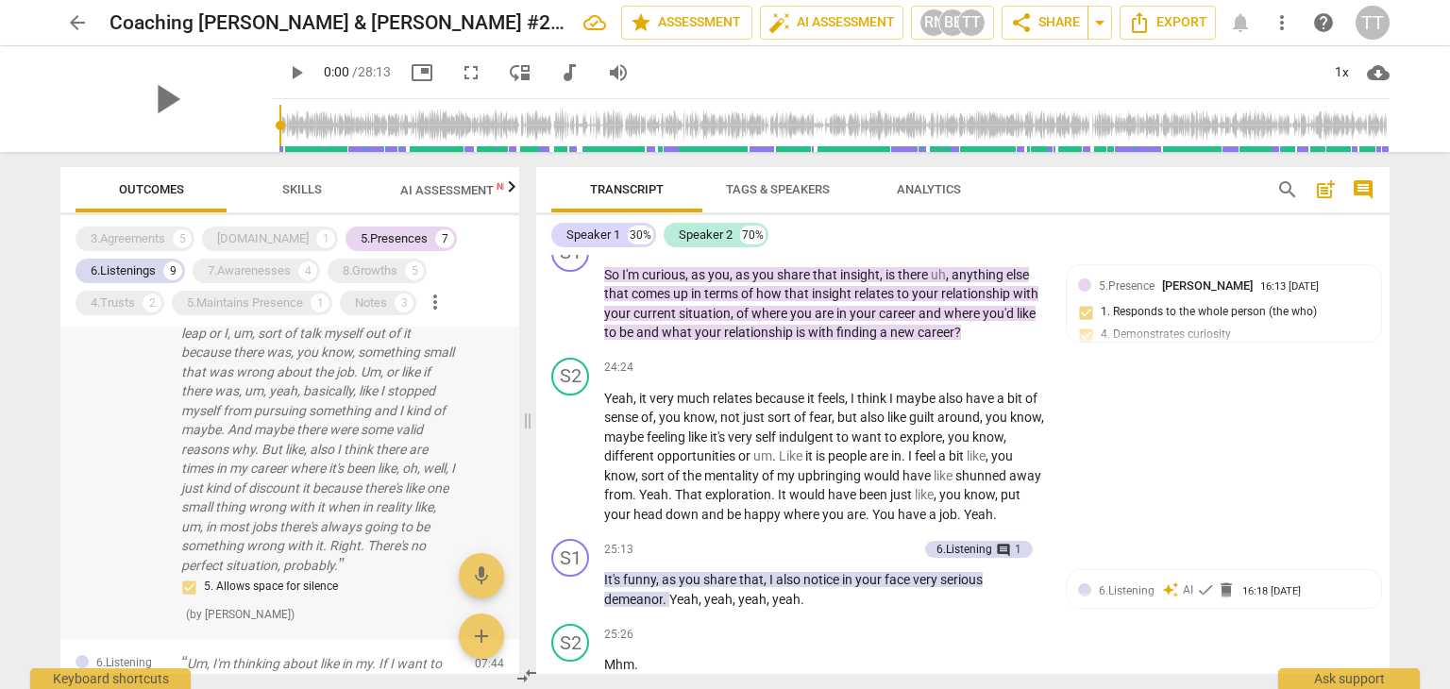
click at [307, 387] on p "Um, I'm thinking about like in my. If I want to relate it to the career situati…" at bounding box center [320, 401] width 278 height 348
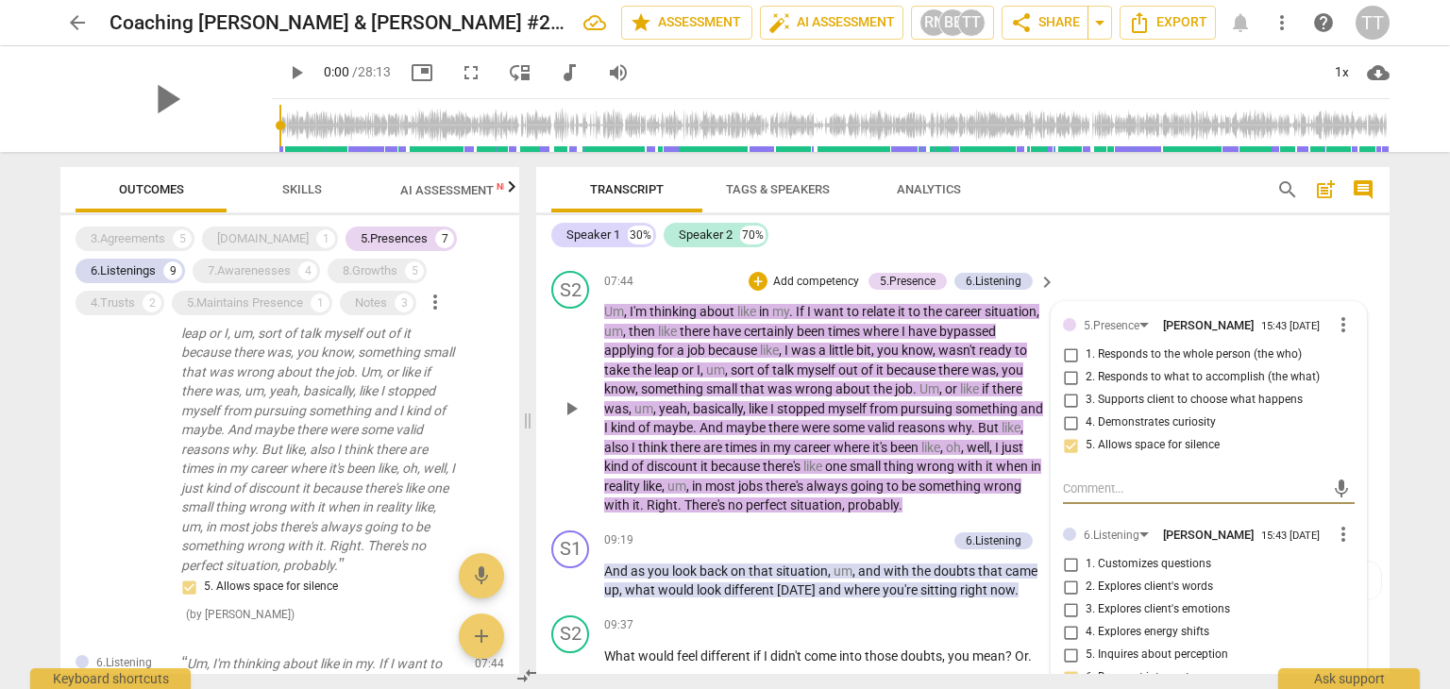
scroll to position [2794, 0]
click at [369, 227] on div "5.Presences 7" at bounding box center [400, 239] width 111 height 25
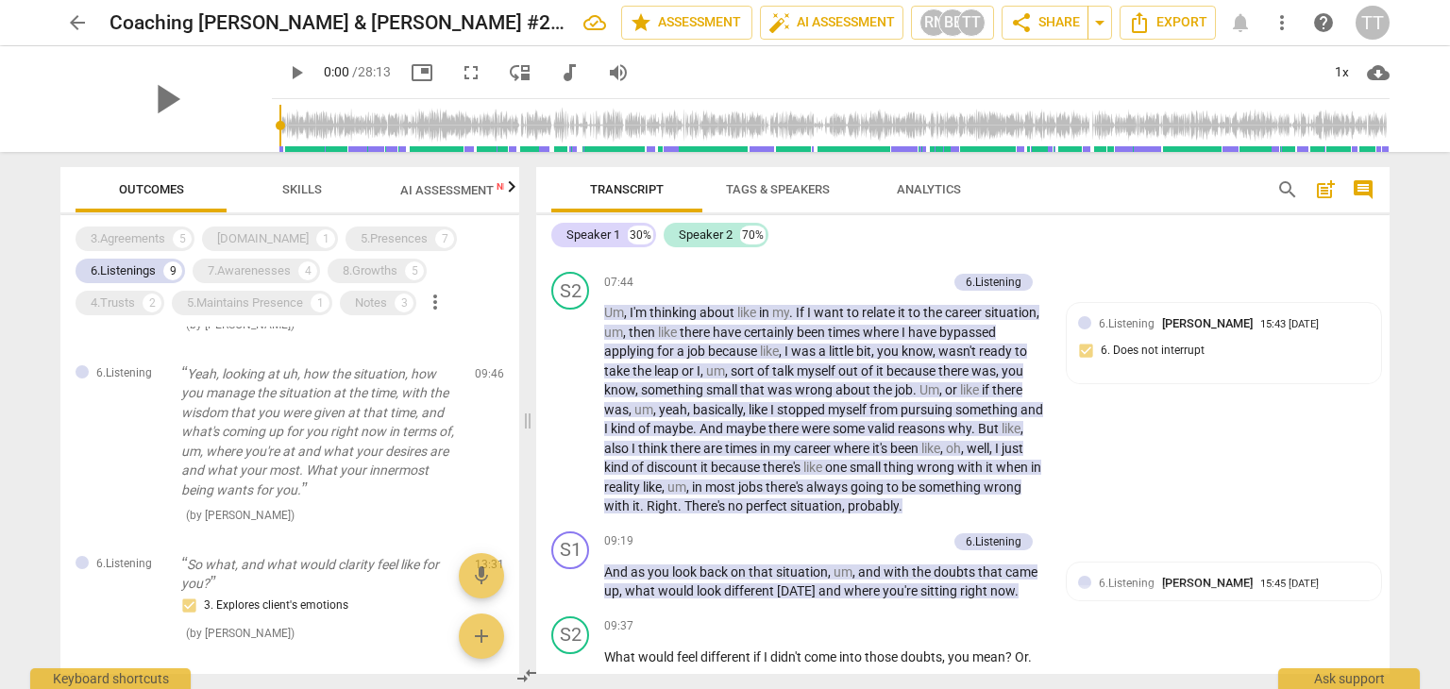
scroll to position [20, 0]
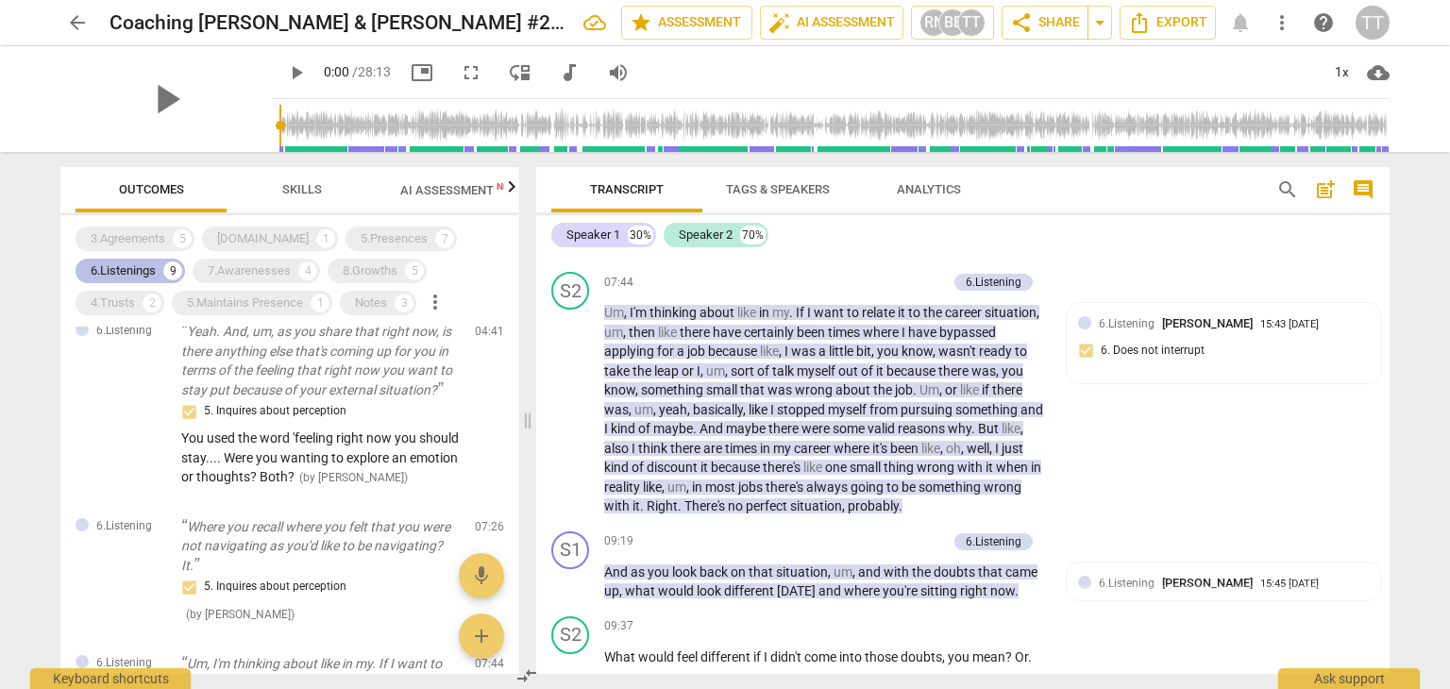
click at [139, 264] on div "6.Listenings" at bounding box center [123, 270] width 65 height 19
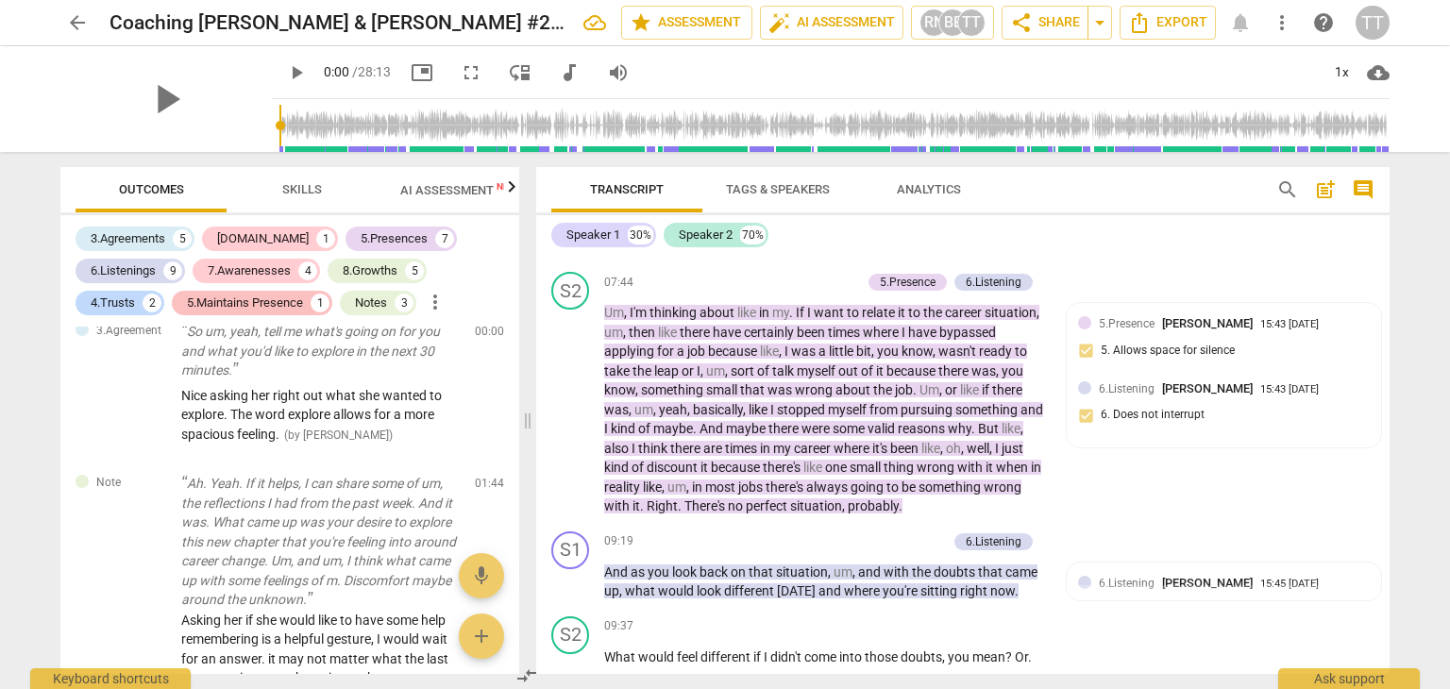
scroll to position [2107, 0]
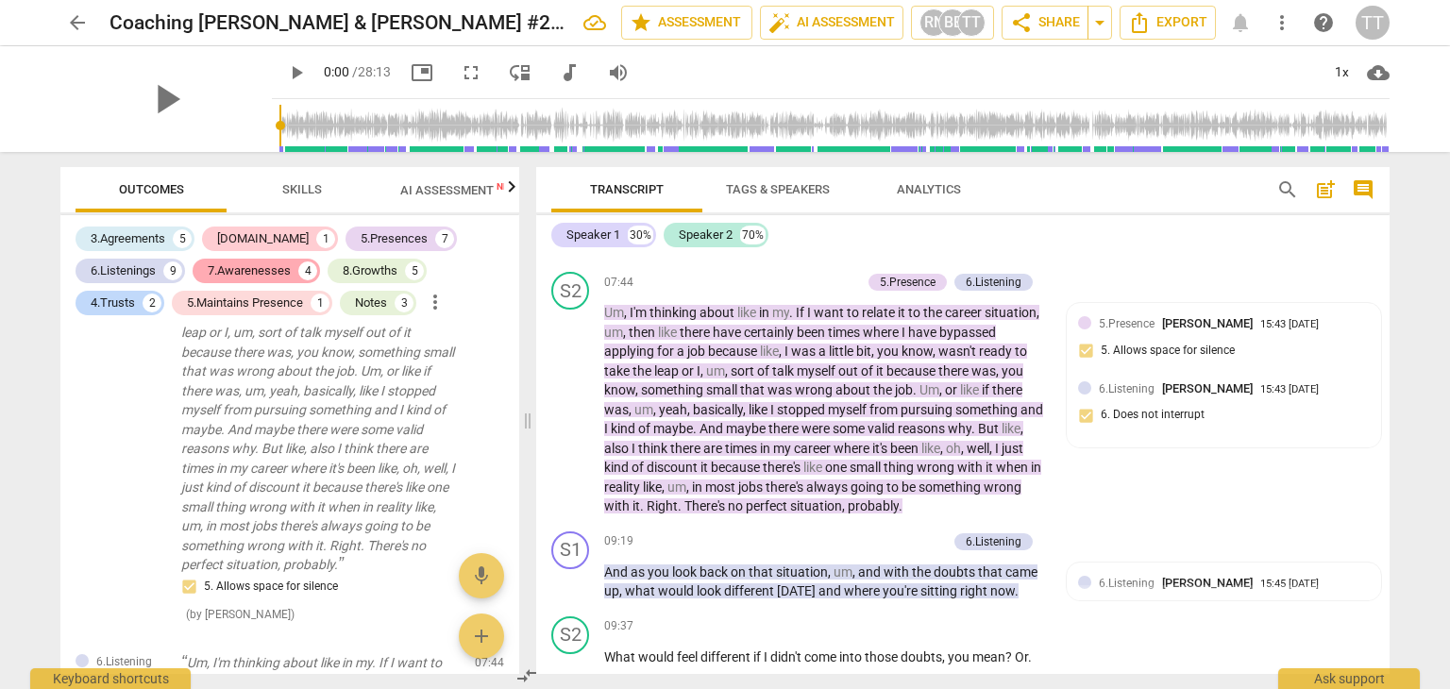
click at [243, 262] on div "7.Awarenesses" at bounding box center [249, 270] width 83 height 19
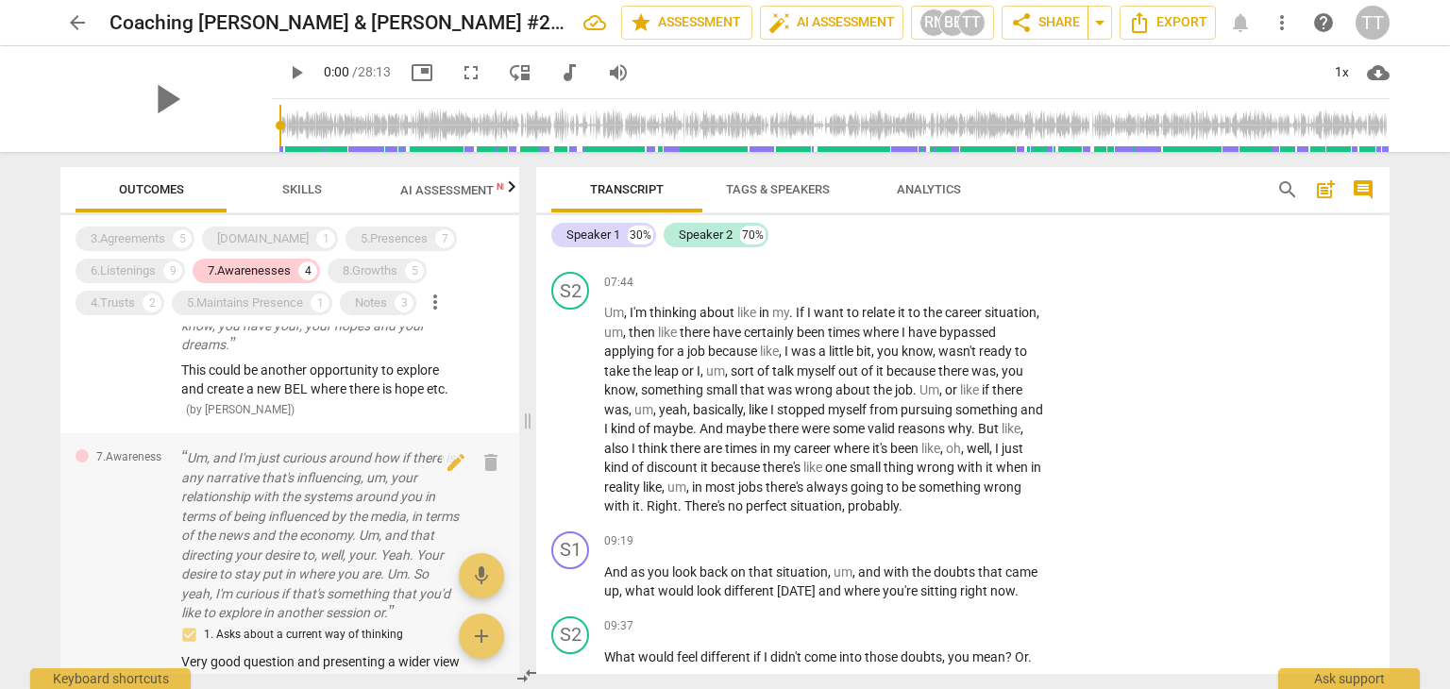
scroll to position [727, 0]
click at [260, 540] on p "Um, and I'm just curious around how if there is any narrative that's influencin…" at bounding box center [320, 537] width 278 height 175
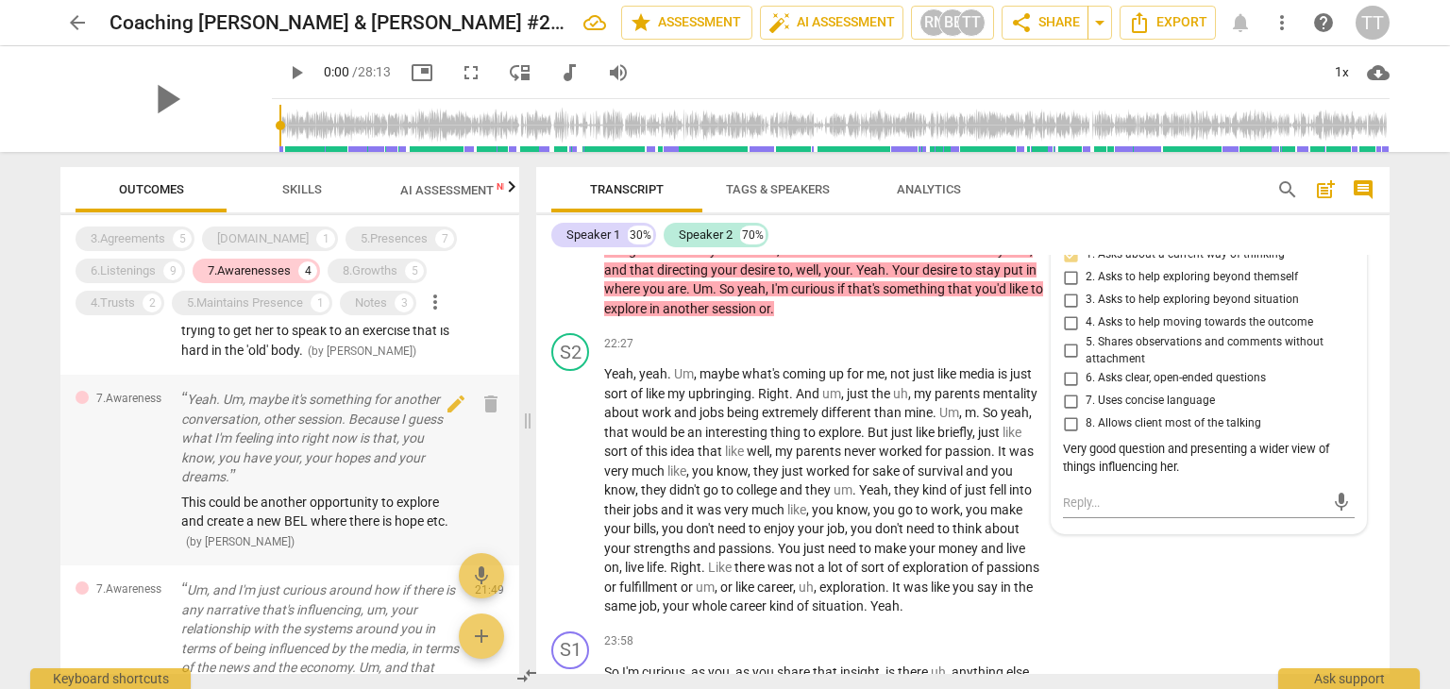
scroll to position [596, 0]
click at [193, 487] on p "Yeah. Um, maybe it's something for another conversation, other session. Because…" at bounding box center [320, 438] width 278 height 97
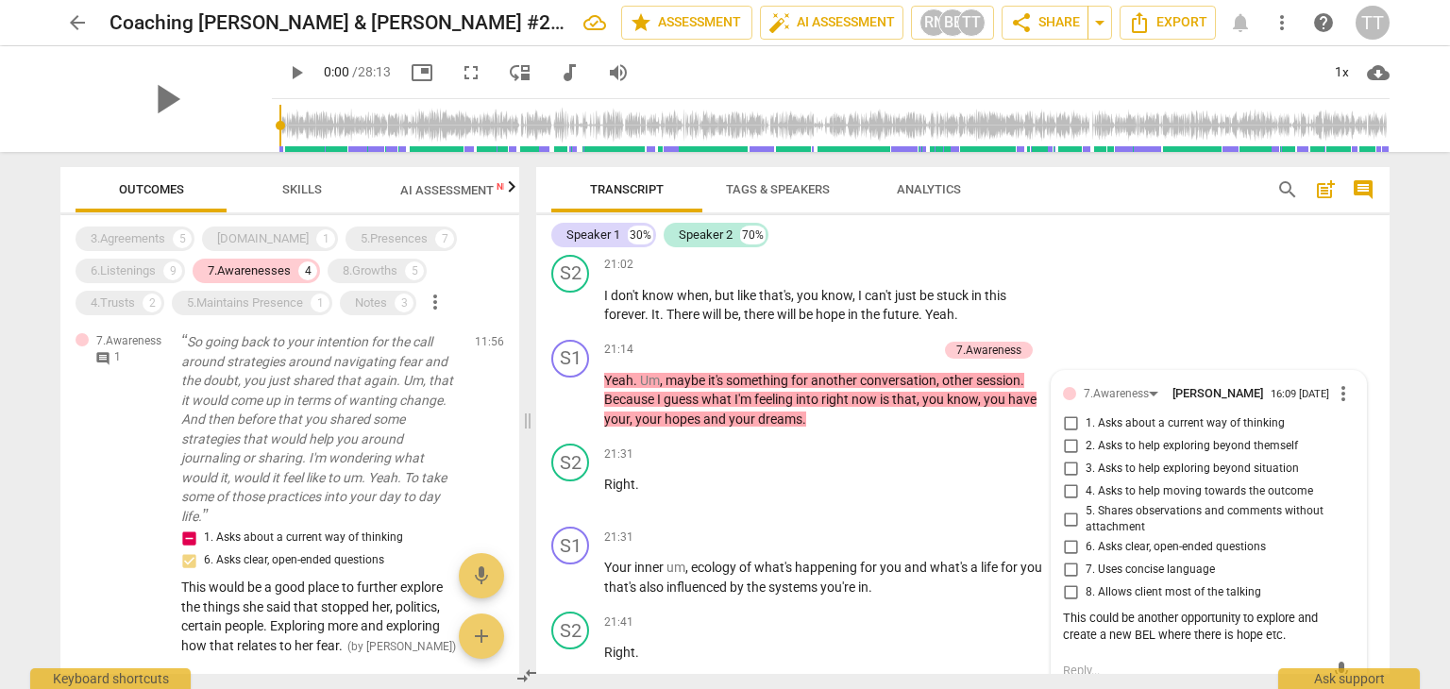
scroll to position [0, 0]
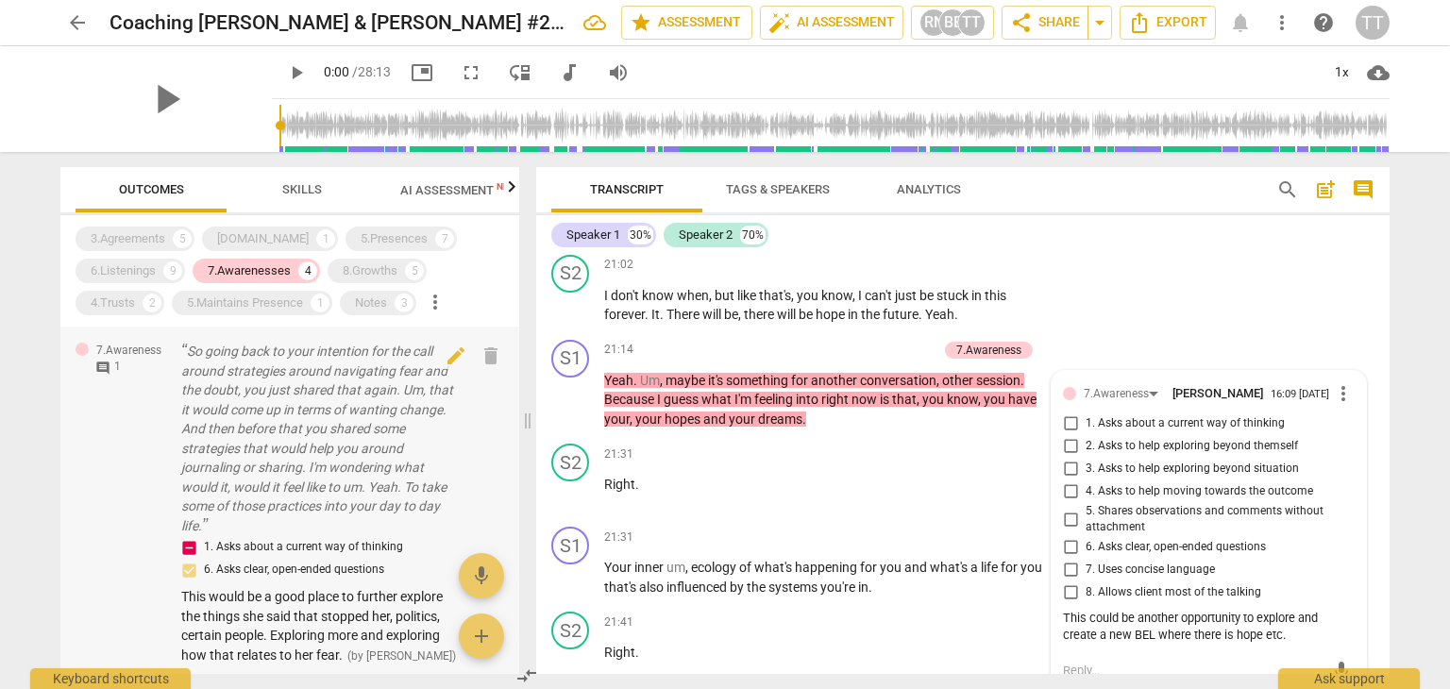
click at [322, 526] on p "So going back to your intention for the call around strategies around navigatin…" at bounding box center [320, 438] width 278 height 193
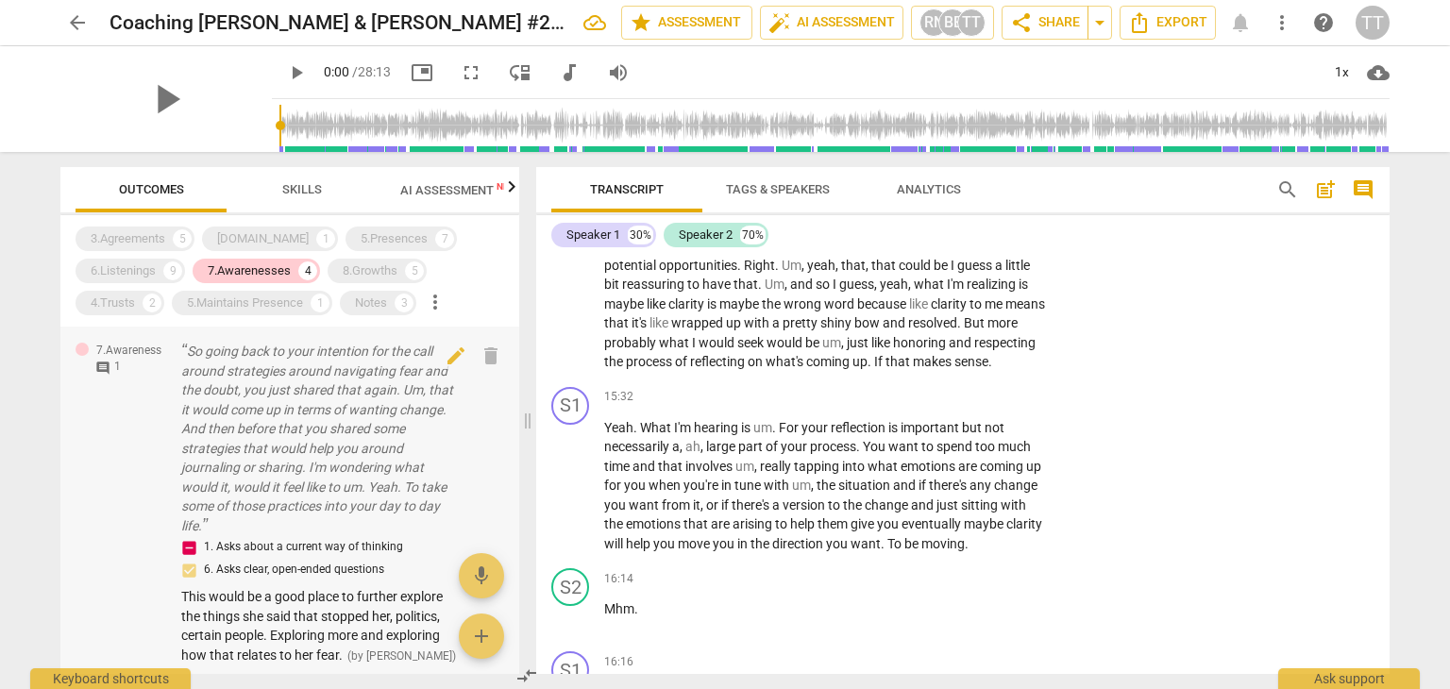
scroll to position [3574, 0]
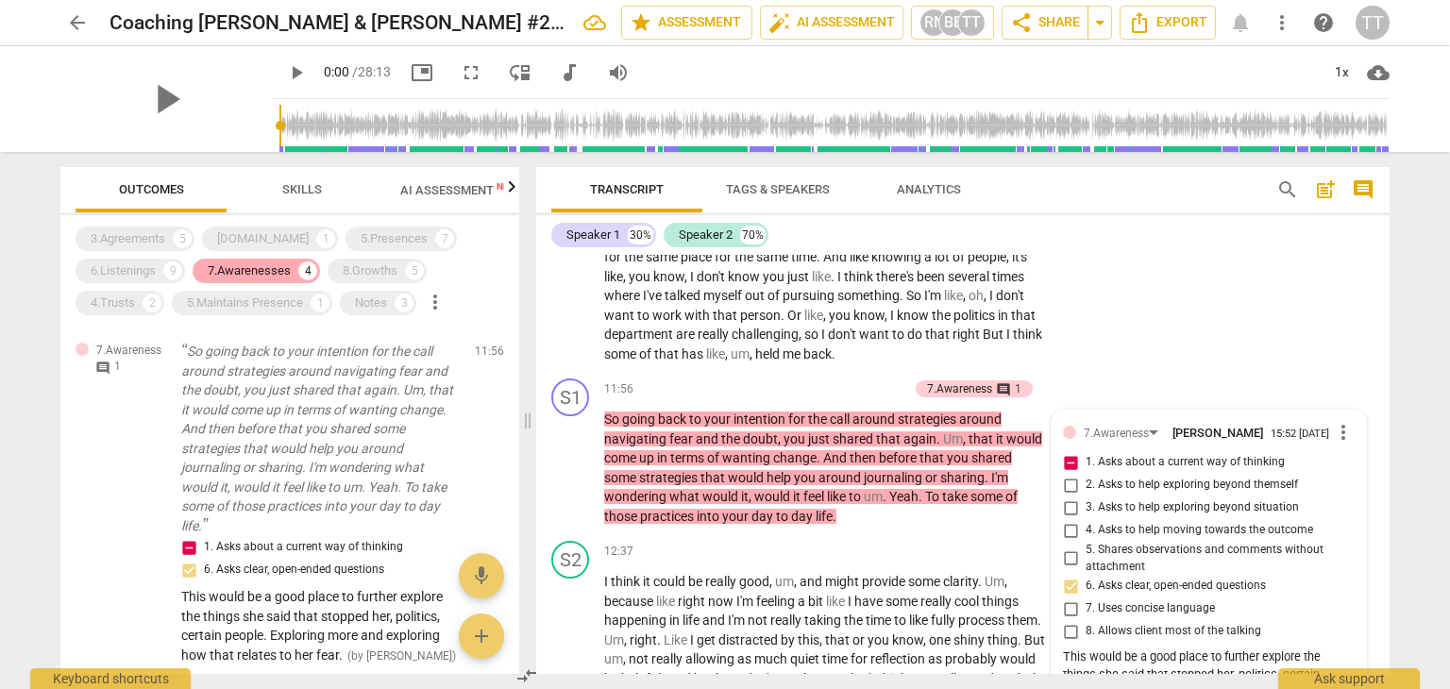
click at [278, 271] on div "7.Awarenesses" at bounding box center [249, 270] width 83 height 19
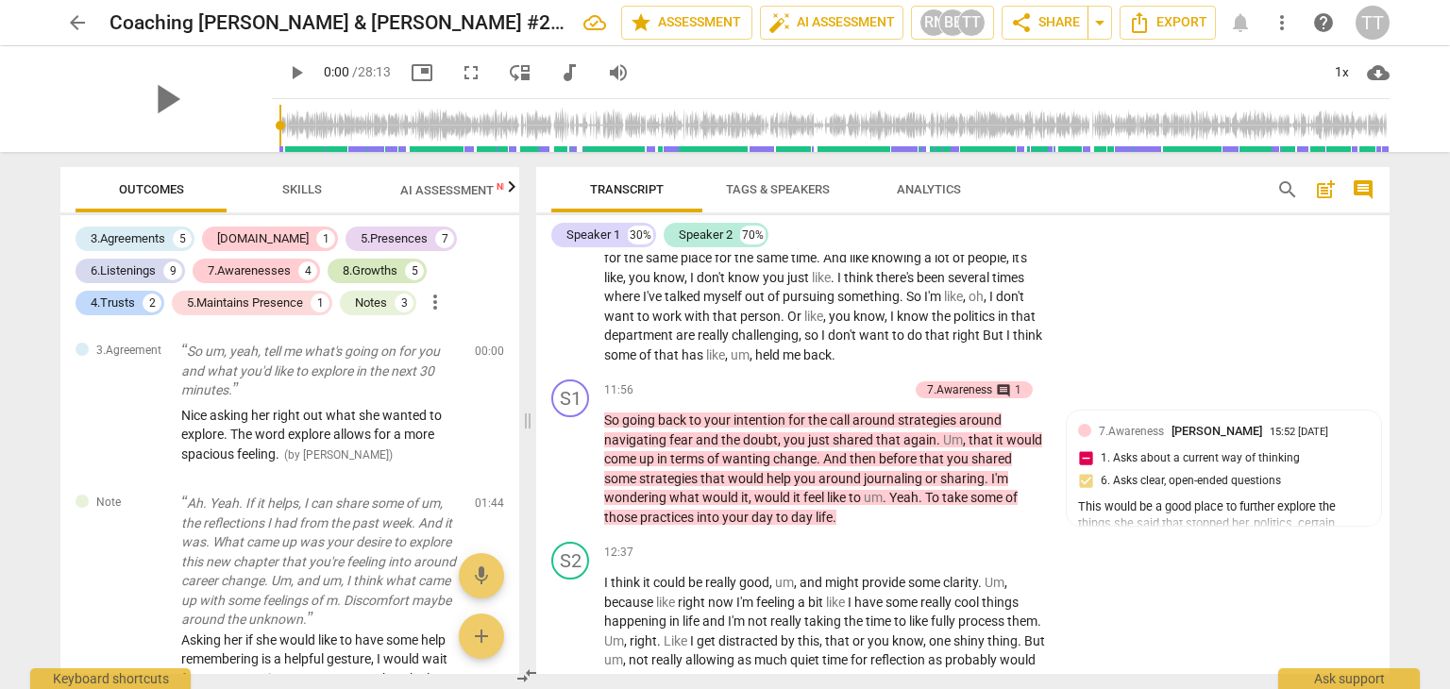
click at [379, 274] on div "8.Growths" at bounding box center [370, 270] width 55 height 19
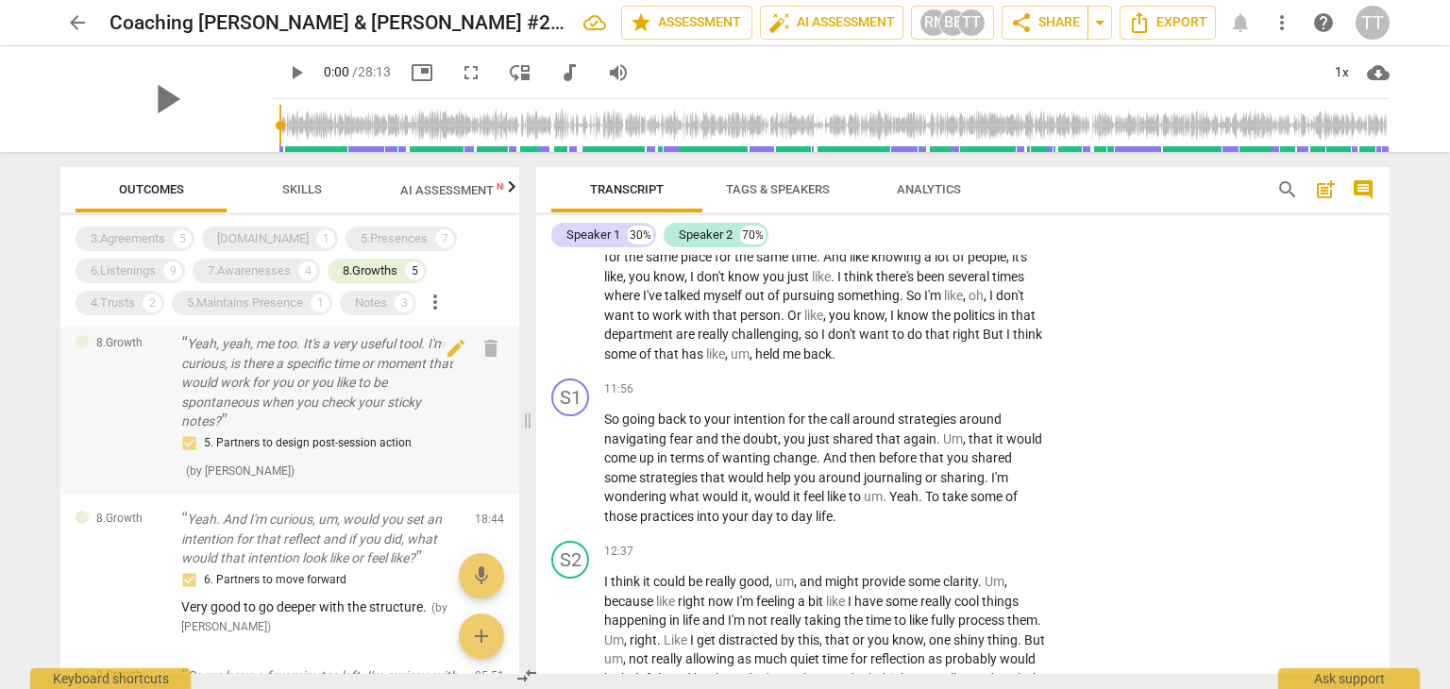
scroll to position [0, 0]
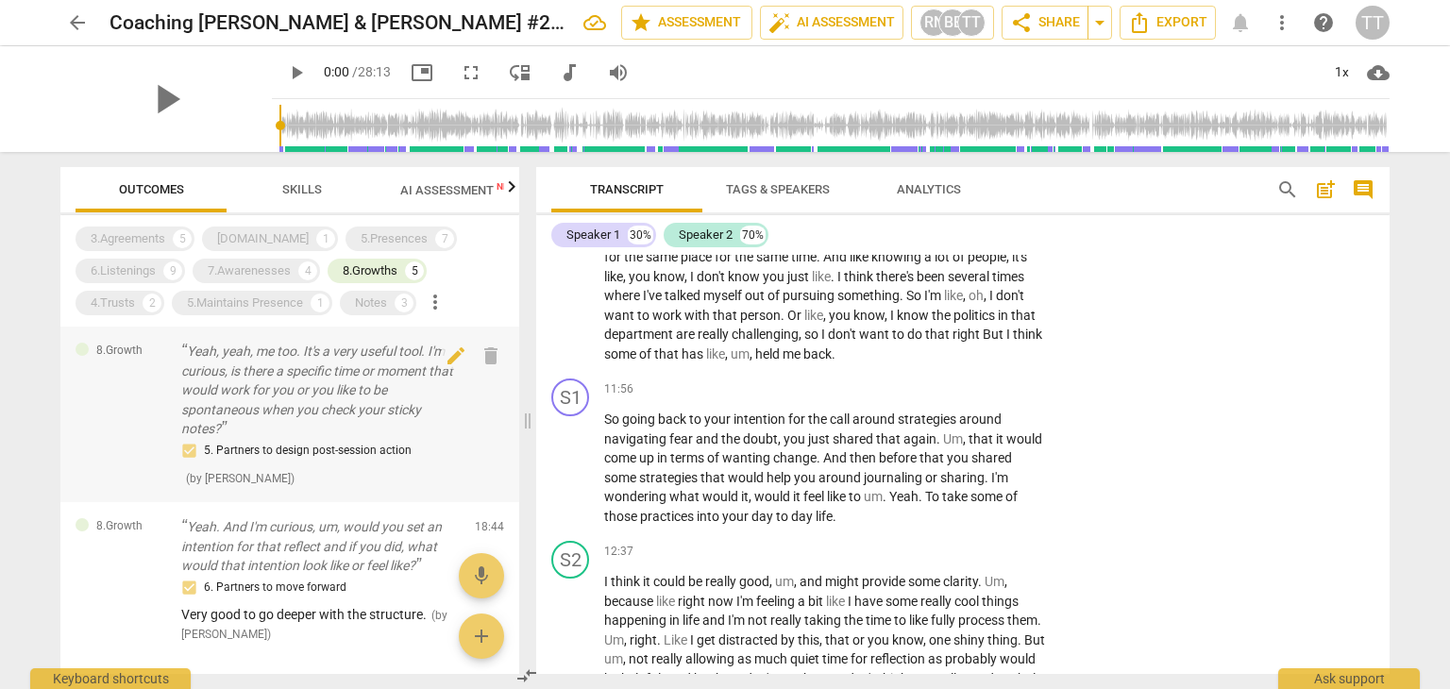
click at [254, 395] on p "Yeah, yeah, me too. It's a very useful tool. I'm curious, is there a specific t…" at bounding box center [320, 390] width 278 height 97
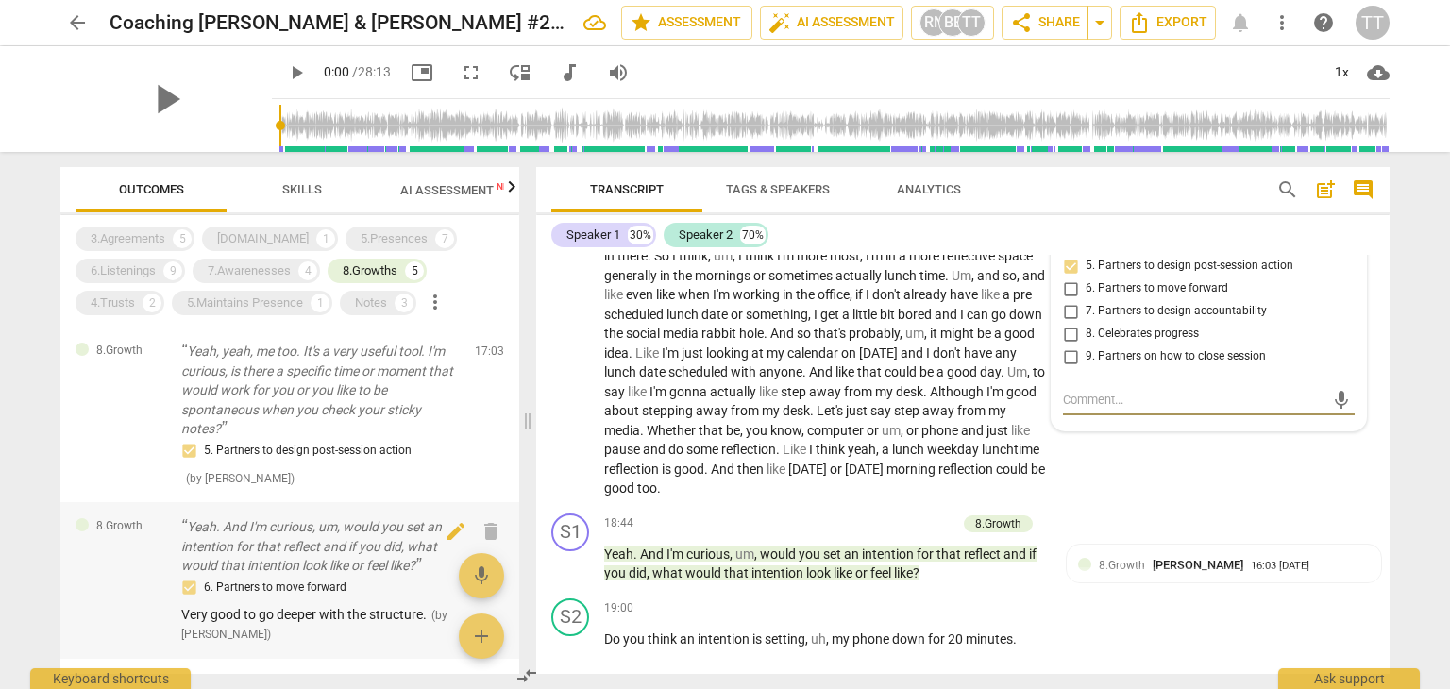
click at [402, 558] on p "Yeah. And I'm curious, um, would you set an intention for that reflect and if y…" at bounding box center [320, 546] width 278 height 59
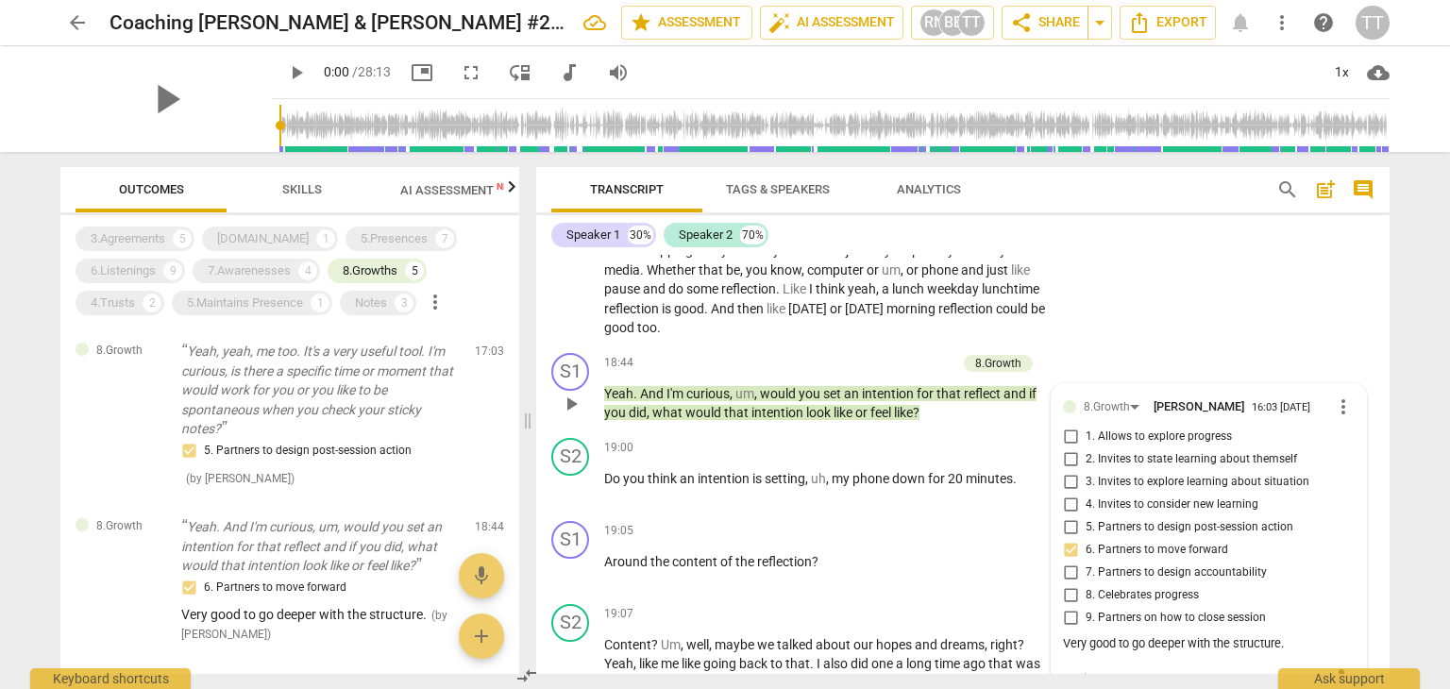
scroll to position [5706, 0]
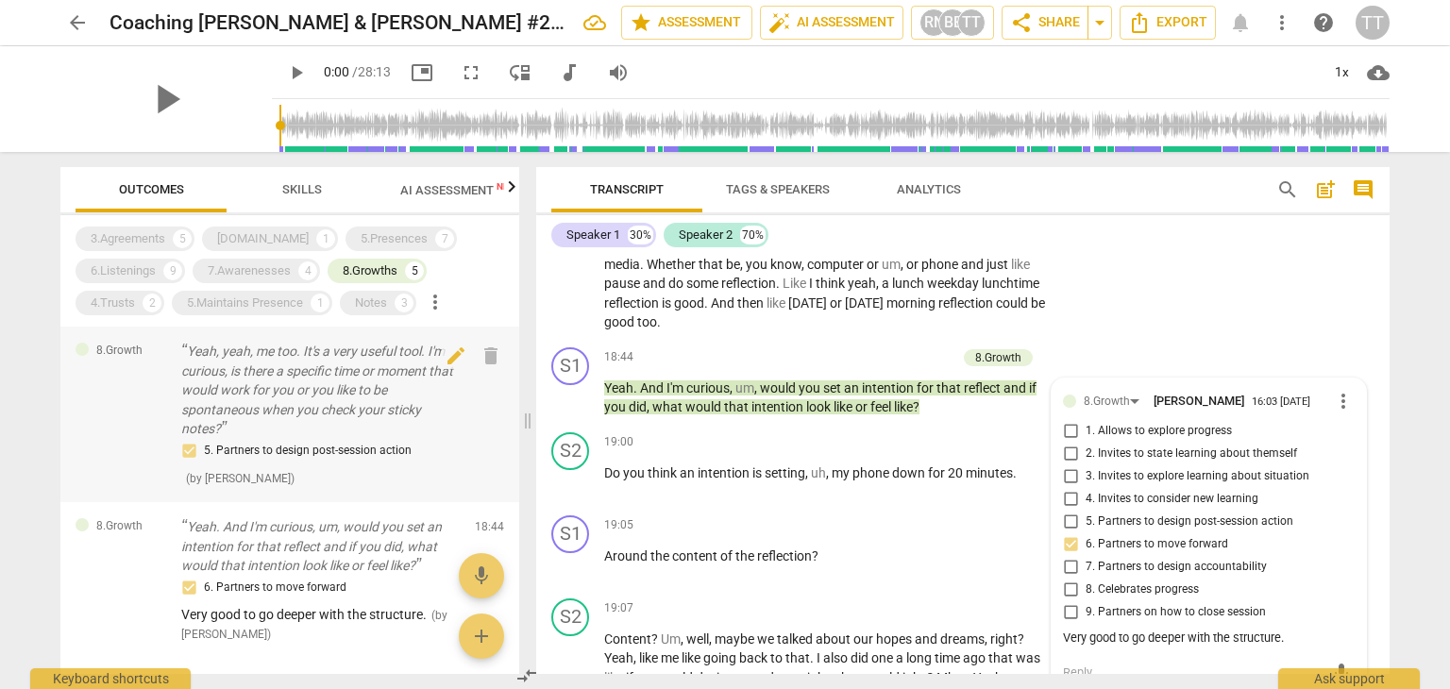
click at [413, 420] on p "Yeah, yeah, me too. It's a very useful tool. I'm curious, is there a specific t…" at bounding box center [320, 390] width 278 height 97
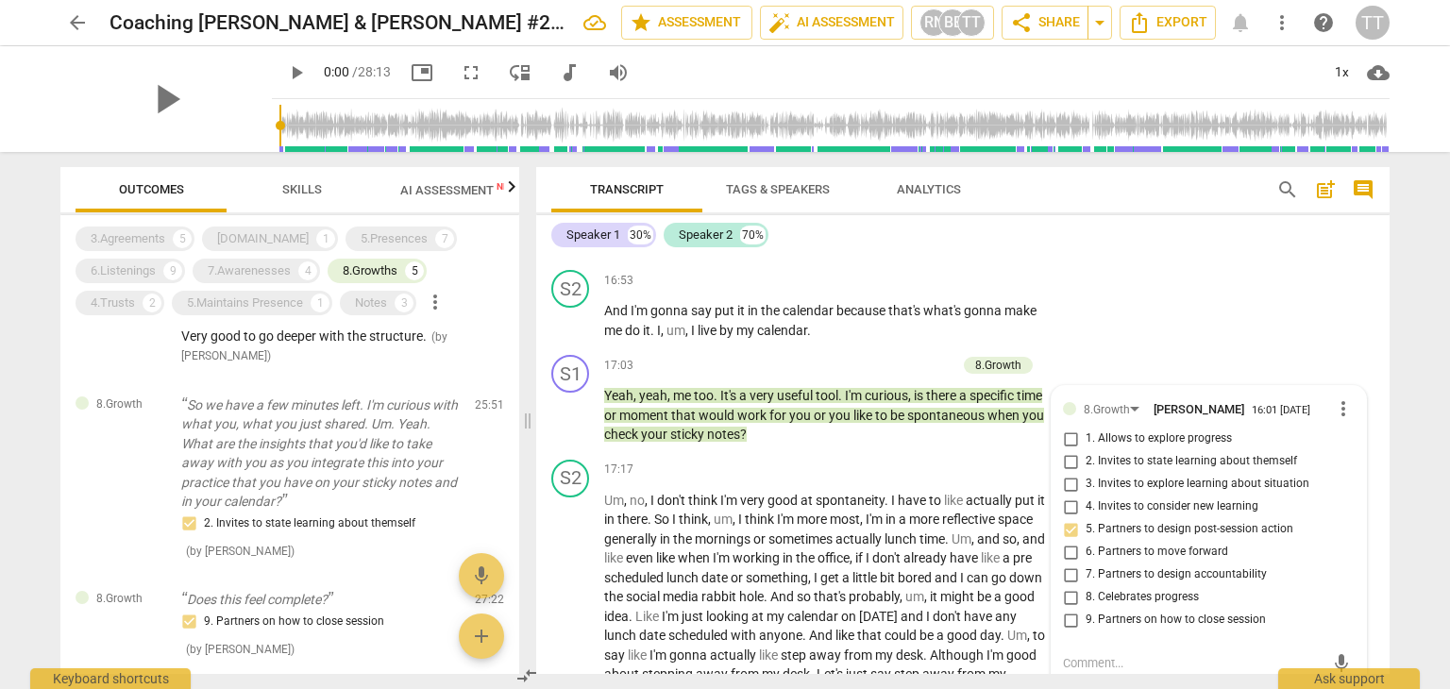
scroll to position [296, 0]
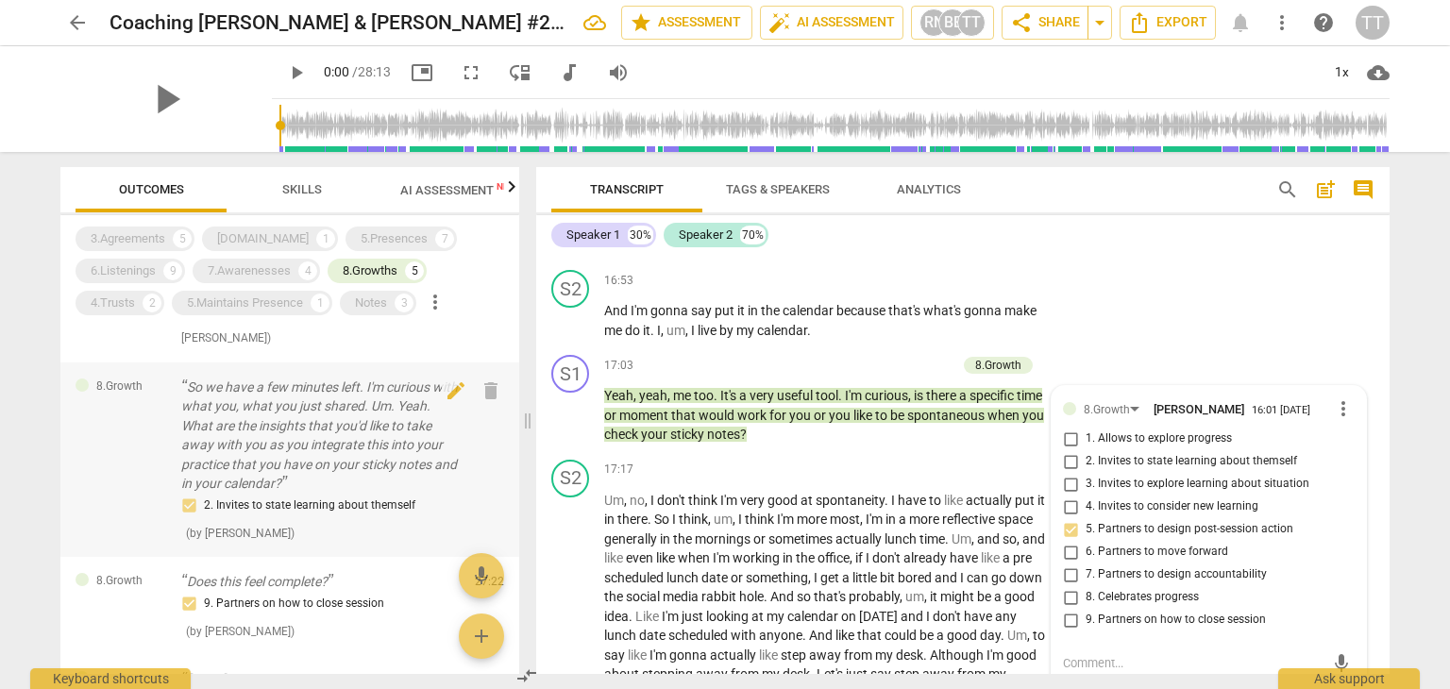
click at [429, 457] on p "So we have a few minutes left. I'm curious with what you, what you just shared.…" at bounding box center [320, 436] width 278 height 116
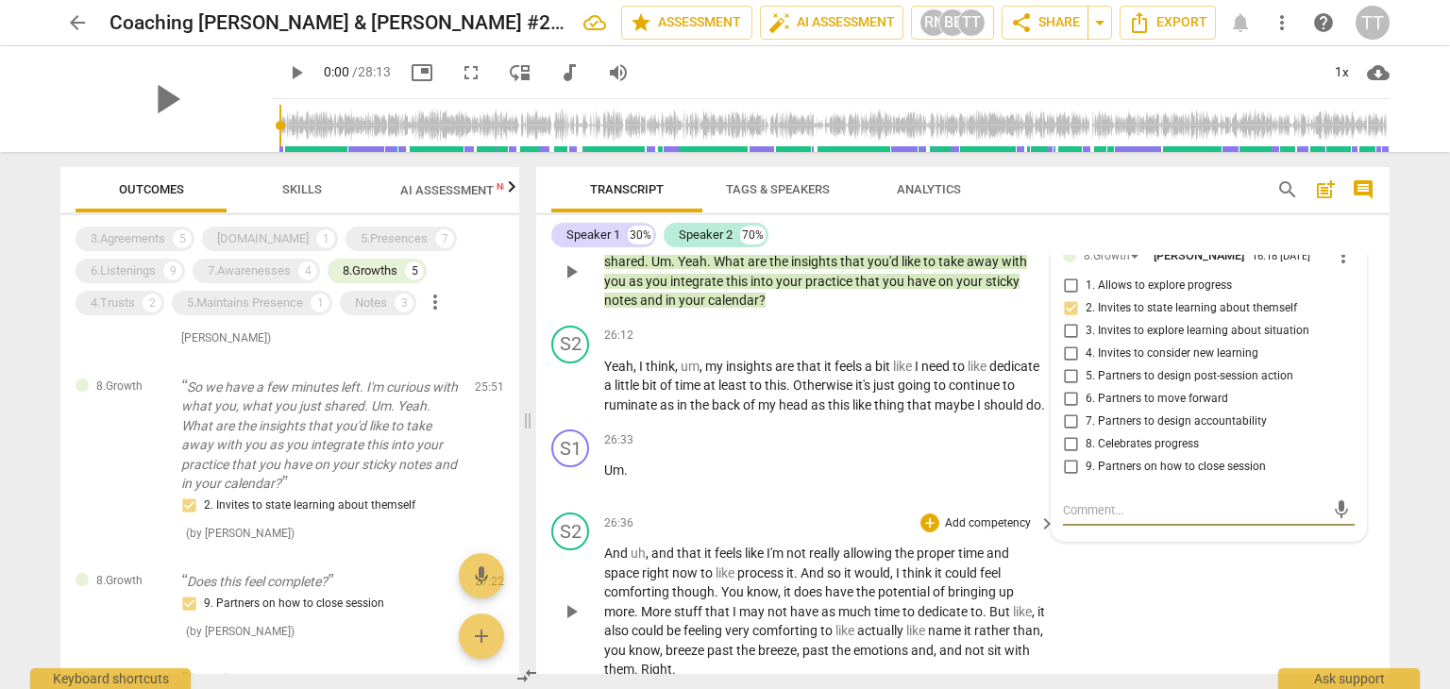
scroll to position [8620, 0]
click at [244, 601] on div "9. Partners on how to close session" at bounding box center [320, 604] width 278 height 23
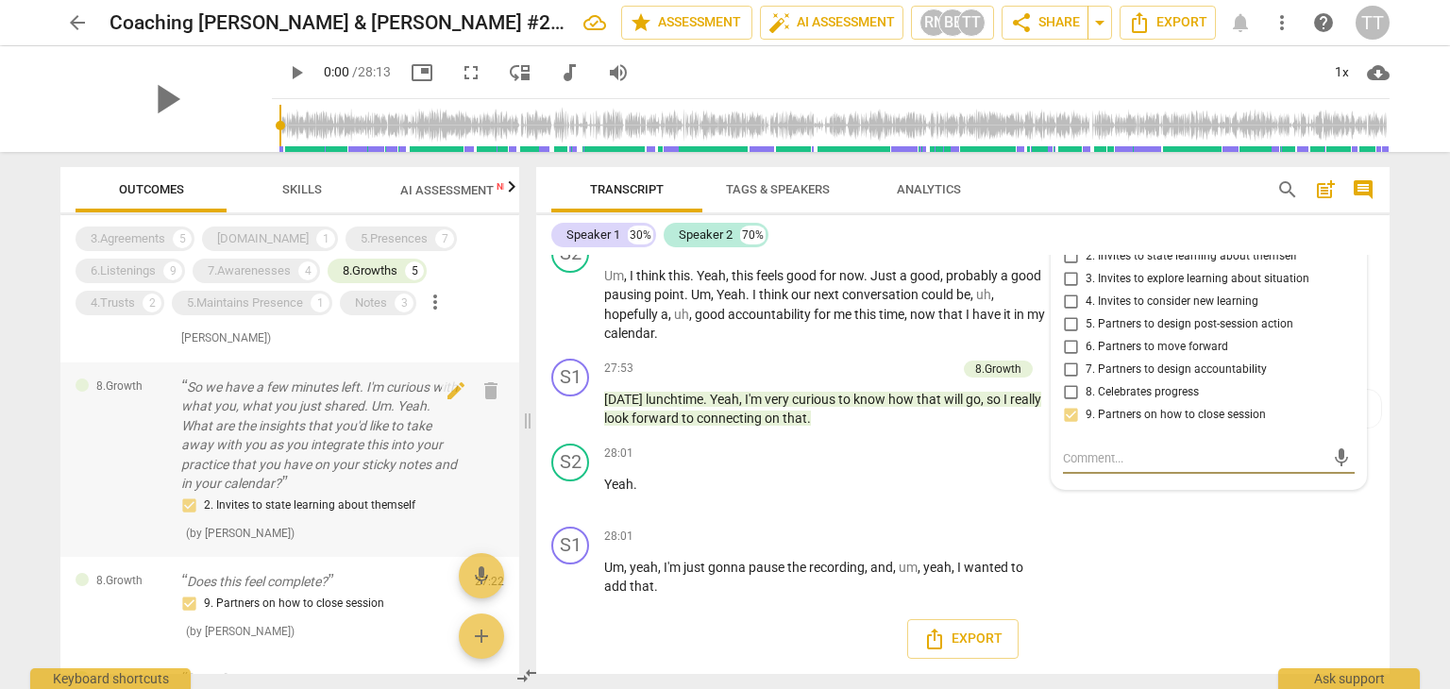
scroll to position [0, 0]
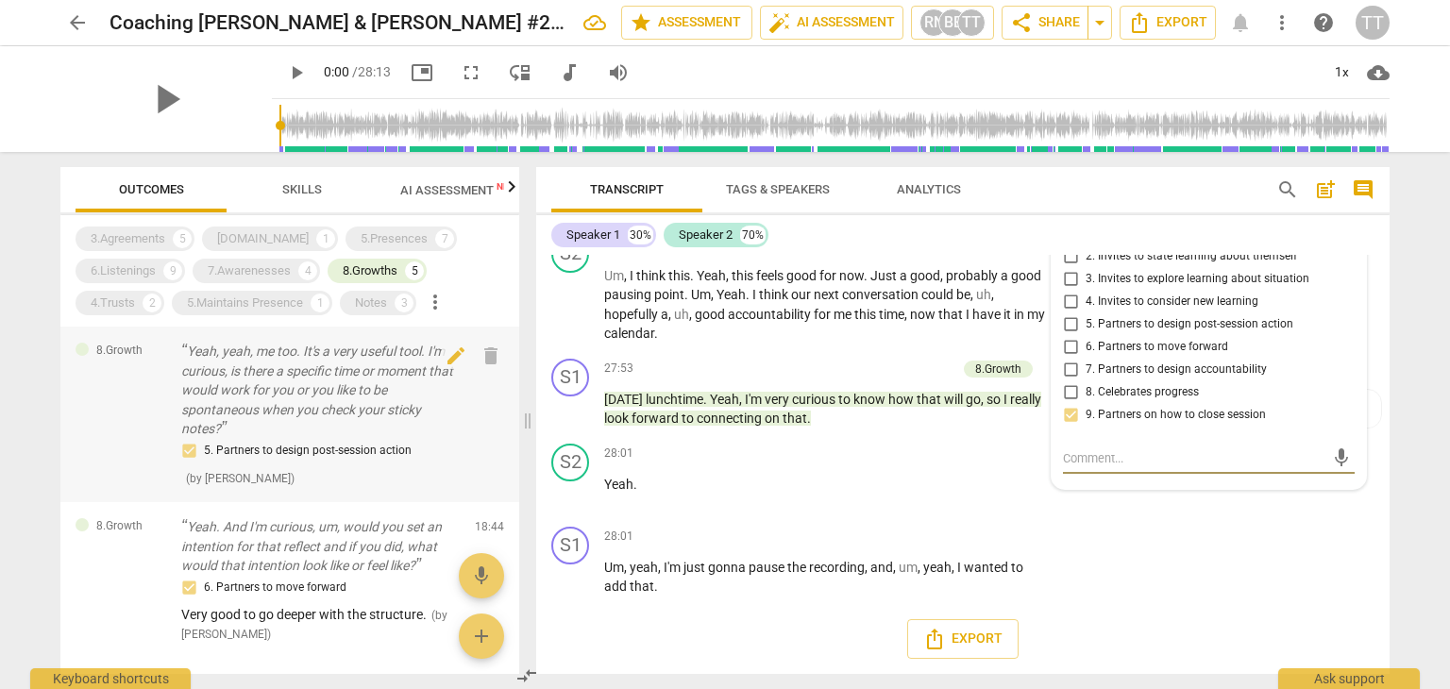
click at [306, 409] on p "Yeah, yeah, me too. It's a very useful tool. I'm curious, is there a specific t…" at bounding box center [320, 390] width 278 height 97
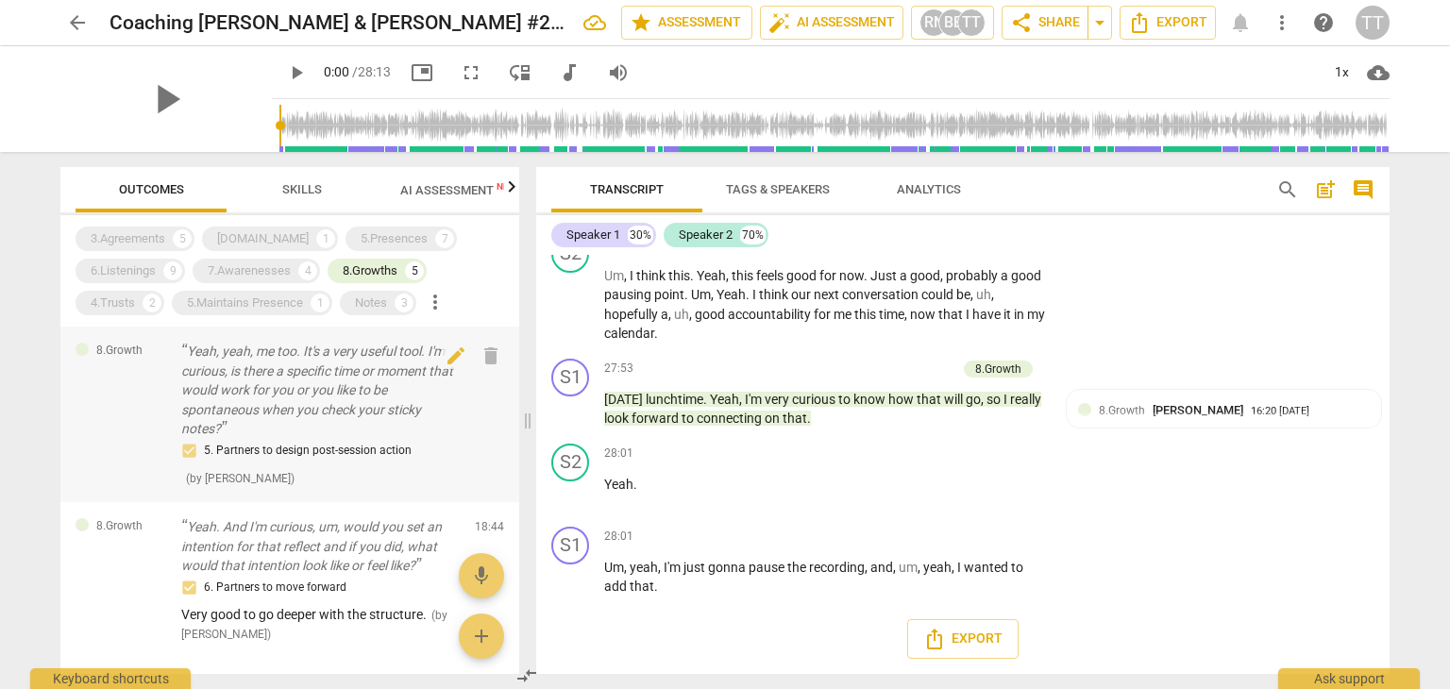
scroll to position [5540, 0]
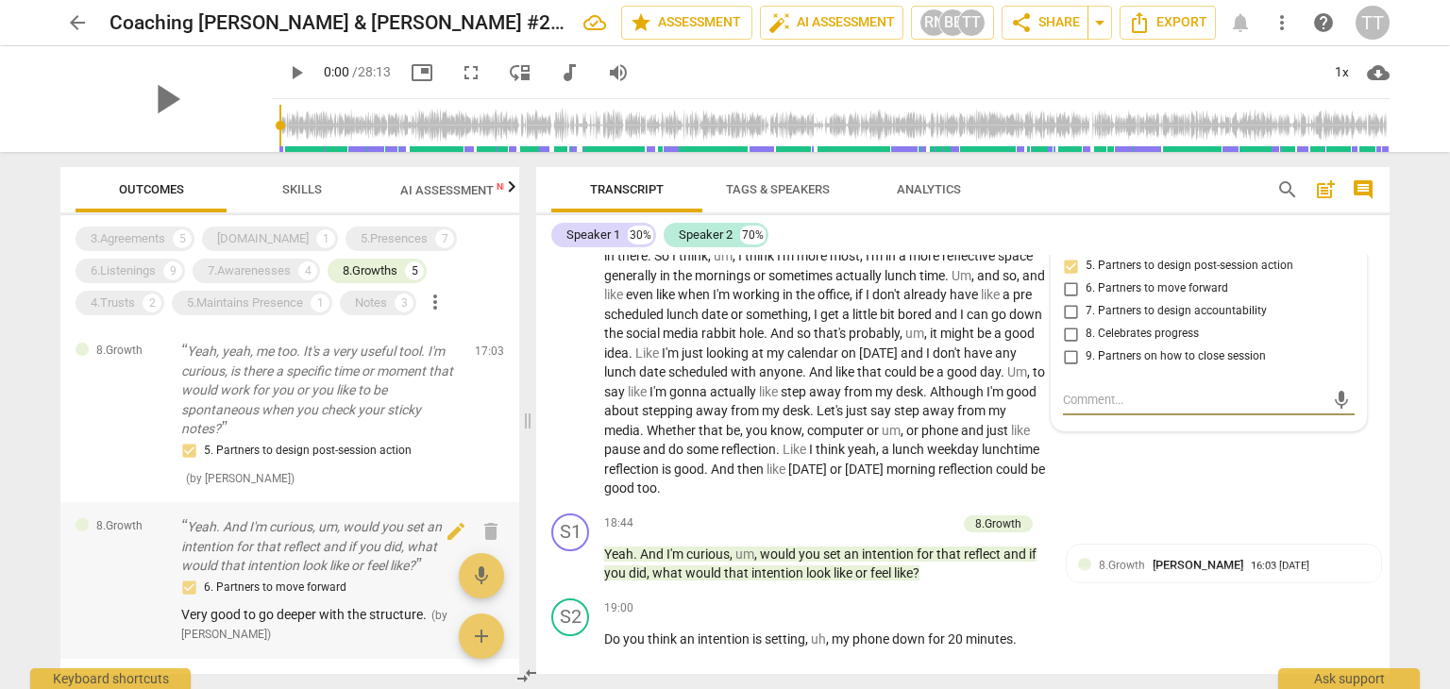
click at [311, 531] on p "Yeah. And I'm curious, um, would you set an intention for that reflect and if y…" at bounding box center [320, 546] width 278 height 59
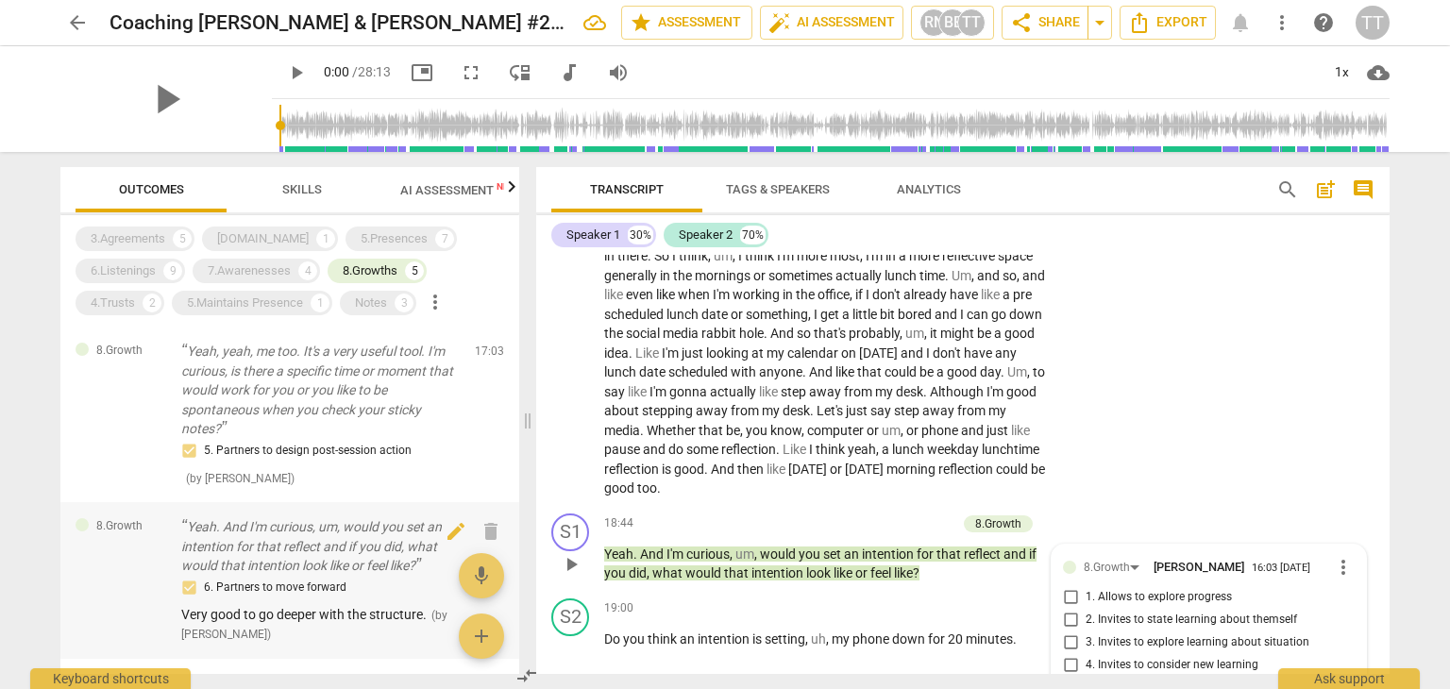
click at [311, 531] on p "Yeah. And I'm curious, um, would you set an intention for that reflect and if y…" at bounding box center [320, 546] width 278 height 59
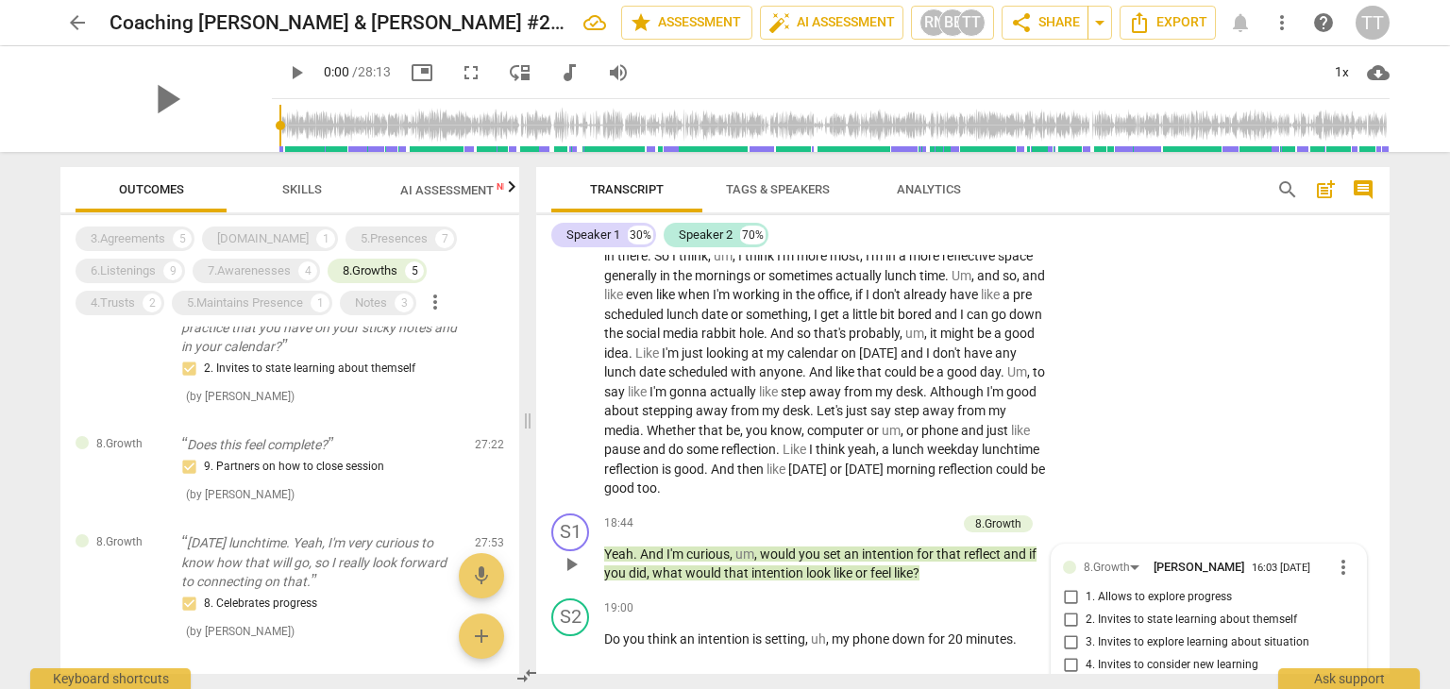
scroll to position [440, 0]
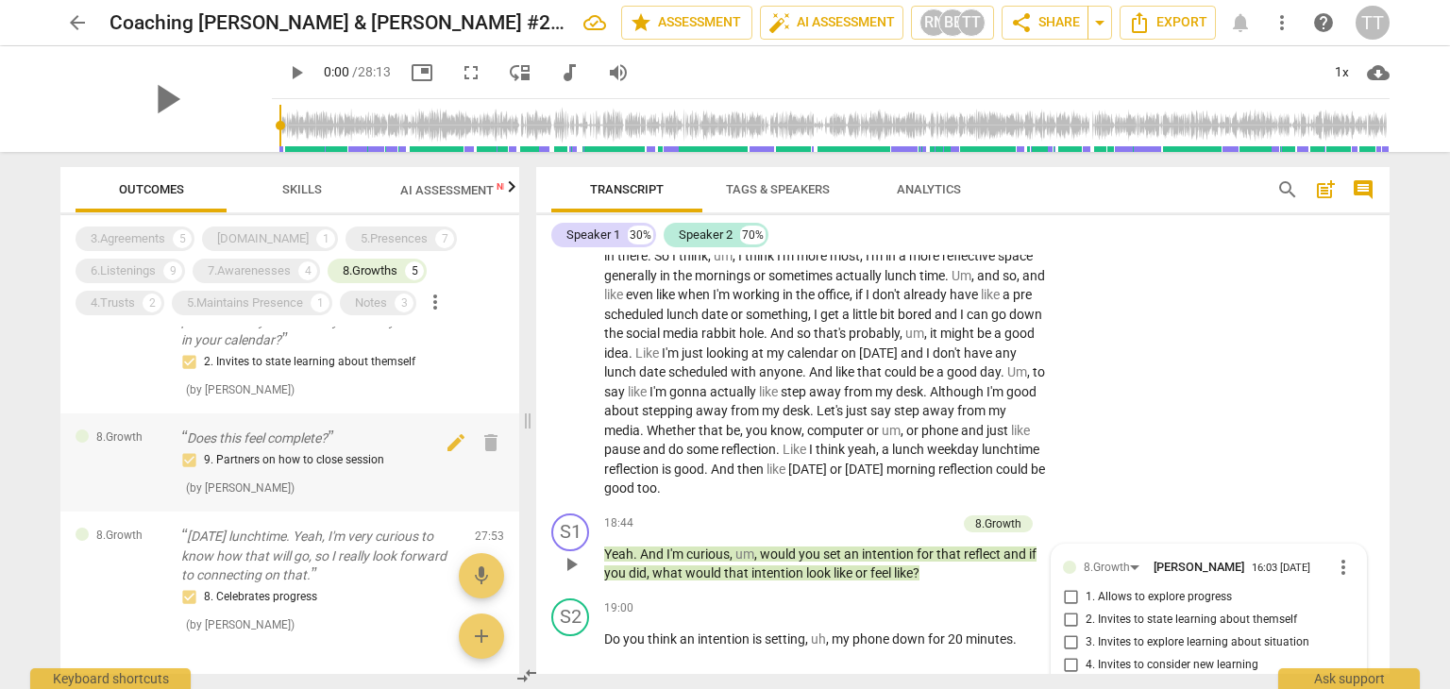
click at [303, 450] on div "9. Partners on how to close session" at bounding box center [320, 460] width 278 height 23
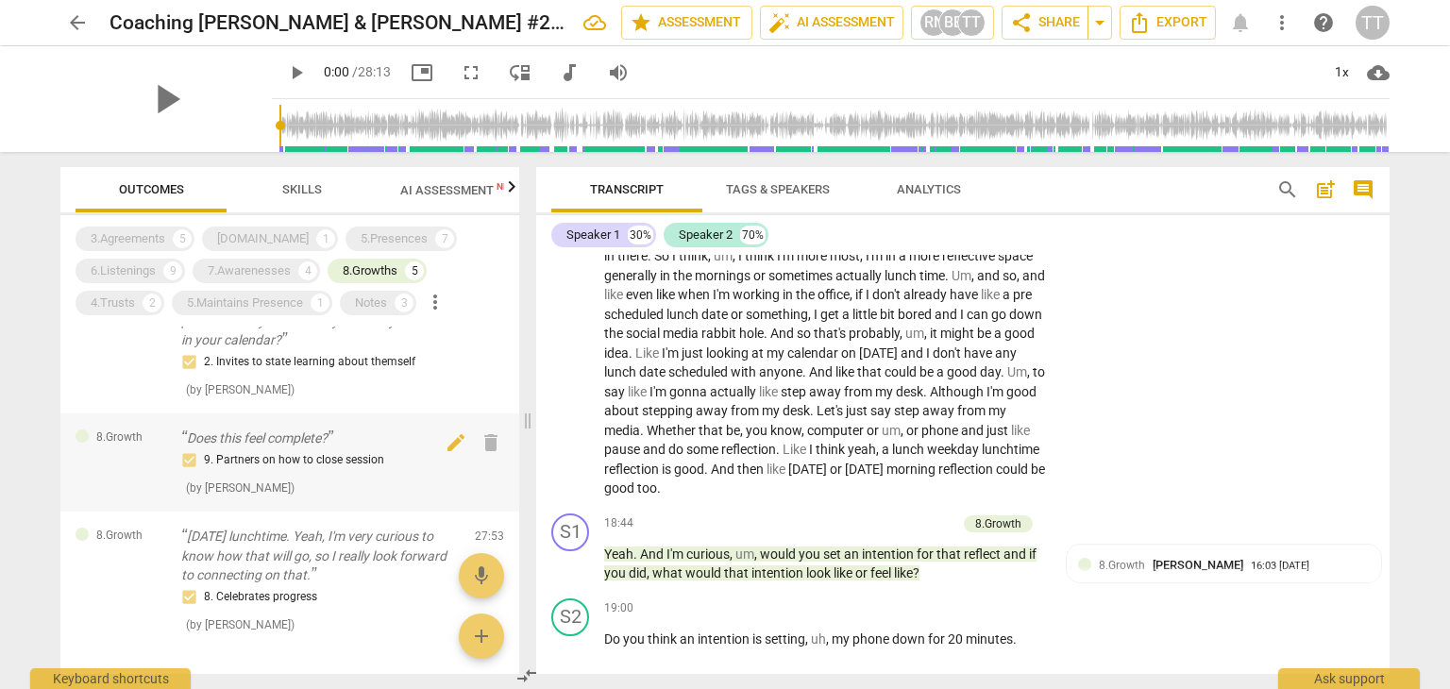
scroll to position [9254, 0]
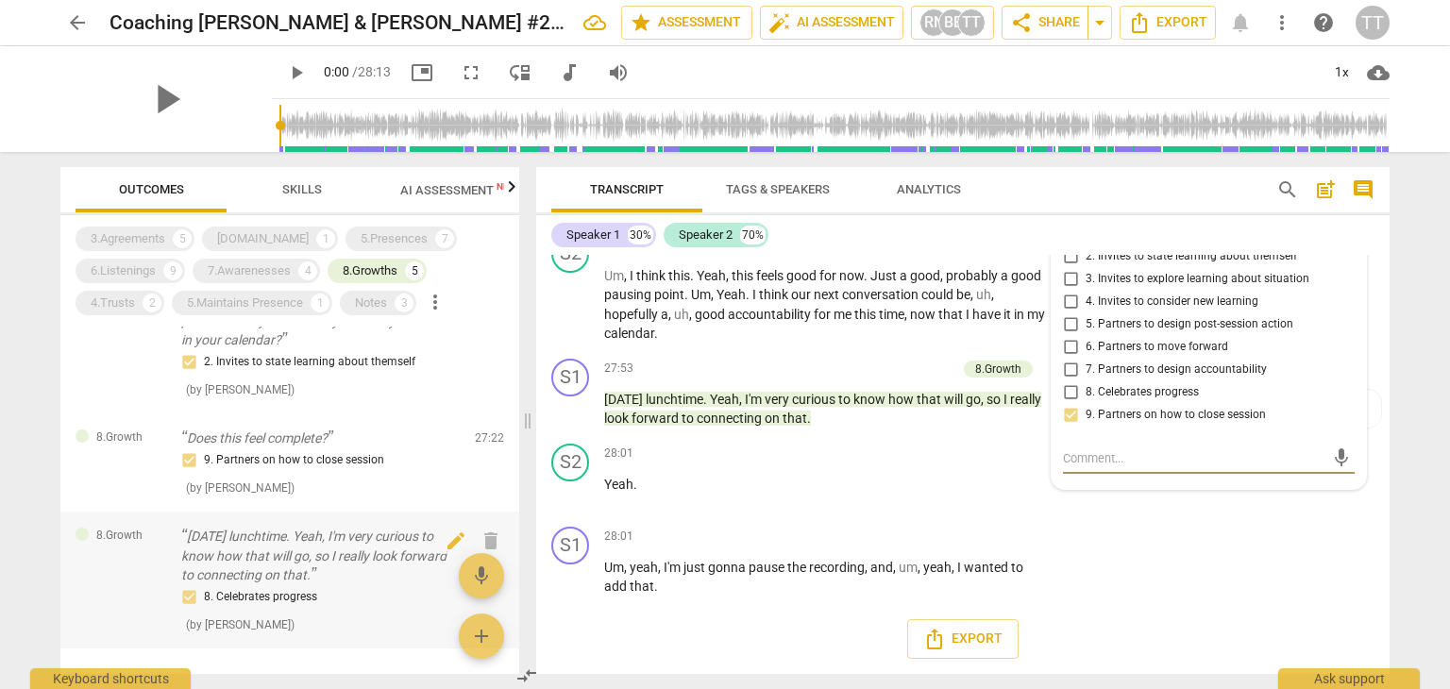
click at [307, 547] on p "Thursday lunchtime. Yeah, I'm very curious to know how that will go, so I reall…" at bounding box center [320, 556] width 278 height 59
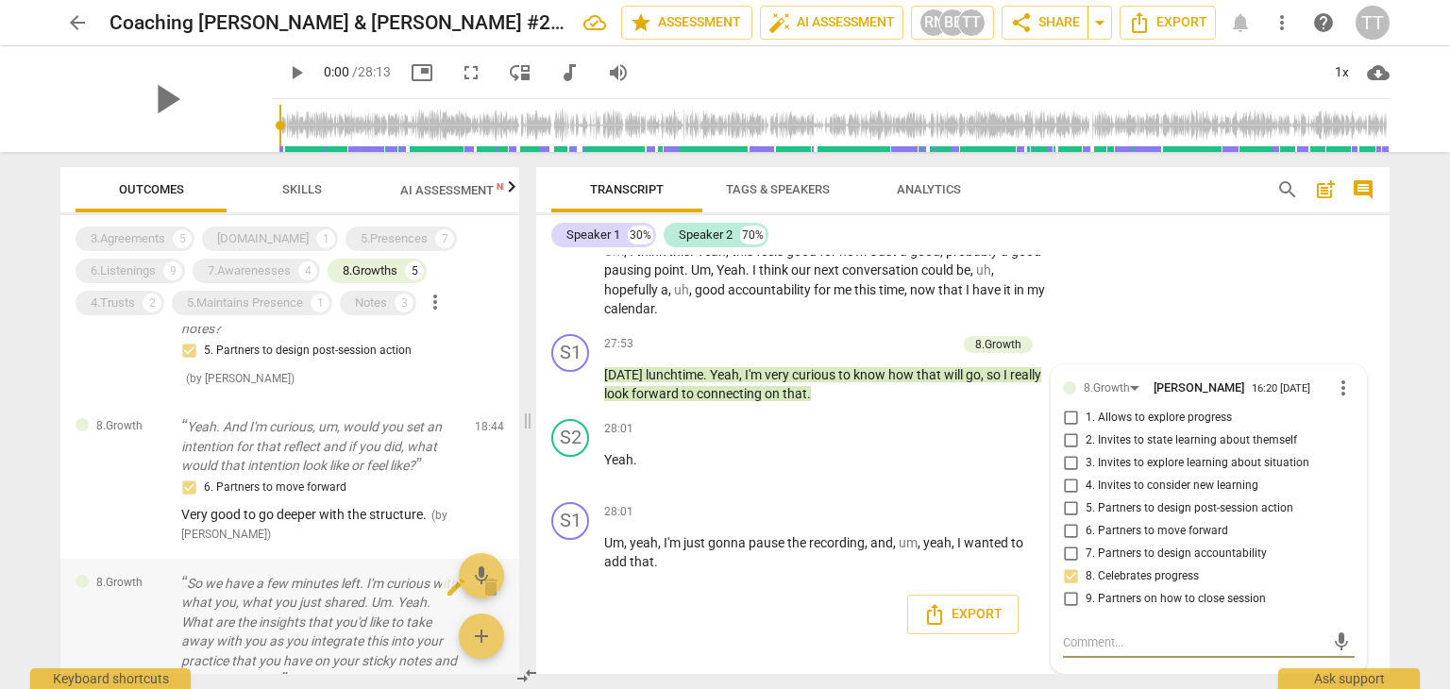
scroll to position [98, 0]
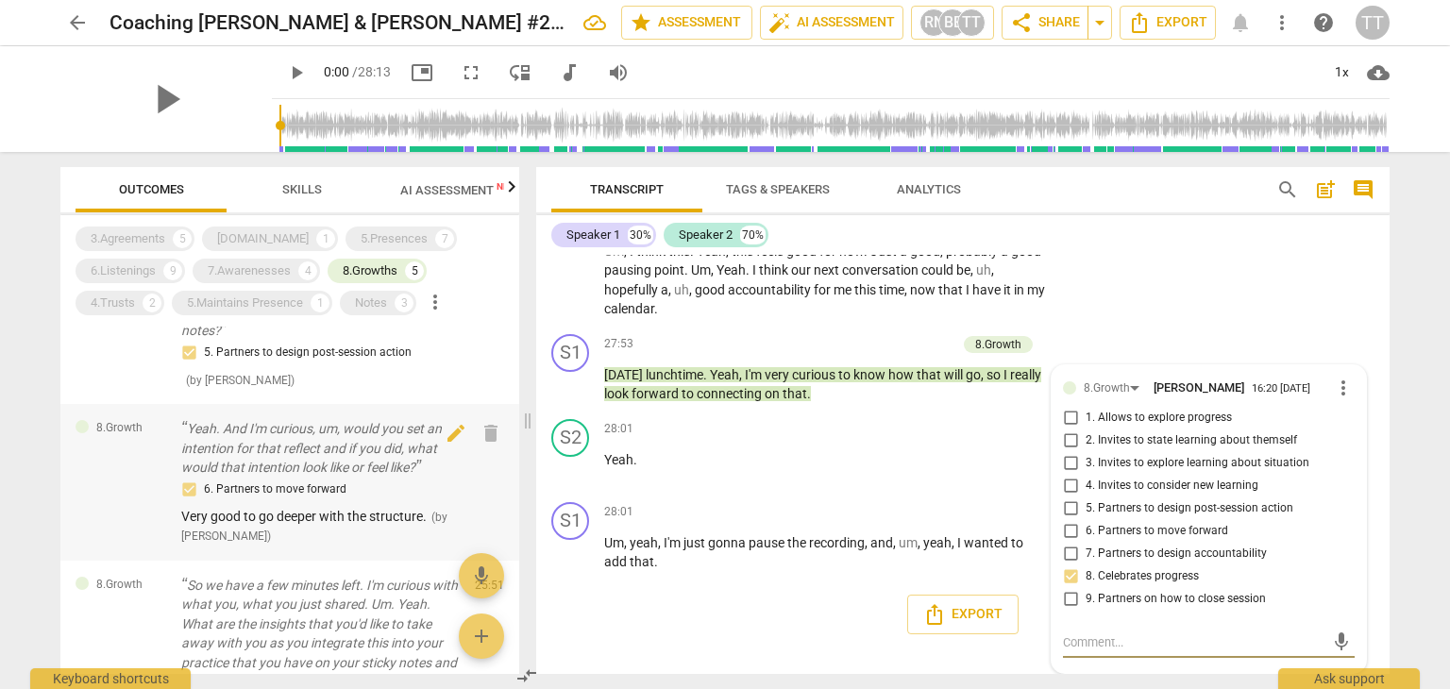
click at [273, 430] on p "Yeah. And I'm curious, um, would you set an intention for that reflect and if y…" at bounding box center [320, 448] width 278 height 59
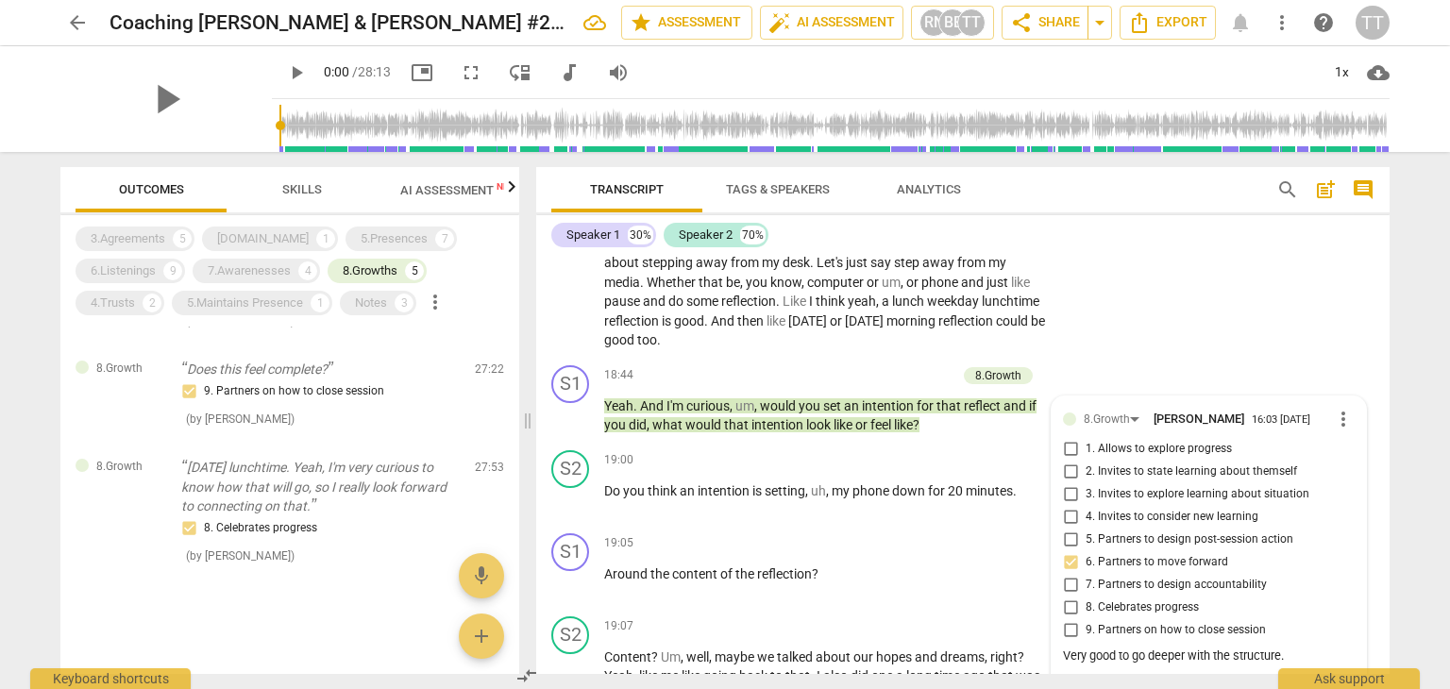
scroll to position [489, 0]
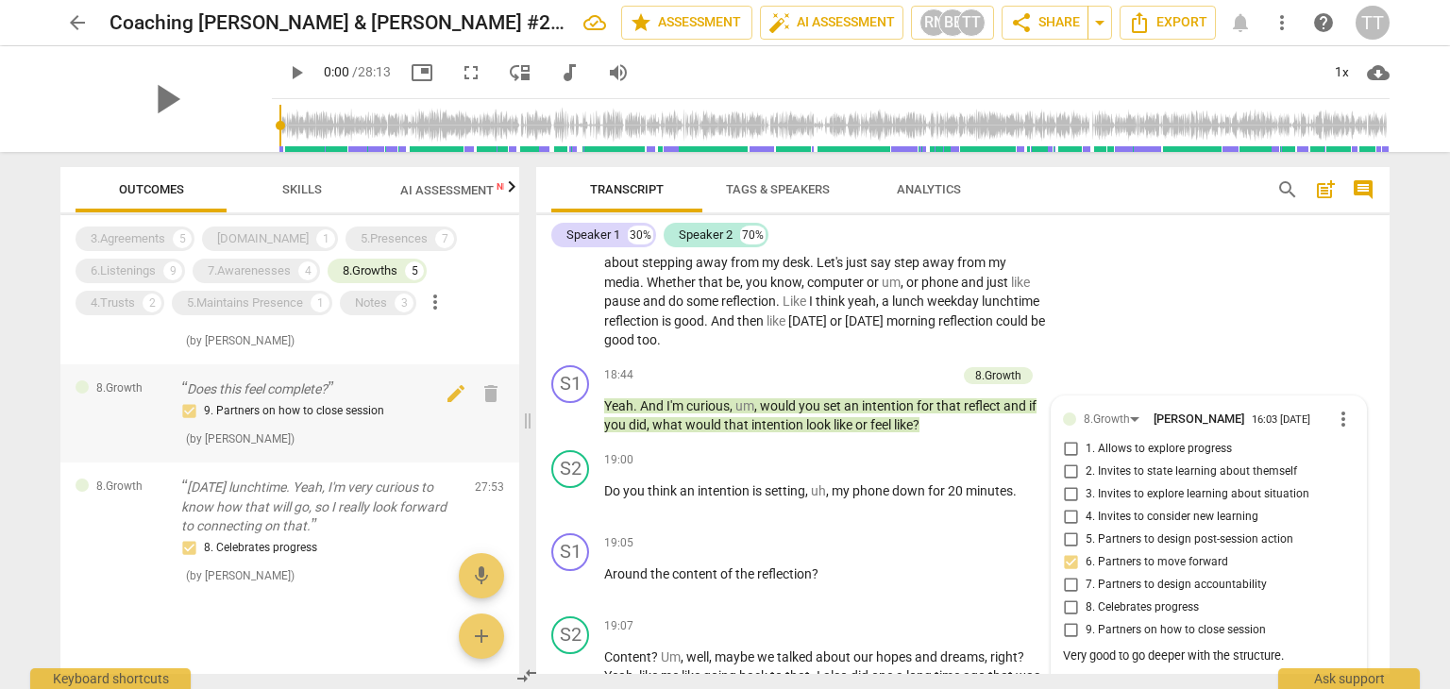
click at [288, 395] on p "Does this feel complete?" at bounding box center [320, 389] width 278 height 20
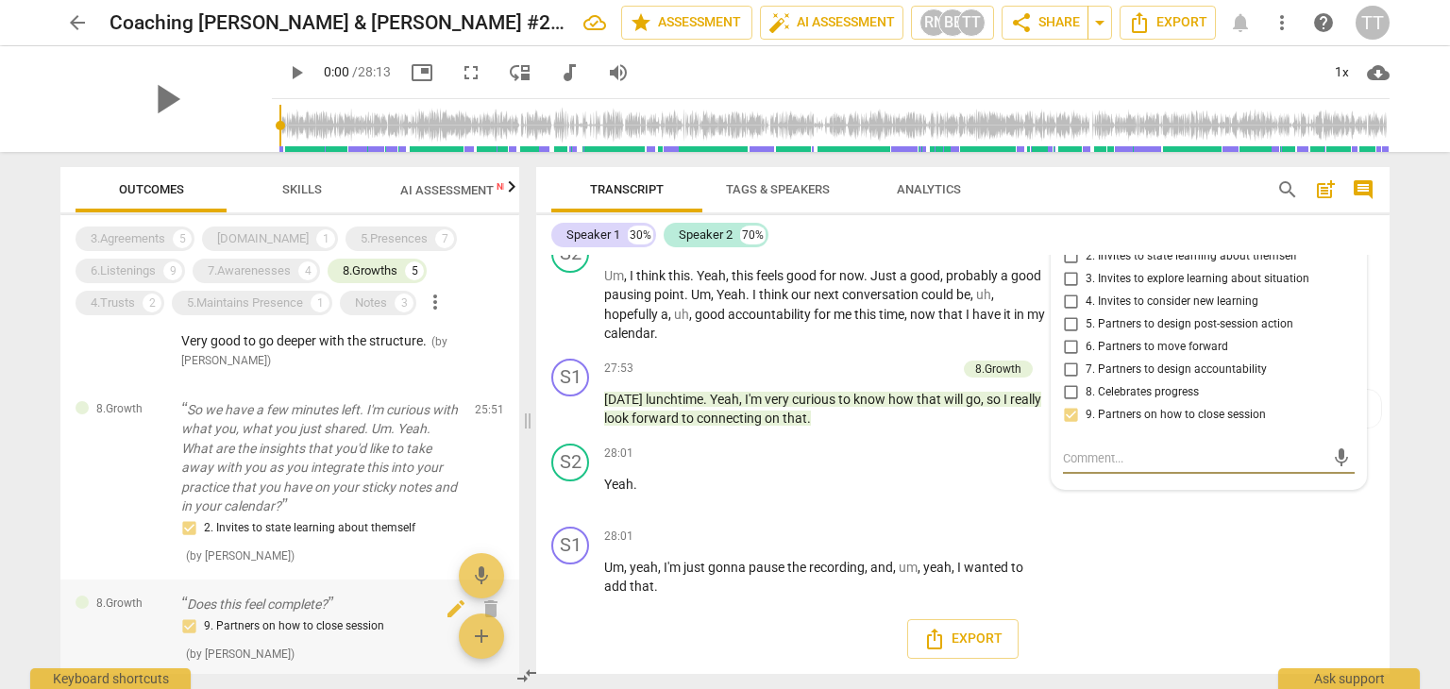
scroll to position [275, 0]
click at [380, 435] on p "So we have a few minutes left. I'm curious with what you, what you just shared.…" at bounding box center [320, 457] width 278 height 116
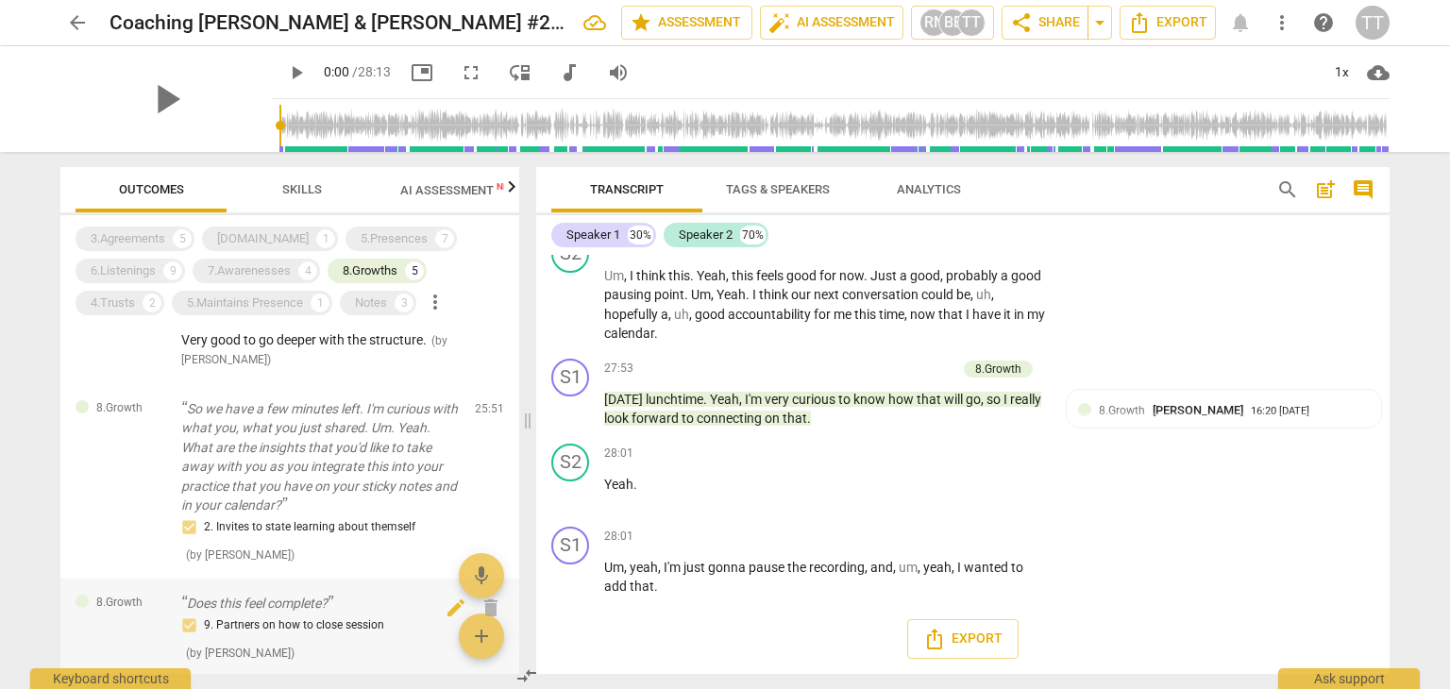
scroll to position [8743, 0]
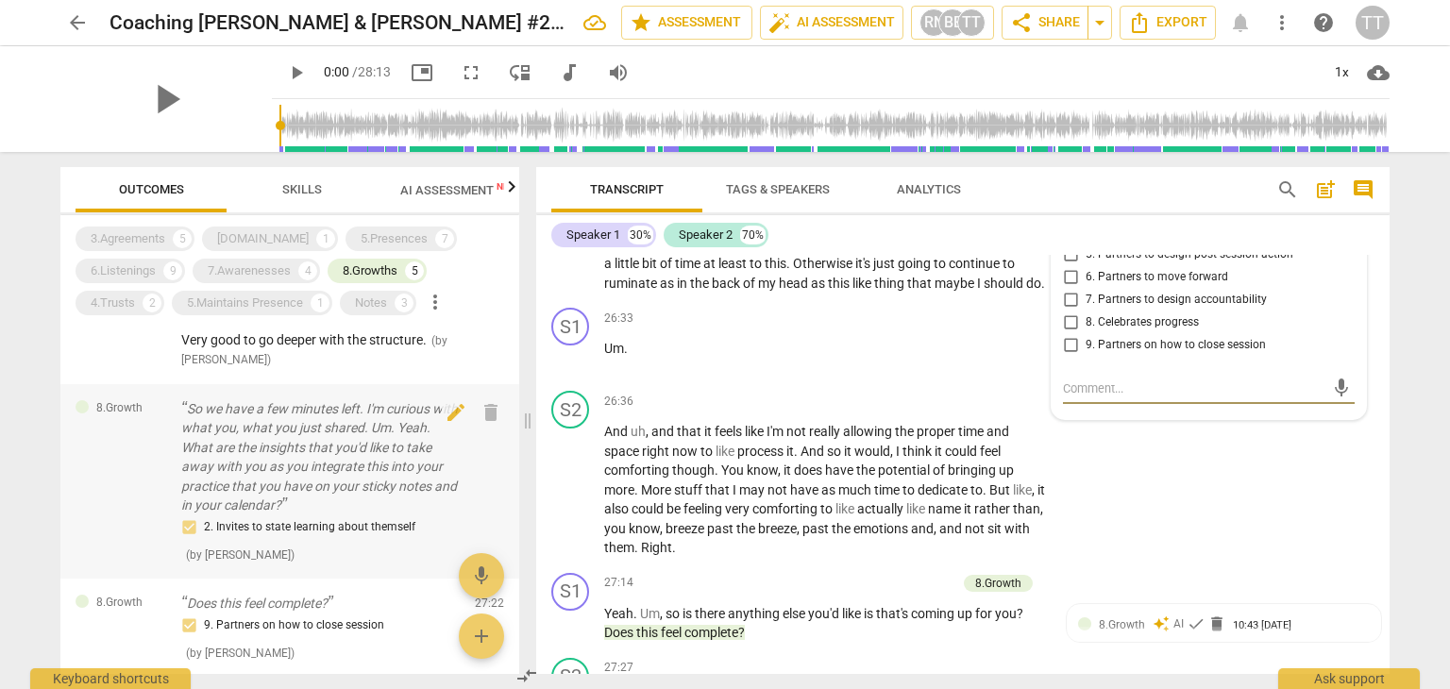
click at [381, 434] on p "So we have a few minutes left. I'm curious with what you, what you just shared.…" at bounding box center [320, 457] width 278 height 116
click at [311, 436] on p "So we have a few minutes left. I'm curious with what you, what you just shared.…" at bounding box center [320, 457] width 278 height 116
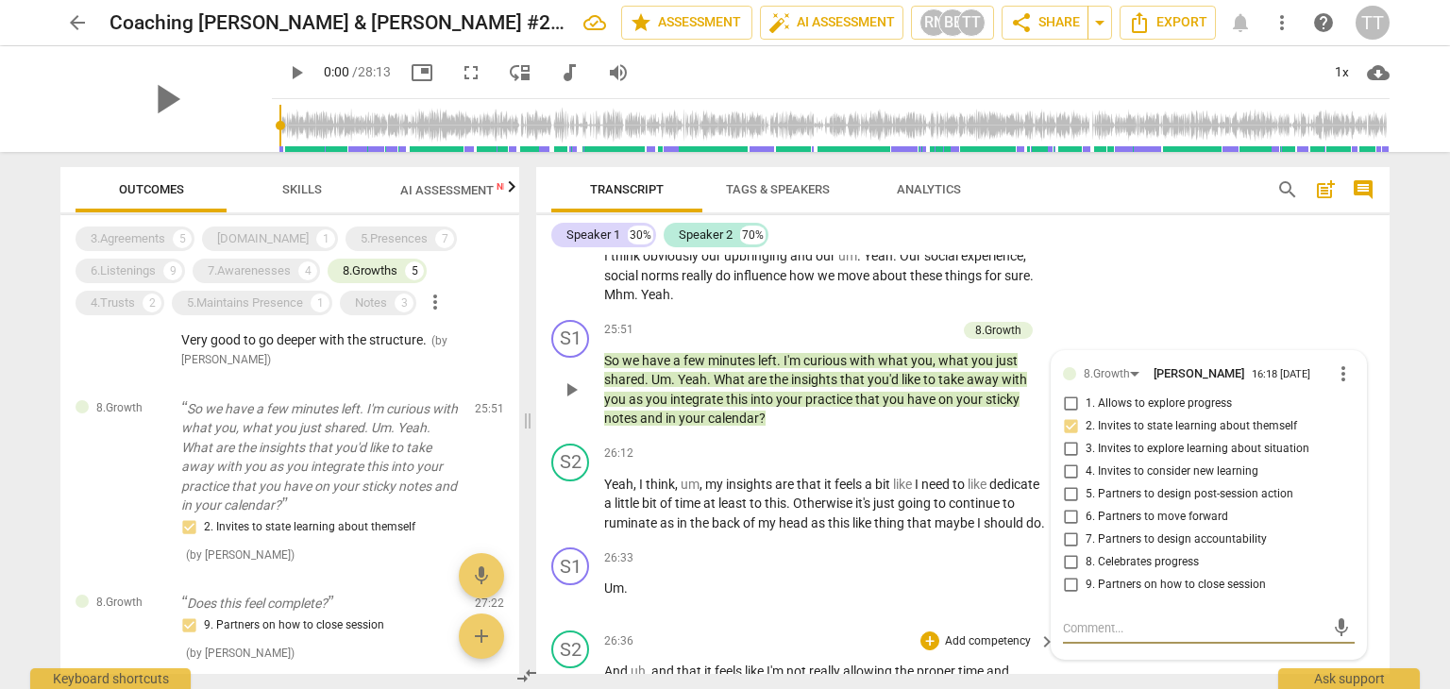
scroll to position [8502, 0]
